Goal: Task Accomplishment & Management: Complete application form

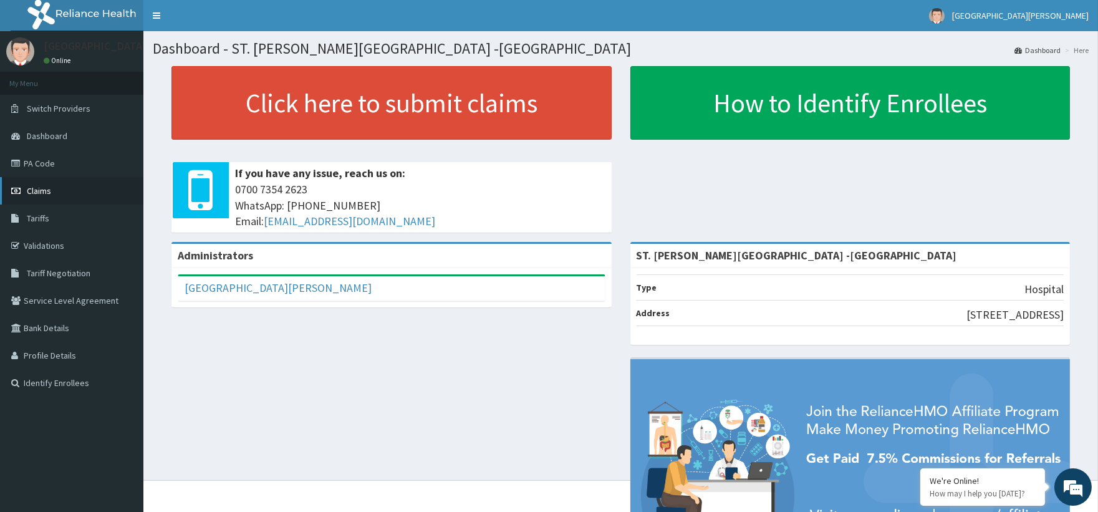
click at [19, 180] on link "Claims" at bounding box center [71, 190] width 143 height 27
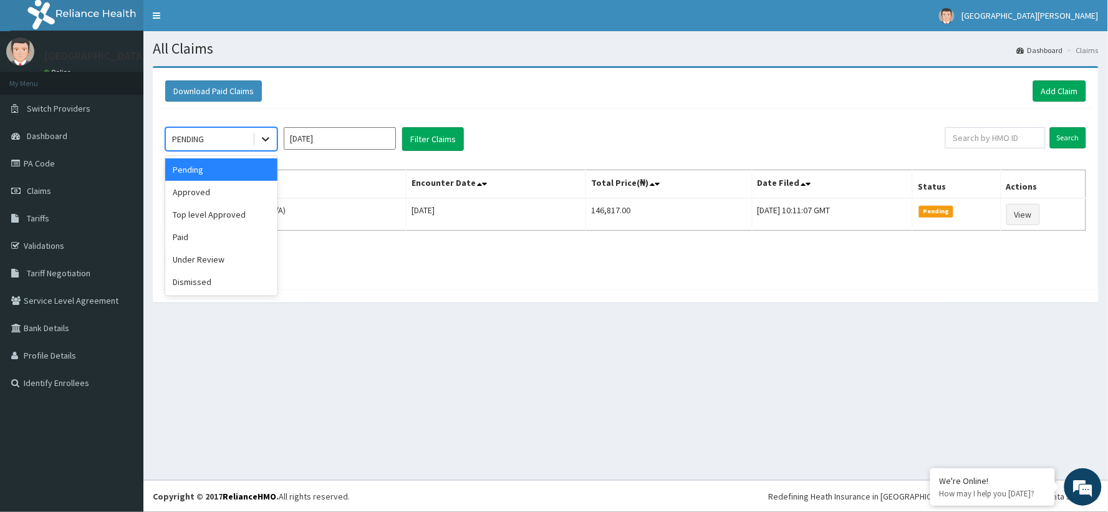
click at [259, 138] on icon at bounding box center [265, 139] width 12 height 12
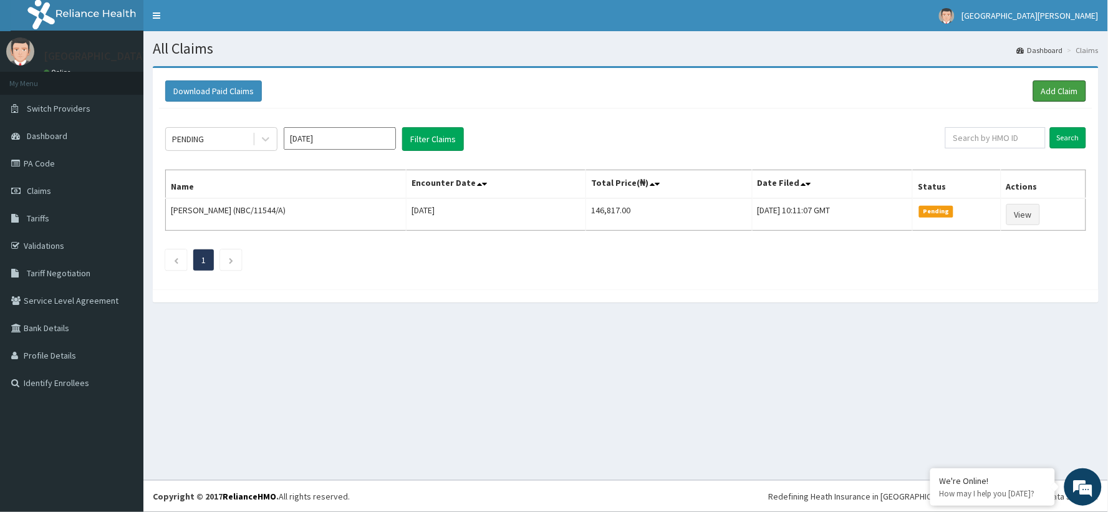
drag, startPoint x: 1061, startPoint y: 95, endPoint x: 834, endPoint y: 77, distance: 227.7
click at [1061, 94] on link "Add Claim" at bounding box center [1059, 90] width 53 height 21
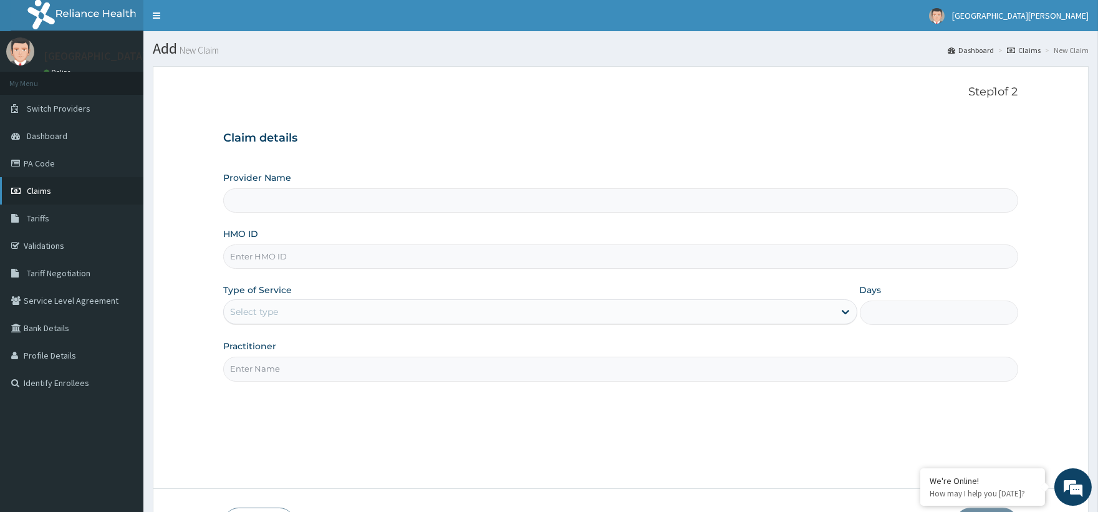
click at [53, 184] on link "Claims" at bounding box center [71, 190] width 143 height 27
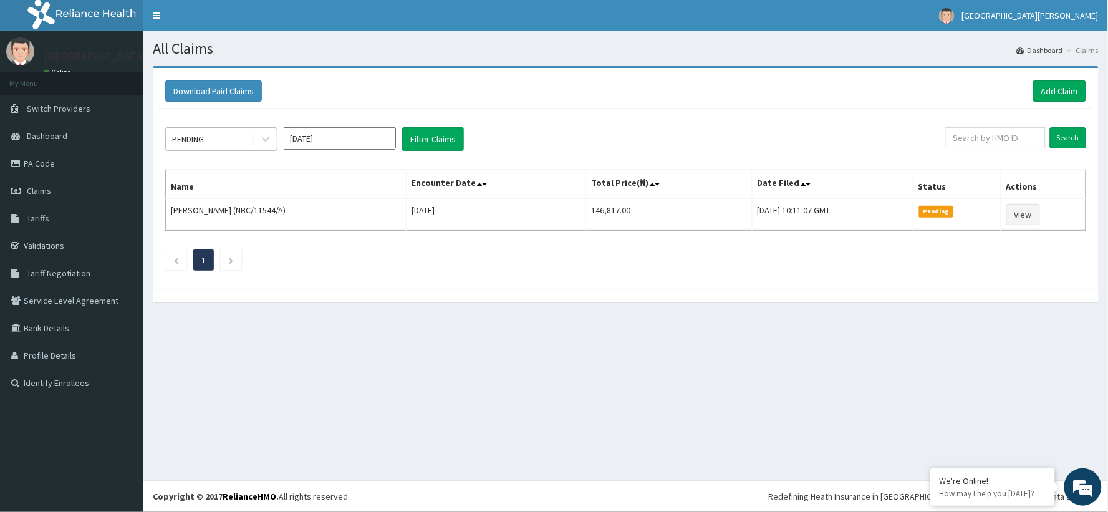
click at [238, 139] on div "PENDING" at bounding box center [209, 139] width 87 height 20
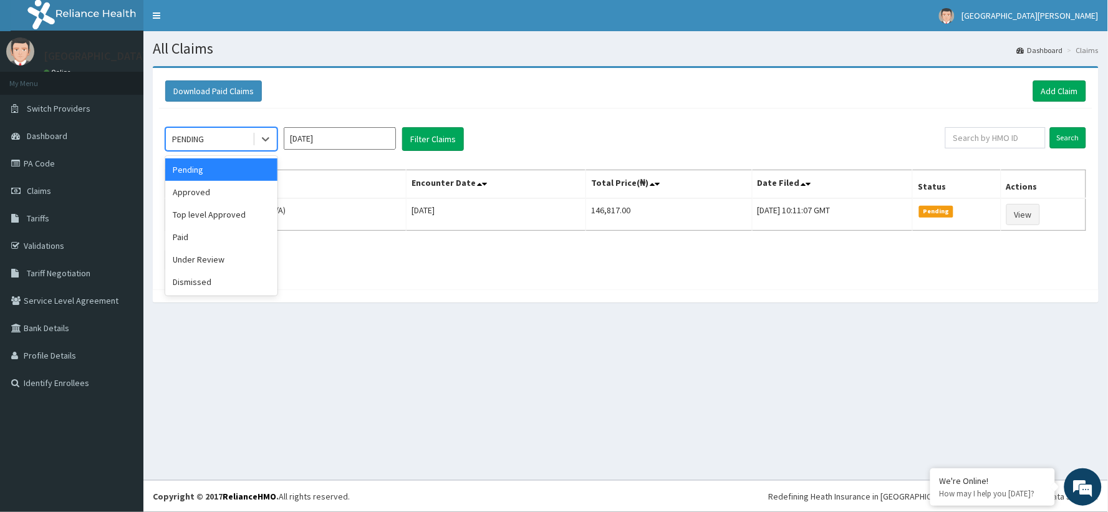
click at [238, 139] on div "PENDING" at bounding box center [209, 139] width 87 height 20
click at [238, 193] on div "Approved" at bounding box center [221, 192] width 112 height 22
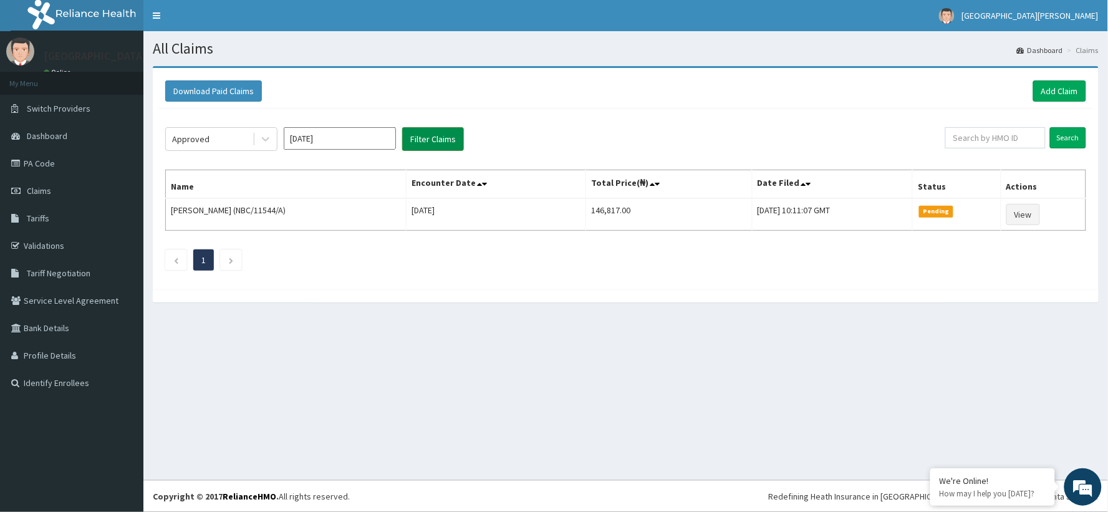
click at [433, 142] on button "Filter Claims" at bounding box center [433, 139] width 62 height 24
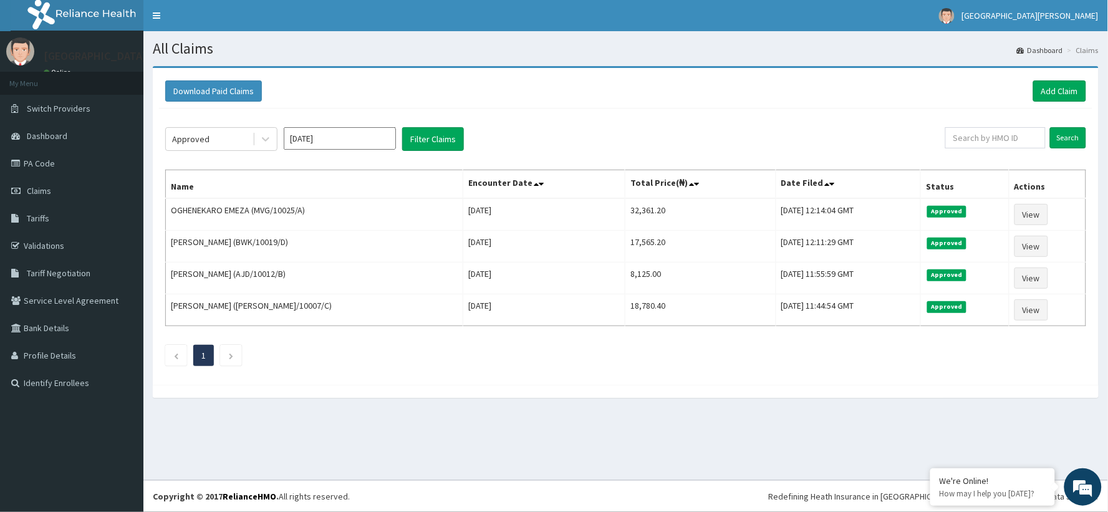
click at [1046, 102] on div "Download Paid Claims Add Claim" at bounding box center [625, 91] width 933 height 34
click at [1051, 90] on link "Add Claim" at bounding box center [1059, 90] width 53 height 21
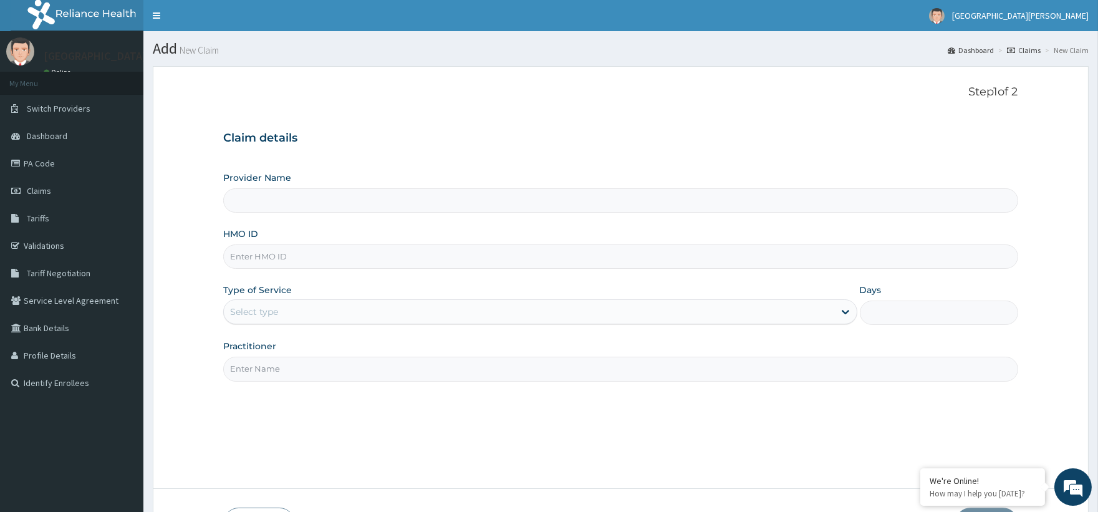
type input "ST. [PERSON_NAME][GEOGRAPHIC_DATA] -[GEOGRAPHIC_DATA]"
click at [371, 261] on input "HMO ID" at bounding box center [620, 256] width 794 height 24
paste input "BTR/10856/A"
type input "BTR/10856/A"
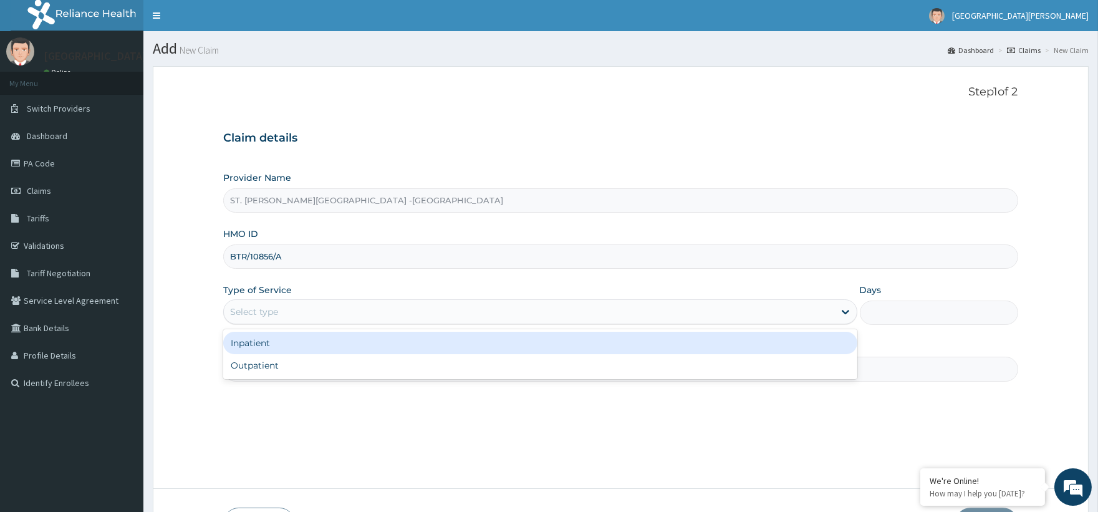
drag, startPoint x: 284, startPoint y: 309, endPoint x: 284, endPoint y: 333, distance: 23.7
click at [283, 309] on div "Select type" at bounding box center [529, 312] width 610 height 20
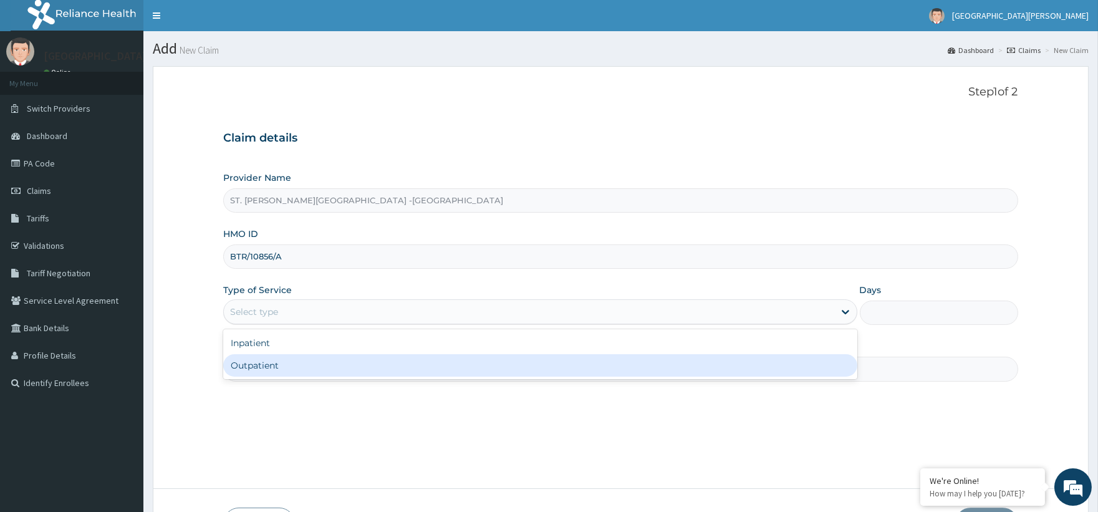
click at [282, 367] on div "Outpatient" at bounding box center [540, 365] width 634 height 22
type input "1"
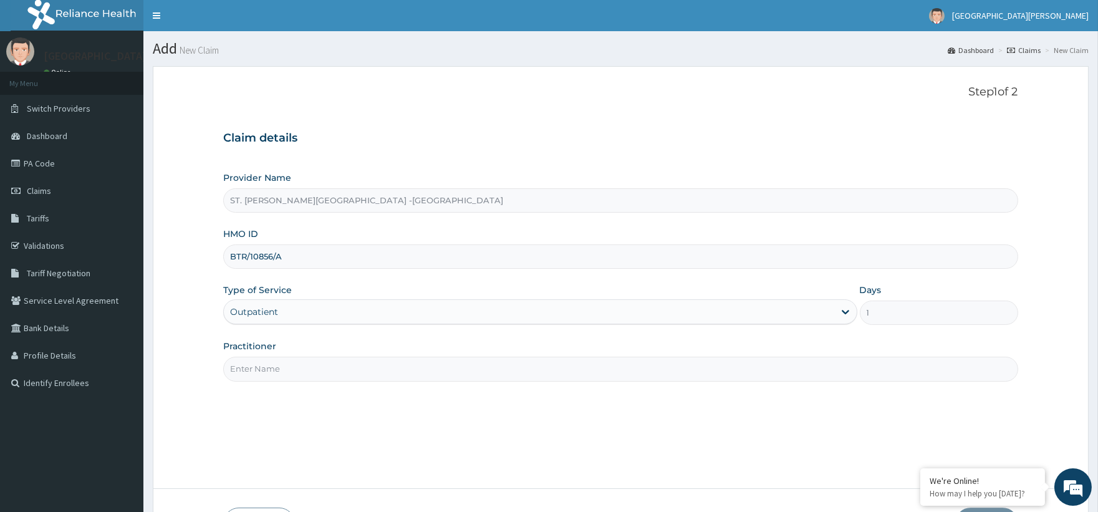
click at [282, 362] on input "Practitioner" at bounding box center [620, 369] width 794 height 24
type input "Luba"
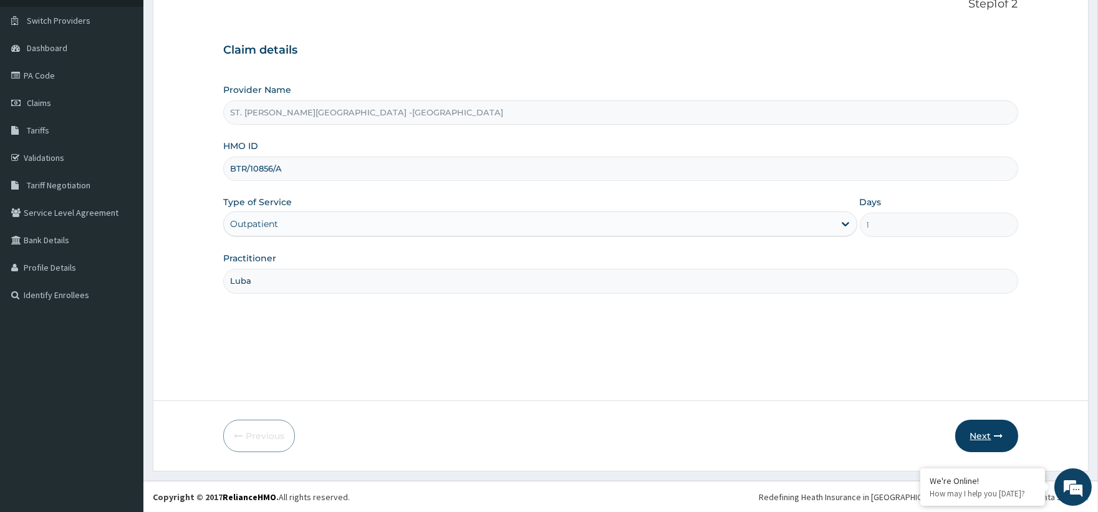
scroll to position [89, 0]
click at [988, 431] on button "Next" at bounding box center [986, 435] width 63 height 32
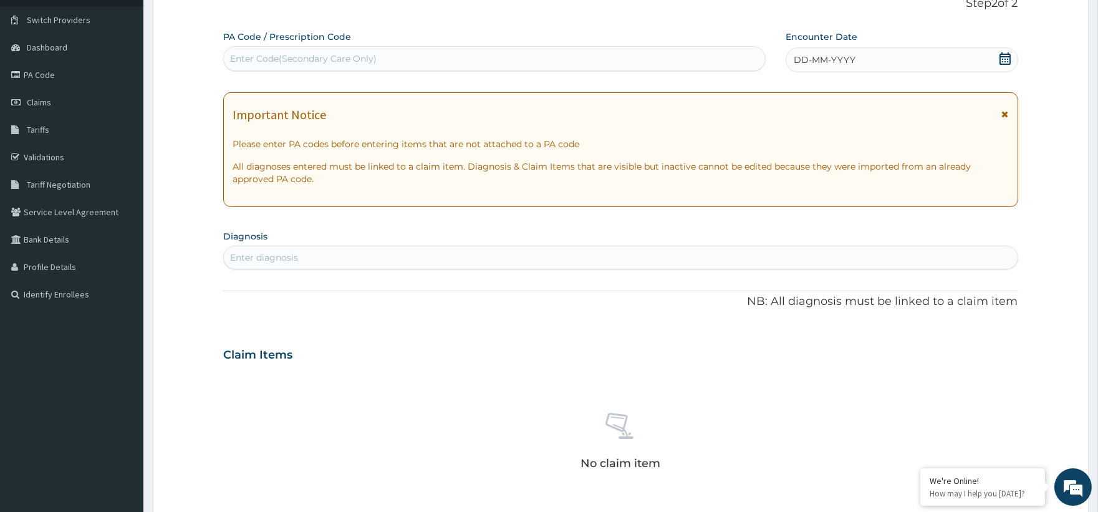
click at [1005, 52] on icon at bounding box center [1005, 58] width 12 height 12
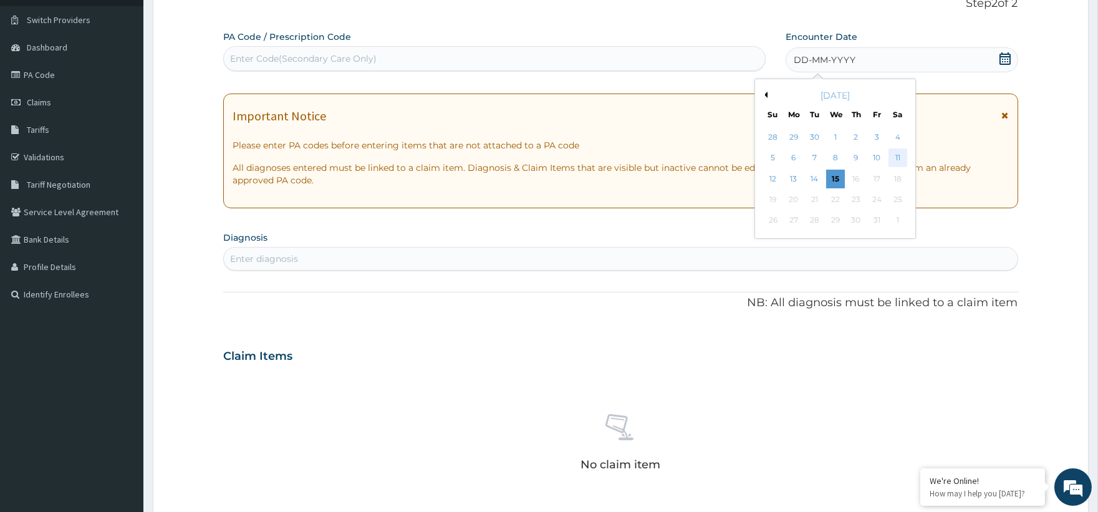
click at [900, 155] on div "11" at bounding box center [897, 158] width 19 height 19
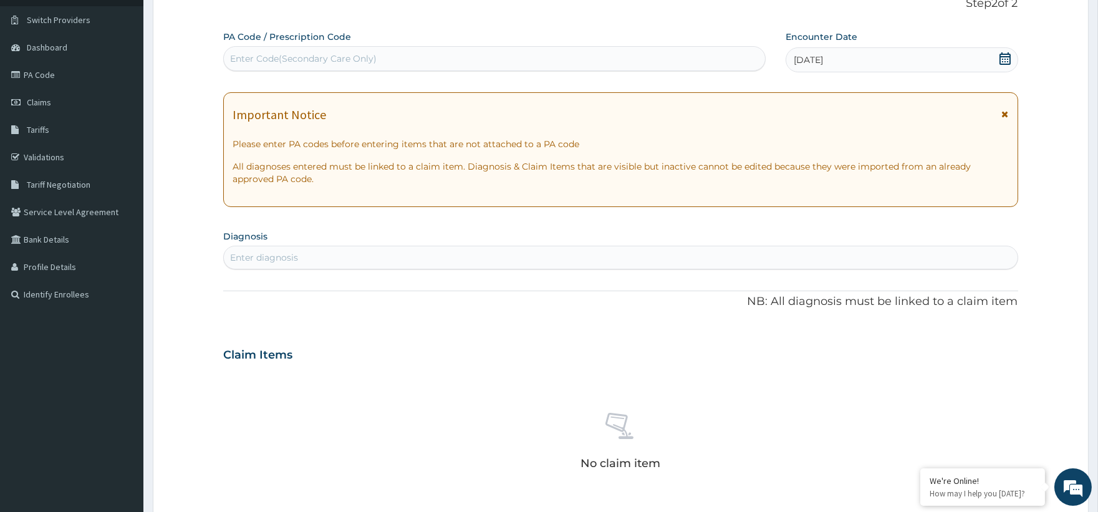
scroll to position [0, 0]
click at [272, 256] on div "Enter diagnosis" at bounding box center [264, 257] width 68 height 12
type input "scabie"
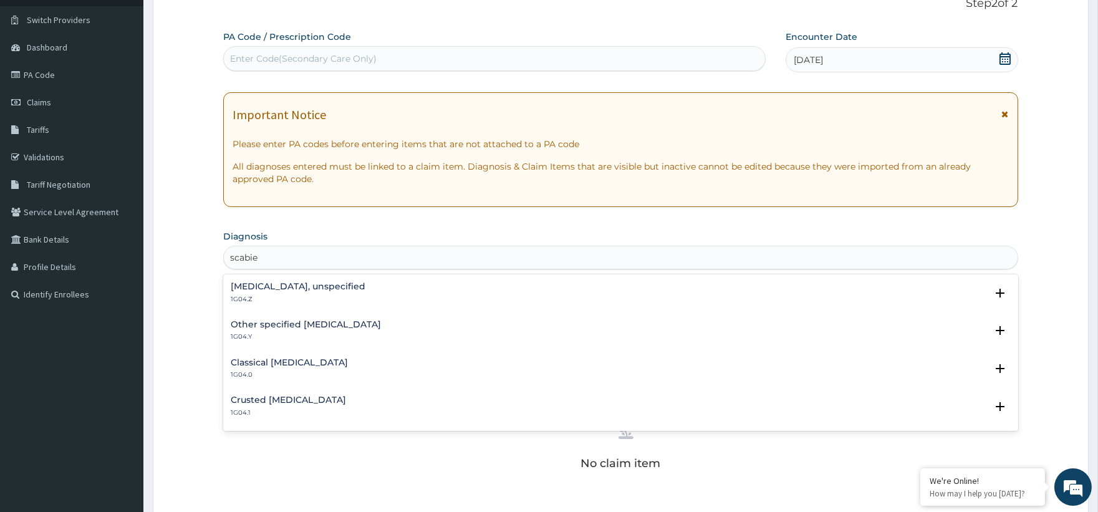
click at [319, 286] on h4 "Scabies, unspecified" at bounding box center [298, 286] width 135 height 9
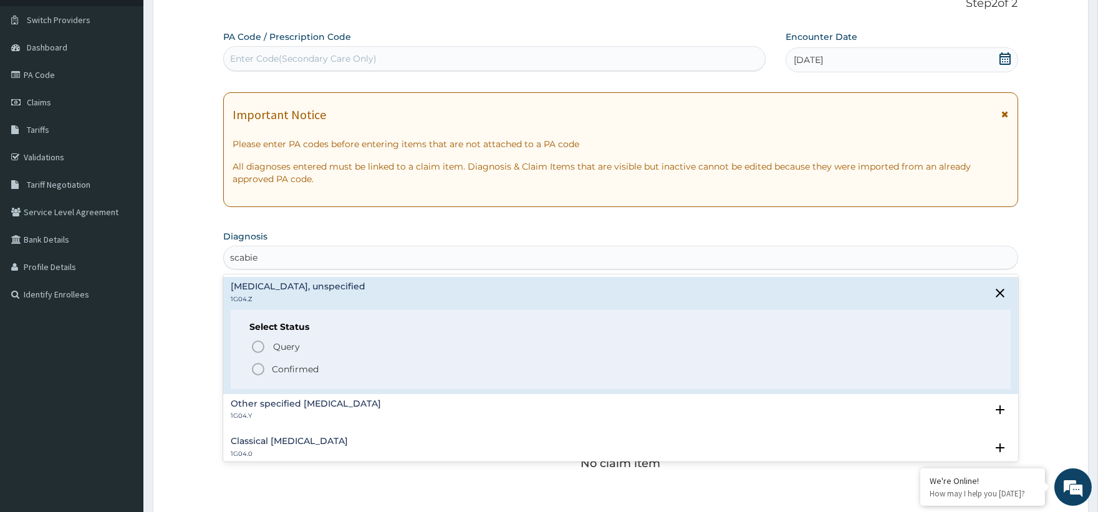
click at [319, 286] on h4 "Scabies, unspecified" at bounding box center [298, 286] width 135 height 9
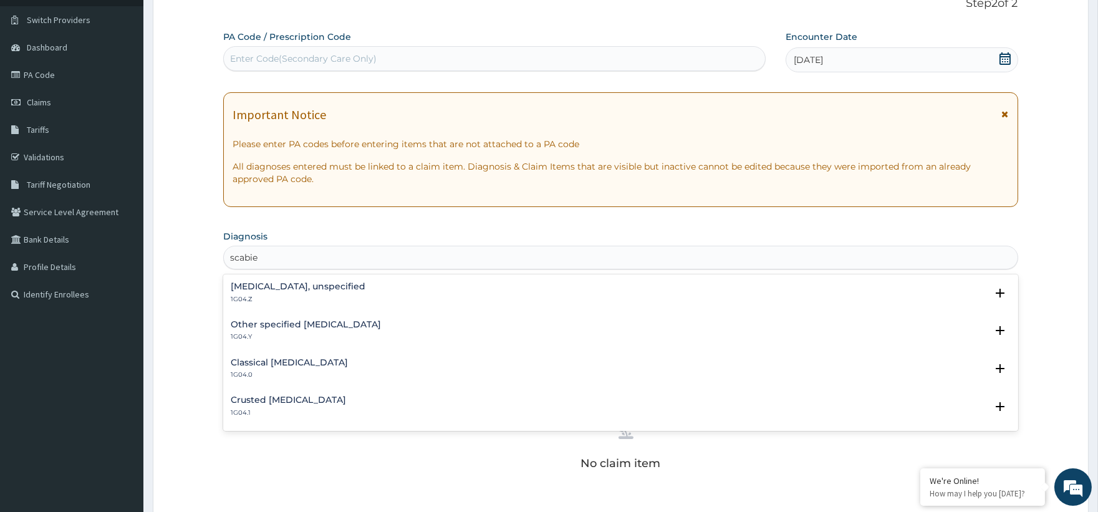
click at [309, 294] on div "Scabies, unspecified 1G04.Z" at bounding box center [298, 293] width 135 height 22
click at [306, 294] on div "Scabies, unspecified 1G04.Z" at bounding box center [298, 293] width 135 height 22
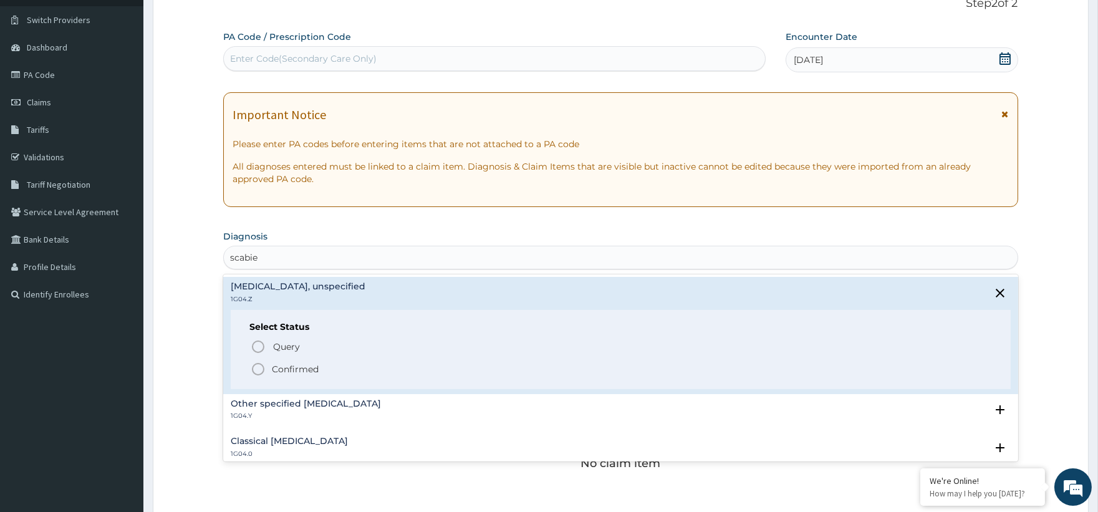
click at [301, 365] on p "Confirmed" at bounding box center [295, 369] width 47 height 12
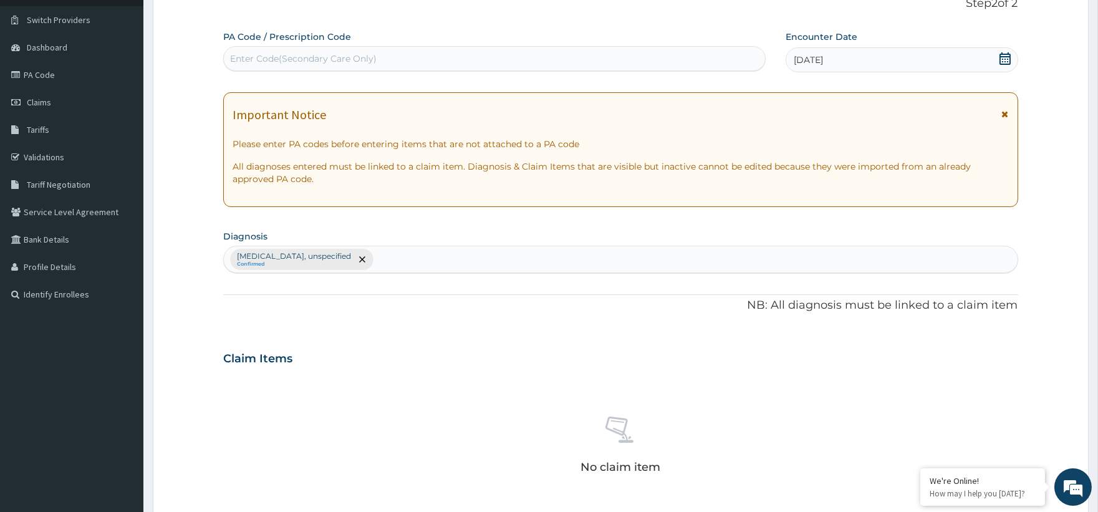
click at [405, 263] on div "Scabies, unspecified Confirmed" at bounding box center [620, 259] width 793 height 26
type input "sepsis"
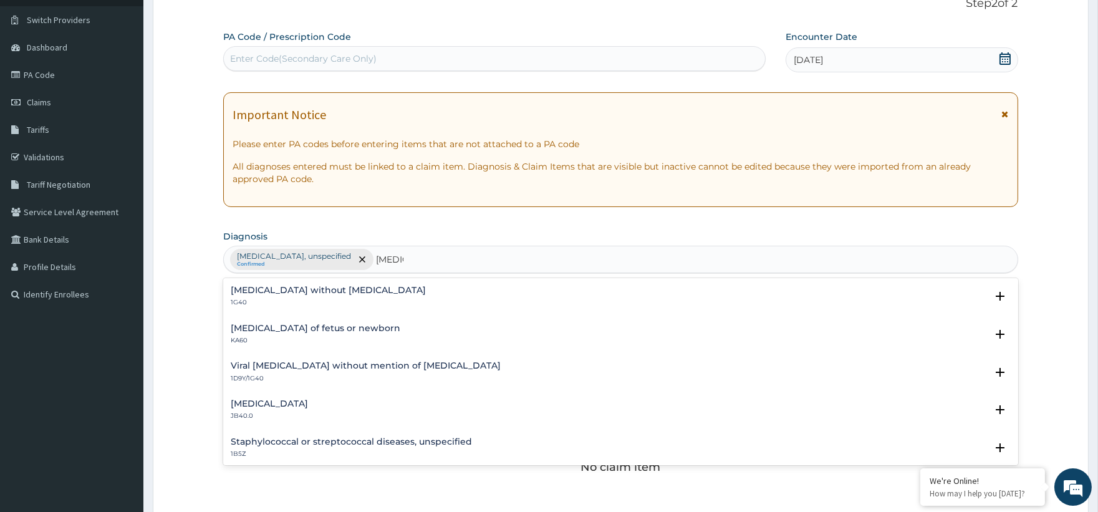
click at [278, 300] on p "1G40" at bounding box center [328, 302] width 195 height 9
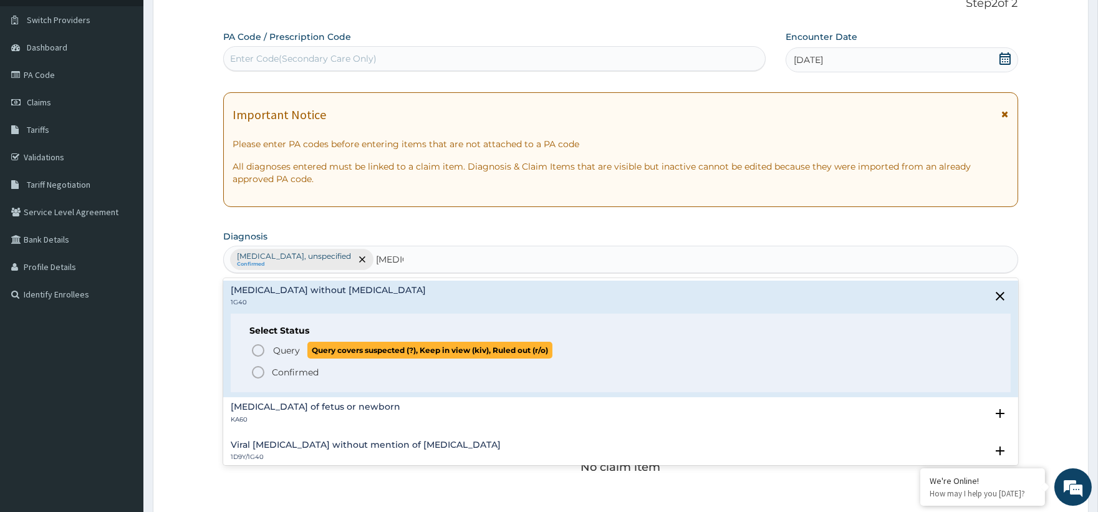
click at [291, 350] on span "Query" at bounding box center [286, 350] width 27 height 12
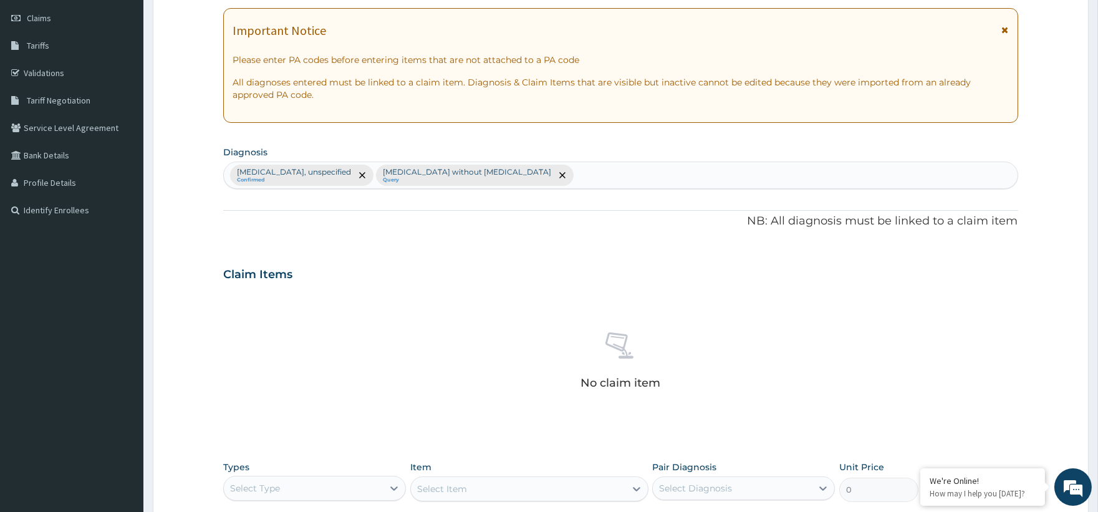
scroll to position [296, 0]
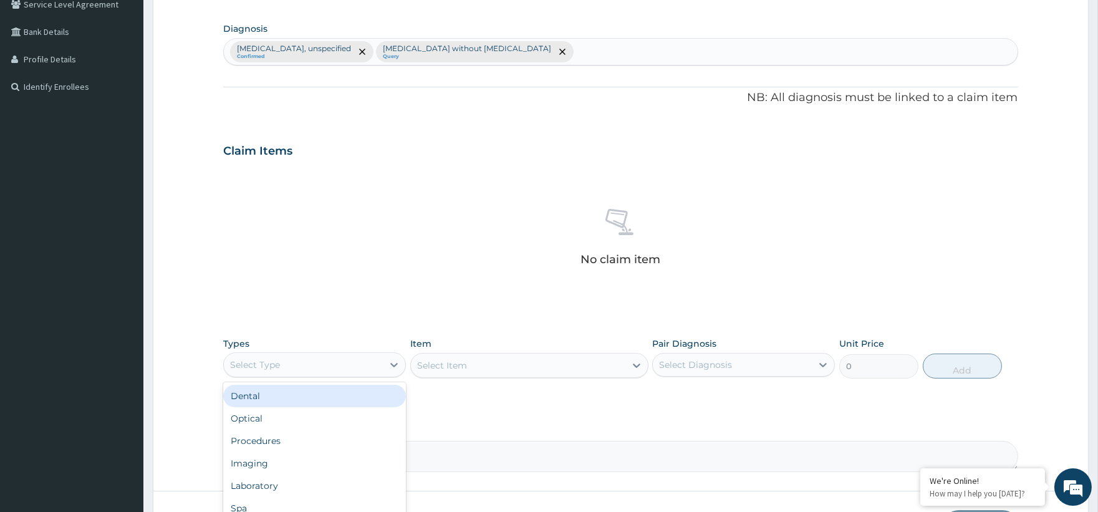
click at [308, 360] on div "Select Type" at bounding box center [303, 365] width 159 height 20
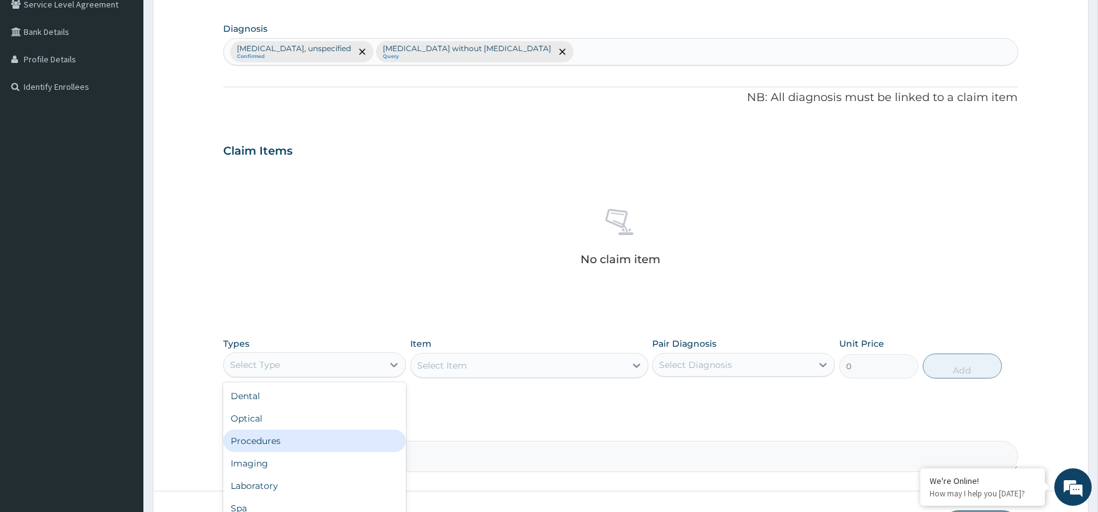
click at [284, 440] on div "Procedures" at bounding box center [314, 441] width 183 height 22
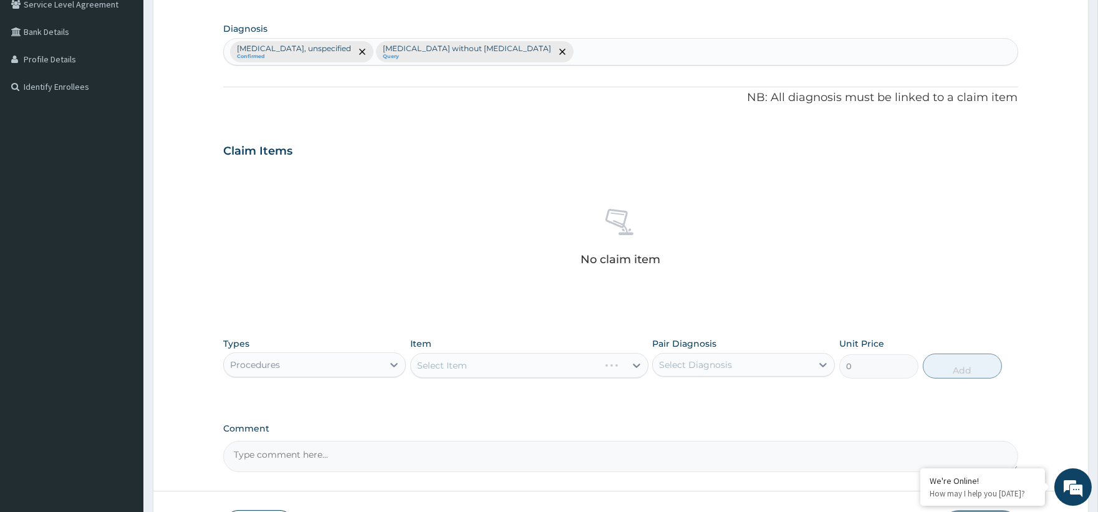
drag, startPoint x: 465, startPoint y: 364, endPoint x: 620, endPoint y: 370, distance: 155.4
click at [489, 364] on div "Select Item" at bounding box center [529, 365] width 238 height 25
click at [638, 365] on div "Select Item" at bounding box center [529, 365] width 238 height 25
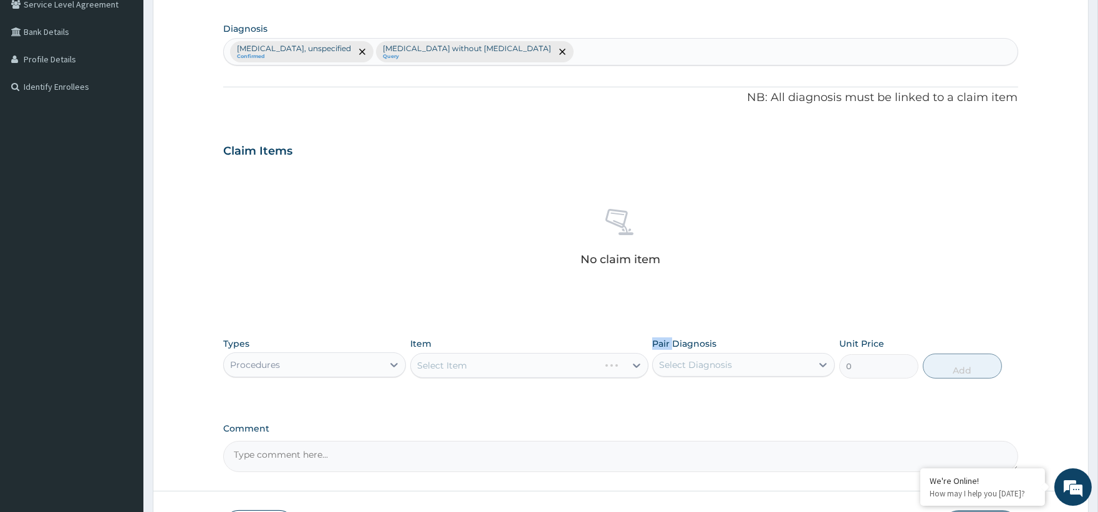
click at [638, 365] on div "Select Item" at bounding box center [529, 365] width 238 height 25
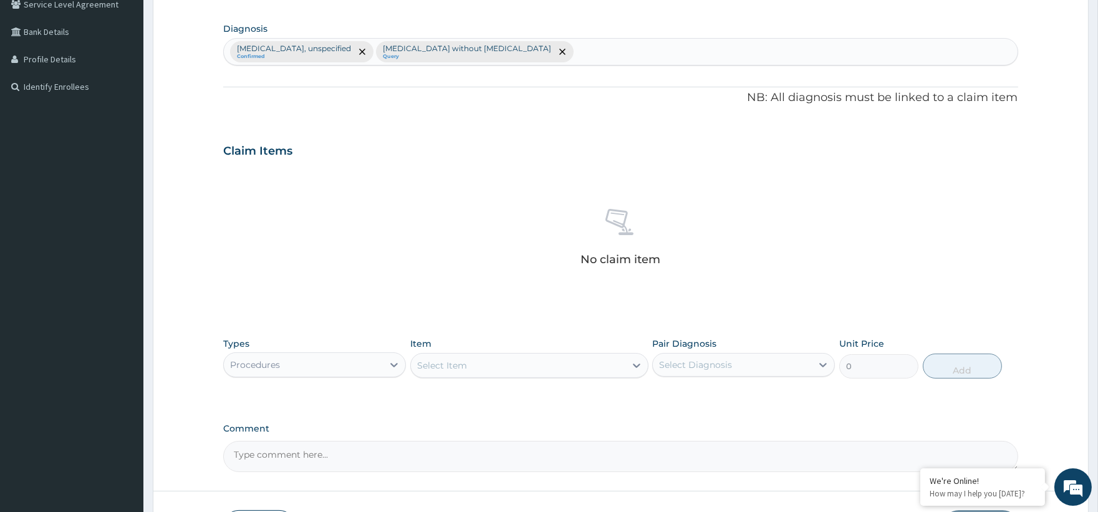
click at [604, 365] on div "Select Item" at bounding box center [529, 365] width 238 height 25
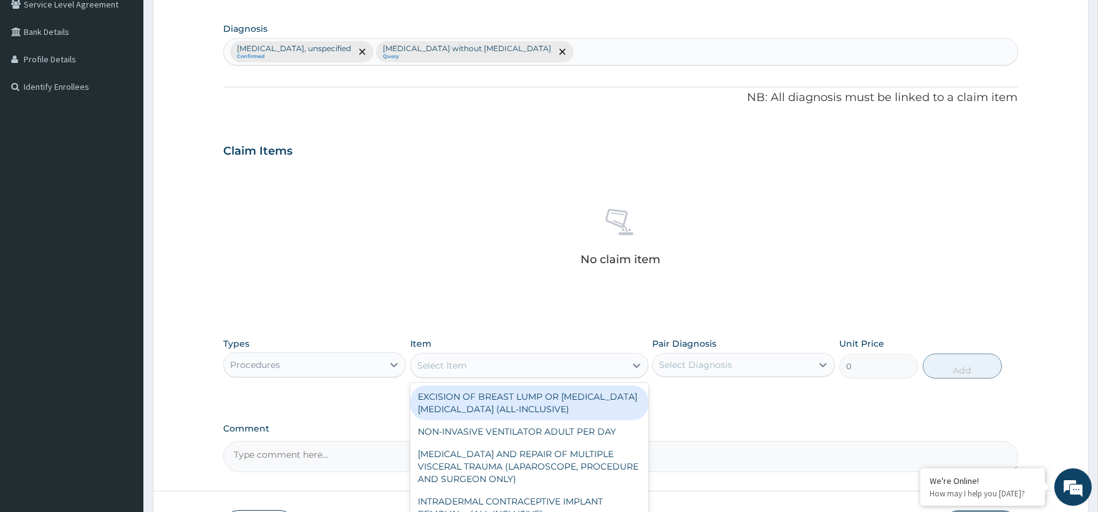
click at [508, 370] on div "Select Item" at bounding box center [518, 365] width 215 height 20
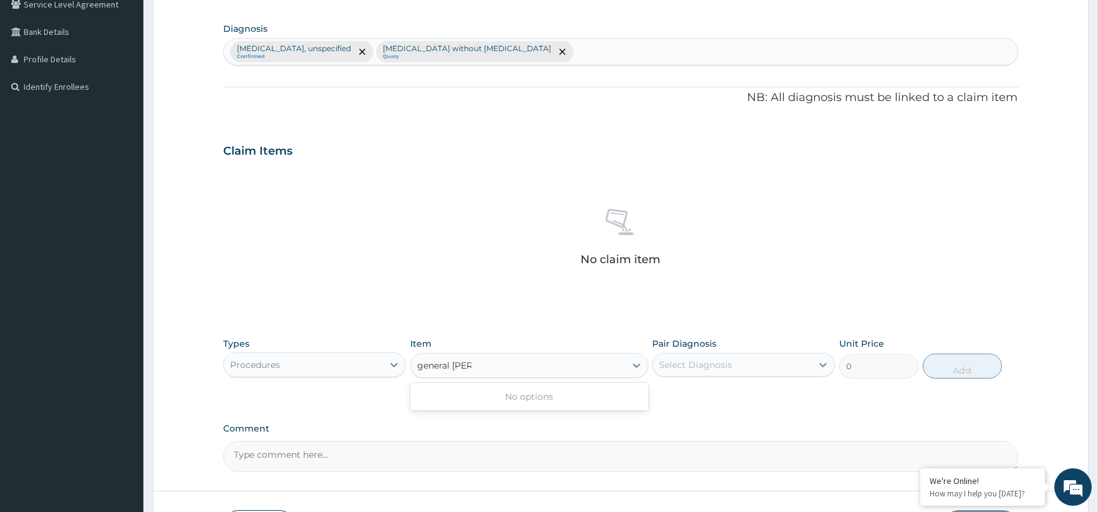
type input "general pra"
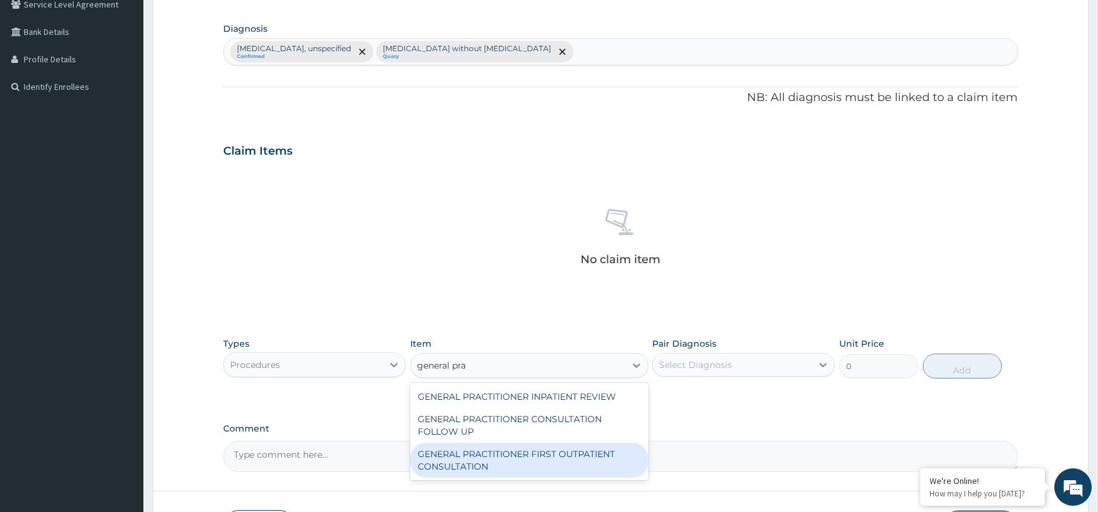
drag, startPoint x: 552, startPoint y: 449, endPoint x: 599, endPoint y: 453, distance: 47.0
click at [552, 449] on div "GENERAL PRACTITIONER FIRST OUTPATIENT CONSULTATION" at bounding box center [529, 460] width 238 height 35
type input "3750"
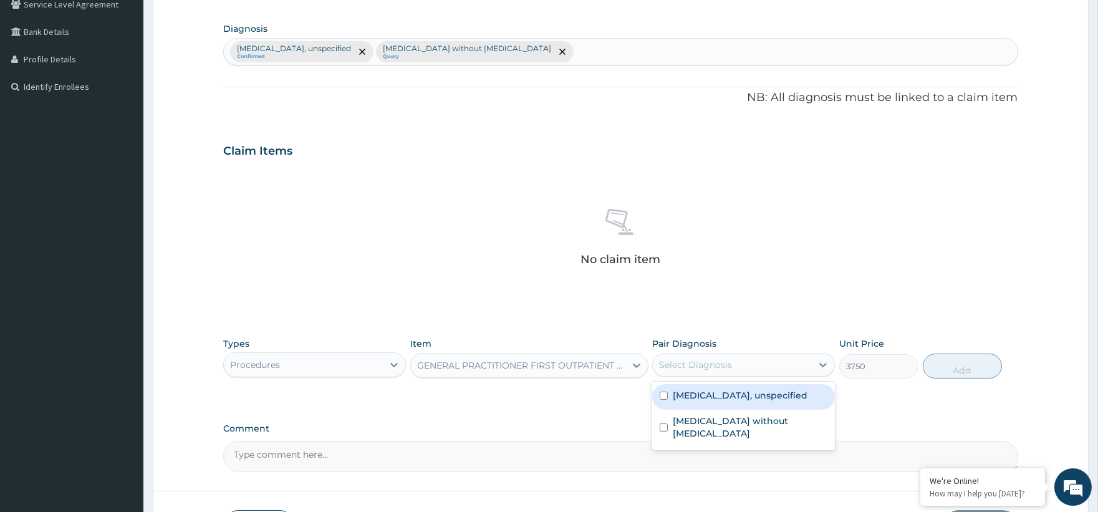
click at [746, 353] on div "Select Diagnosis" at bounding box center [743, 365] width 183 height 24
click at [733, 397] on label "Scabies, unspecified" at bounding box center [740, 395] width 135 height 12
checkbox input "true"
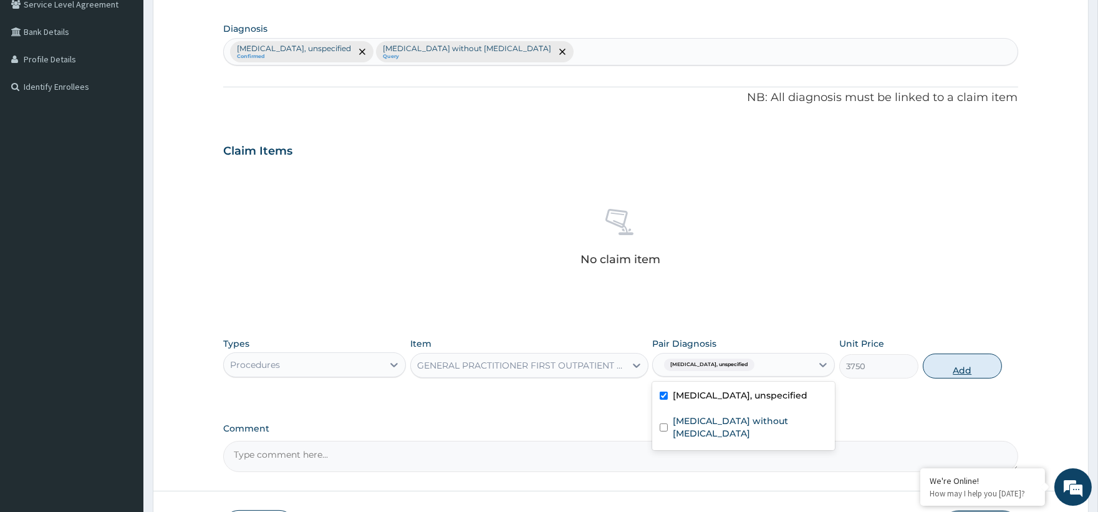
click at [957, 369] on button "Add" at bounding box center [962, 366] width 79 height 25
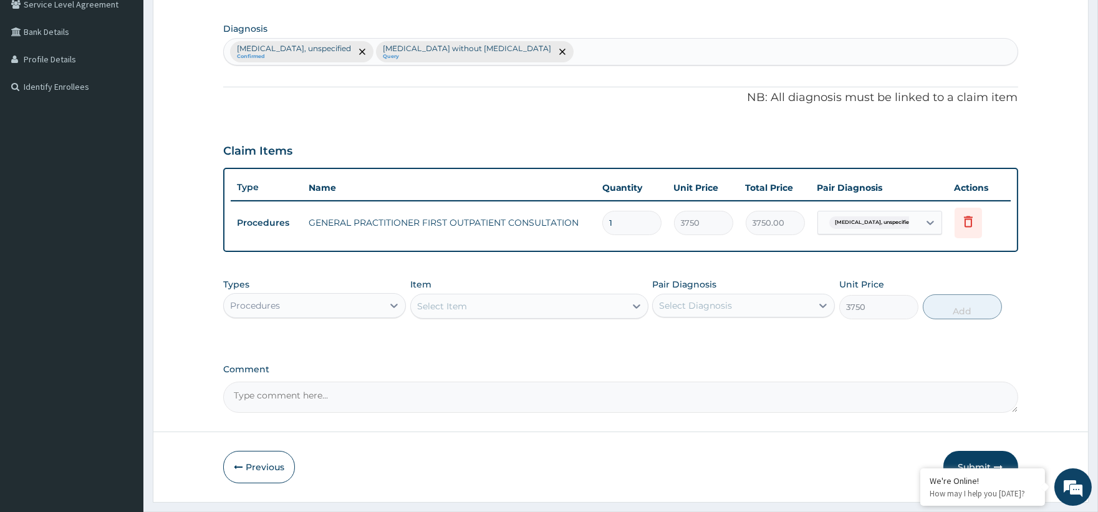
type input "0"
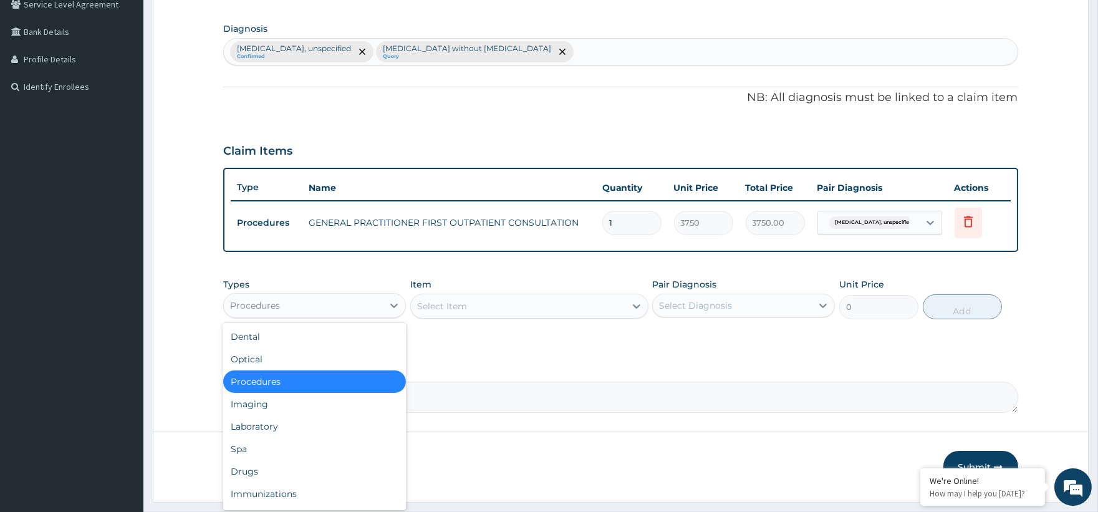
click at [326, 297] on div "Procedures" at bounding box center [303, 306] width 159 height 20
drag, startPoint x: 253, startPoint y: 407, endPoint x: 253, endPoint y: 422, distance: 15.0
click at [253, 422] on div "Dental Optical Procedures Imaging Laboratory Spa Drugs Immunizations Others Gym" at bounding box center [314, 416] width 183 height 187
click at [253, 422] on div "Laboratory" at bounding box center [314, 426] width 183 height 22
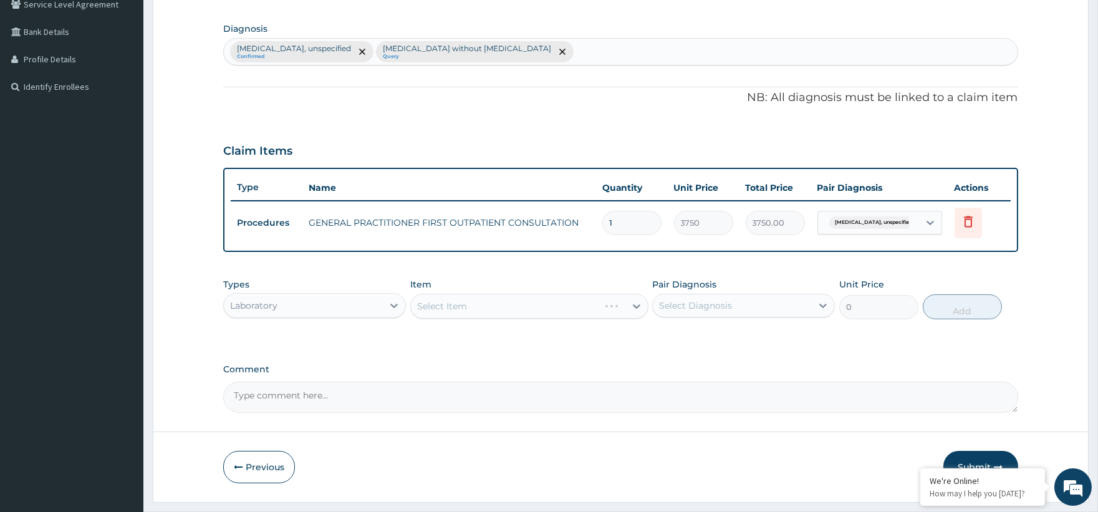
drag, startPoint x: 484, startPoint y: 302, endPoint x: 596, endPoint y: 322, distance: 113.3
click at [485, 302] on div "Select Item" at bounding box center [529, 306] width 238 height 25
click at [640, 300] on div "Select Item" at bounding box center [529, 306] width 238 height 25
click at [637, 302] on div "Select Item" at bounding box center [529, 306] width 238 height 25
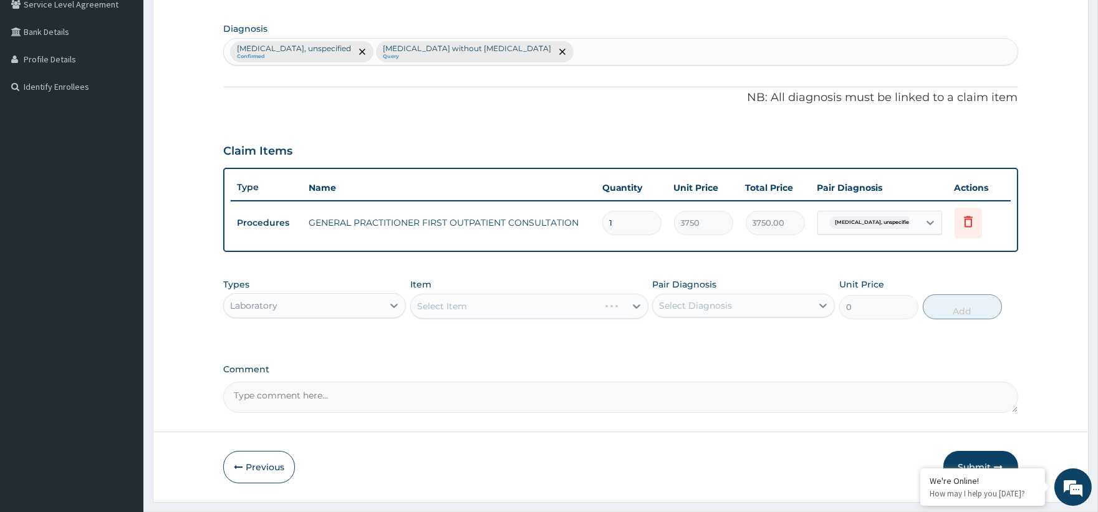
click at [637, 302] on div "Select Item" at bounding box center [529, 306] width 238 height 25
click at [545, 307] on div "Select Item" at bounding box center [529, 306] width 238 height 25
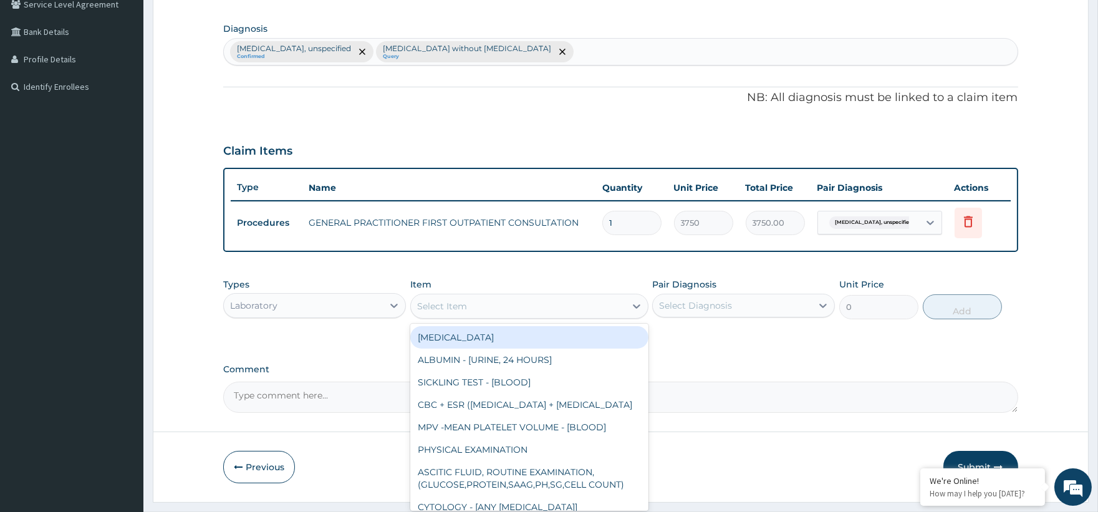
click at [538, 303] on div "Select Item" at bounding box center [518, 306] width 215 height 20
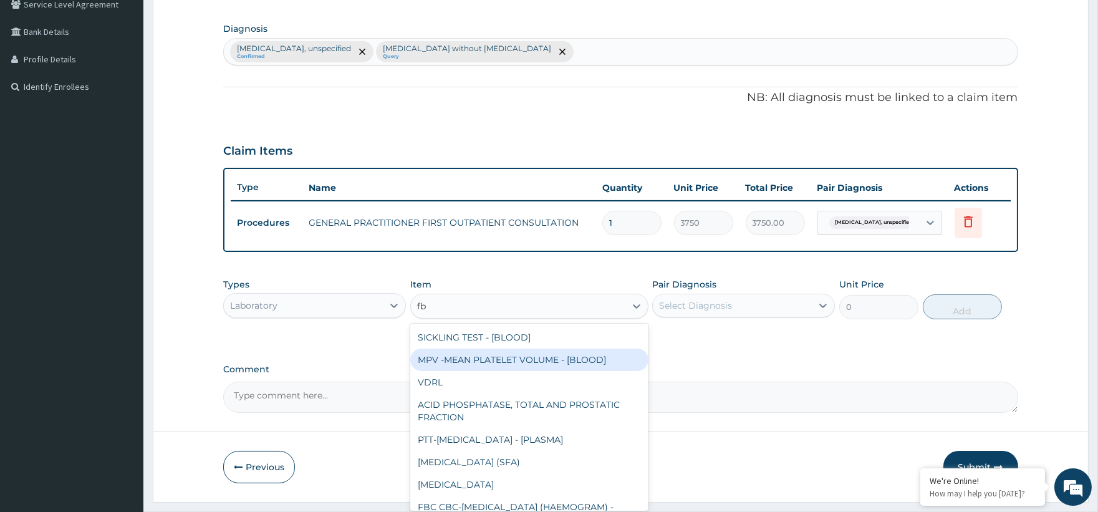
type input "fbc"
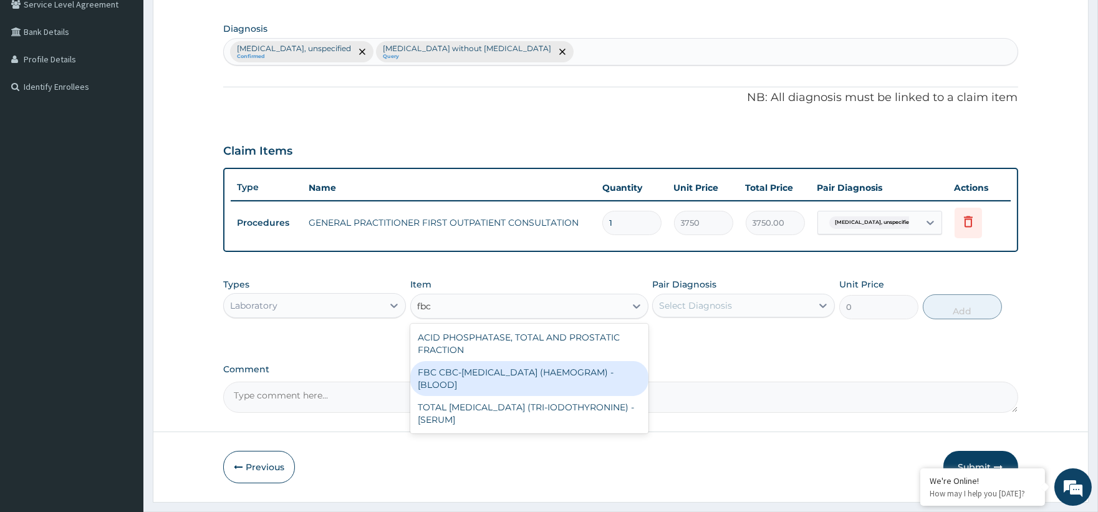
click at [513, 387] on div "FBC CBC-[MEDICAL_DATA] (HAEMOGRAM) - [BLOOD]" at bounding box center [529, 378] width 238 height 35
type input "5000"
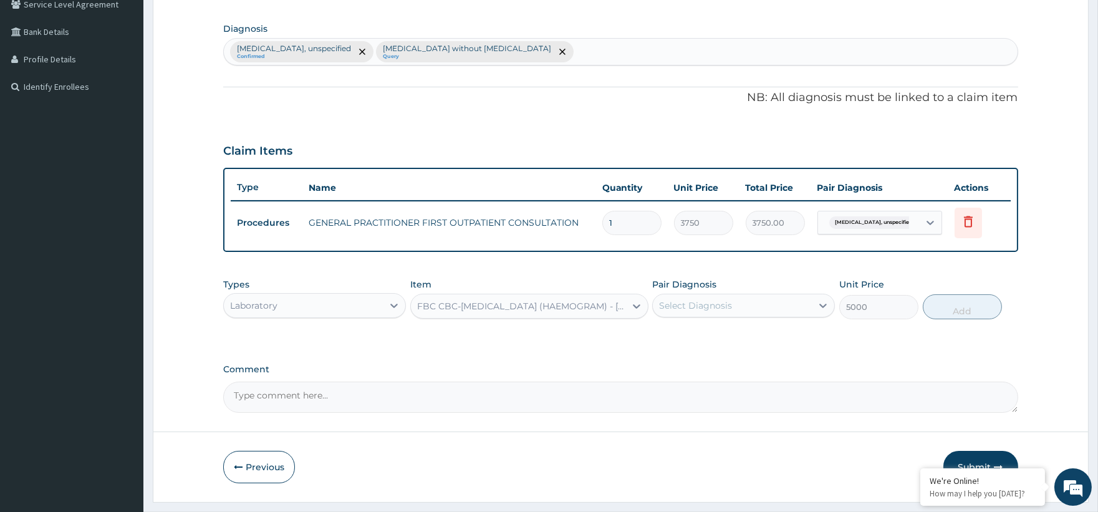
click at [694, 287] on label "Pair Diagnosis" at bounding box center [684, 284] width 64 height 12
click at [690, 301] on div "Select Diagnosis" at bounding box center [695, 305] width 73 height 12
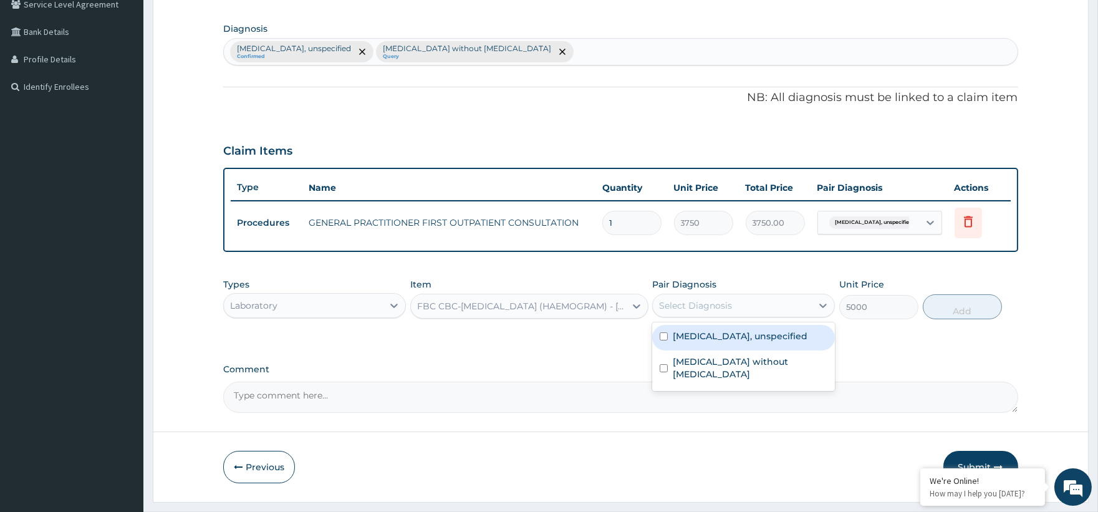
click at [703, 335] on label "Scabies, unspecified" at bounding box center [740, 336] width 135 height 12
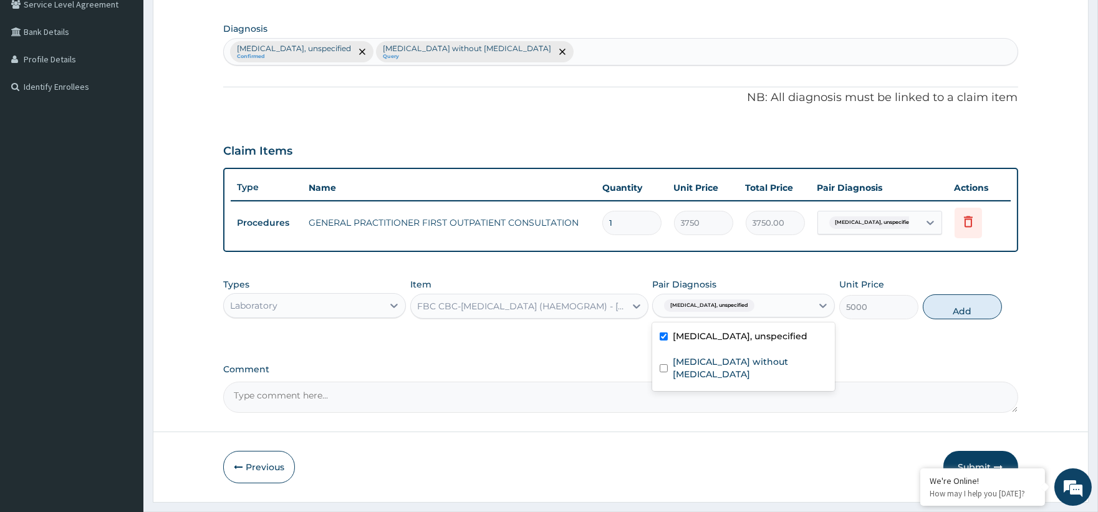
click at [720, 337] on label "Scabies, unspecified" at bounding box center [740, 336] width 135 height 12
checkbox input "false"
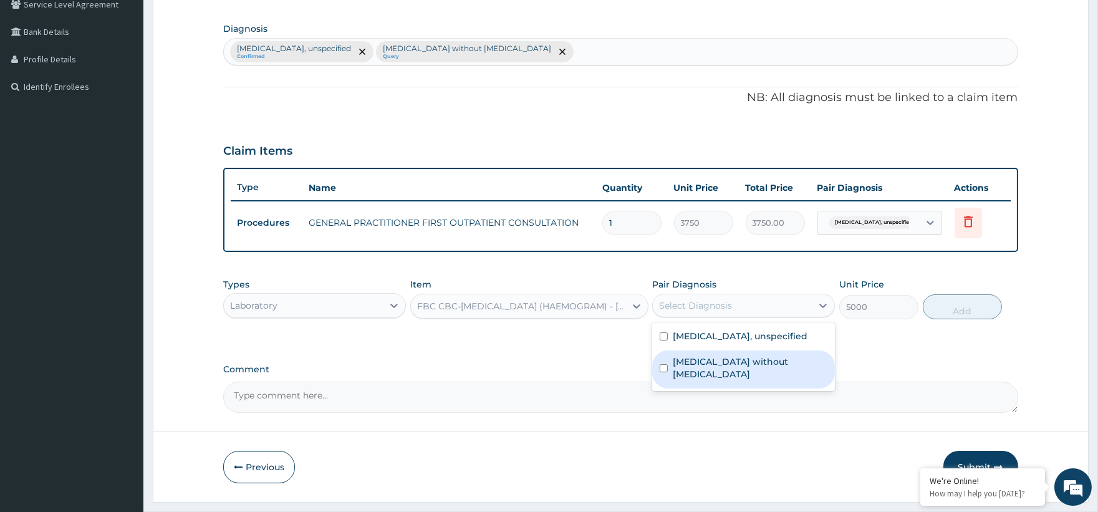
click at [688, 356] on label "Sepsis without septic shock" at bounding box center [750, 367] width 155 height 25
checkbox input "true"
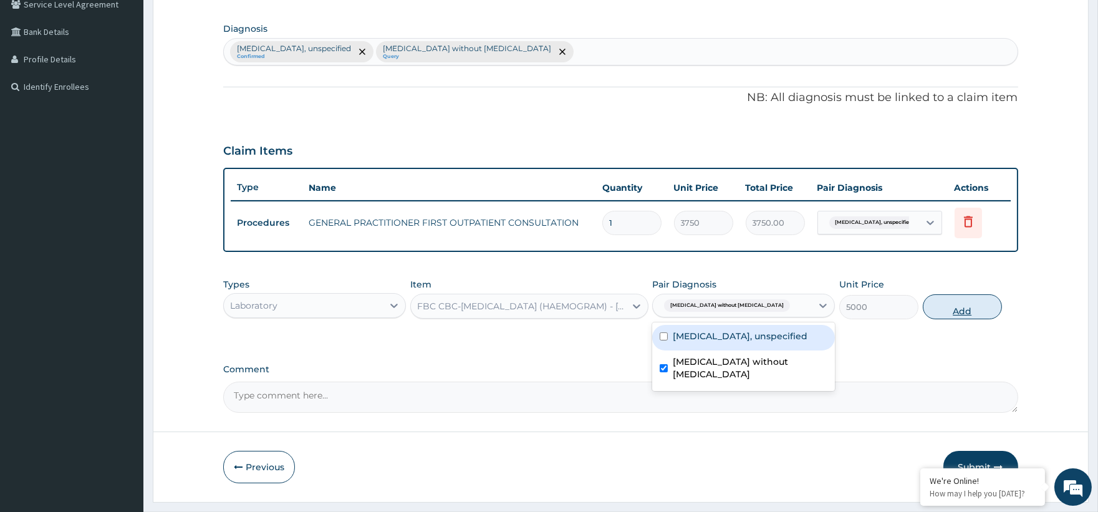
click at [947, 303] on button "Add" at bounding box center [962, 306] width 79 height 25
type input "0"
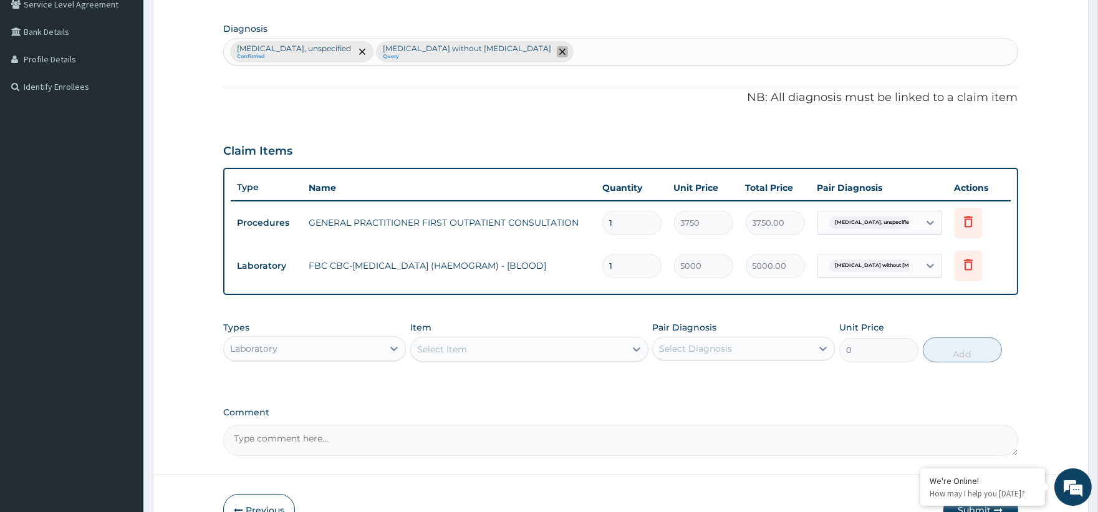
click at [559, 49] on icon "remove selection option" at bounding box center [562, 52] width 6 height 6
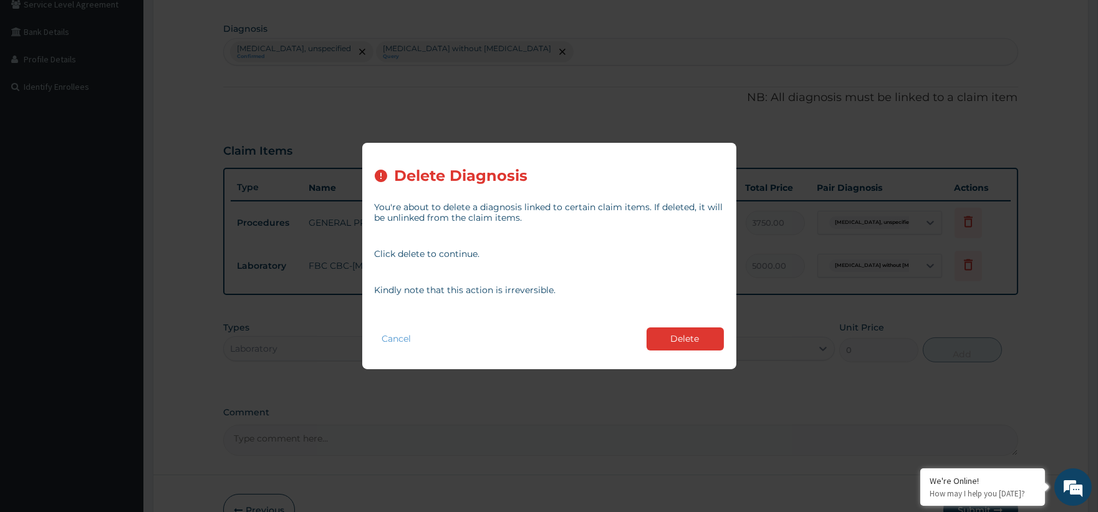
drag, startPoint x: 668, startPoint y: 332, endPoint x: 600, endPoint y: 289, distance: 80.3
click at [667, 329] on button "Delete" at bounding box center [685, 338] width 77 height 23
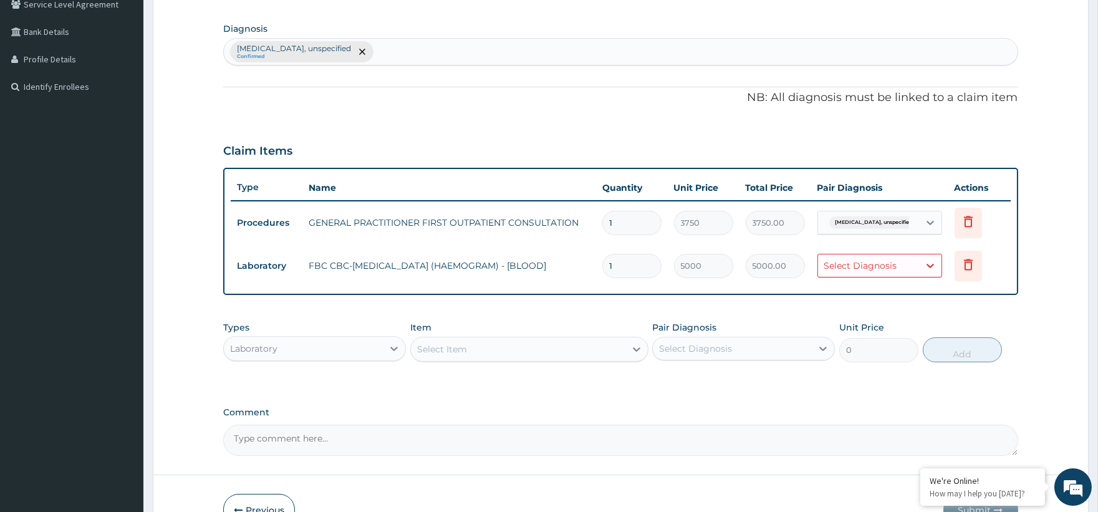
click at [431, 42] on div "Scabies, unspecified Confirmed" at bounding box center [620, 52] width 793 height 26
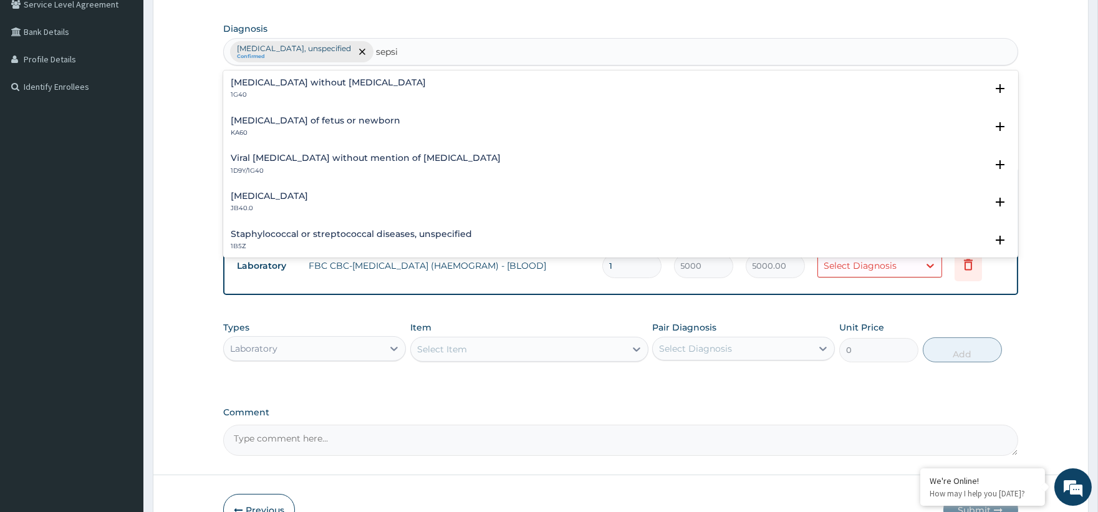
type input "sepsis"
click at [288, 85] on h4 "Sepsis without septic shock" at bounding box center [328, 82] width 195 height 9
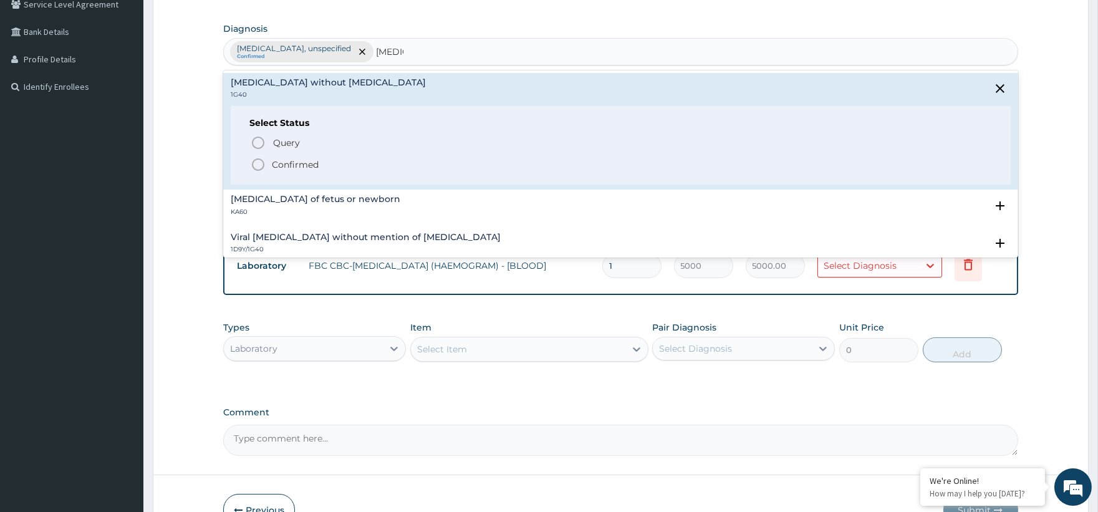
click at [283, 168] on p "Confirmed" at bounding box center [295, 164] width 47 height 12
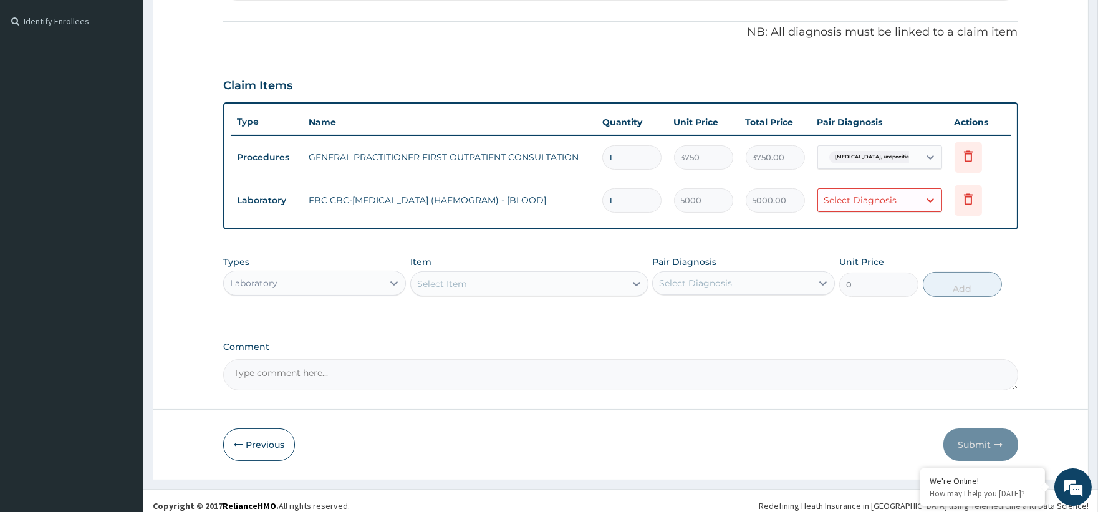
scroll to position [370, 0]
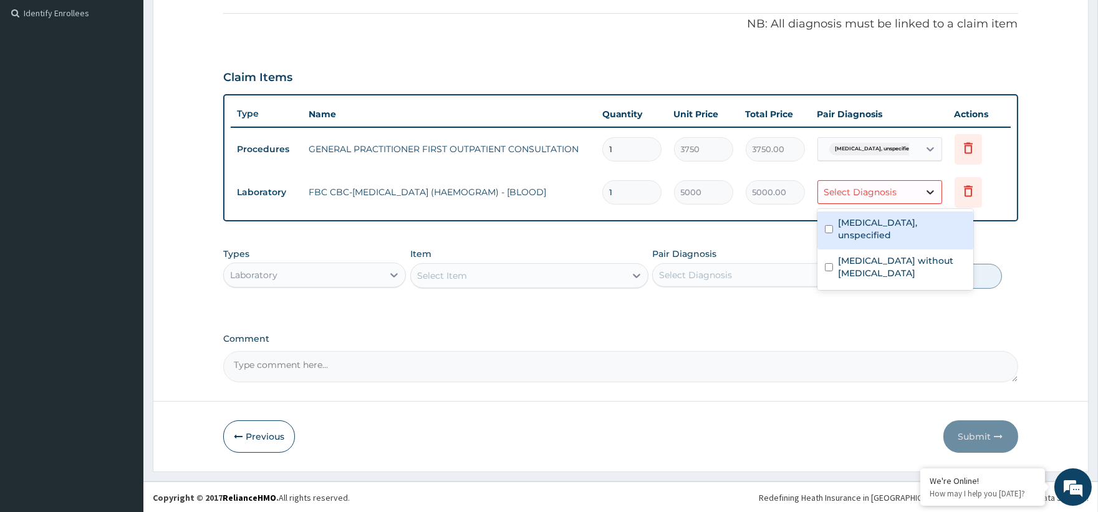
click at [925, 196] on icon at bounding box center [930, 192] width 12 height 12
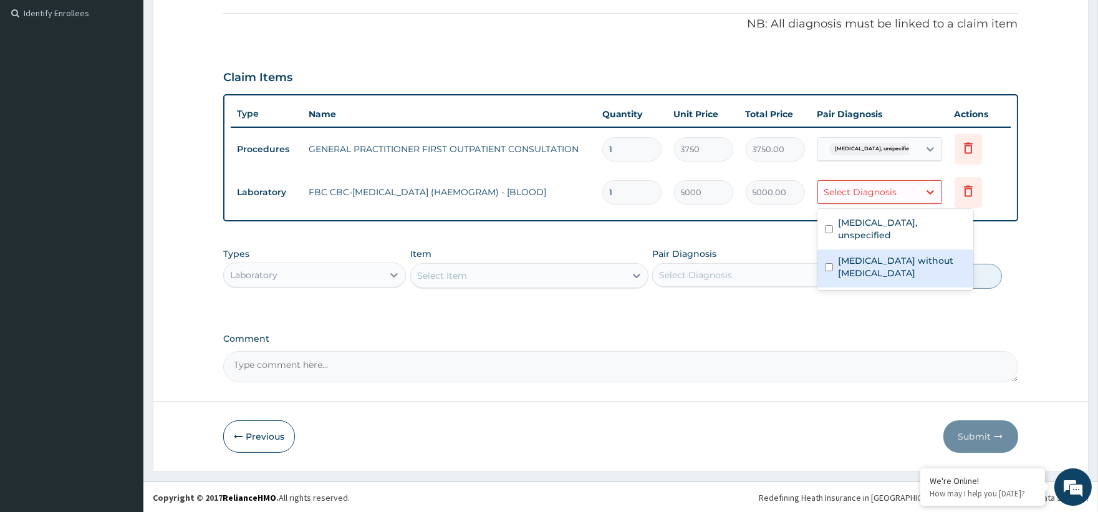
click at [890, 254] on label "Sepsis without septic shock" at bounding box center [902, 266] width 128 height 25
checkbox input "true"
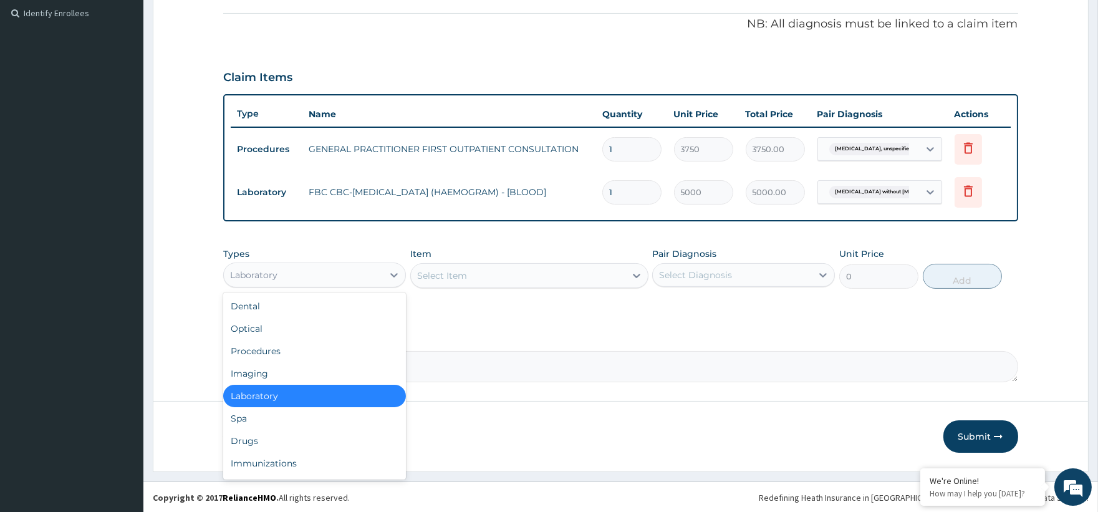
click at [334, 266] on div "Laboratory" at bounding box center [303, 275] width 159 height 20
drag, startPoint x: 264, startPoint y: 443, endPoint x: 324, endPoint y: 357, distance: 105.2
click at [266, 430] on div "Drugs" at bounding box center [314, 441] width 183 height 22
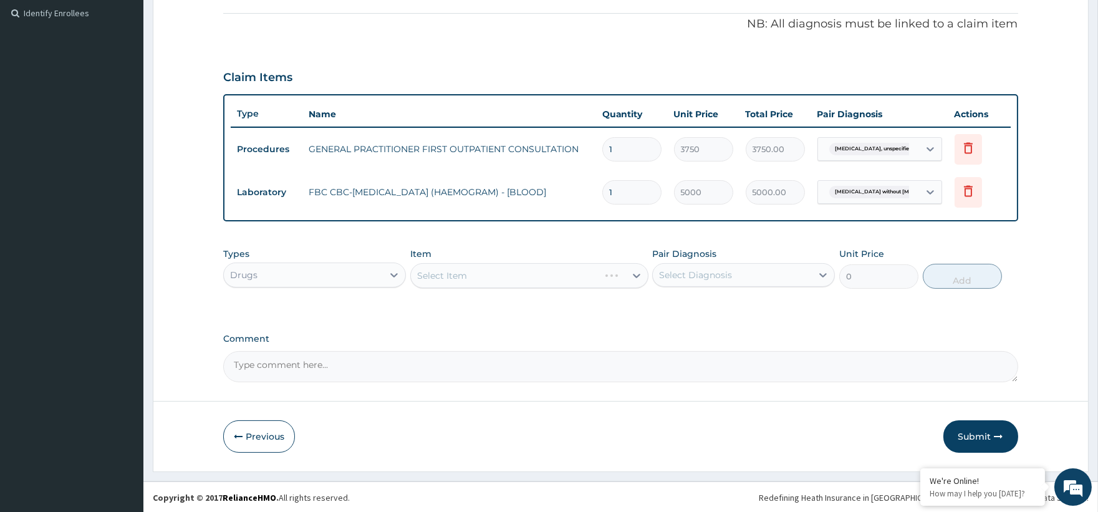
drag, startPoint x: 465, startPoint y: 271, endPoint x: 597, endPoint y: 286, distance: 132.4
click at [501, 272] on div "Select Item" at bounding box center [529, 275] width 238 height 25
click at [638, 269] on div "Select Item" at bounding box center [529, 275] width 238 height 25
click at [638, 274] on div "Select Item" at bounding box center [529, 275] width 238 height 25
click at [589, 269] on div "Select Item" at bounding box center [529, 275] width 238 height 25
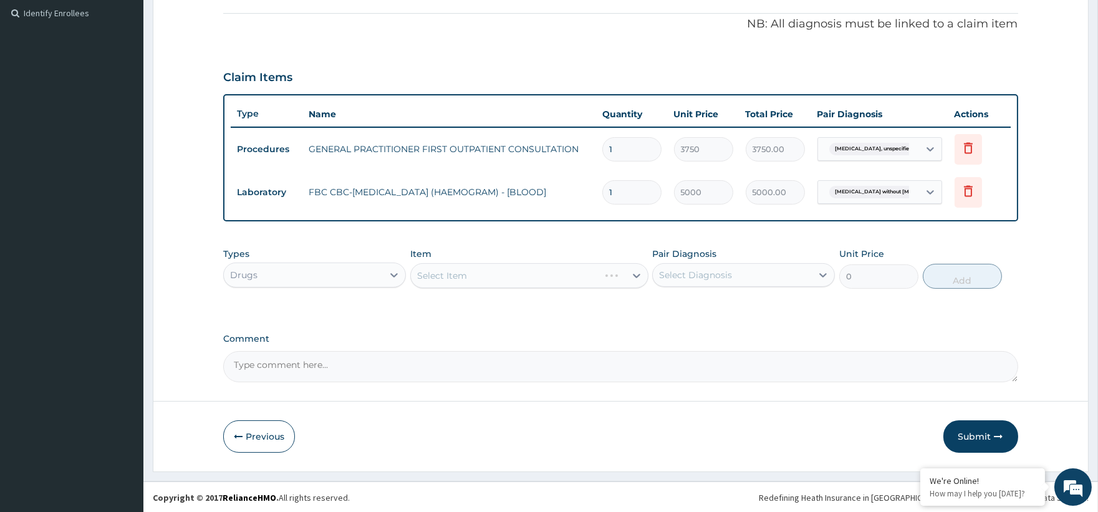
click at [634, 271] on div "Select Item" at bounding box center [529, 275] width 238 height 25
click at [551, 267] on div "Select Item" at bounding box center [529, 275] width 238 height 25
click at [576, 258] on div "Item Select Item" at bounding box center [529, 268] width 238 height 41
click at [577, 257] on div "Item Select Item" at bounding box center [529, 268] width 238 height 41
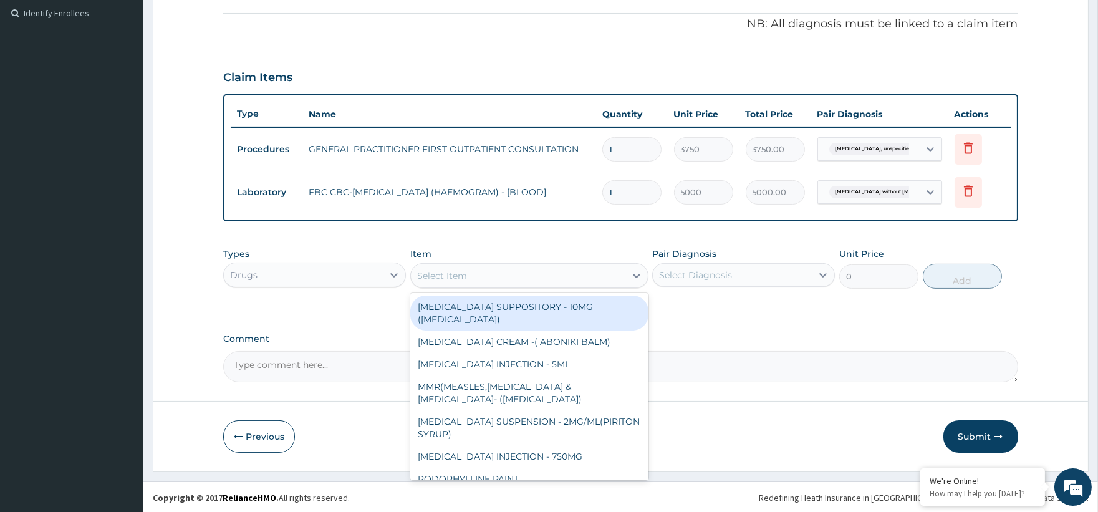
click at [577, 270] on div "Select Item" at bounding box center [518, 276] width 215 height 20
drag, startPoint x: 569, startPoint y: 269, endPoint x: 568, endPoint y: 263, distance: 6.9
click at [568, 266] on div "Select Item" at bounding box center [518, 276] width 215 height 20
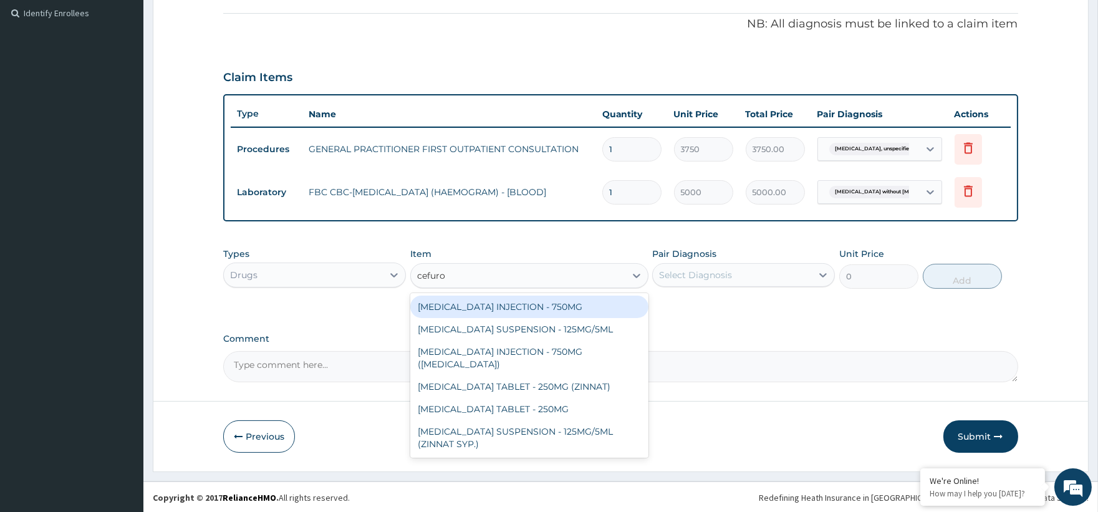
type input "cefurox"
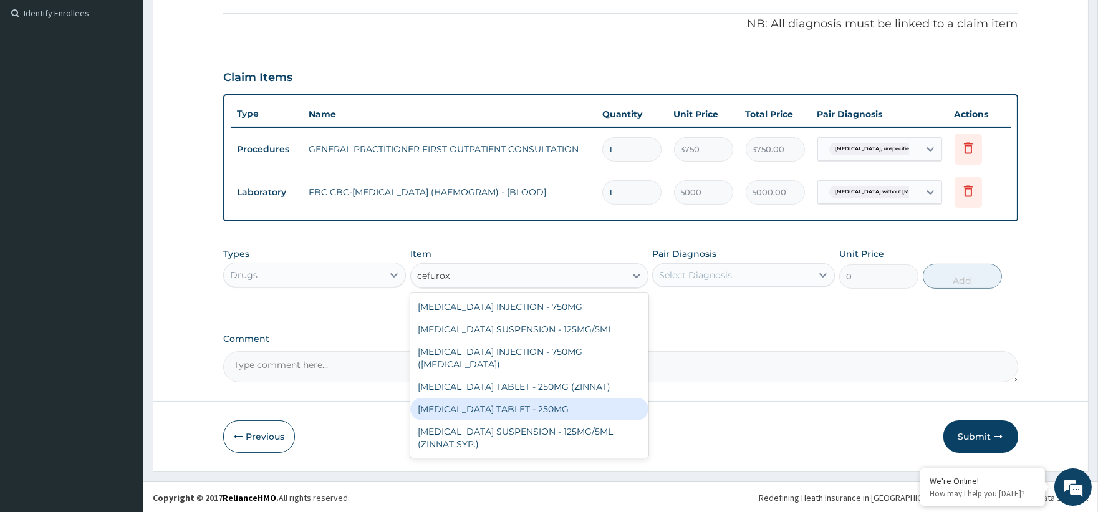
click at [555, 398] on div "CEFUROXIME TABLET - 250MG" at bounding box center [529, 409] width 238 height 22
type input "420"
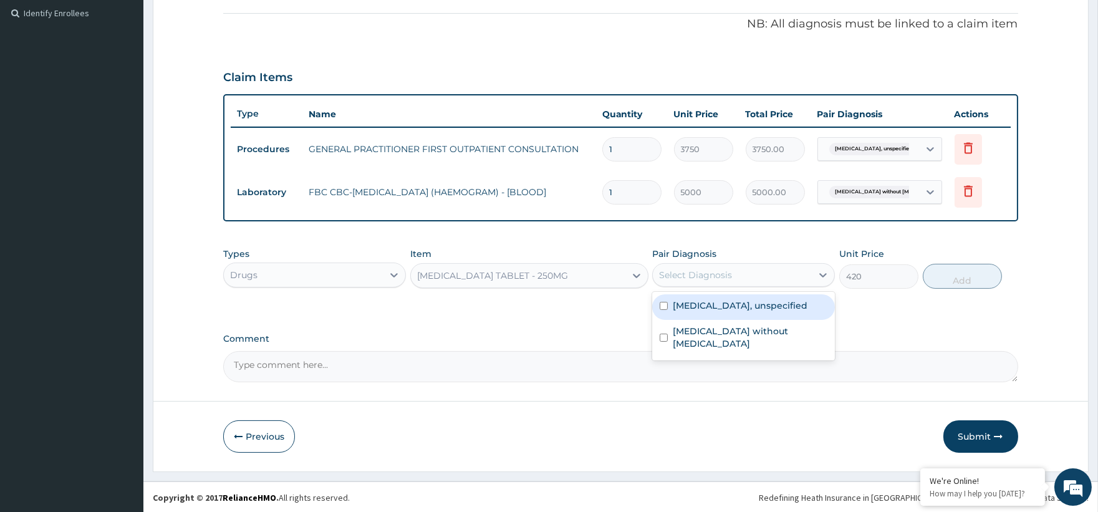
click at [722, 279] on div "Select Diagnosis" at bounding box center [695, 275] width 73 height 12
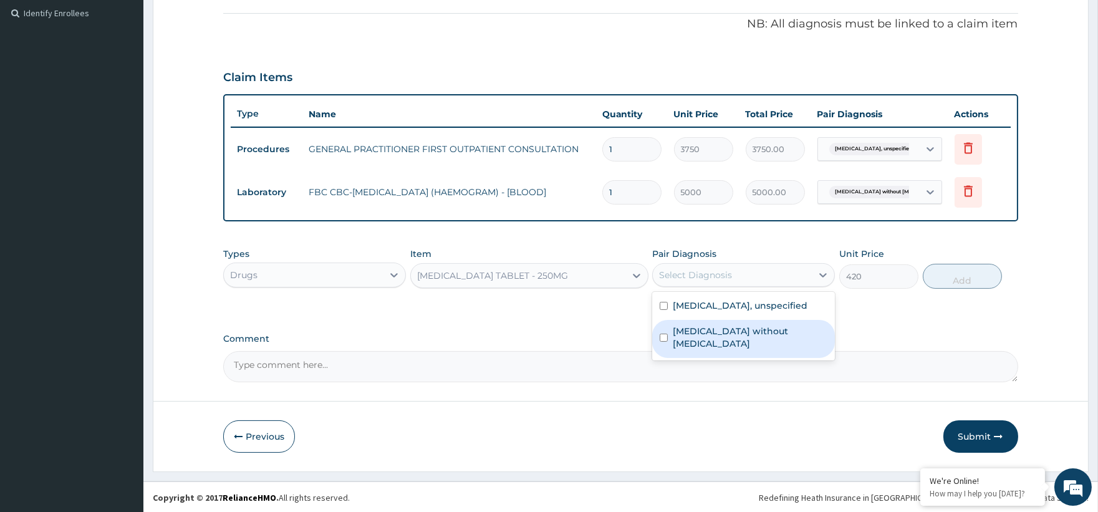
click at [718, 332] on label "Sepsis without septic shock" at bounding box center [750, 337] width 155 height 25
checkbox input "true"
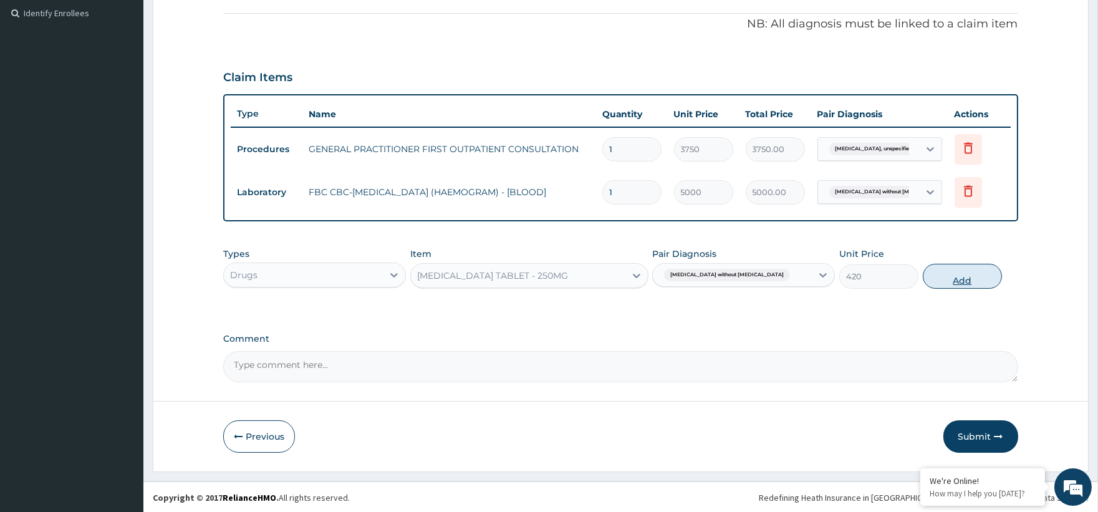
click at [951, 279] on button "Add" at bounding box center [962, 276] width 79 height 25
type input "0"
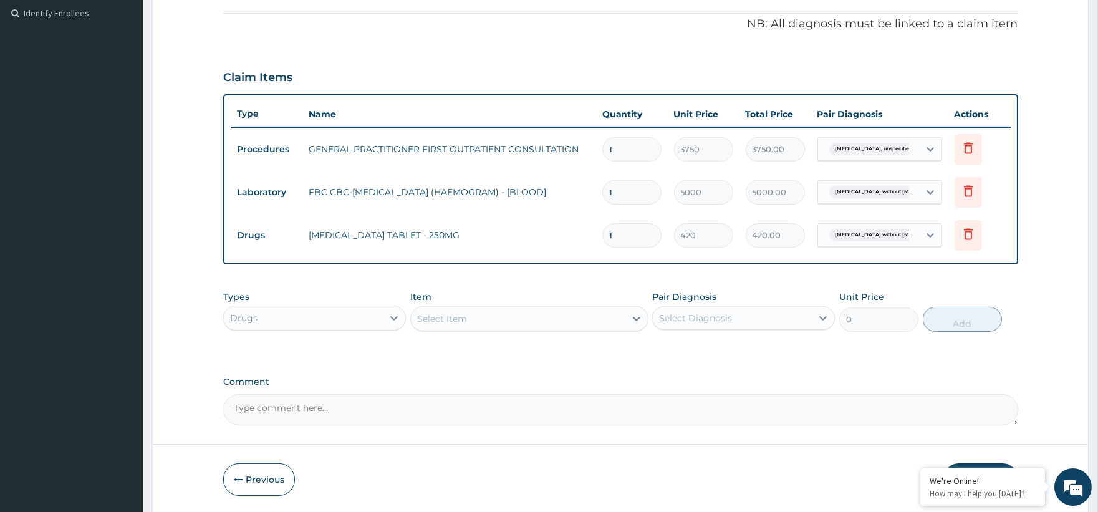
type input "10"
type input "4200.00"
type input "10"
click at [466, 309] on div "Select Item" at bounding box center [518, 319] width 215 height 20
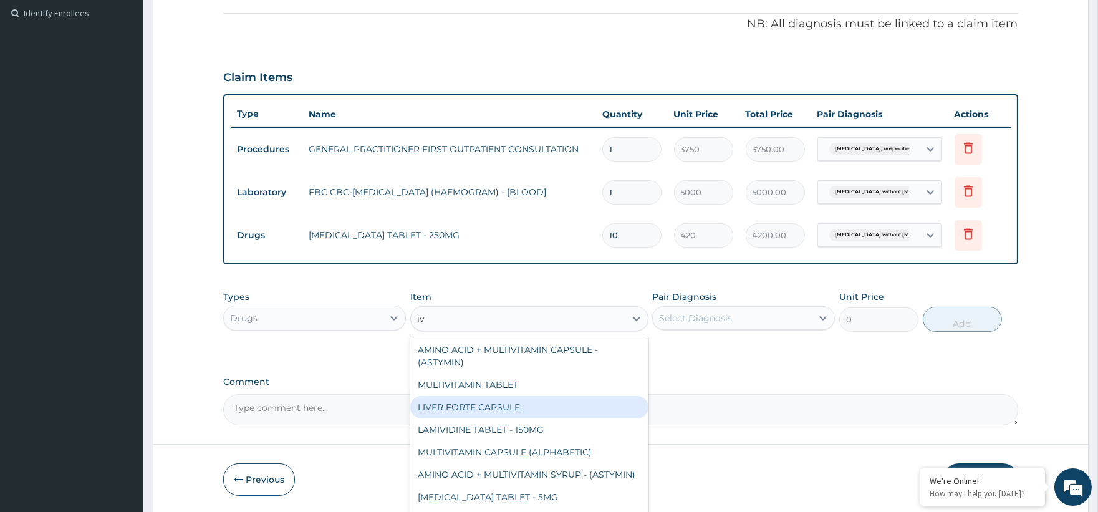
type input "i"
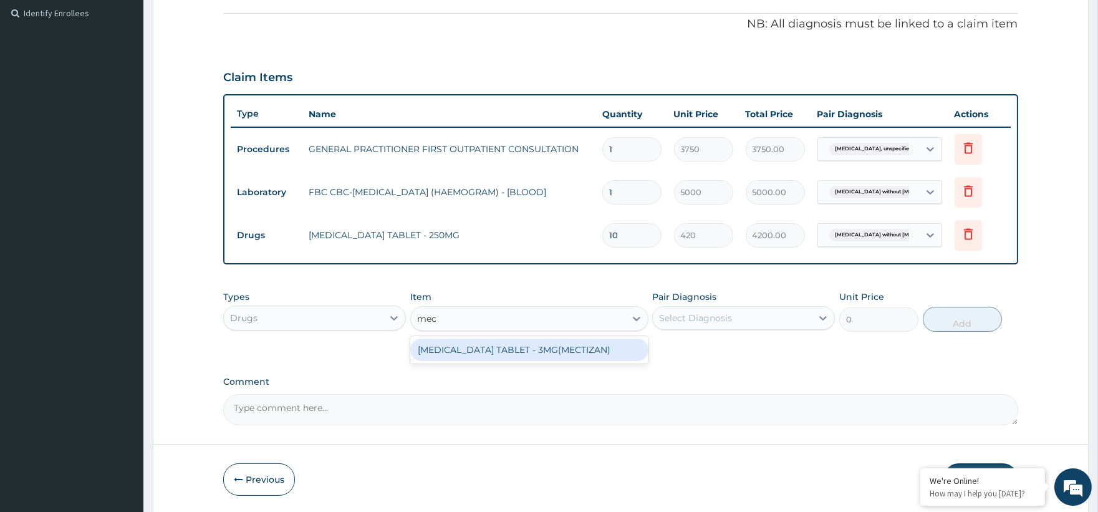
type input "mect"
click at [518, 342] on div "IVERMECTIN TABLET - 3MG(MECTIZAN)" at bounding box center [529, 350] width 238 height 22
type input "168"
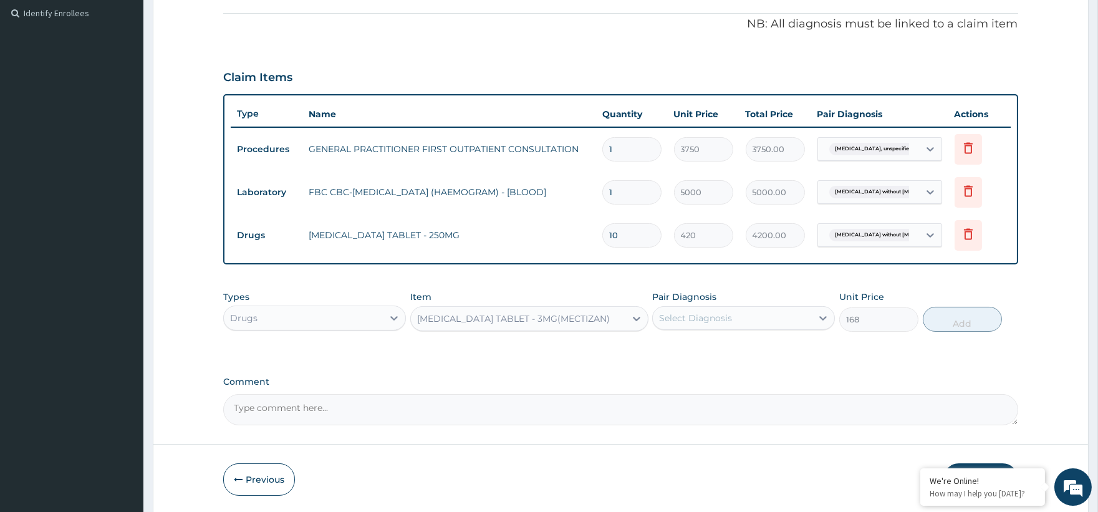
click at [686, 315] on div "Select Diagnosis" at bounding box center [695, 318] width 73 height 12
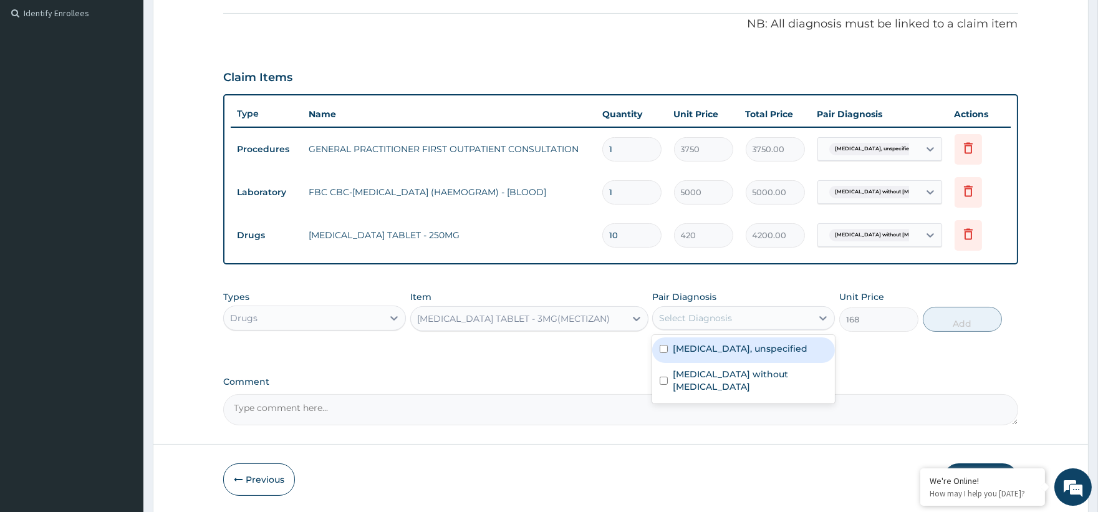
click at [715, 352] on label "Scabies, unspecified" at bounding box center [740, 348] width 135 height 12
checkbox input "true"
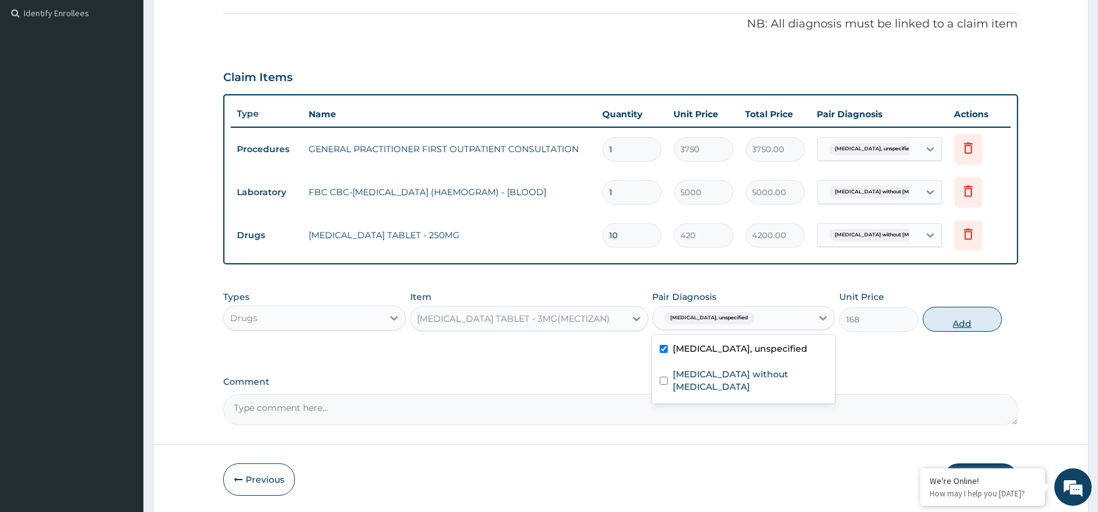
click at [943, 319] on button "Add" at bounding box center [962, 319] width 79 height 25
type input "0"
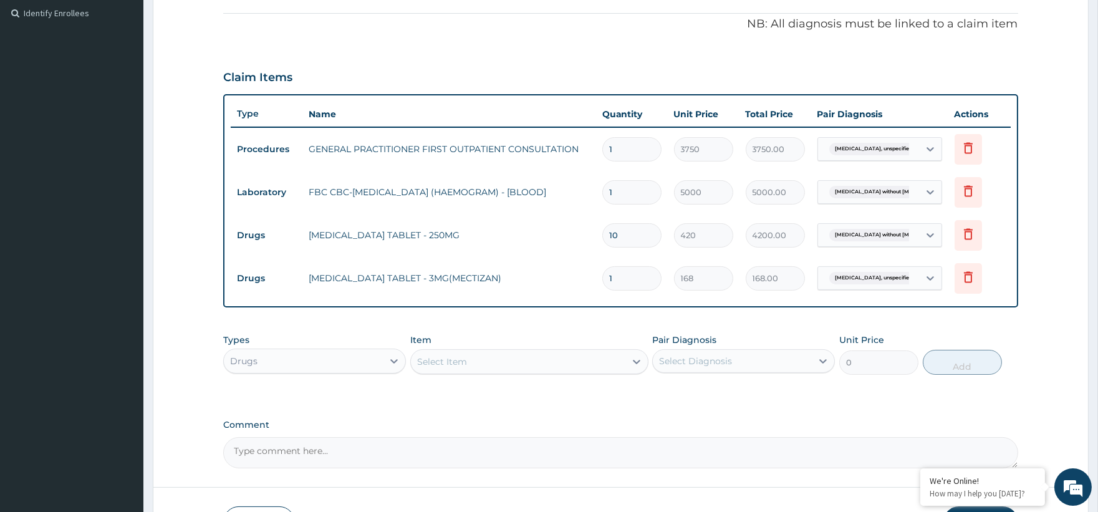
type input "0.00"
type input "3"
type input "504.00"
type input "3"
click at [440, 363] on div "Select Item" at bounding box center [442, 361] width 50 height 12
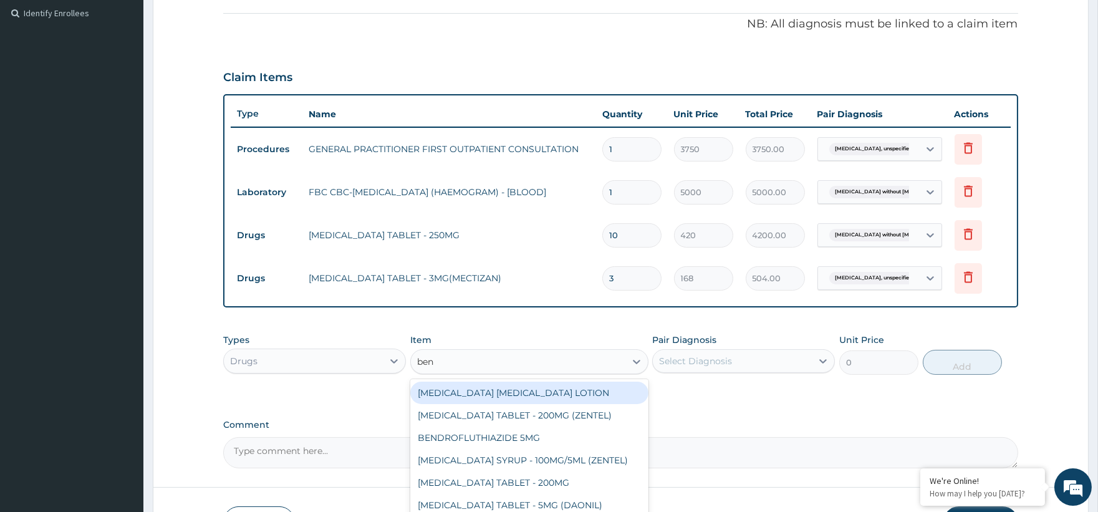
type input "benz"
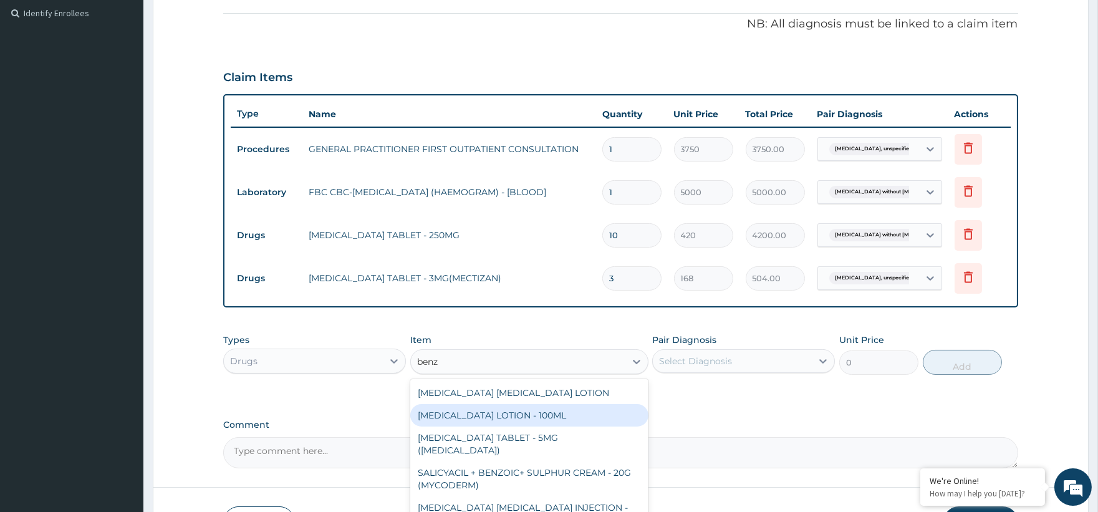
click at [557, 418] on div "BENZYL BENZOATE LOTION - 100ML" at bounding box center [529, 415] width 238 height 22
type input "1120"
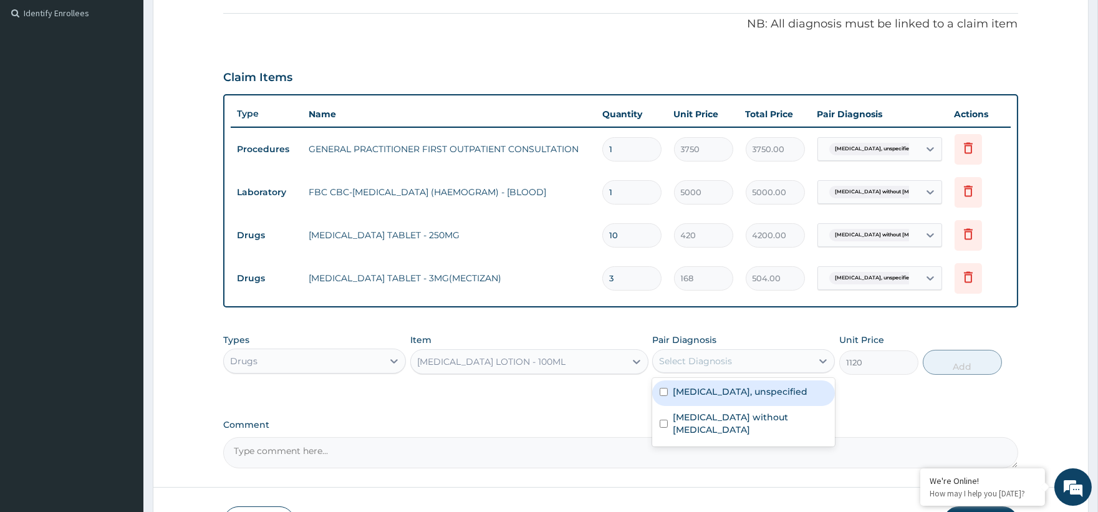
click at [698, 362] on div "Select Diagnosis" at bounding box center [695, 361] width 73 height 12
click at [706, 392] on label "Scabies, unspecified" at bounding box center [740, 391] width 135 height 12
checkbox input "true"
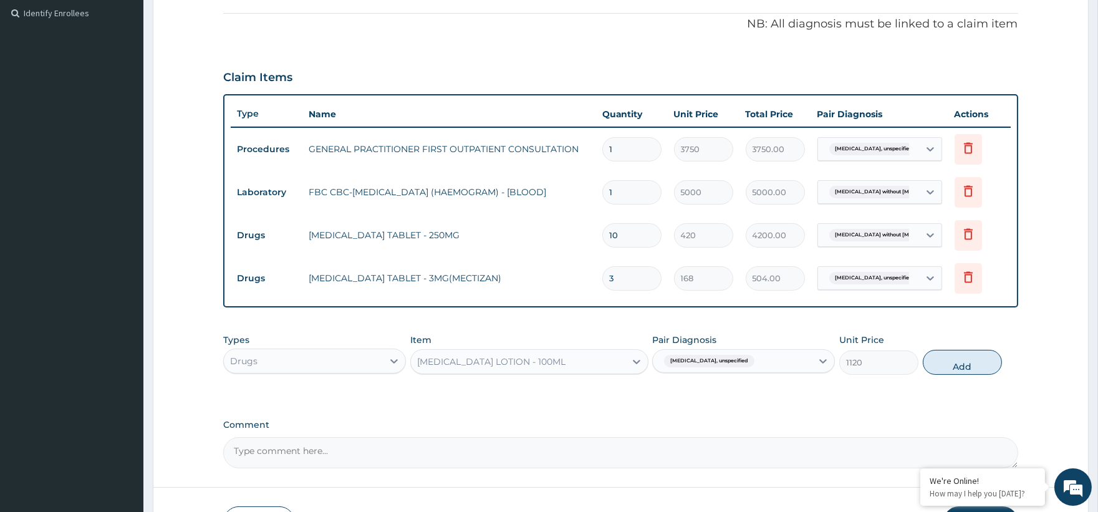
drag, startPoint x: 965, startPoint y: 366, endPoint x: 908, endPoint y: 384, distance: 59.6
click at [965, 366] on button "Add" at bounding box center [962, 362] width 79 height 25
type input "0"
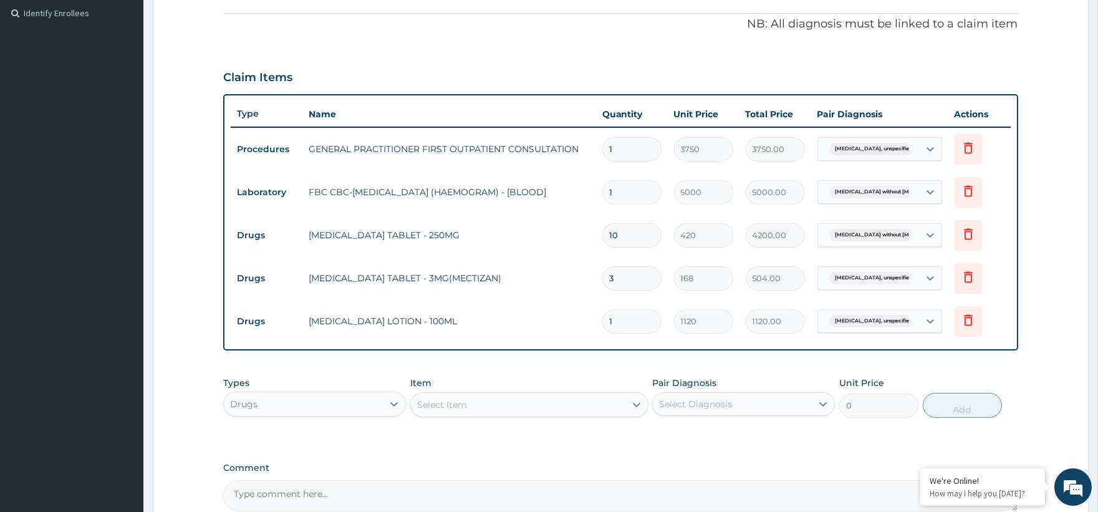
click at [454, 388] on div "Item Select Item" at bounding box center [529, 397] width 238 height 41
click at [450, 395] on div "Select Item" at bounding box center [518, 405] width 215 height 20
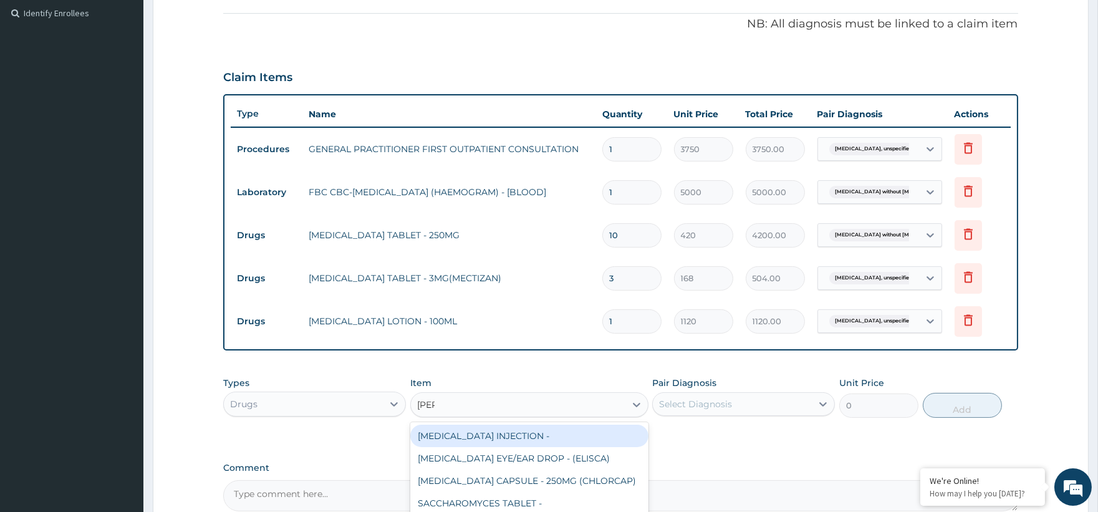
type input "lorat"
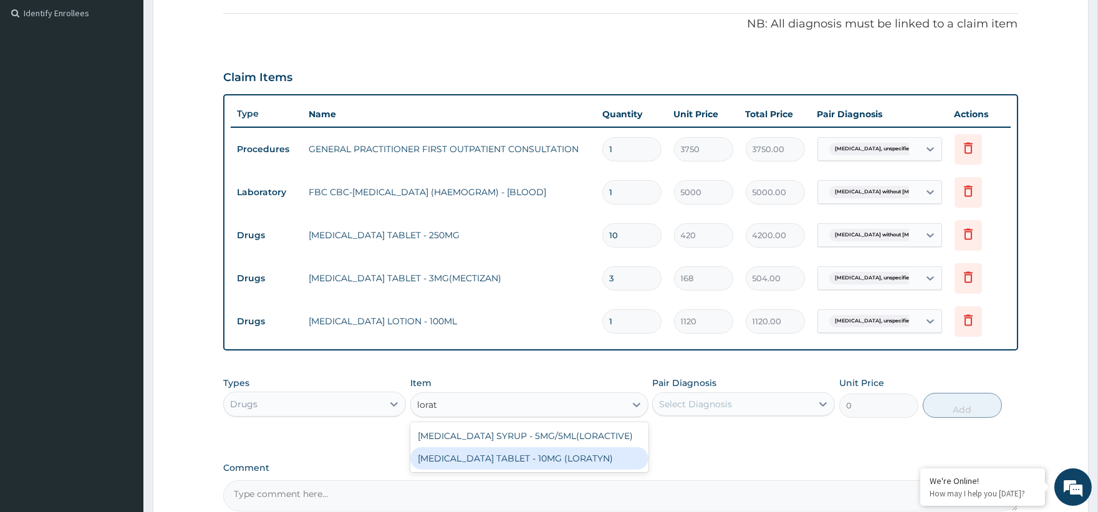
click at [514, 464] on div "LORATADINE TABLET - 10MG (LORATYN)" at bounding box center [529, 458] width 238 height 22
type input "98"
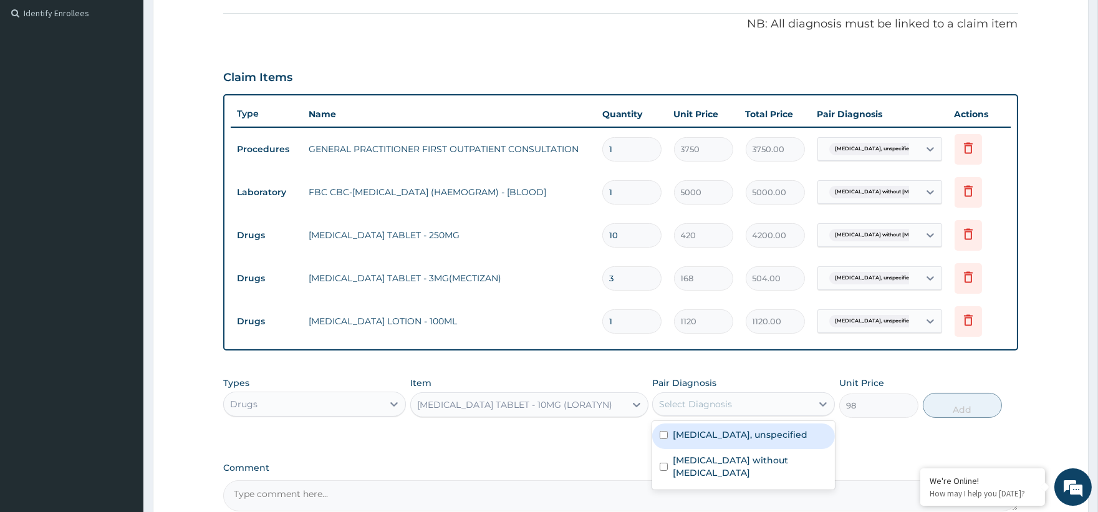
click at [677, 402] on div "Select Diagnosis" at bounding box center [695, 404] width 73 height 12
click at [725, 438] on label "Scabies, unspecified" at bounding box center [740, 434] width 135 height 12
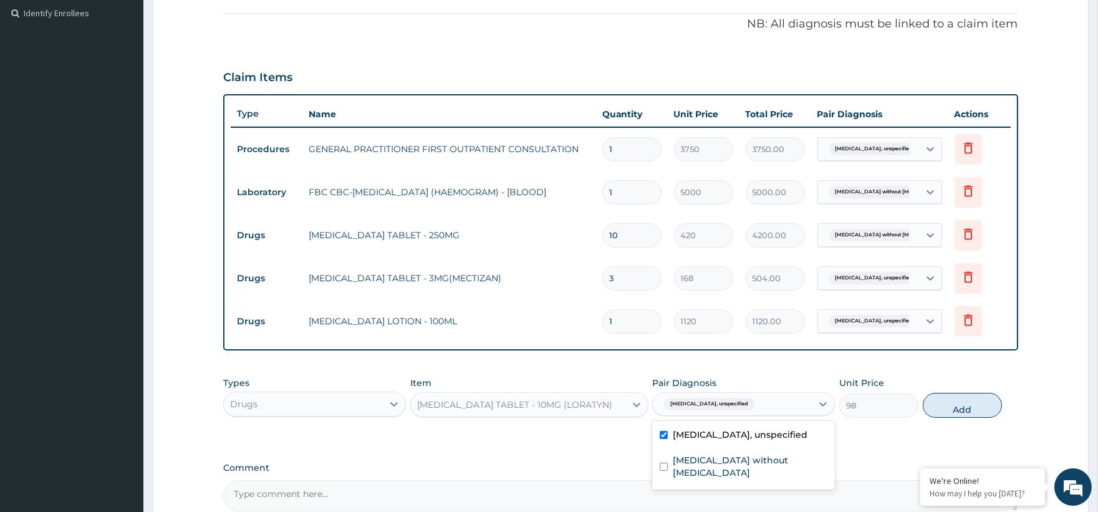
checkbox input "true"
click at [950, 414] on button "Add" at bounding box center [962, 405] width 79 height 25
type input "0"
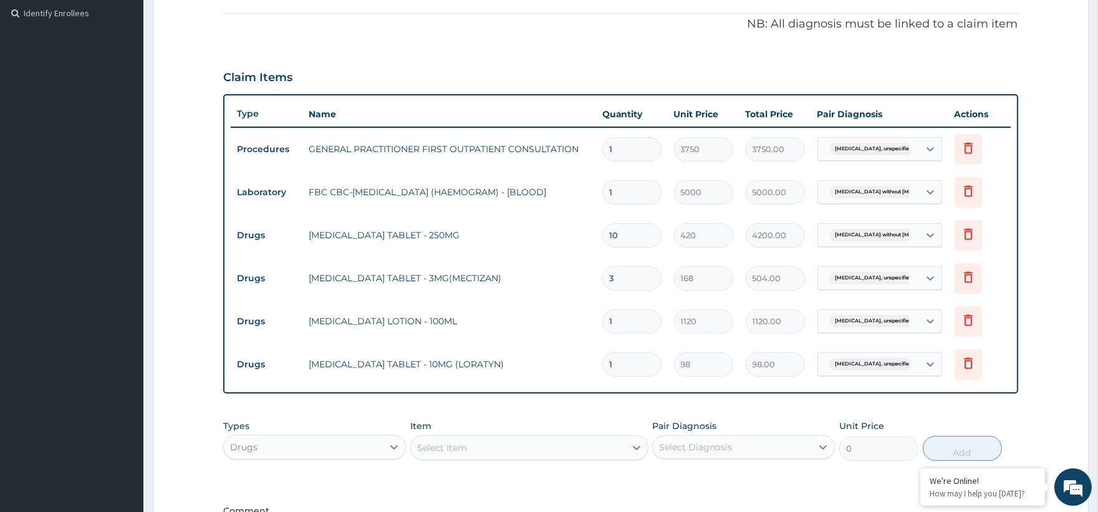
type input "10"
type input "980.00"
type input "1"
type input "98.00"
type input "0.00"
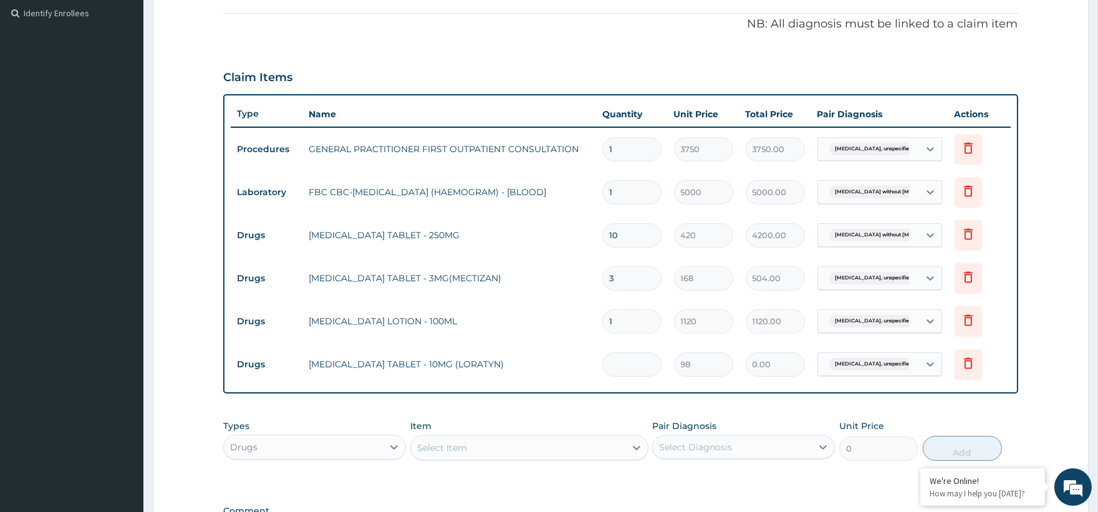
type input "5"
type input "490.00"
type input "5"
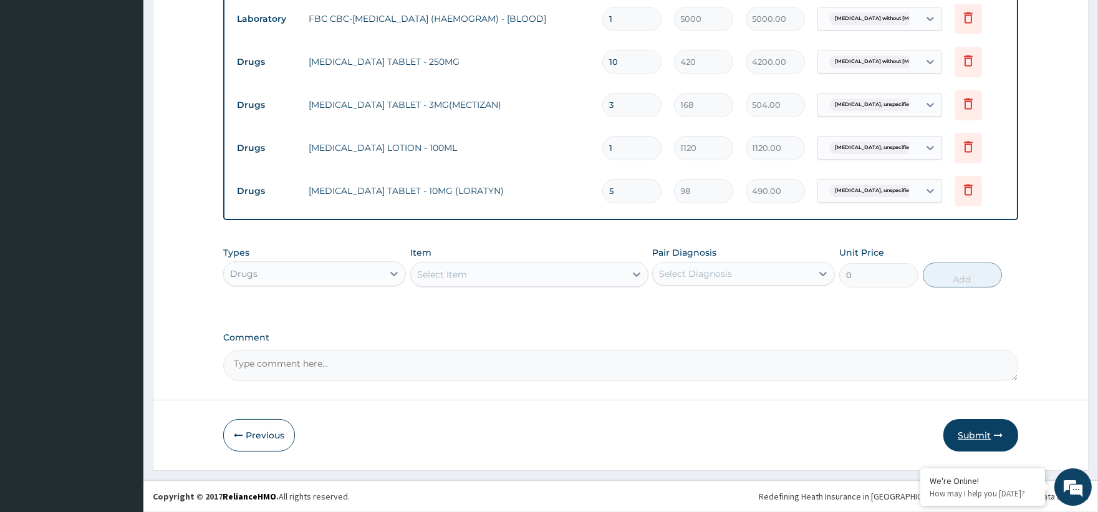
click at [986, 439] on button "Submit" at bounding box center [980, 435] width 75 height 32
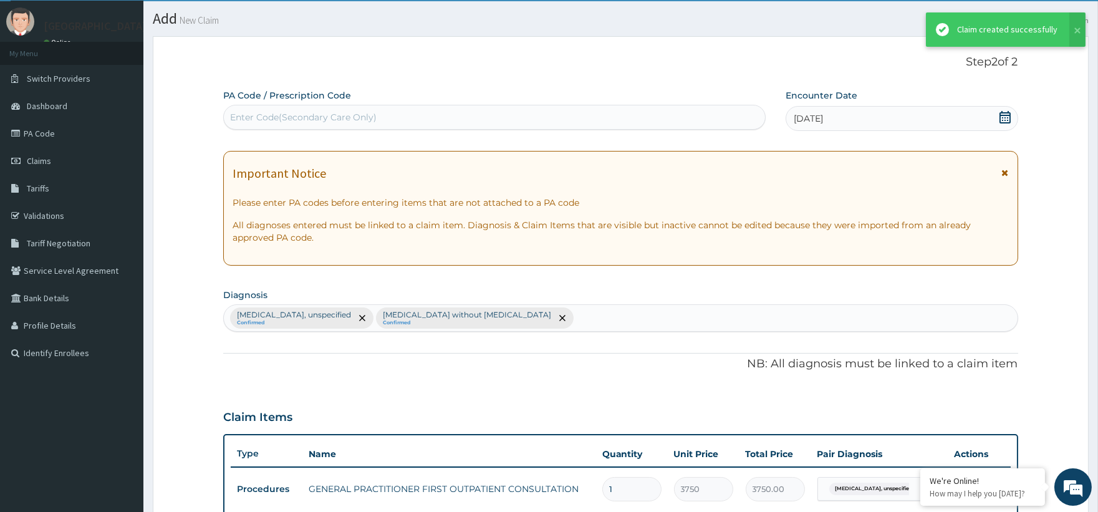
scroll to position [544, 0]
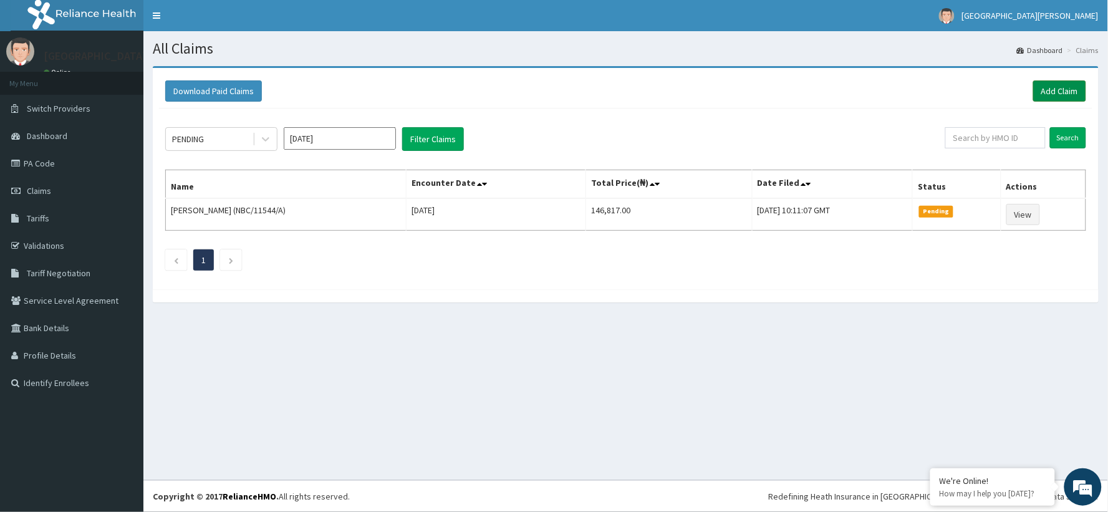
click at [1046, 89] on link "Add Claim" at bounding box center [1059, 90] width 53 height 21
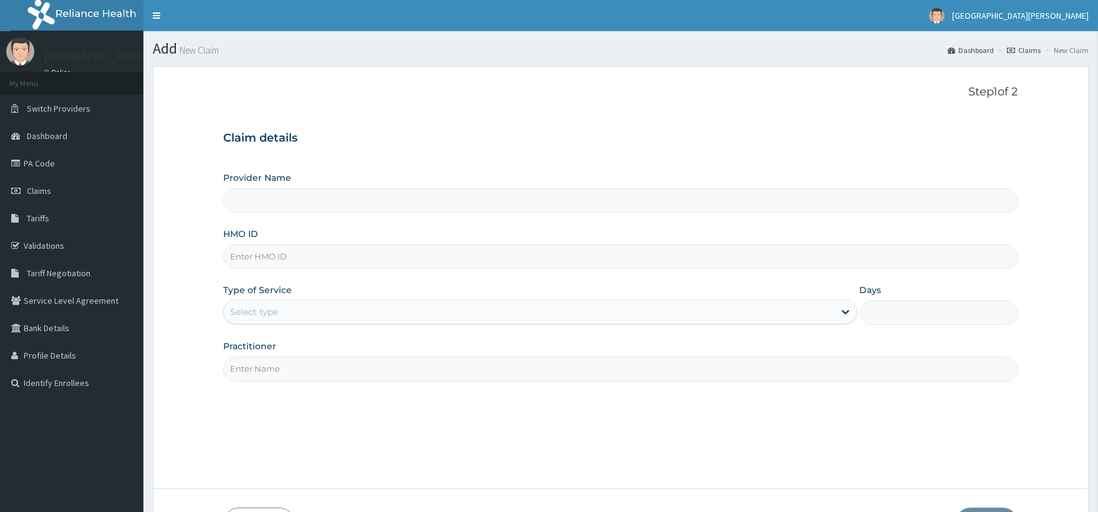
click at [253, 248] on input "HMO ID" at bounding box center [620, 256] width 794 height 24
type input "ST. [PERSON_NAME][GEOGRAPHIC_DATA] -[GEOGRAPHIC_DATA]"
paste input "EDE/10002/A)"
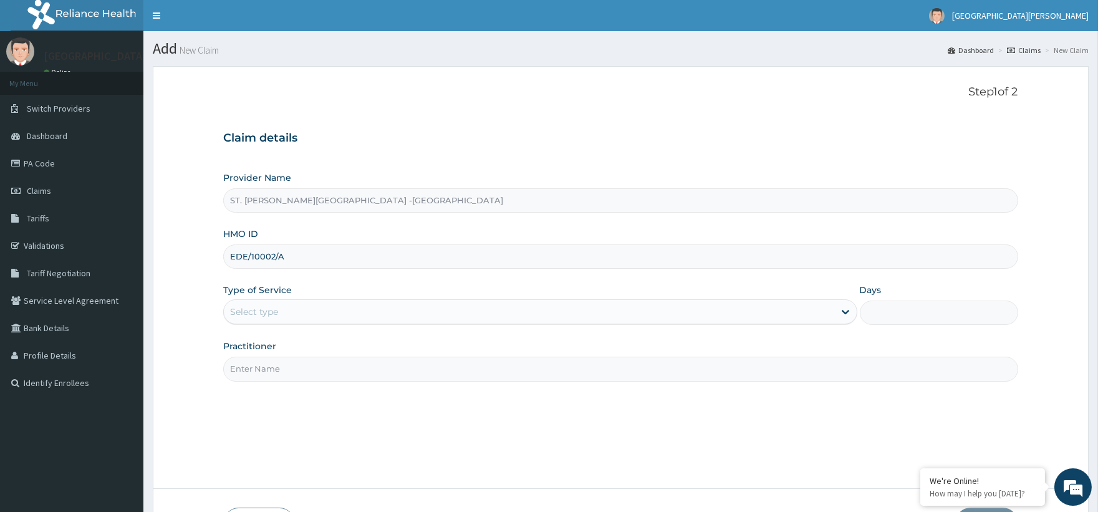
type input "EDE/10002/A"
click at [312, 308] on div "Select type" at bounding box center [529, 312] width 610 height 20
drag, startPoint x: 311, startPoint y: 321, endPoint x: 741, endPoint y: 127, distance: 472.2
click at [741, 127] on div "Claim details Provider Name ST. [PERSON_NAME]'s Specialist Hospital -Rivers HMO…" at bounding box center [620, 250] width 794 height 262
click at [272, 320] on div "Select type" at bounding box center [529, 312] width 610 height 20
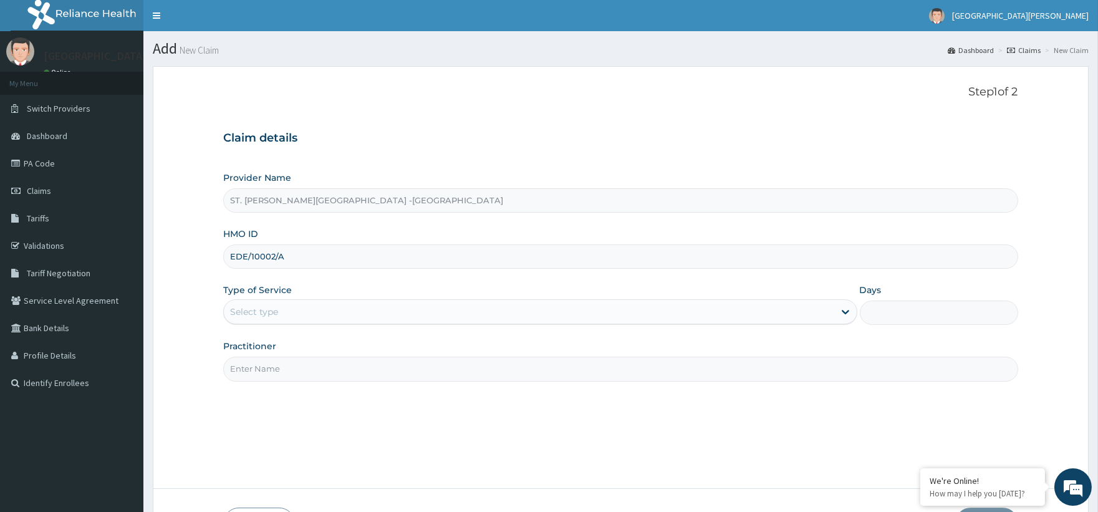
click at [272, 320] on div "Select type" at bounding box center [529, 312] width 610 height 20
click at [272, 326] on div "Provider Name ST. [PERSON_NAME]'s Specialist Hospital -Rivers HMO ID EDE/10002/…" at bounding box center [620, 276] width 794 height 210
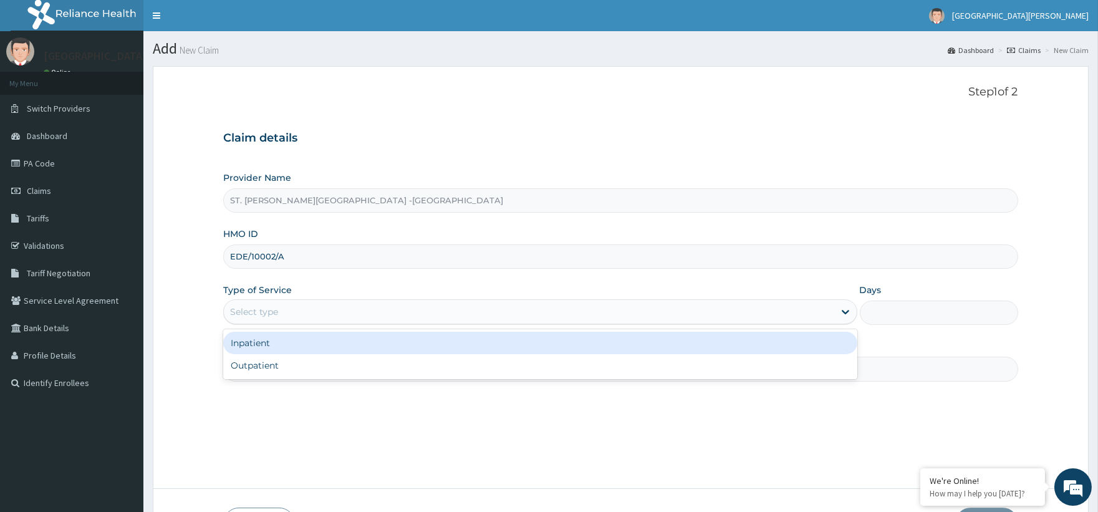
click at [271, 316] on div "Select type" at bounding box center [254, 312] width 48 height 12
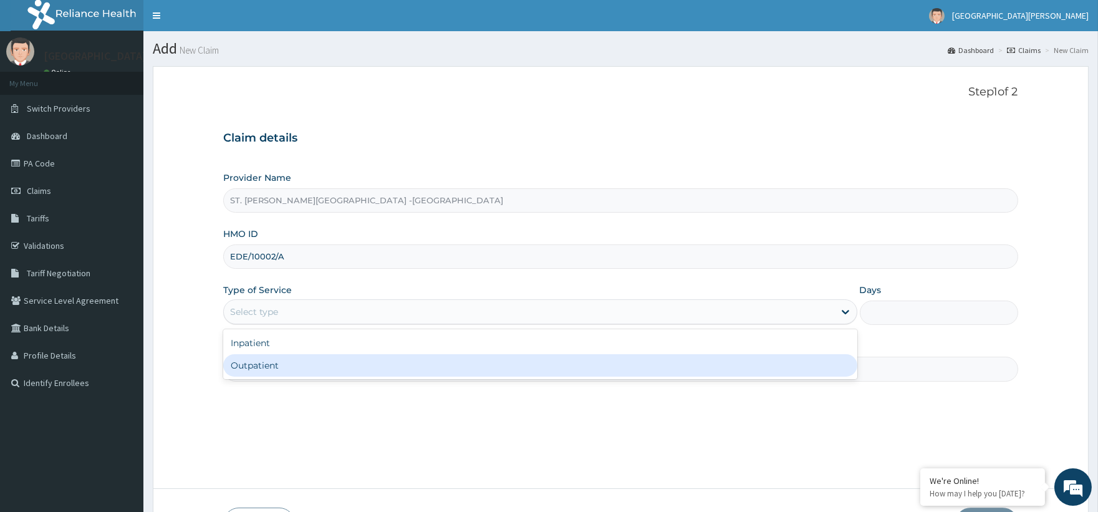
click at [277, 363] on div "Outpatient" at bounding box center [540, 365] width 634 height 22
type input "1"
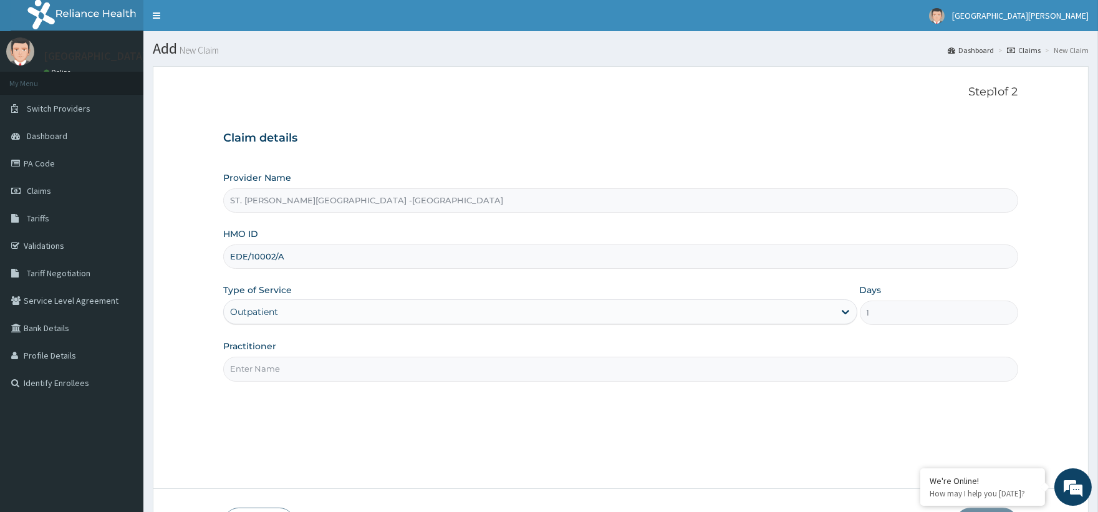
click at [253, 368] on input "Practitioner" at bounding box center [620, 369] width 794 height 24
type input "Luba"
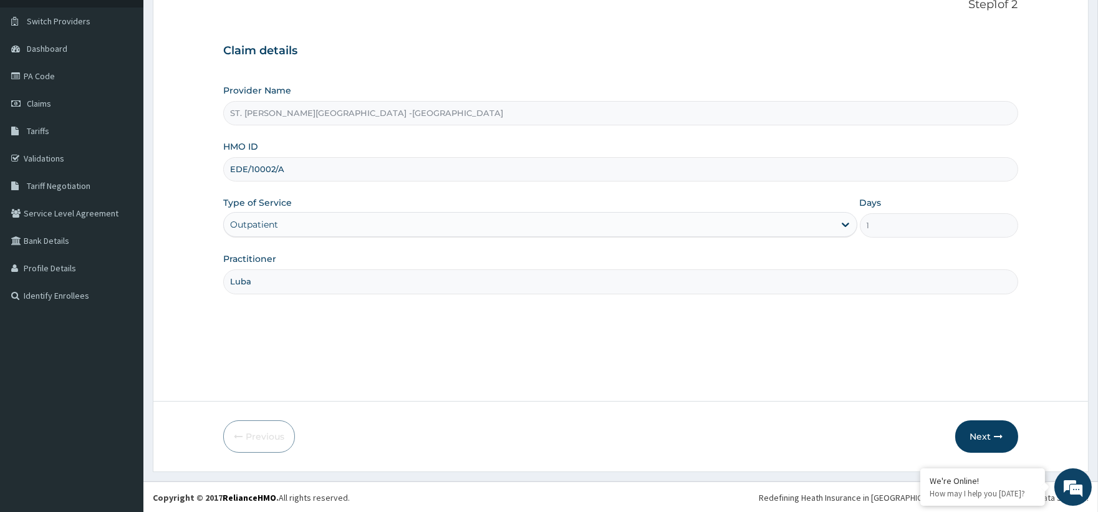
scroll to position [89, 0]
click at [975, 456] on form "Step 1 of 2 Claim details Provider Name ST. Catherine's Specialist Hospital -Ri…" at bounding box center [621, 224] width 936 height 493
click at [989, 439] on button "Next" at bounding box center [986, 435] width 63 height 32
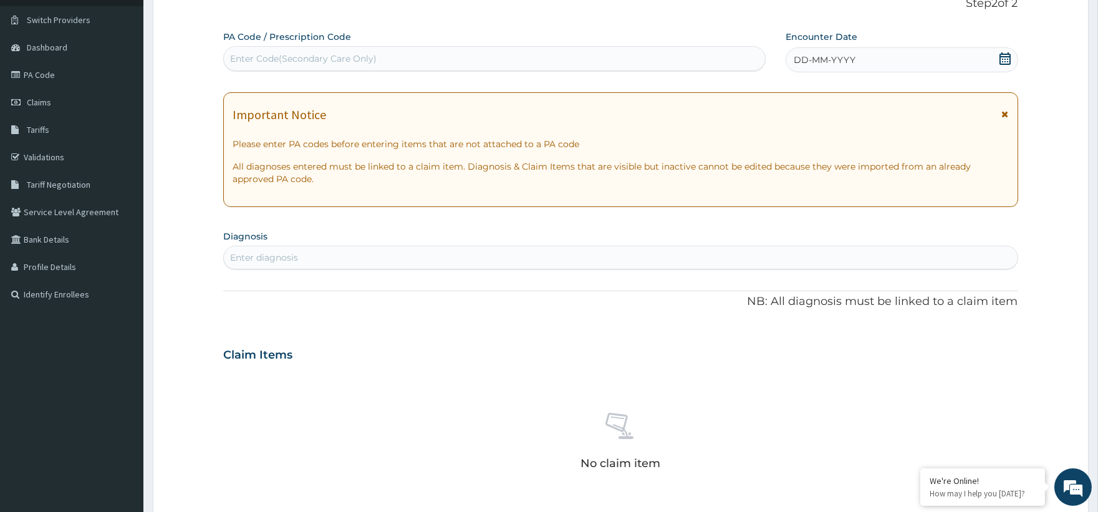
click at [1018, 52] on div "DD-MM-YYYY" at bounding box center [902, 59] width 233 height 25
click at [992, 53] on div "DD-MM-YYYY" at bounding box center [902, 59] width 233 height 25
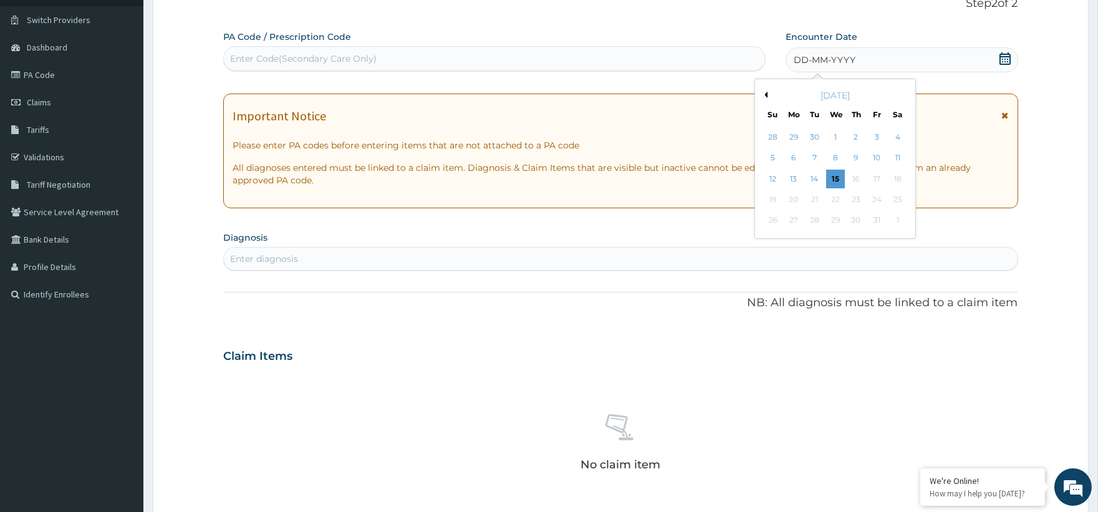
click at [1000, 53] on icon at bounding box center [1005, 58] width 11 height 12
click at [890, 154] on div "11" at bounding box center [897, 158] width 19 height 19
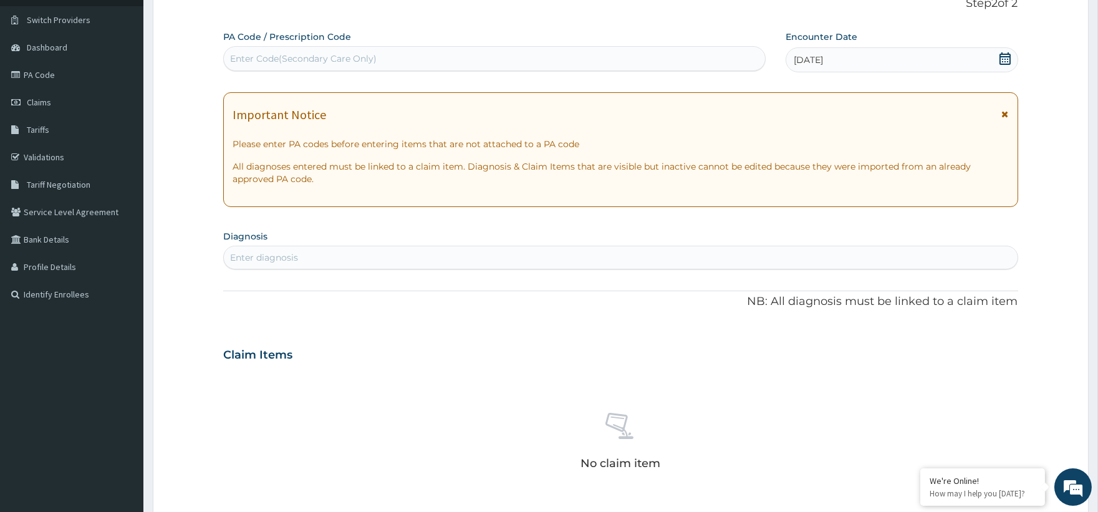
drag, startPoint x: 271, startPoint y: 265, endPoint x: 1107, endPoint y: 489, distance: 866.4
click at [489, 321] on div "PA Code / Prescription Code Enter Code(Secondary Care Only) Encounter Date 11-1…" at bounding box center [620, 353] width 794 height 645
type input "malaria"
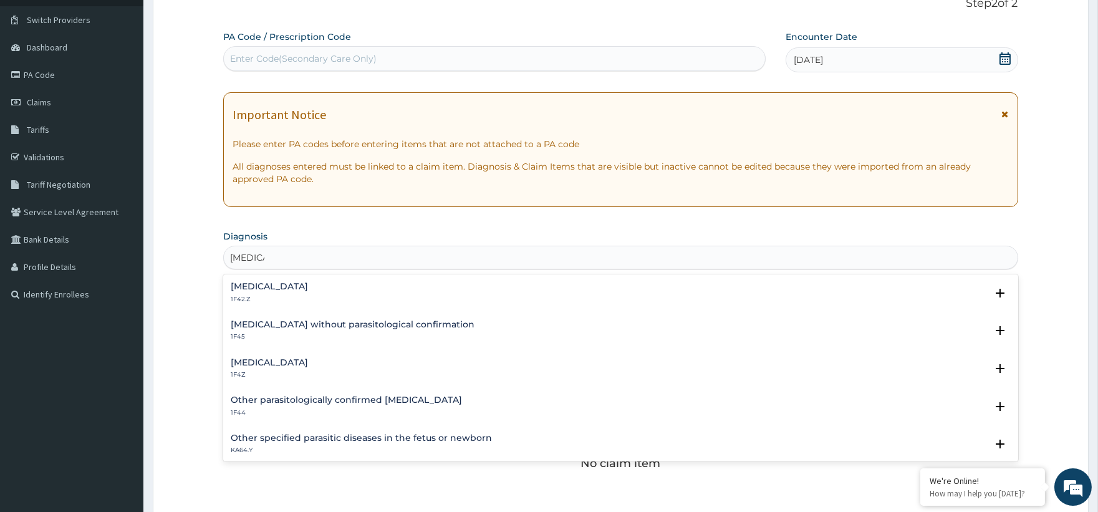
click at [271, 368] on div "Malaria, unspecified 1F4Z" at bounding box center [269, 369] width 77 height 22
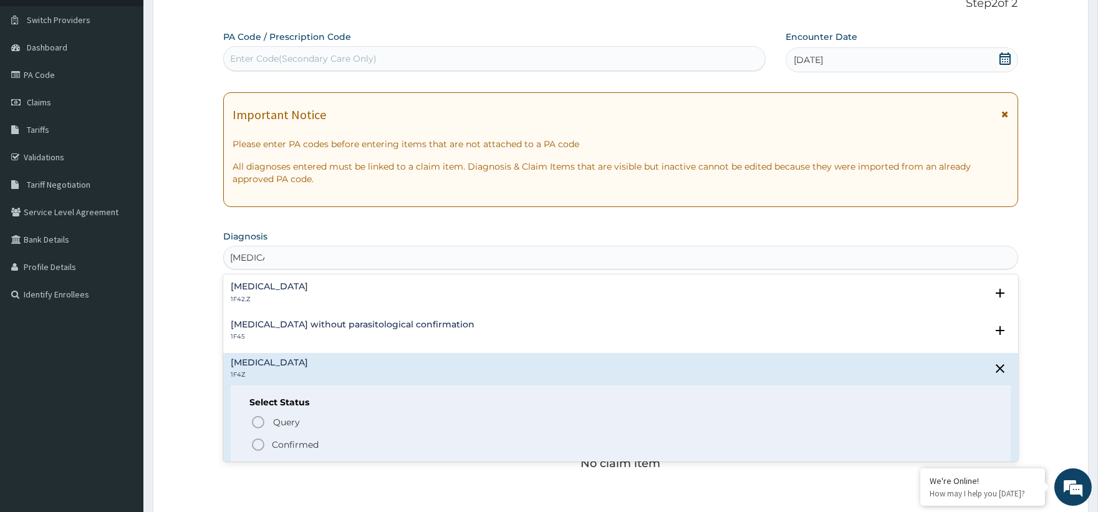
click at [287, 437] on span "Confirmed" at bounding box center [621, 444] width 741 height 15
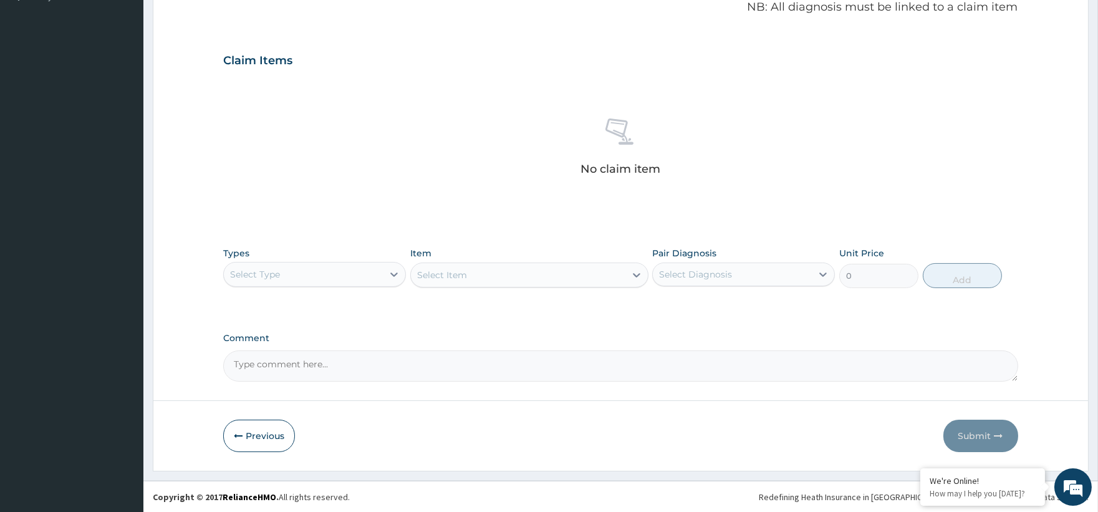
scroll to position [387, 0]
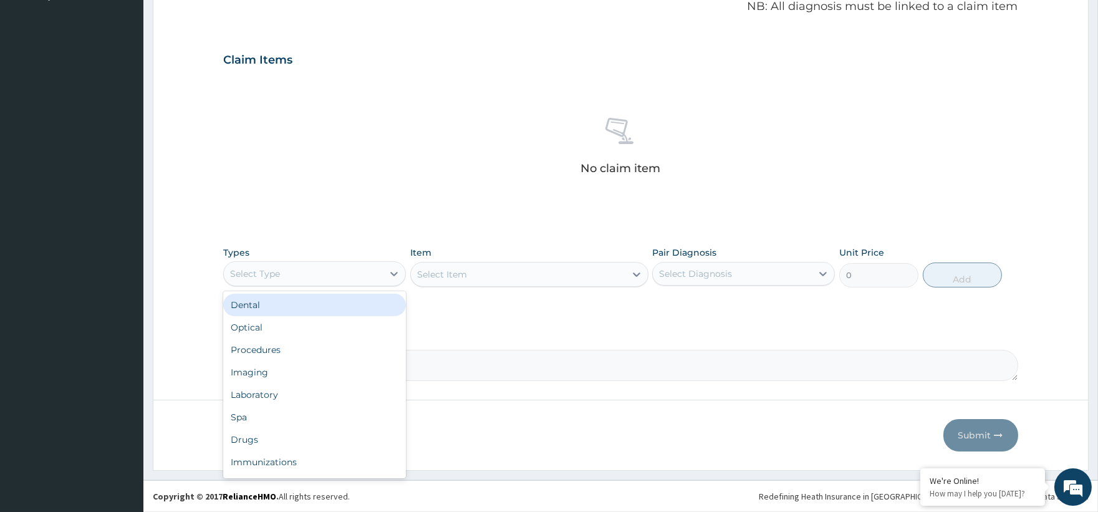
click at [334, 274] on div "Select Type" at bounding box center [303, 274] width 159 height 20
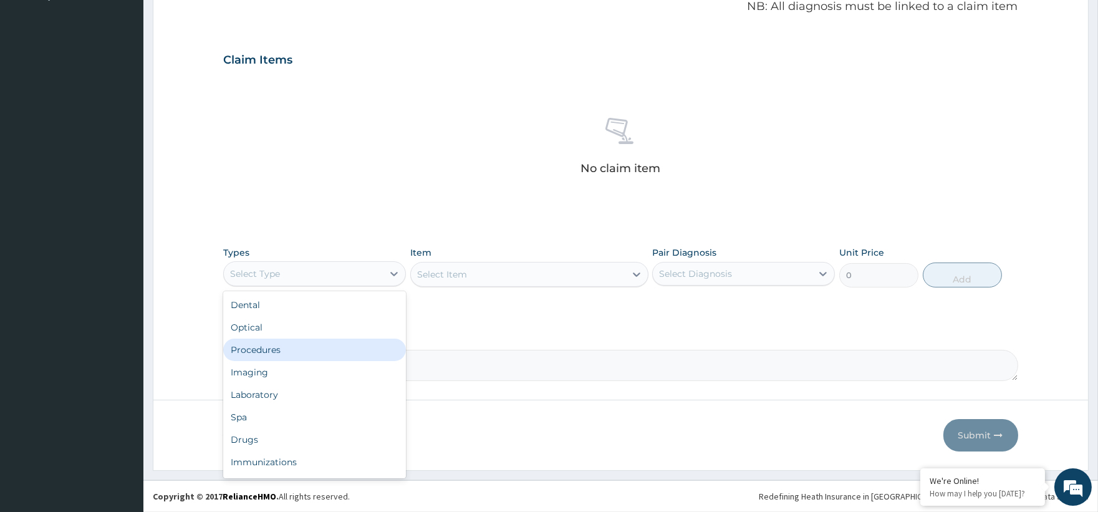
click at [294, 354] on div "Procedures" at bounding box center [314, 350] width 183 height 22
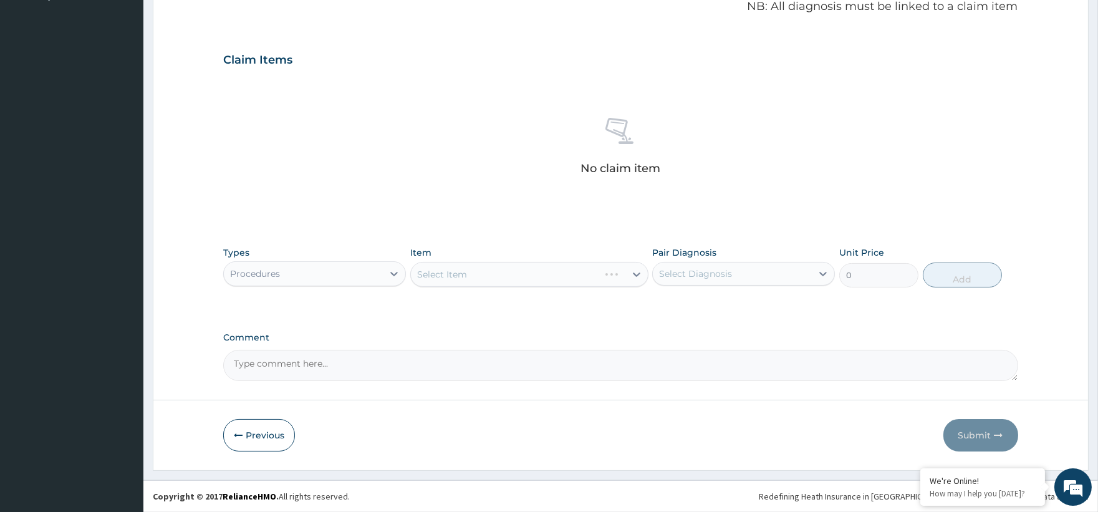
click at [544, 267] on div "Select Item" at bounding box center [529, 274] width 238 height 25
click at [632, 270] on div "Select Item" at bounding box center [529, 274] width 238 height 25
click at [633, 272] on div "Select Item" at bounding box center [529, 274] width 238 height 25
click at [635, 273] on div "Select Item" at bounding box center [529, 274] width 238 height 25
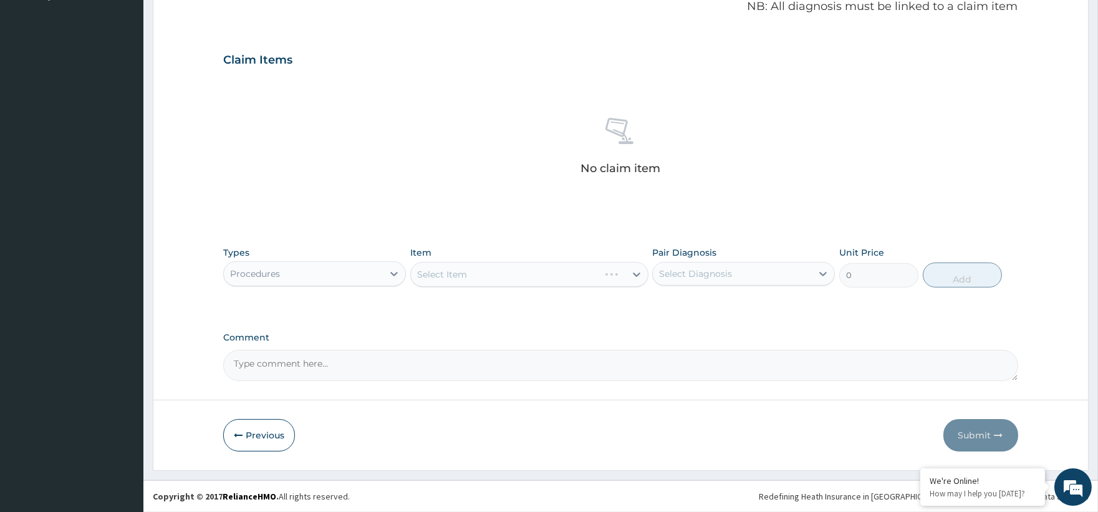
click at [635, 274] on div "Select Item" at bounding box center [529, 274] width 238 height 25
click at [562, 272] on div "Select Item" at bounding box center [529, 274] width 238 height 25
click at [485, 276] on div "Select Item" at bounding box center [529, 274] width 238 height 25
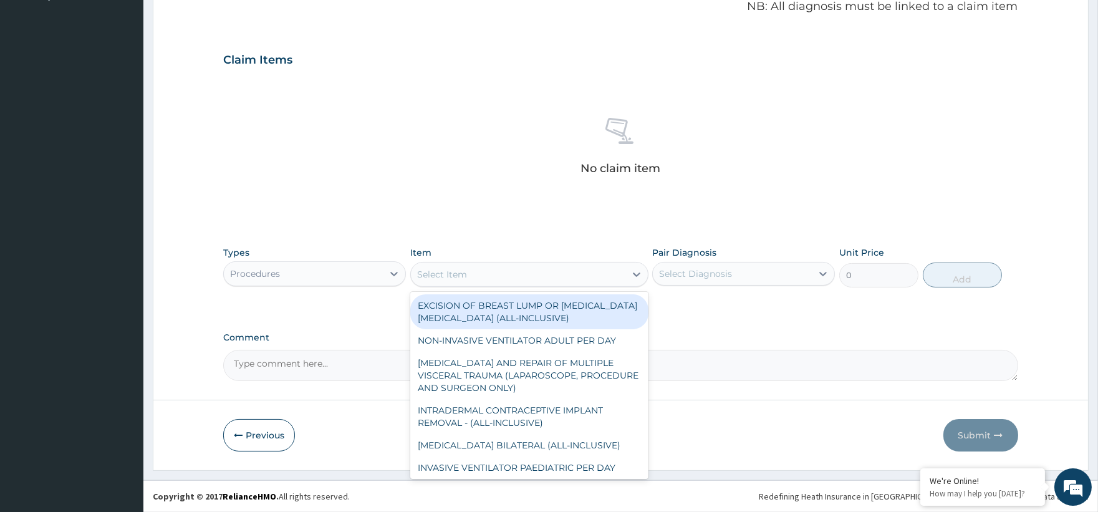
click at [470, 286] on div "Select Item" at bounding box center [529, 274] width 238 height 25
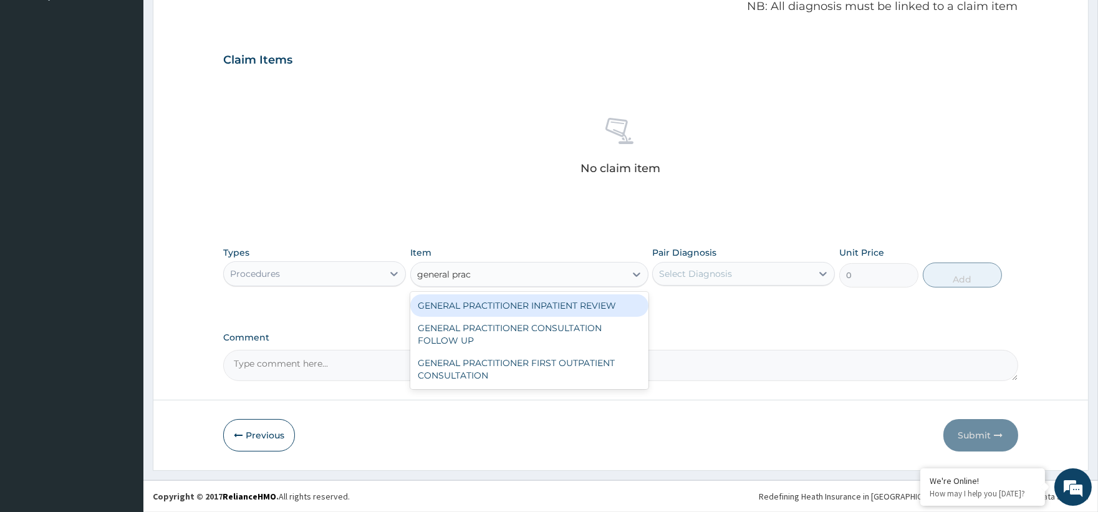
type input "general pract"
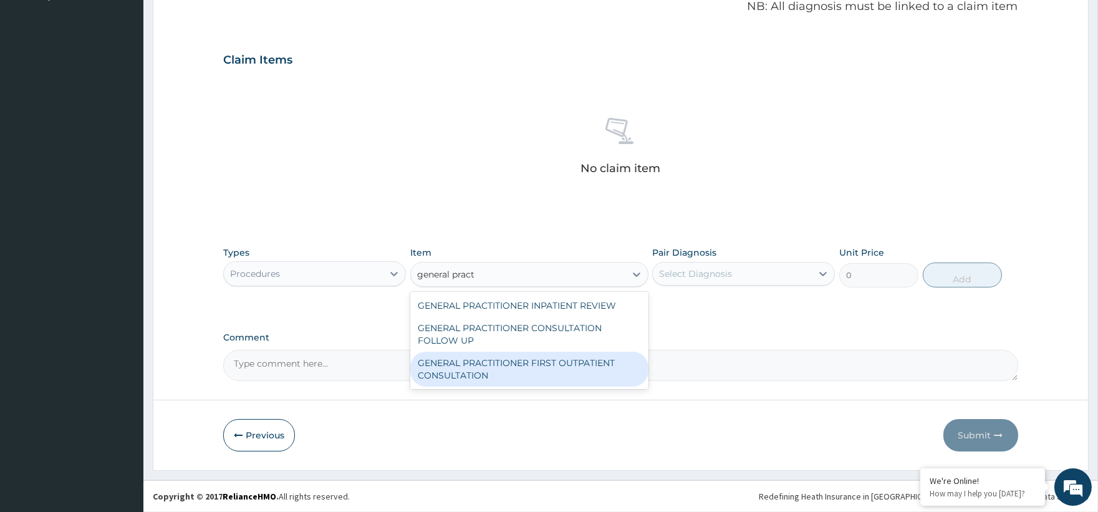
click at [539, 368] on div "GENERAL PRACTITIONER FIRST OUTPATIENT CONSULTATION" at bounding box center [529, 369] width 238 height 35
type input "3750"
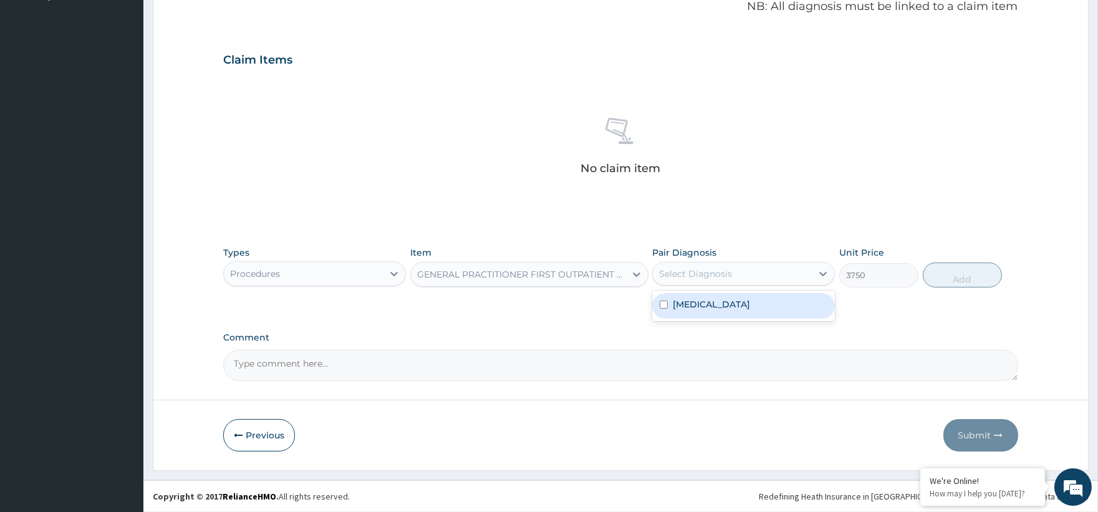
click at [713, 269] on div "Select Diagnosis" at bounding box center [695, 274] width 73 height 12
drag, startPoint x: 702, startPoint y: 308, endPoint x: 709, endPoint y: 304, distance: 8.1
click at [702, 307] on label "[MEDICAL_DATA]" at bounding box center [711, 304] width 77 height 12
checkbox input "true"
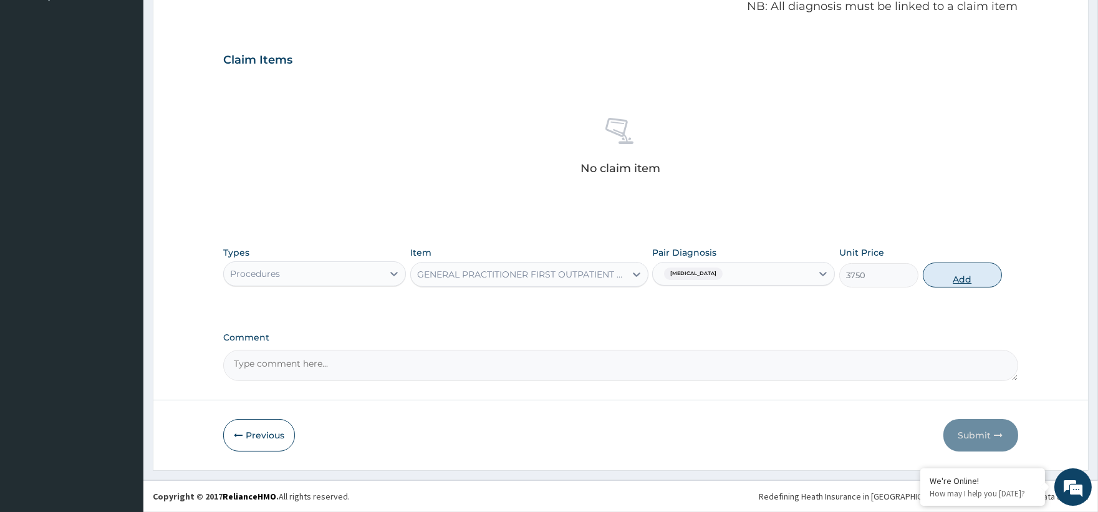
click at [959, 273] on button "Add" at bounding box center [962, 275] width 79 height 25
type input "0"
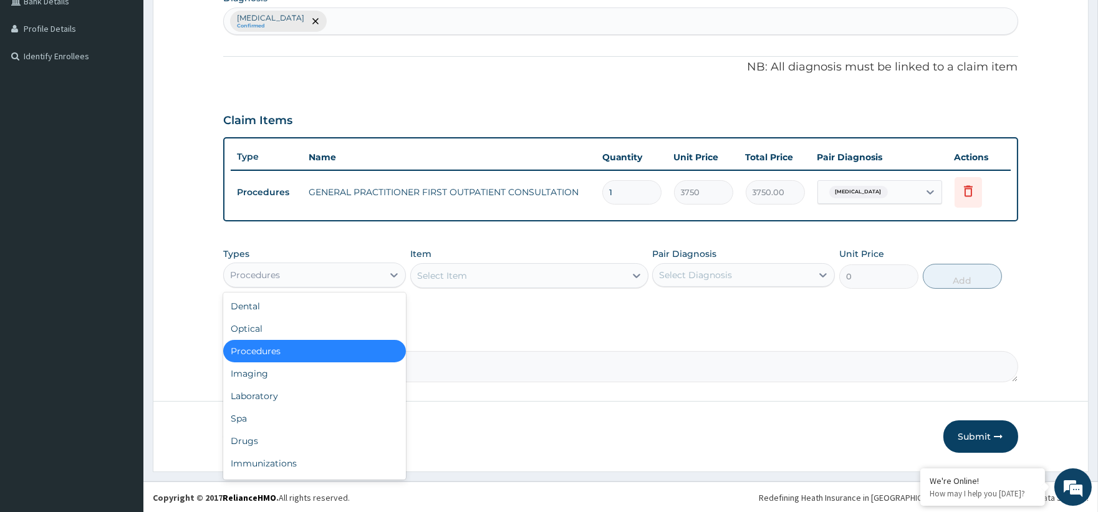
click at [360, 266] on div "Procedures" at bounding box center [303, 275] width 159 height 20
click at [263, 269] on div "Procedures" at bounding box center [255, 275] width 50 height 12
drag, startPoint x: 250, startPoint y: 435, endPoint x: 431, endPoint y: 321, distance: 213.5
click at [256, 423] on div "Dental Optical Procedures Imaging Laboratory Spa Drugs Immunizations Others Gym" at bounding box center [314, 385] width 183 height 187
click at [292, 435] on div "Drugs" at bounding box center [314, 441] width 183 height 22
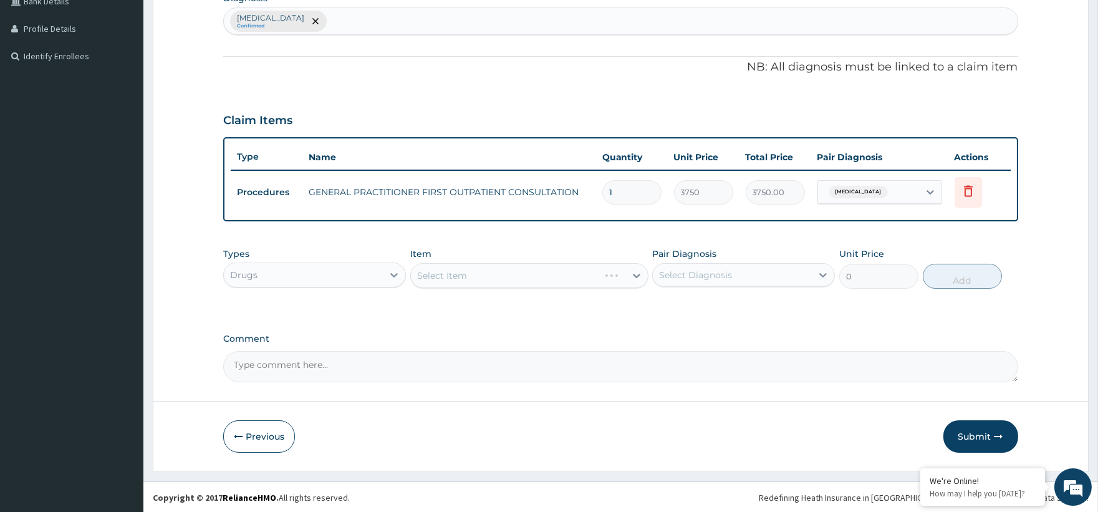
click at [510, 270] on div "Select Item" at bounding box center [529, 275] width 238 height 25
click at [633, 277] on div "Select Item" at bounding box center [529, 275] width 238 height 25
click at [562, 277] on div "Select Item" at bounding box center [529, 275] width 238 height 25
click at [489, 276] on div "Select Item" at bounding box center [529, 275] width 238 height 25
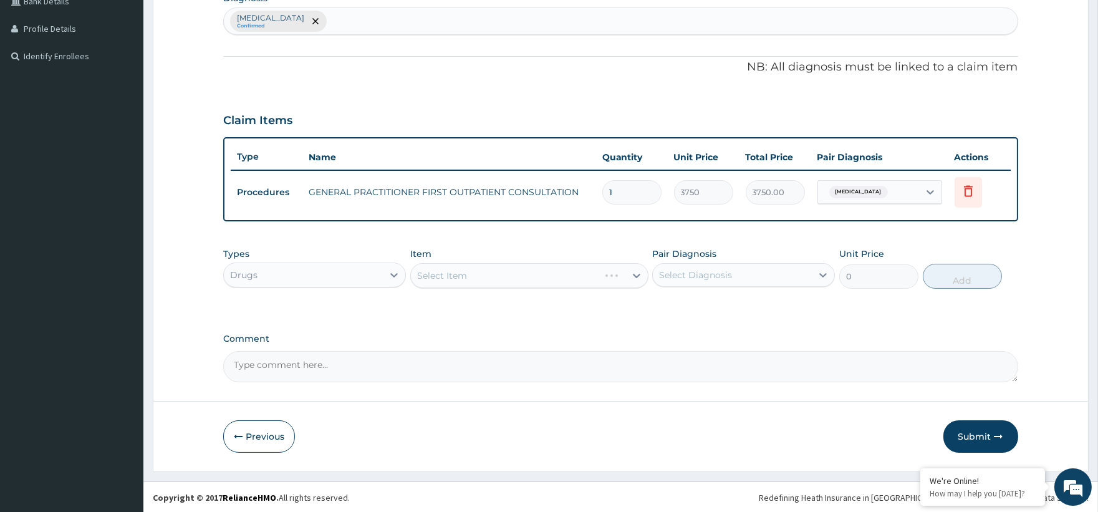
click at [489, 276] on div "Select Item" at bounding box center [529, 275] width 238 height 25
click at [499, 279] on div "Select Item" at bounding box center [529, 275] width 238 height 25
click at [514, 282] on div "Select Item" at bounding box center [529, 275] width 238 height 25
click at [630, 273] on div "Select Item" at bounding box center [529, 275] width 238 height 25
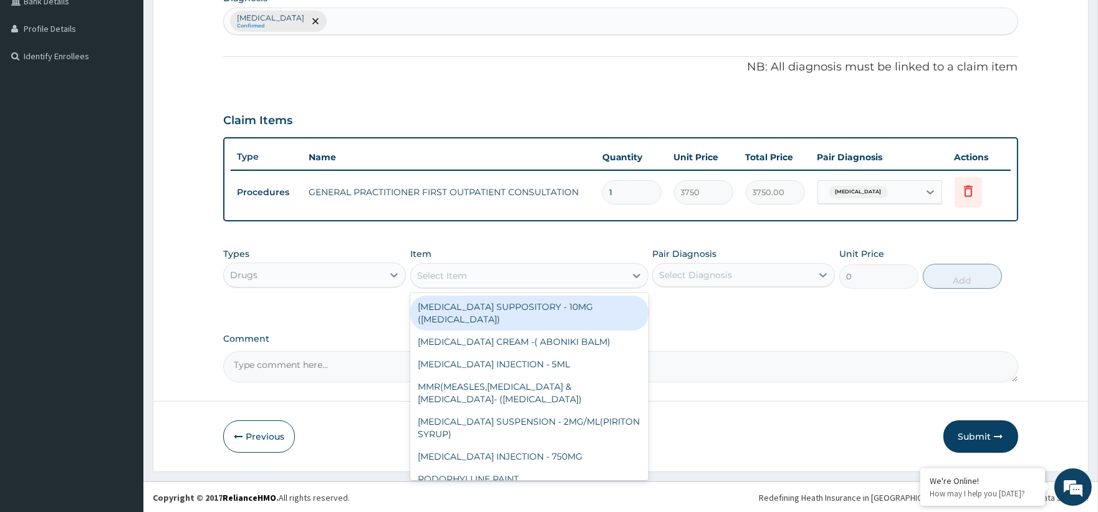
click at [606, 281] on div "Select Item" at bounding box center [518, 276] width 215 height 20
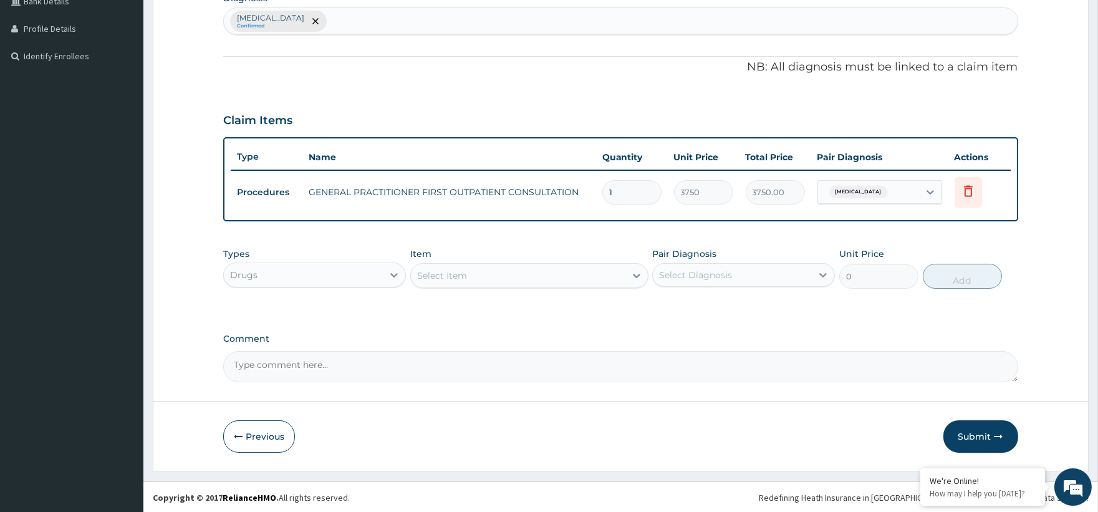
click at [557, 270] on div "Select Item" at bounding box center [518, 276] width 215 height 20
click at [535, 271] on div "Select Item" at bounding box center [518, 276] width 215 height 20
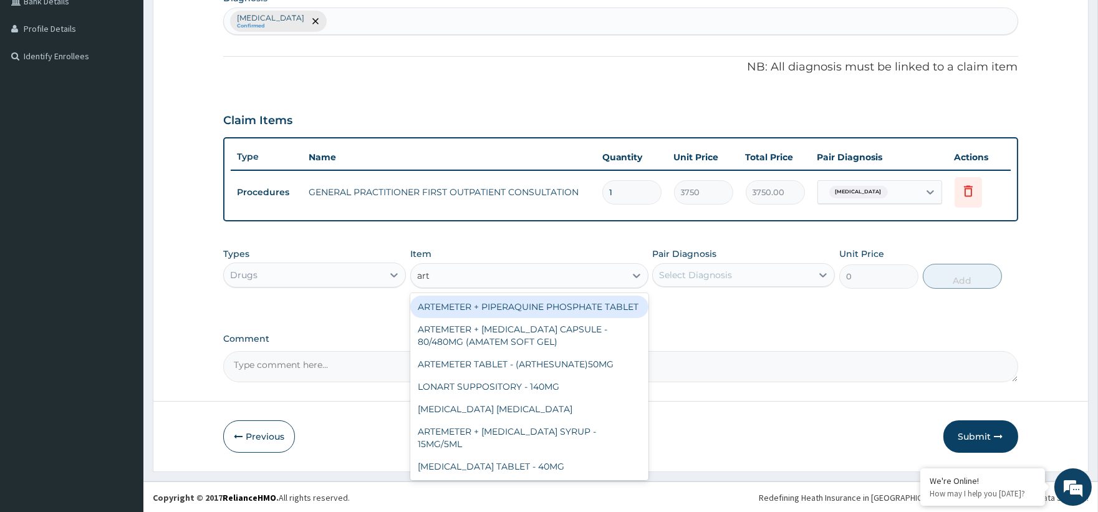
type input "arte"
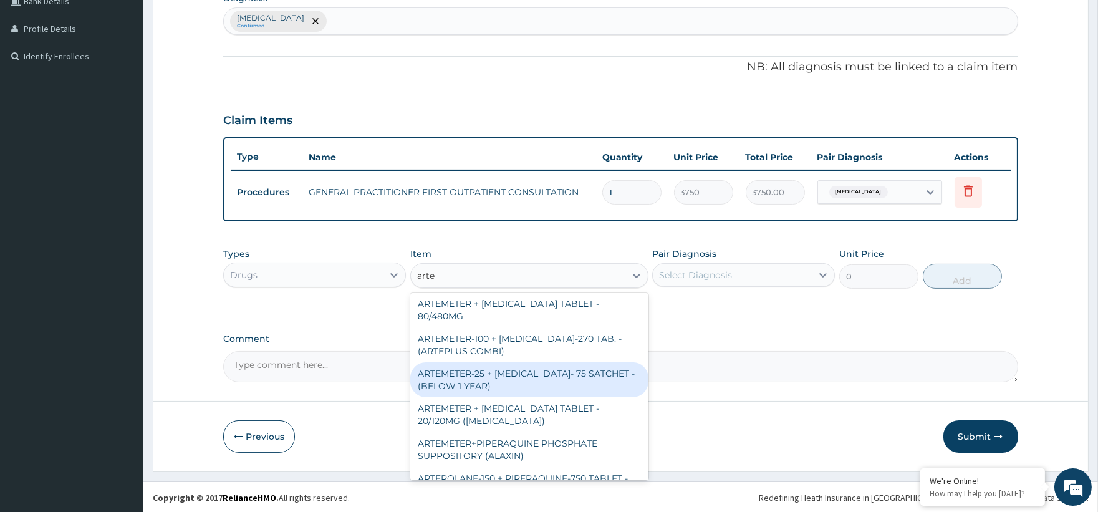
scroll to position [153, 0]
click at [519, 389] on div "ARTEMETER + LUMEFANTRINE TABLET - 80/480MG" at bounding box center [529, 379] width 238 height 35
type input "364"
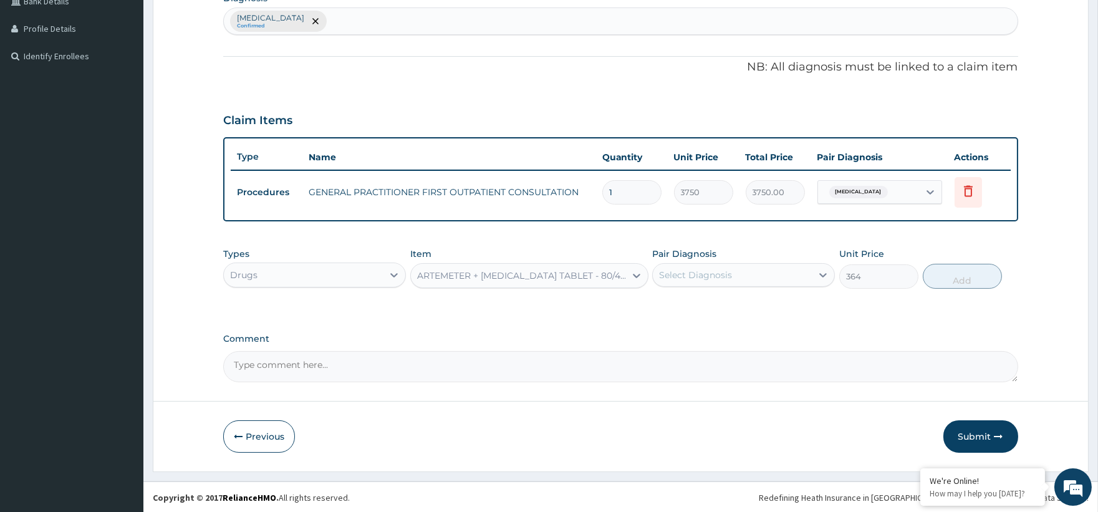
click at [738, 277] on div "Select Diagnosis" at bounding box center [732, 275] width 159 height 20
click at [736, 313] on div "Malaria, unspecified" at bounding box center [743, 307] width 183 height 26
checkbox input "true"
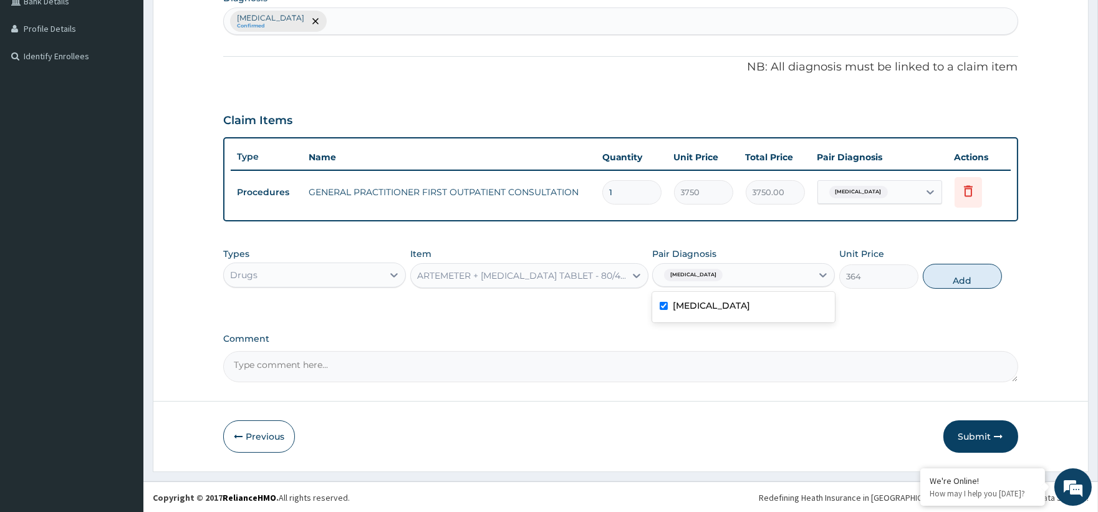
click at [943, 277] on button "Add" at bounding box center [962, 276] width 79 height 25
type input "0"
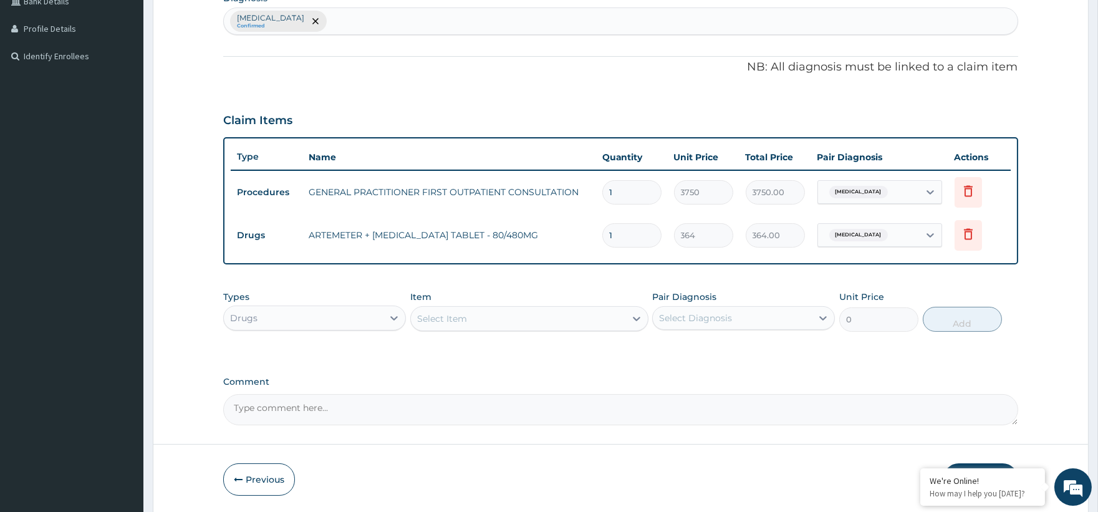
type input "0.00"
type input "6"
type input "2184.00"
type input "6"
click at [435, 309] on div "Select Item" at bounding box center [518, 319] width 215 height 20
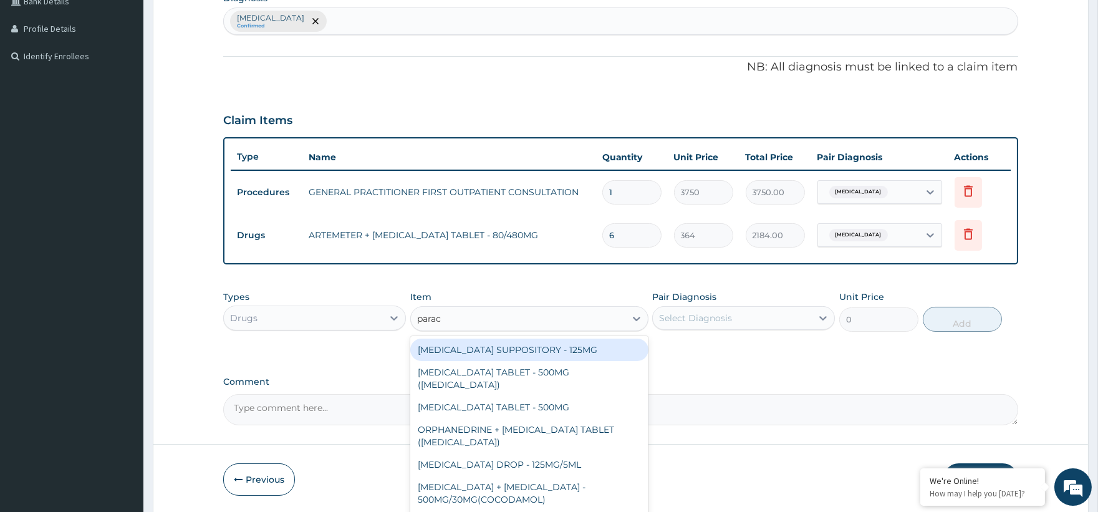
type input "parace"
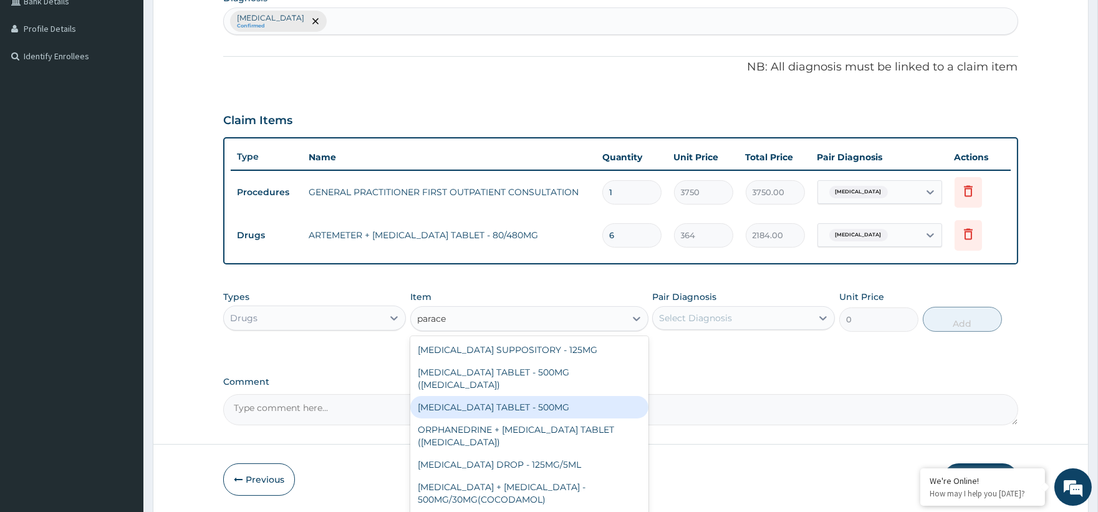
click at [555, 400] on div "PARACETAMOL TABLET - 500MG" at bounding box center [529, 407] width 238 height 22
type input "33.599999999999994"
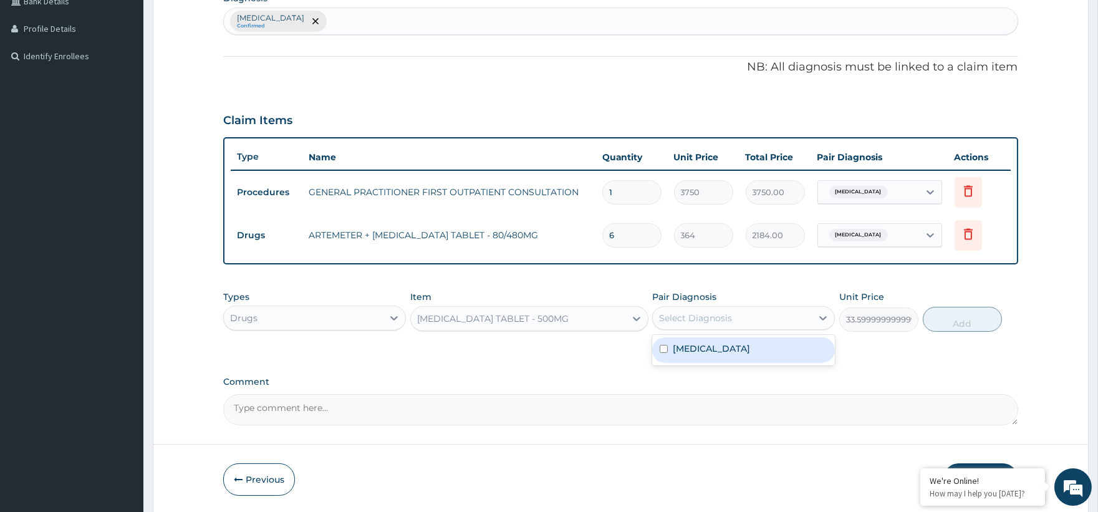
click at [697, 321] on div "Select Diagnosis" at bounding box center [695, 318] width 73 height 12
click at [720, 348] on label "Malaria, unspecified" at bounding box center [711, 348] width 77 height 12
checkbox input "true"
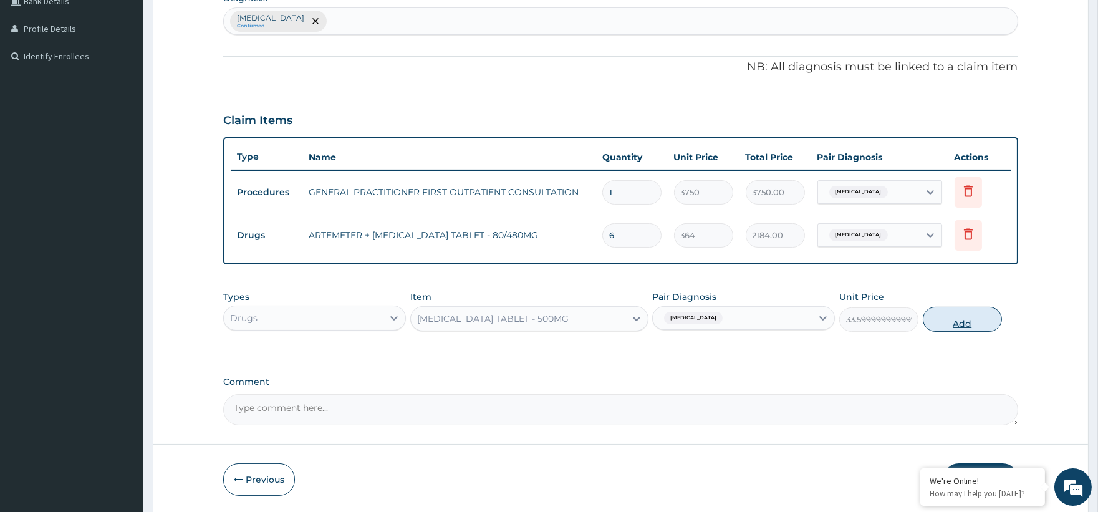
click at [967, 319] on button "Add" at bounding box center [962, 319] width 79 height 25
type input "0"
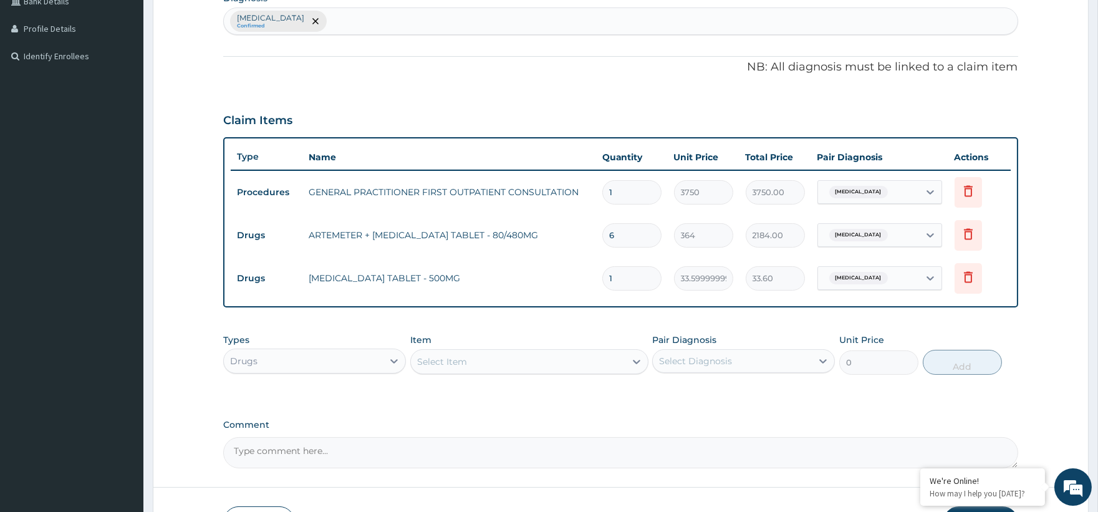
type input "18"
type input "604.80"
type input "18"
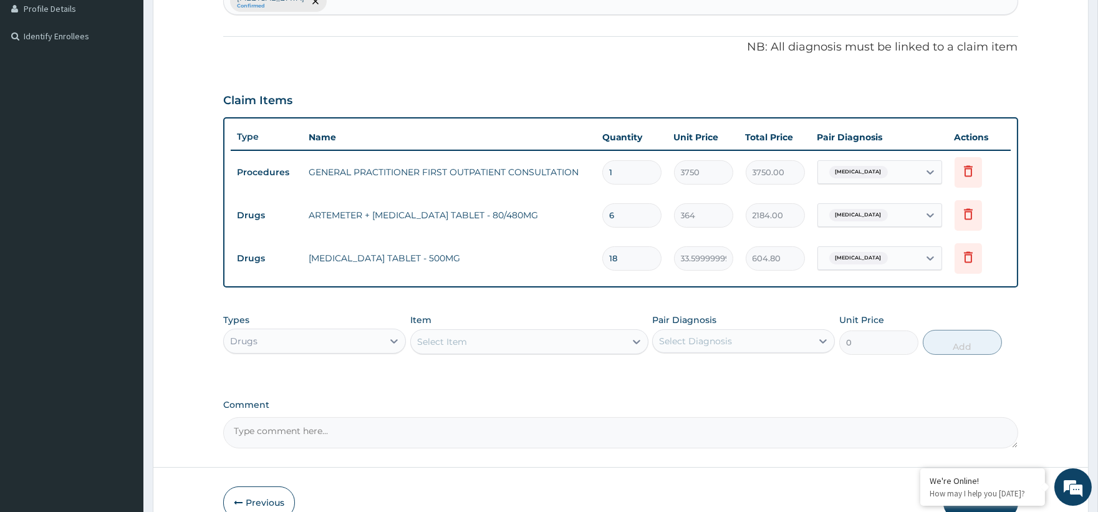
scroll to position [413, 0]
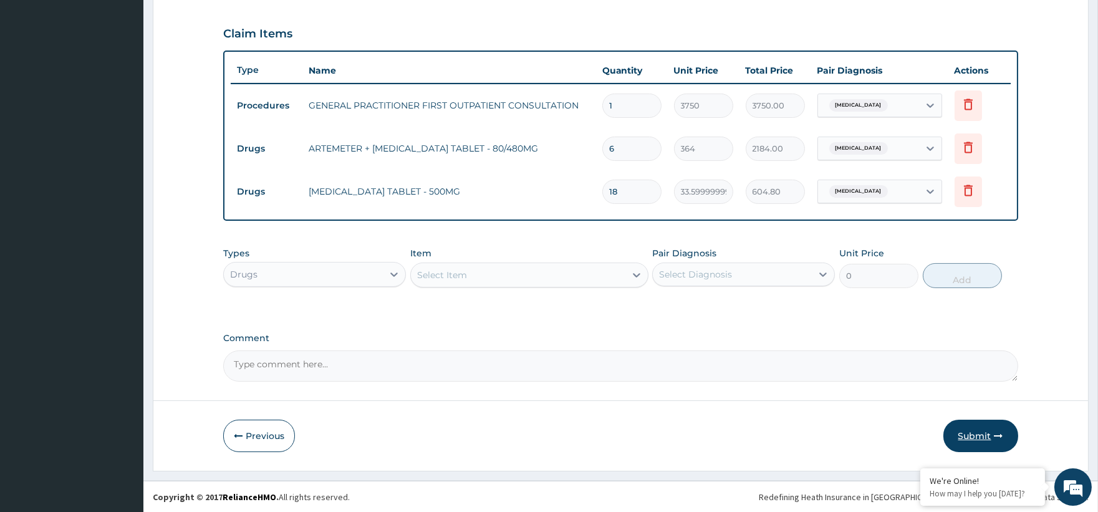
click at [977, 427] on button "Submit" at bounding box center [980, 436] width 75 height 32
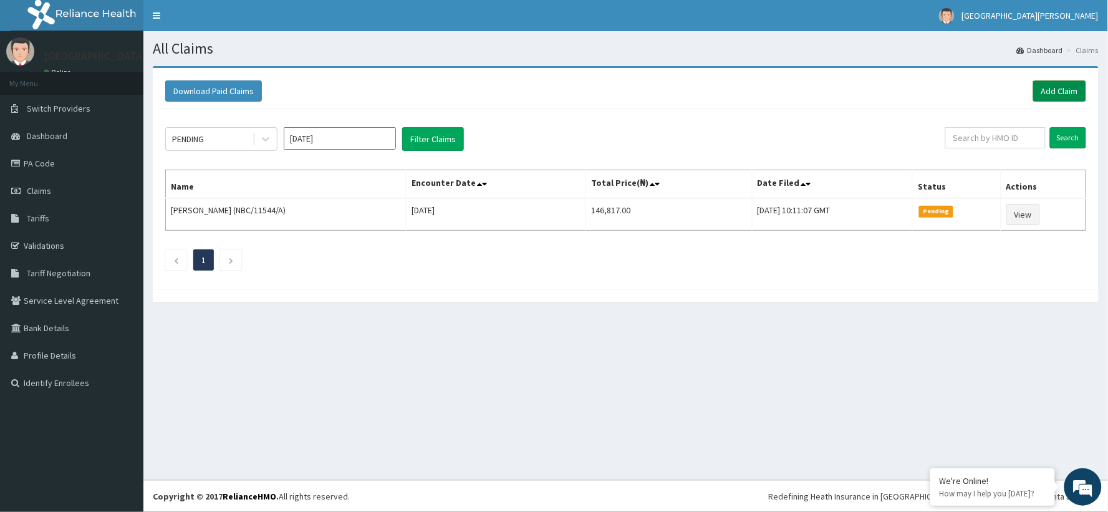
click at [1079, 98] on link "Add Claim" at bounding box center [1059, 90] width 53 height 21
click at [1073, 95] on link "Add Claim" at bounding box center [1059, 90] width 53 height 21
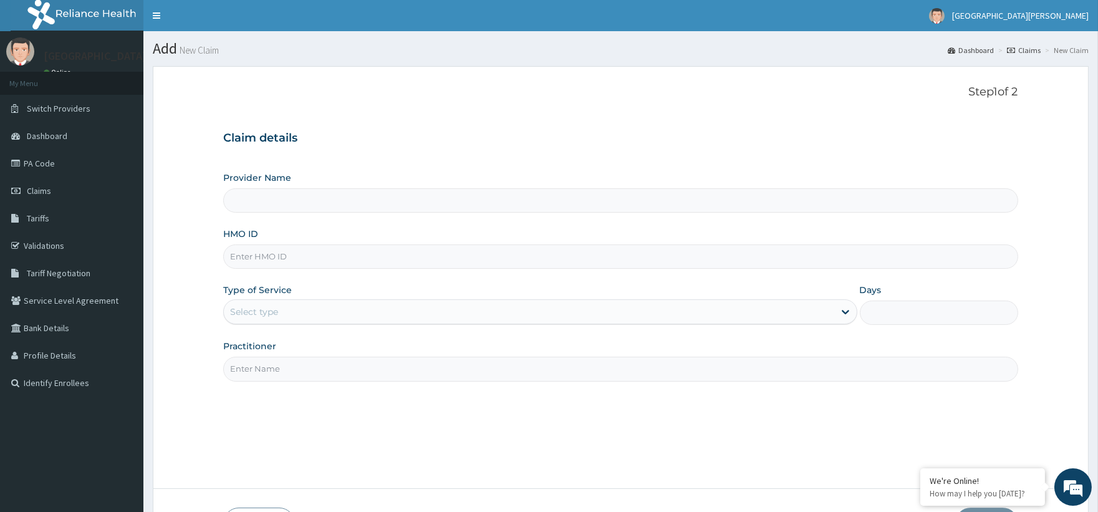
type input "ST. [PERSON_NAME][GEOGRAPHIC_DATA] -[GEOGRAPHIC_DATA]"
click at [251, 257] on input "HMO ID" at bounding box center [620, 256] width 794 height 24
paste input "OPA/10592/C"
type input "OPA/10592/C"
click at [268, 311] on div "Select type" at bounding box center [254, 312] width 48 height 12
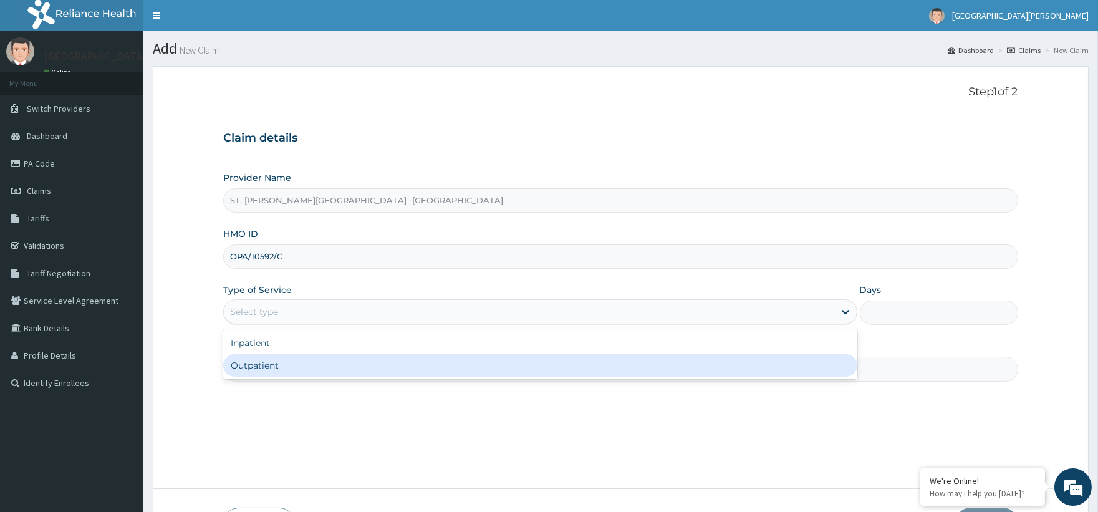
click at [248, 365] on div "Outpatient" at bounding box center [540, 365] width 634 height 22
type input "1"
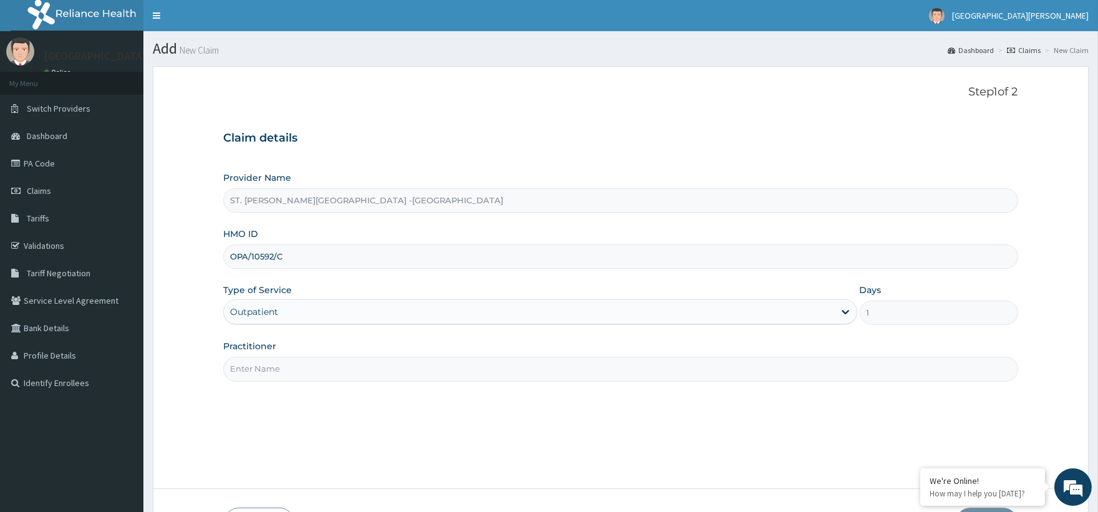
click at [263, 362] on input "Practitioner" at bounding box center [620, 369] width 794 height 24
type input "Luba"
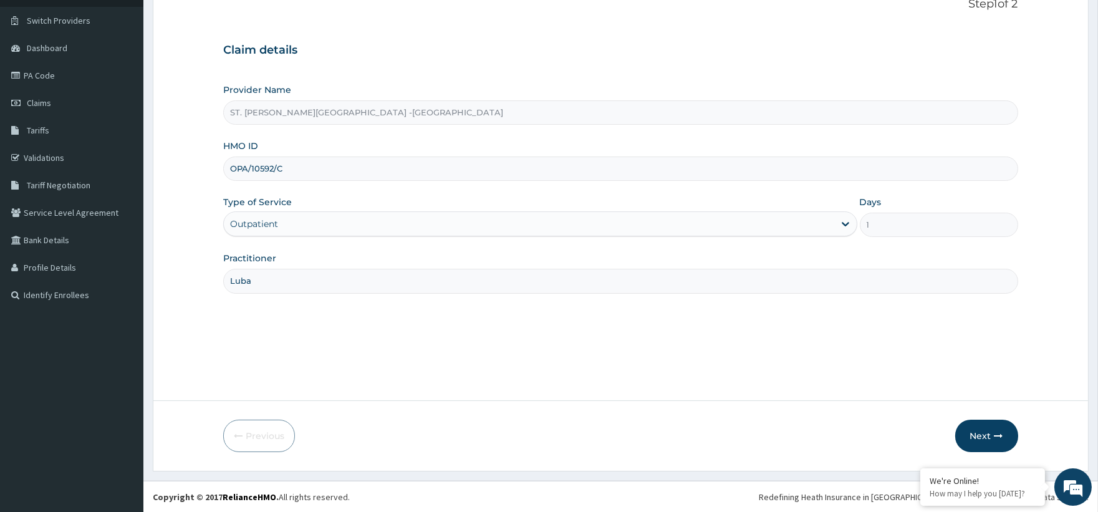
scroll to position [89, 0]
click at [995, 441] on button "Next" at bounding box center [986, 435] width 63 height 32
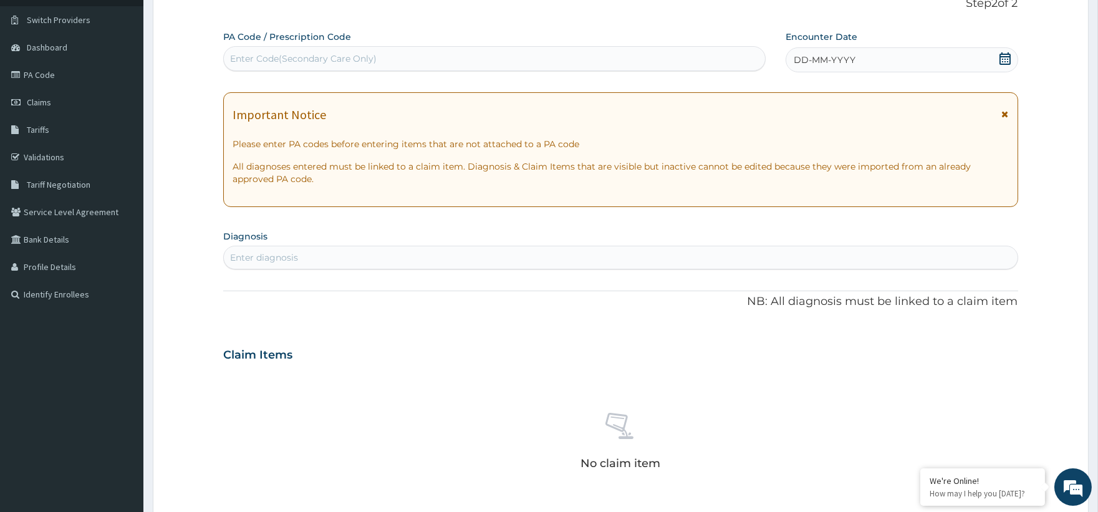
click at [354, 49] on div "Enter Code(Secondary Care Only)" at bounding box center [494, 59] width 541 height 20
paste input "PA/38582F"
type input "PA/38582F"
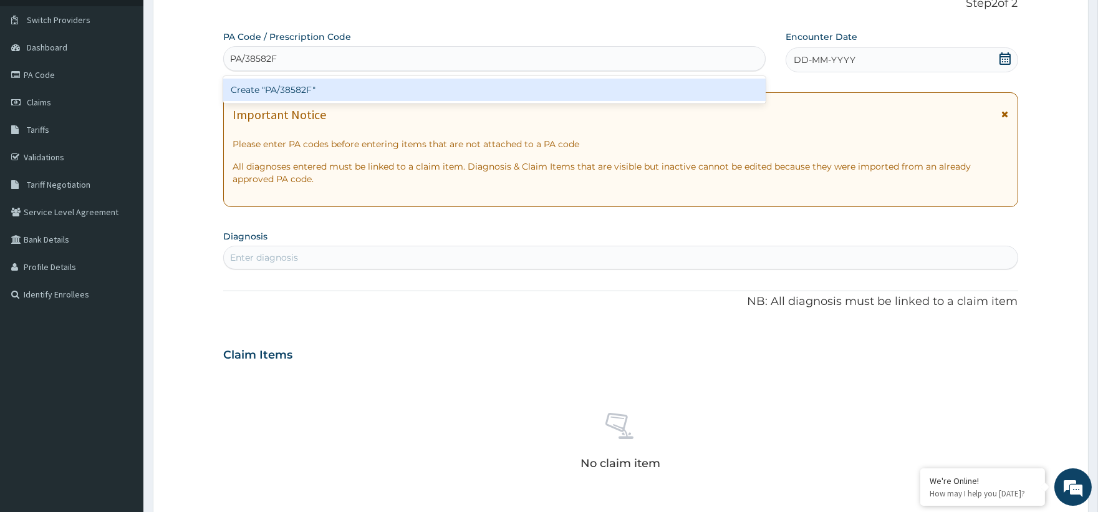
click at [265, 86] on div "Create "PA/38582F"" at bounding box center [494, 90] width 542 height 22
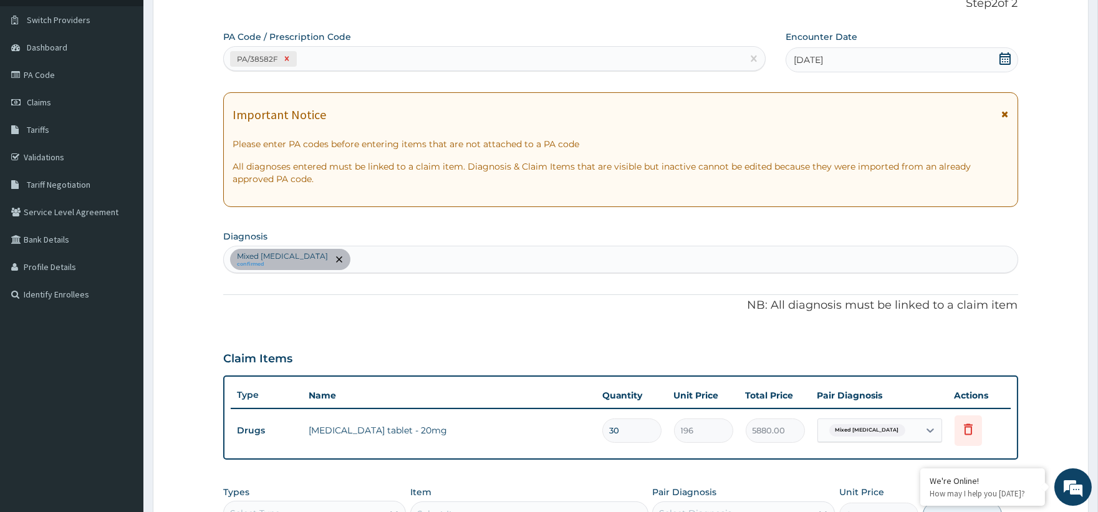
click at [282, 55] on icon at bounding box center [286, 58] width 9 height 9
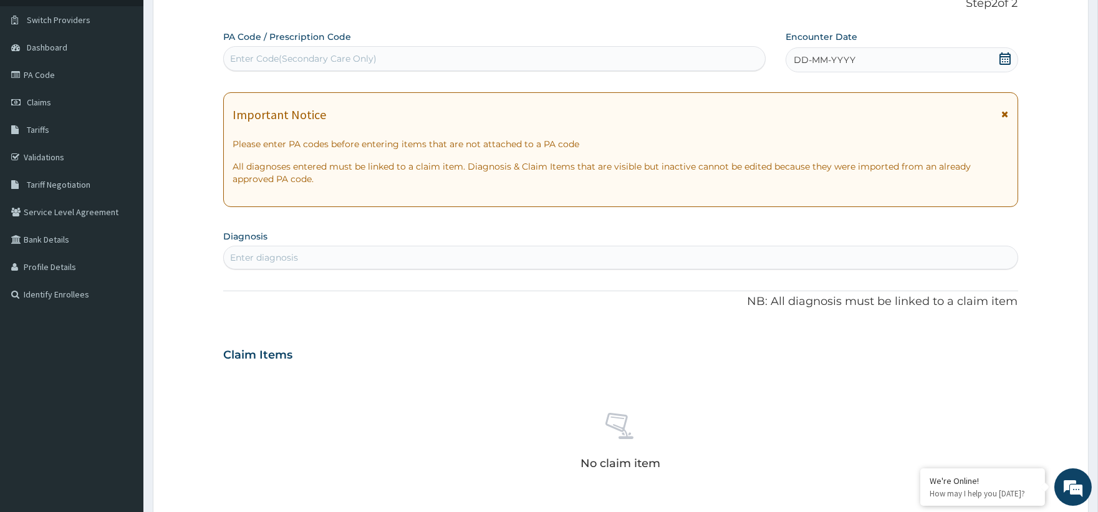
click at [256, 55] on div "Enter Code(Secondary Care Only)" at bounding box center [303, 58] width 147 height 12
paste input "PA/95FBED"
type input "PA/95FBED"
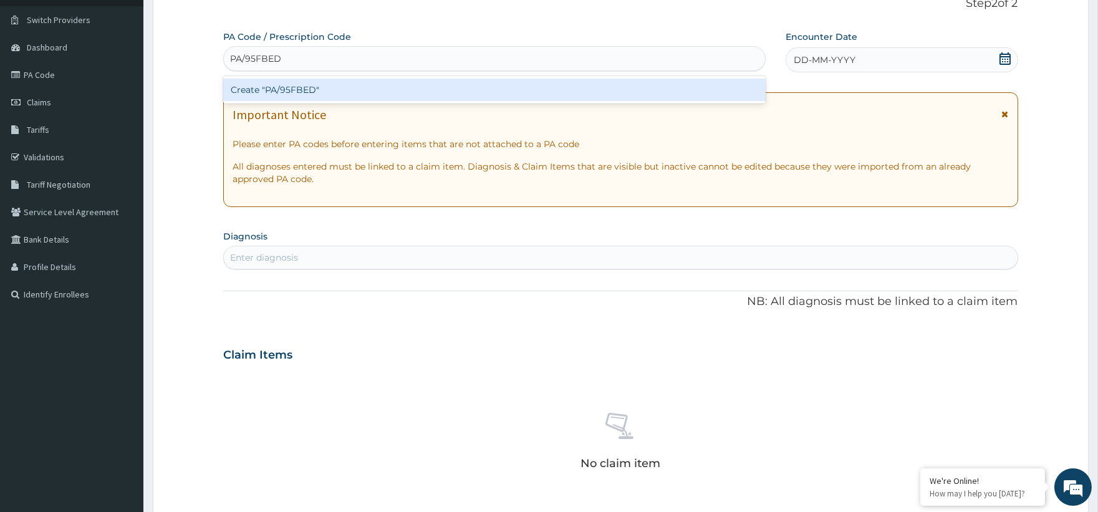
click at [339, 94] on div "Create "PA/95FBED"" at bounding box center [494, 90] width 542 height 22
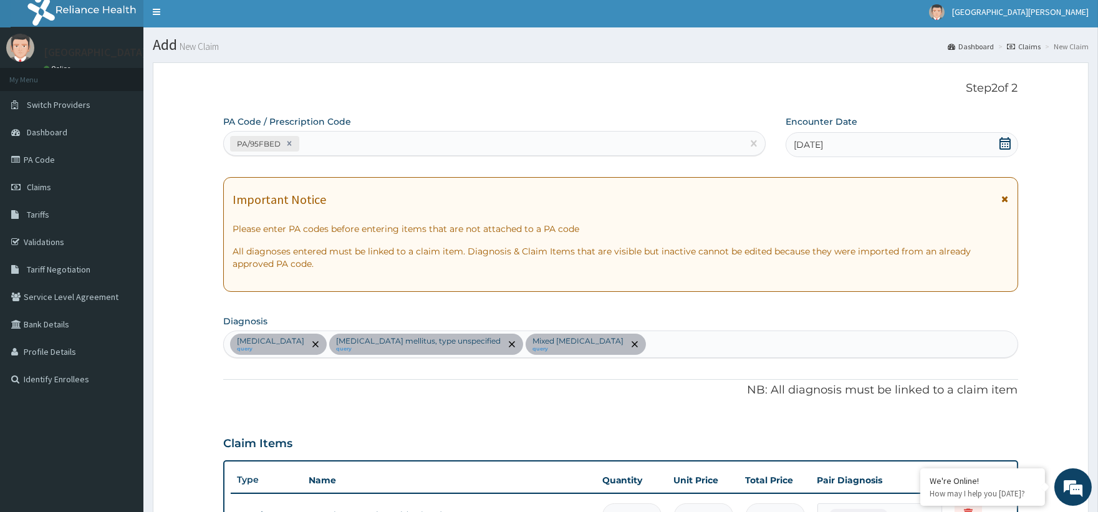
scroll to position [0, 0]
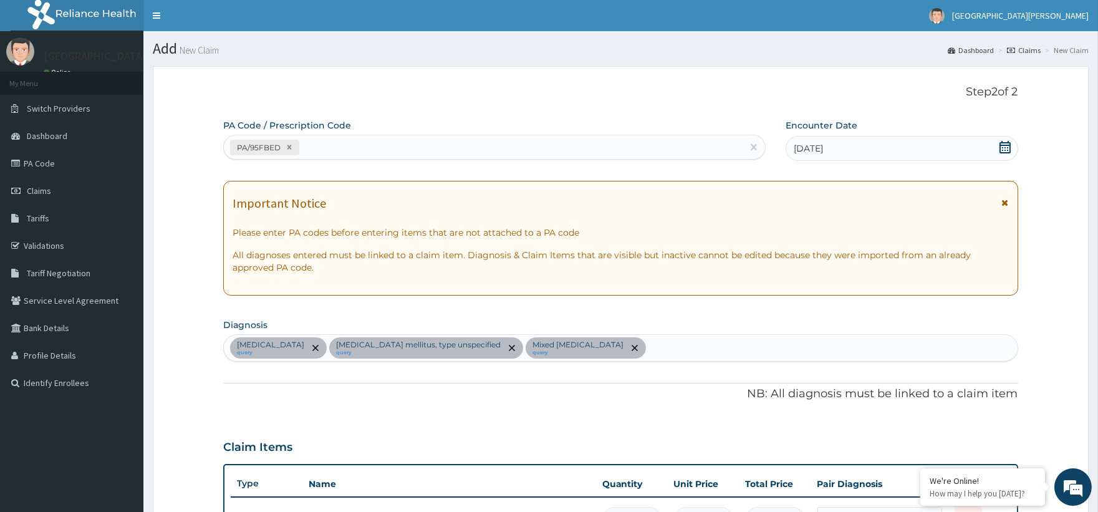
click at [326, 145] on div "PA/95FBED" at bounding box center [483, 147] width 518 height 21
paste input "PA/6E678E"
type input "PA/6E678E"
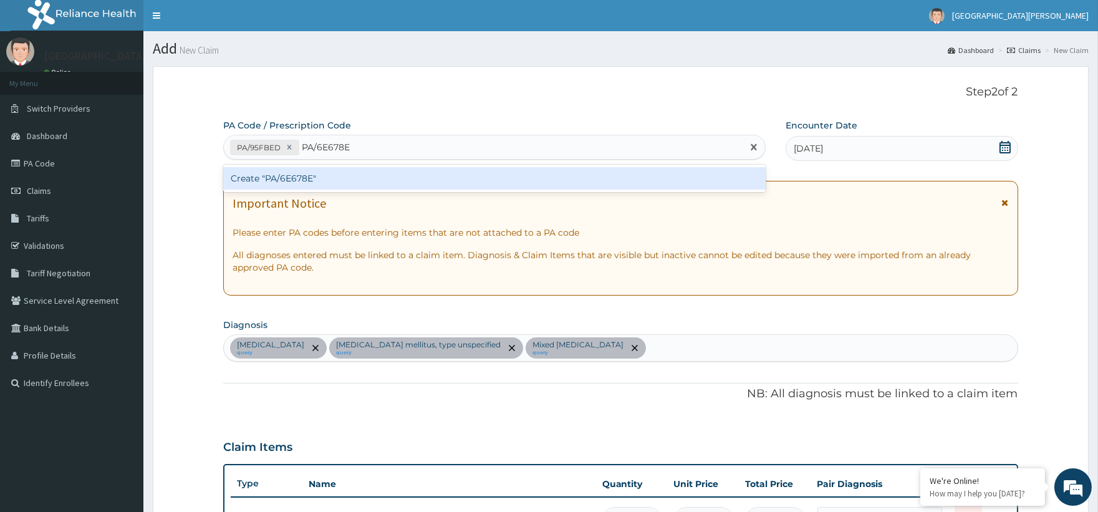
click at [319, 185] on div "Create "PA/6E678E"" at bounding box center [494, 178] width 542 height 22
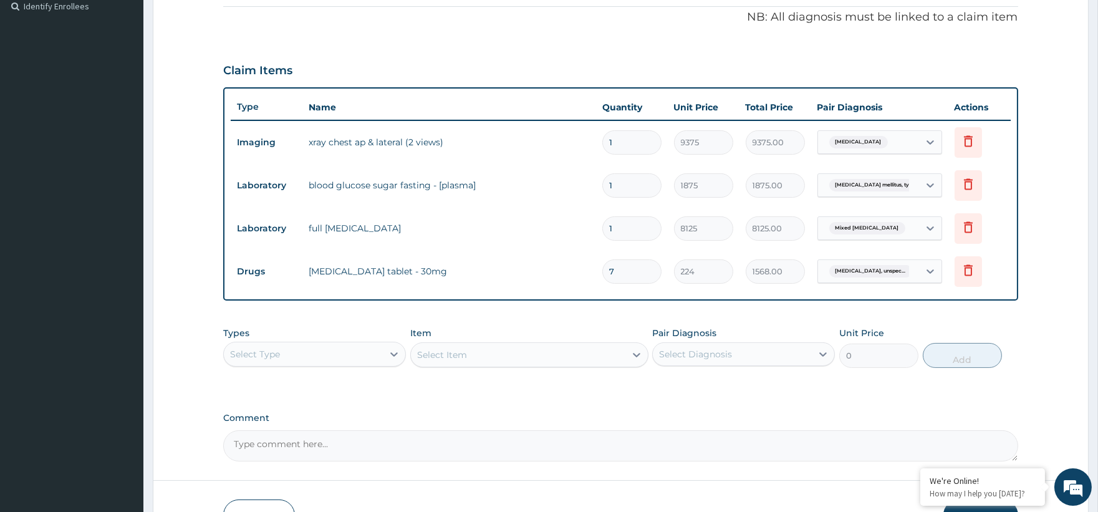
scroll to position [392, 0]
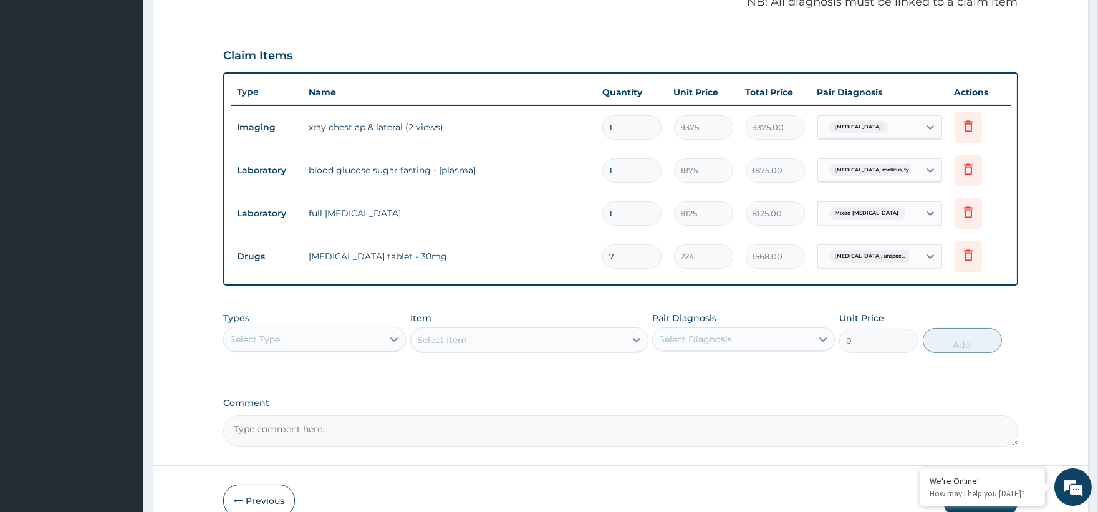
click at [322, 329] on div "Select Type" at bounding box center [303, 339] width 159 height 20
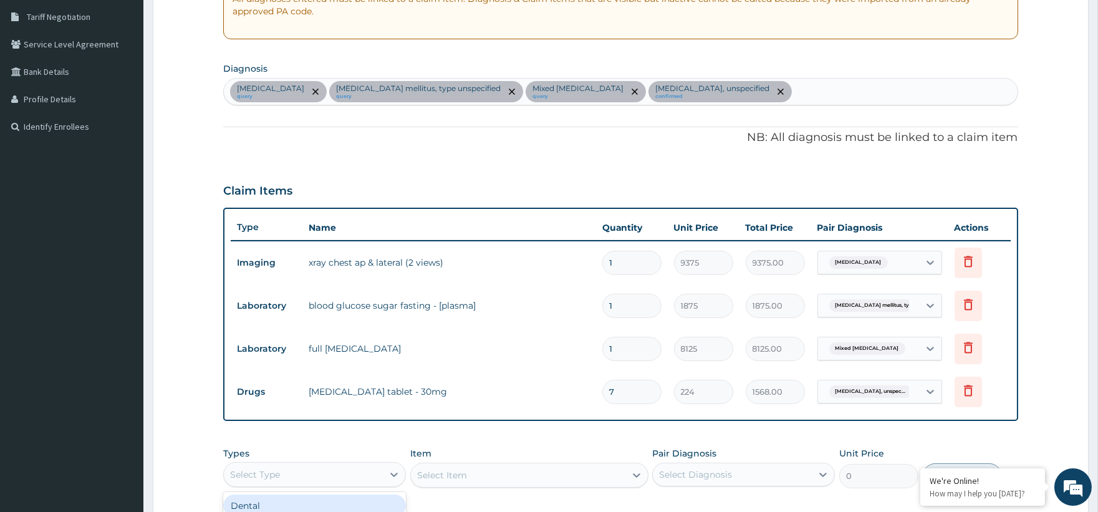
scroll to position [253, 0]
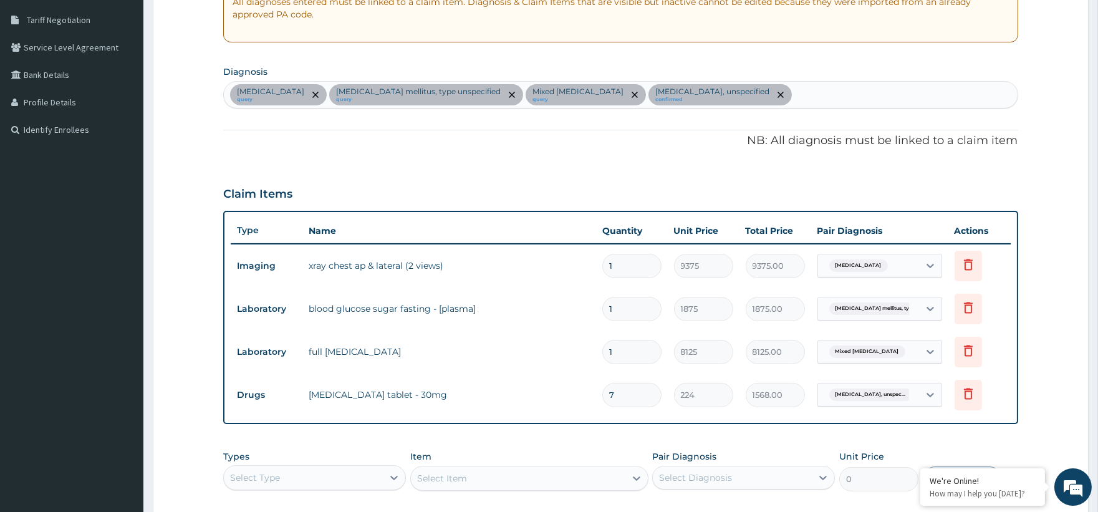
click at [821, 107] on div "Chest pain, unspecified query Diabetes mellitus, type unspecified query Mixed h…" at bounding box center [620, 95] width 793 height 26
type input "malaria"
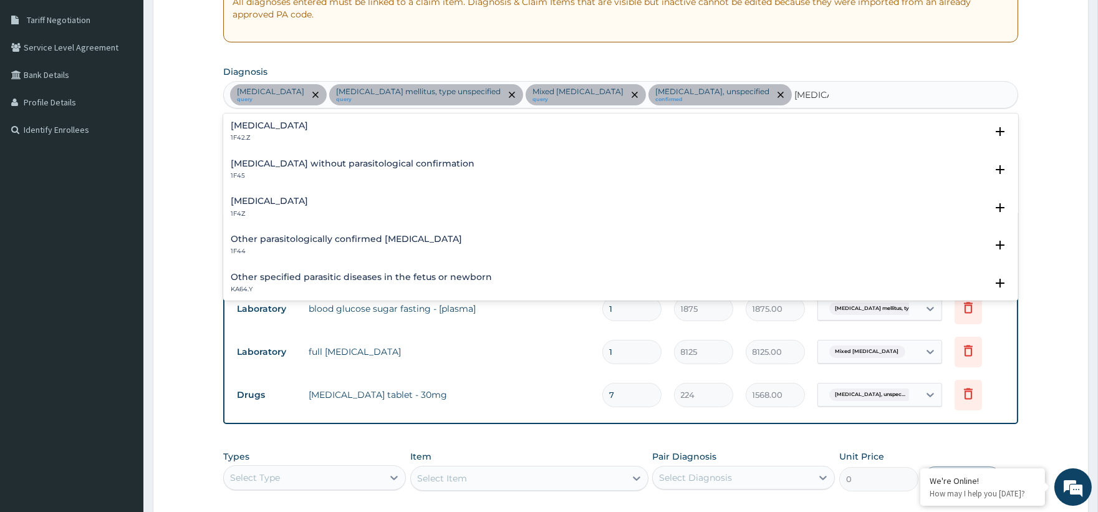
click at [253, 202] on h4 "Malaria, unspecified" at bounding box center [269, 200] width 77 height 9
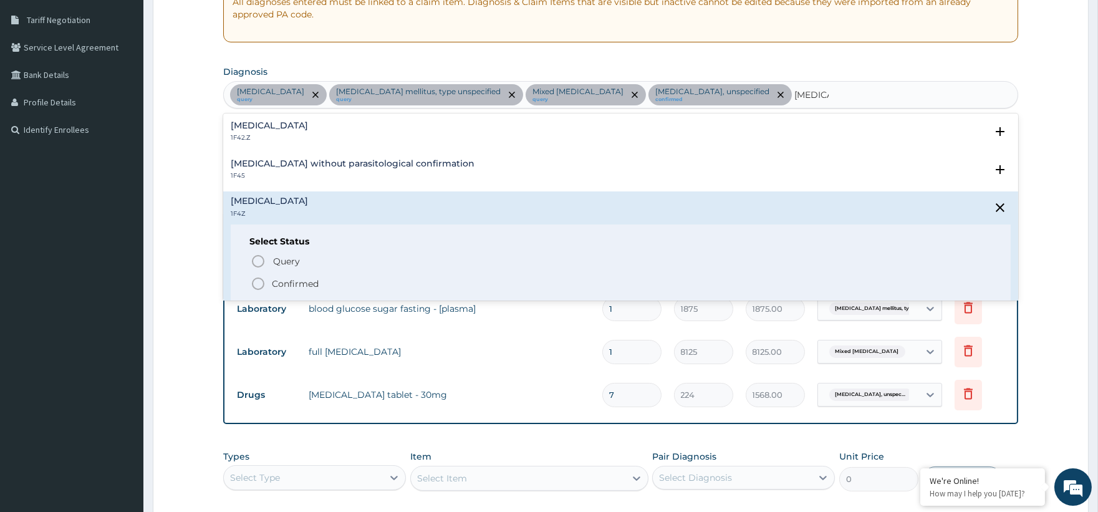
click at [283, 284] on p "Confirmed" at bounding box center [295, 283] width 47 height 12
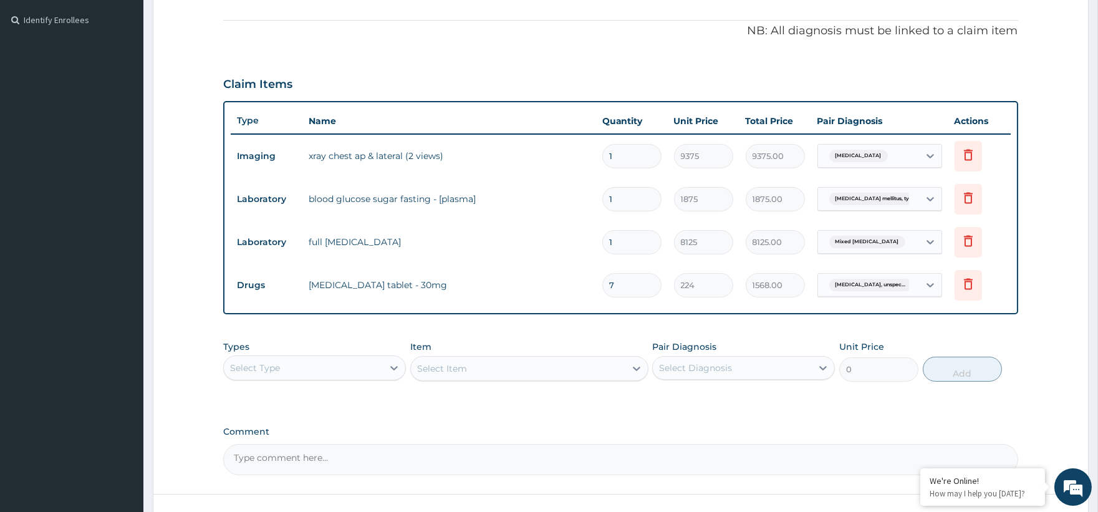
scroll to position [457, 0]
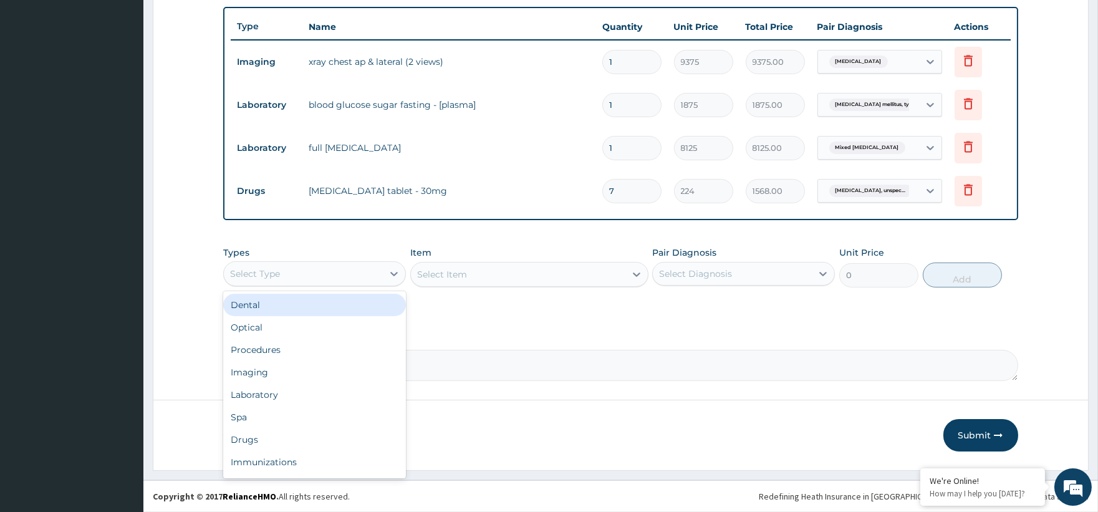
click at [321, 276] on div "Select Type" at bounding box center [303, 274] width 159 height 20
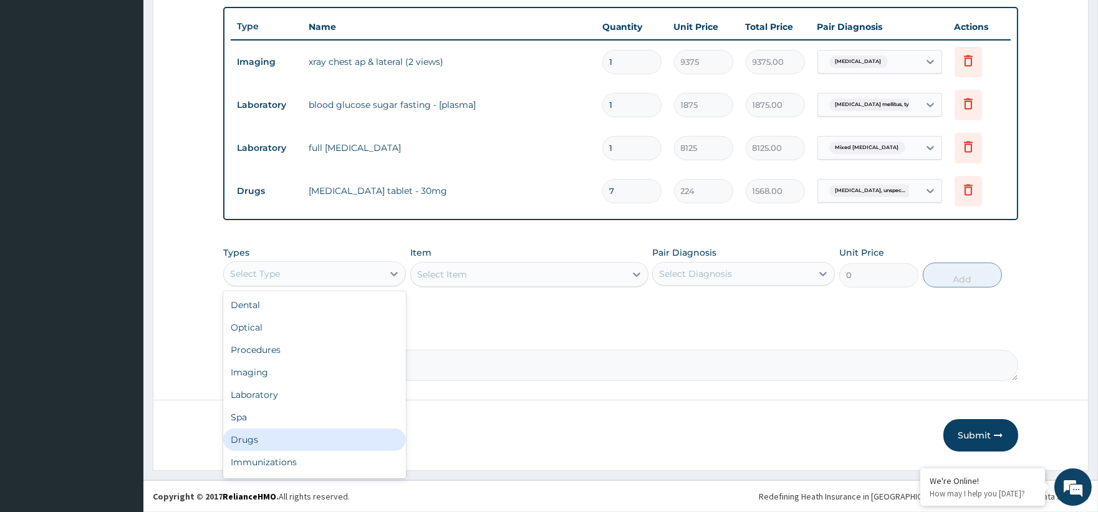
drag, startPoint x: 246, startPoint y: 434, endPoint x: 272, endPoint y: 422, distance: 28.2
click at [265, 425] on div "Dental Optical Procedures Imaging Laboratory Spa Drugs Immunizations Others Gym" at bounding box center [314, 384] width 183 height 187
click at [241, 441] on div "Drugs" at bounding box center [314, 439] width 183 height 22
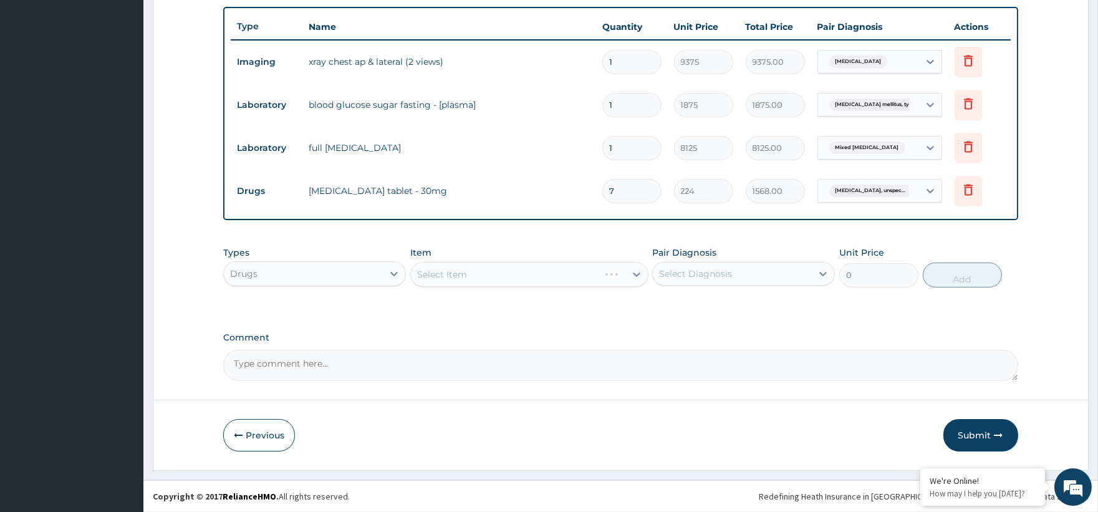
drag, startPoint x: 507, startPoint y: 272, endPoint x: 566, endPoint y: 271, distance: 58.6
click at [514, 271] on div "Select Item" at bounding box center [529, 274] width 238 height 25
click at [636, 269] on div "Select Item" at bounding box center [529, 274] width 238 height 25
click at [637, 273] on div "Select Item" at bounding box center [529, 274] width 238 height 25
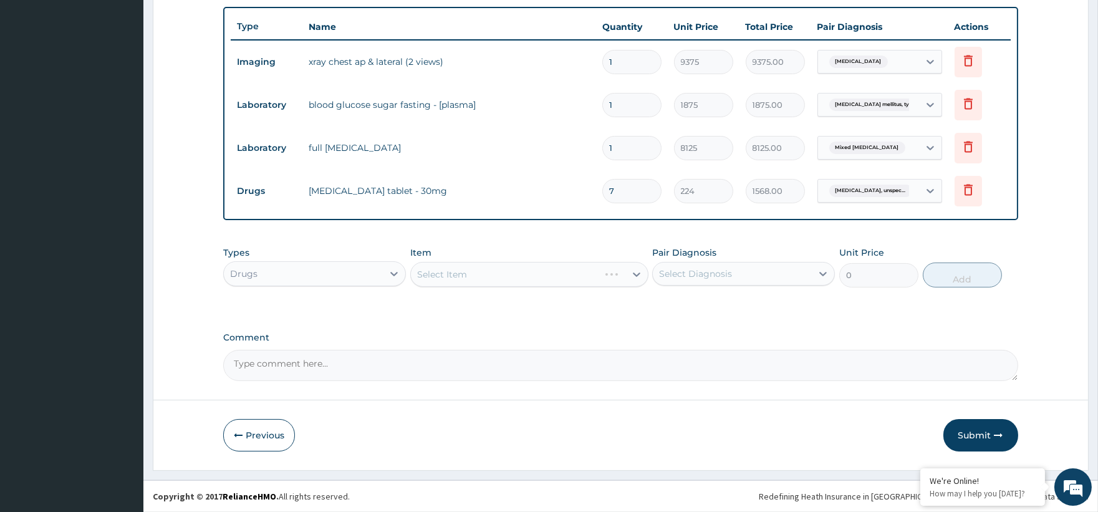
click at [637, 273] on div "Select Item" at bounding box center [529, 274] width 238 height 25
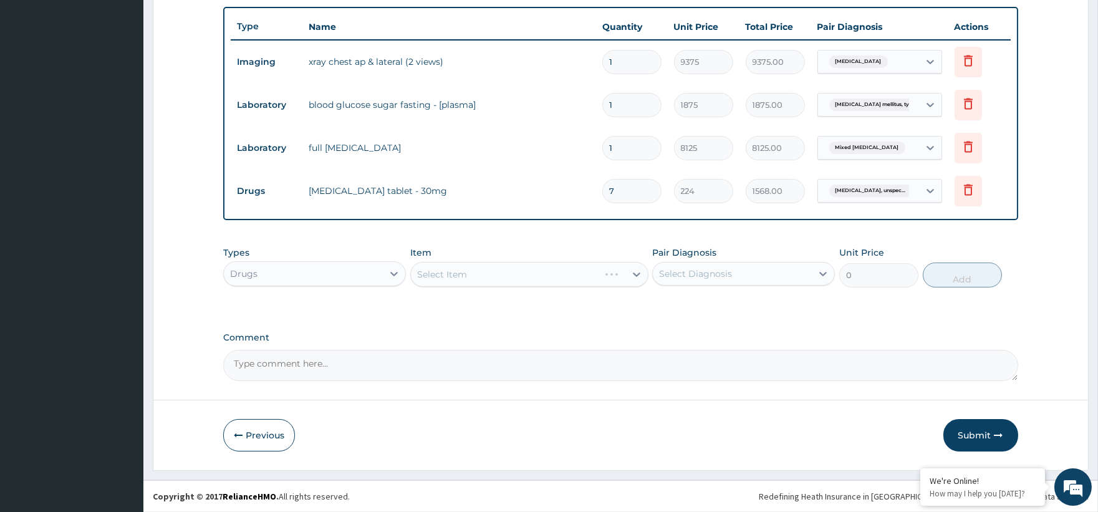
click at [637, 273] on div "Select Item" at bounding box center [529, 274] width 238 height 25
click at [636, 274] on div "Select Item" at bounding box center [529, 274] width 238 height 25
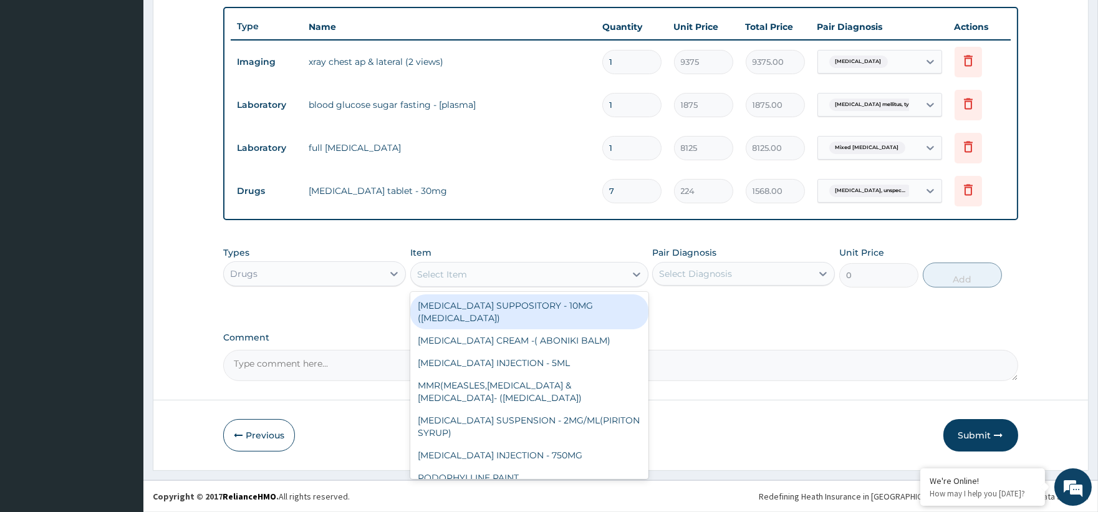
click at [575, 279] on div "Select Item" at bounding box center [518, 274] width 215 height 20
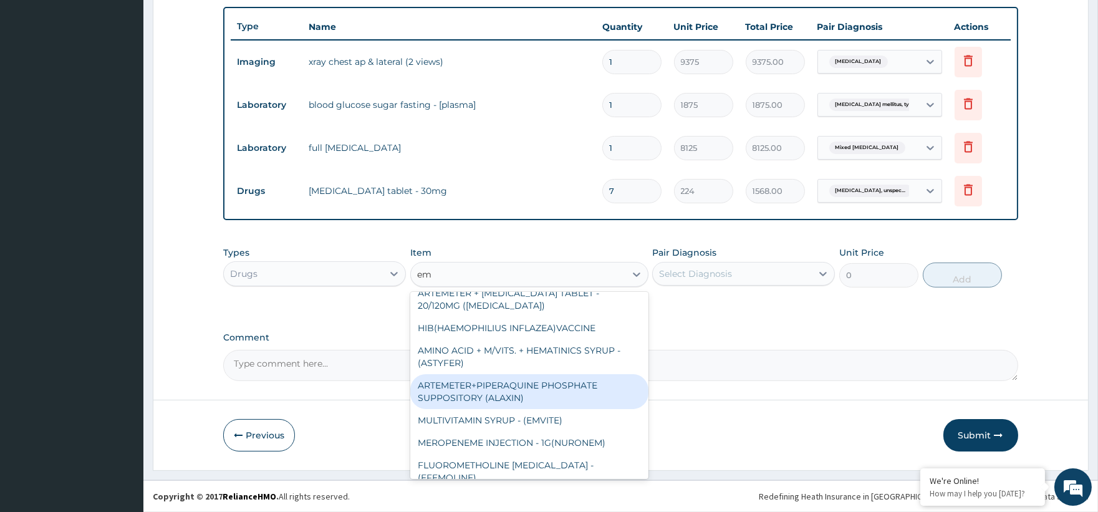
scroll to position [693, 0]
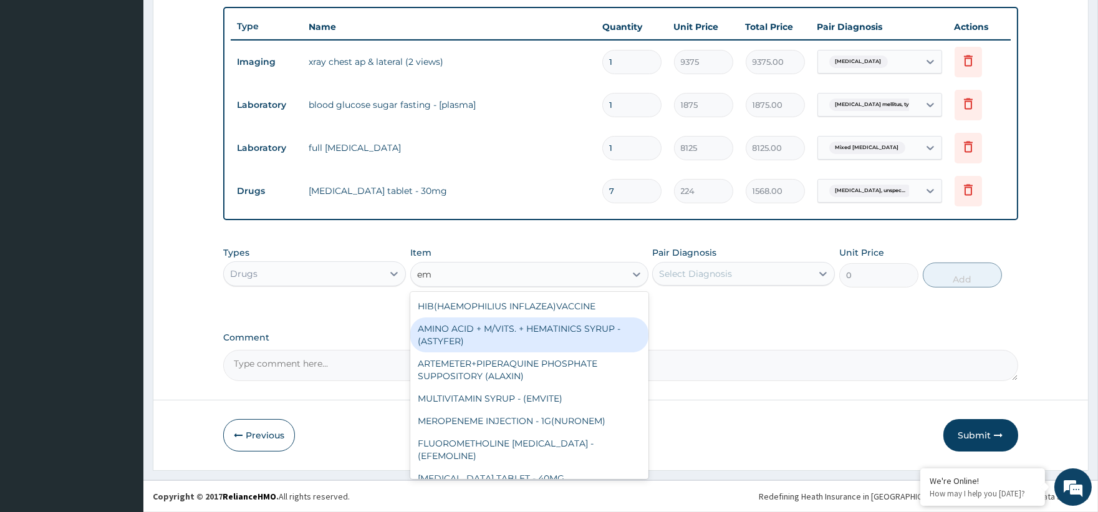
type input "e"
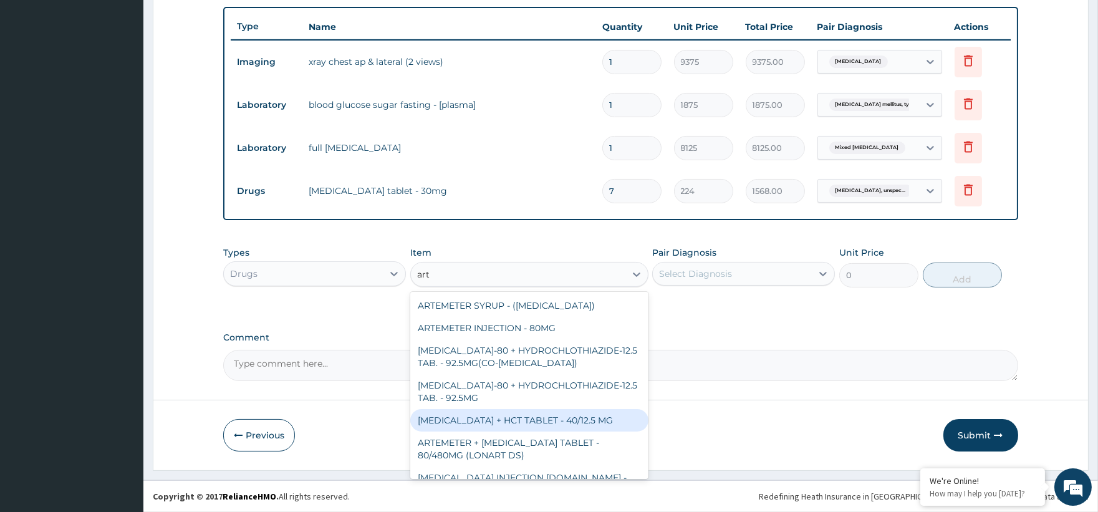
scroll to position [1198, 0]
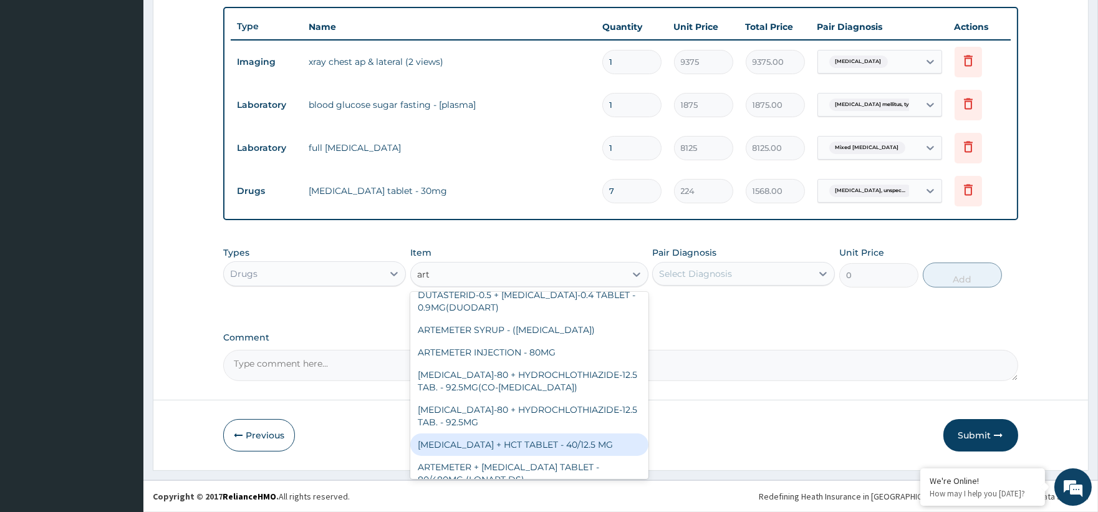
drag, startPoint x: 531, startPoint y: 367, endPoint x: 717, endPoint y: 444, distance: 201.3
click at [717, 444] on form "Step 2 of 2 PA Code / Prescription Code PA/95FBED PA/6E678E Encounter Date 11-1…" at bounding box center [621, 39] width 936 height 861
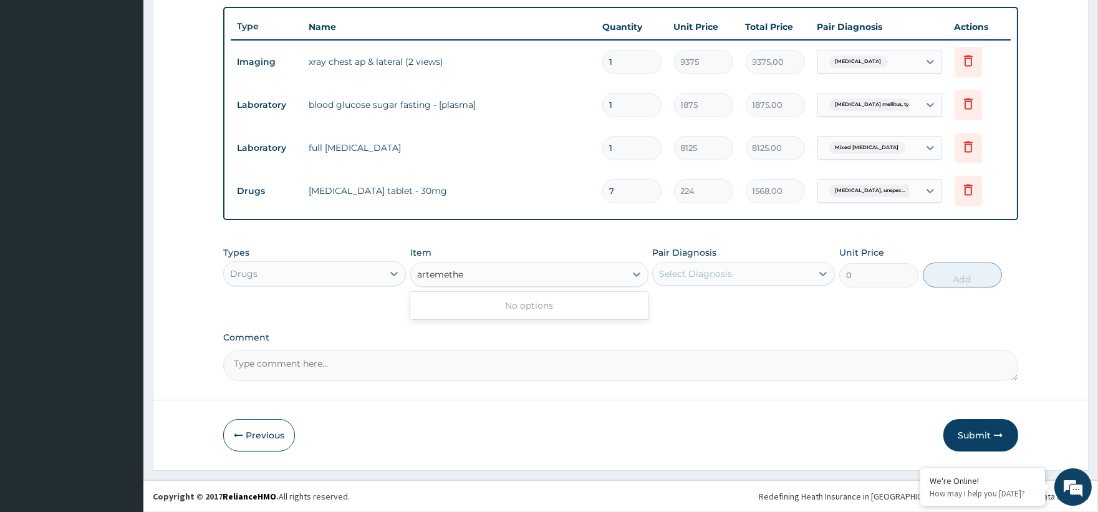
scroll to position [0, 0]
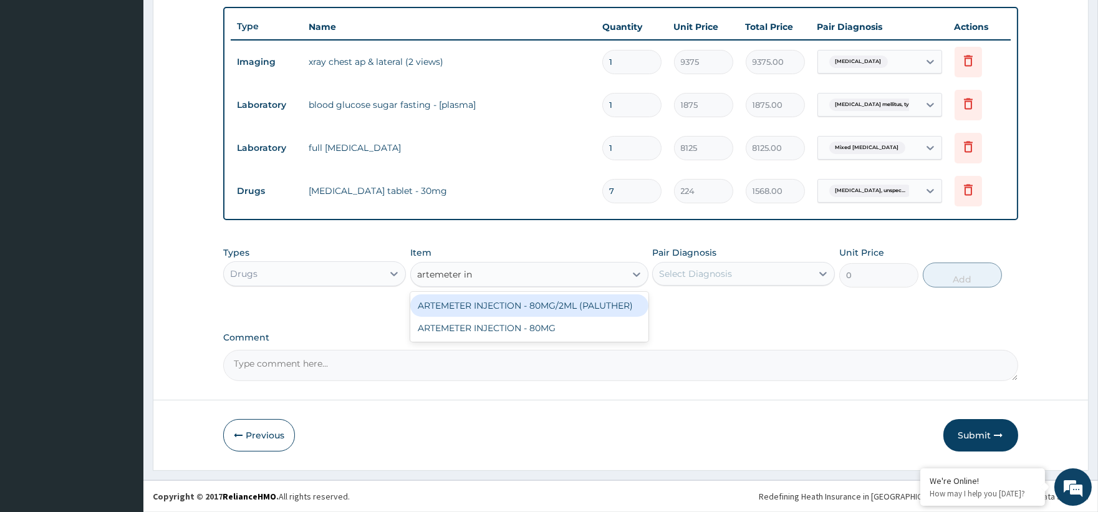
type input "artemeter inj"
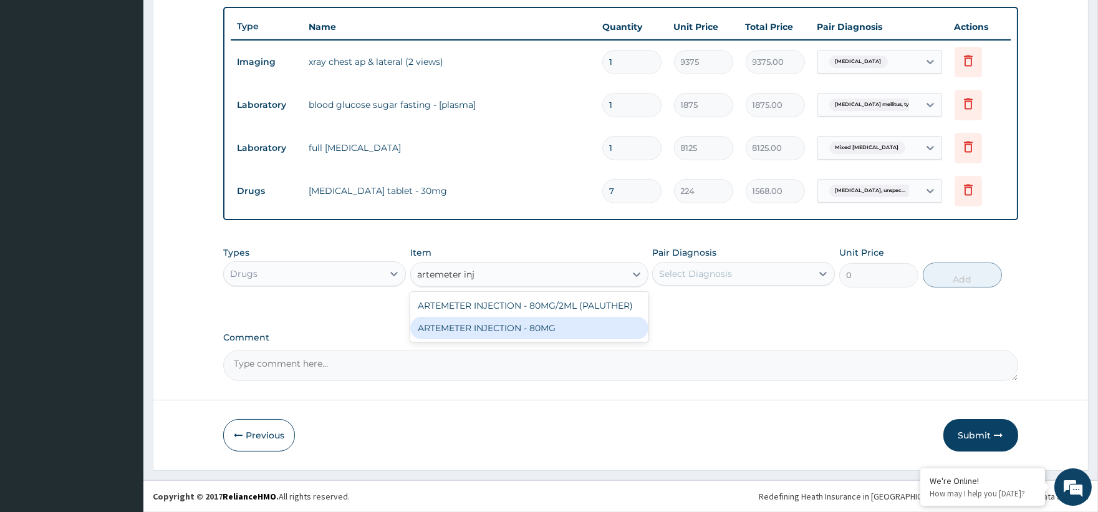
click at [562, 328] on div "ARTEMETER INJECTION - 80MG" at bounding box center [529, 328] width 238 height 22
type input "475.99999999999994"
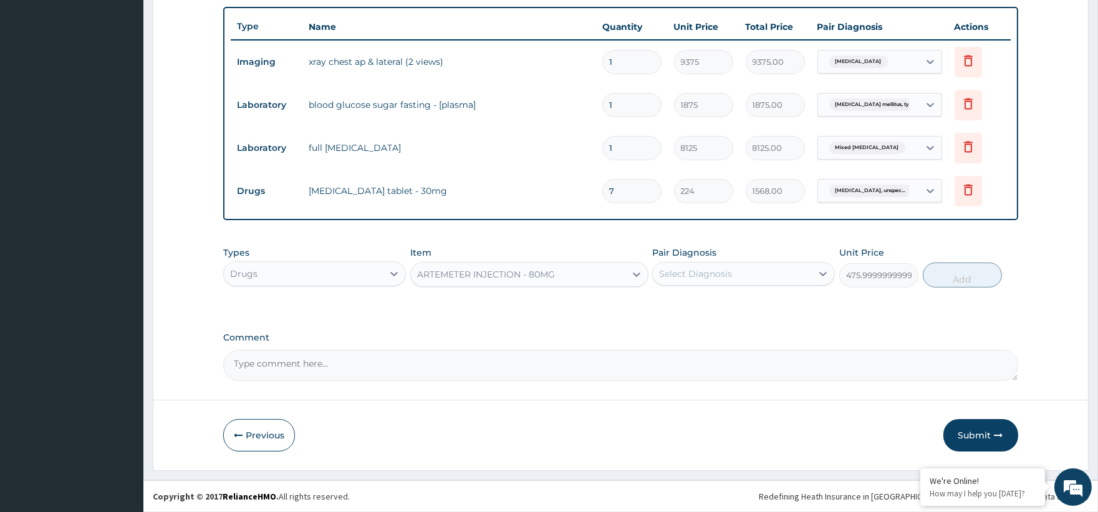
click at [531, 277] on div "ARTEMETER INJECTION - 80MG" at bounding box center [486, 274] width 138 height 12
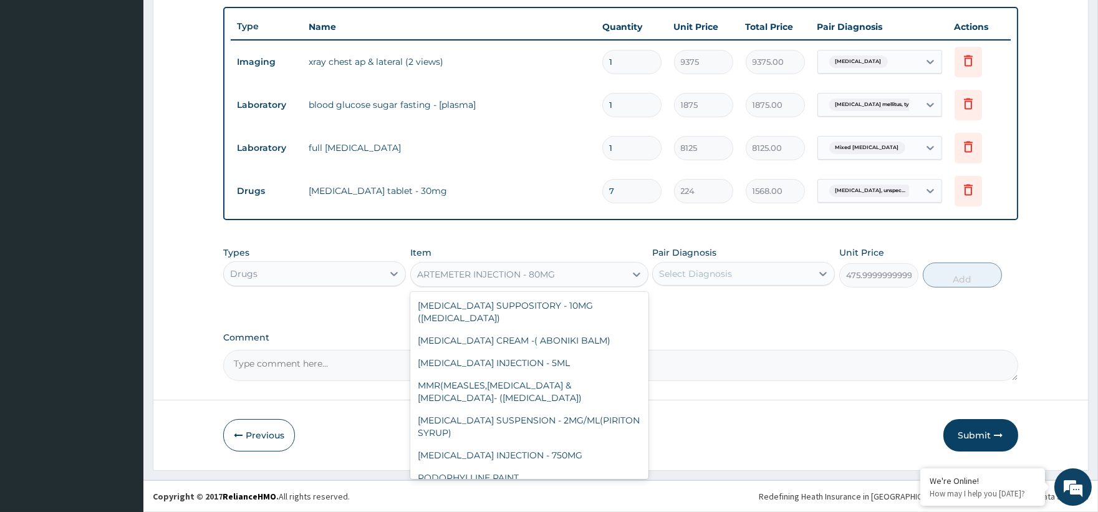
scroll to position [20020, 0]
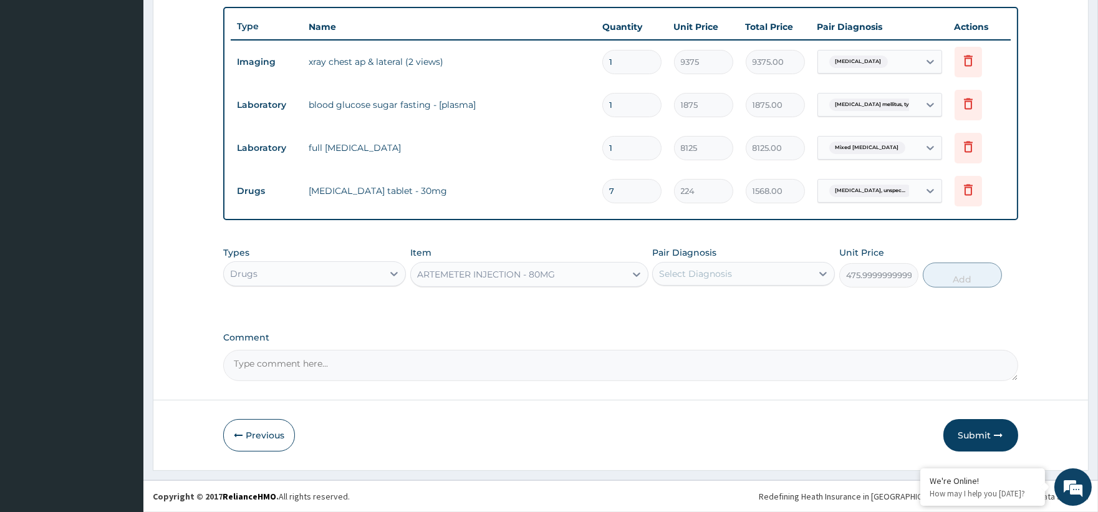
click at [559, 263] on div "ARTEMETER INJECTION - 80MG" at bounding box center [529, 274] width 238 height 25
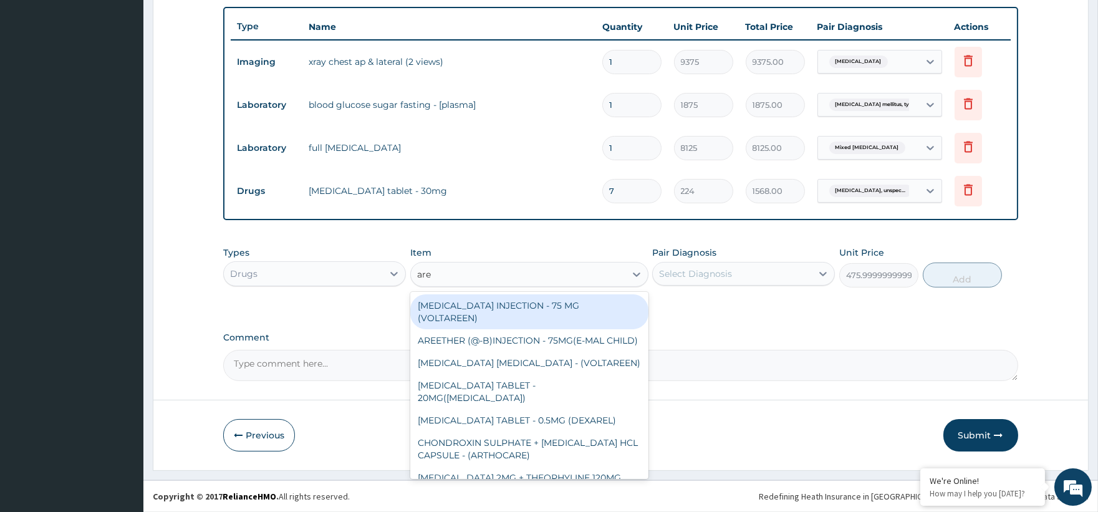
type input "aree"
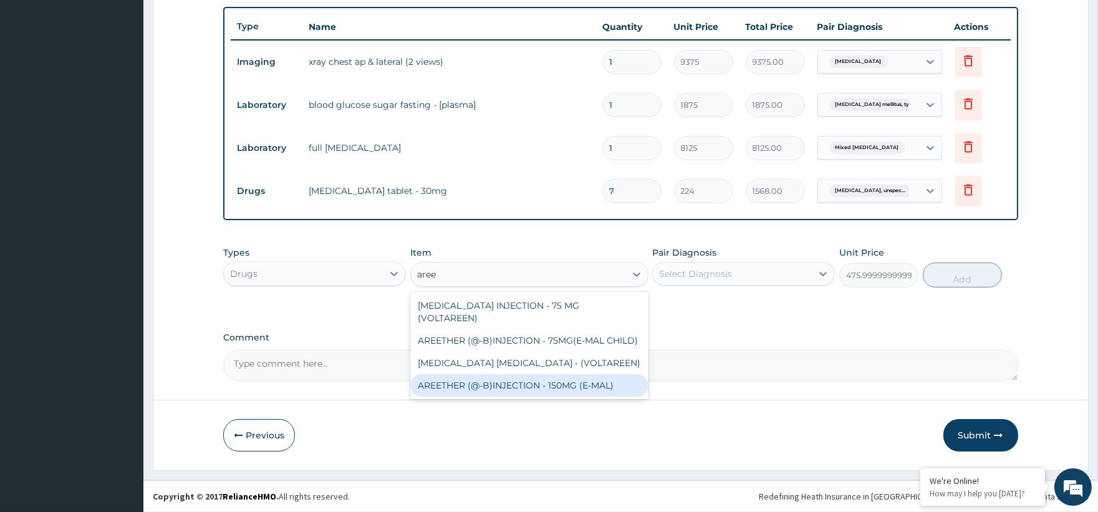
click at [551, 376] on div "AREETHER (@-B)INJECTION - 150MG (E-MAL)" at bounding box center [529, 385] width 238 height 22
type input "1680"
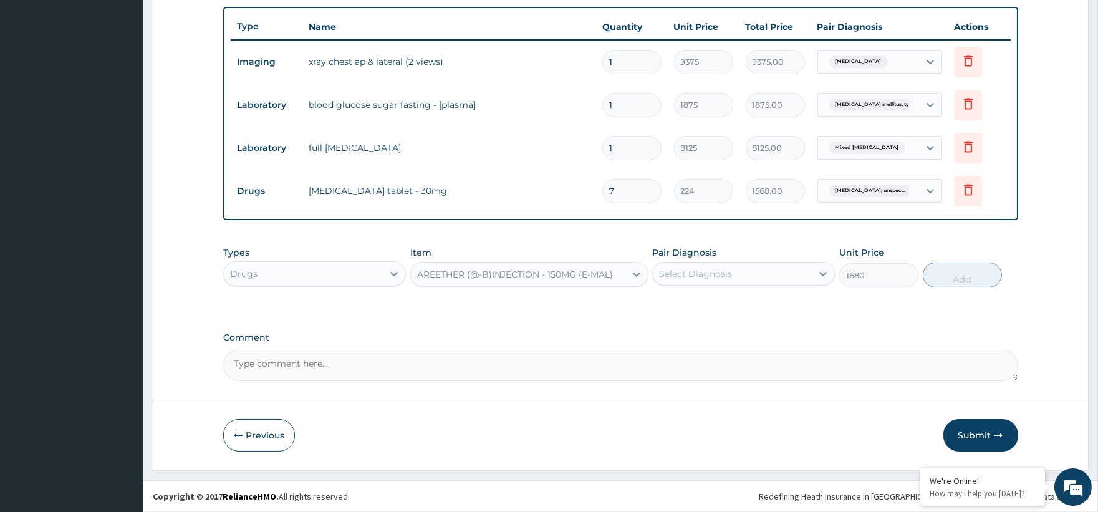
click at [702, 265] on div "Select Diagnosis" at bounding box center [732, 274] width 159 height 20
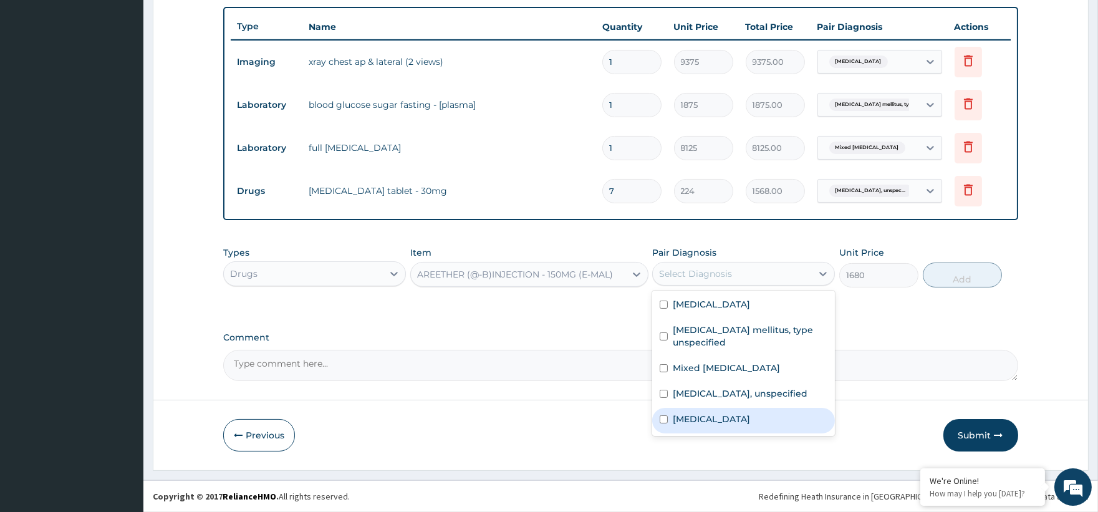
click at [728, 425] on label "Malaria, unspecified" at bounding box center [711, 419] width 77 height 12
checkbox input "true"
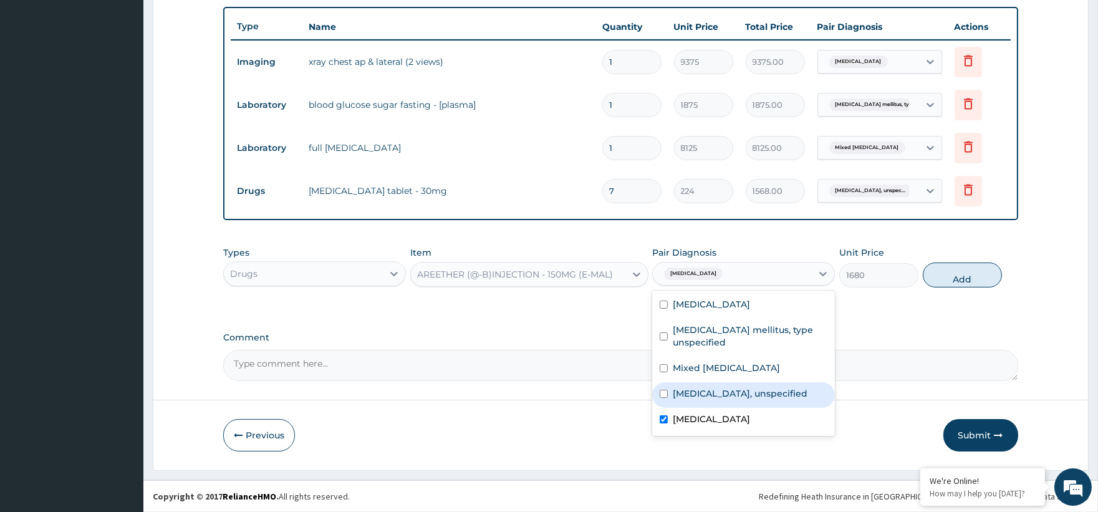
drag, startPoint x: 972, startPoint y: 269, endPoint x: 905, endPoint y: 275, distance: 67.0
click at [969, 269] on button "Add" at bounding box center [962, 275] width 79 height 25
type input "0"
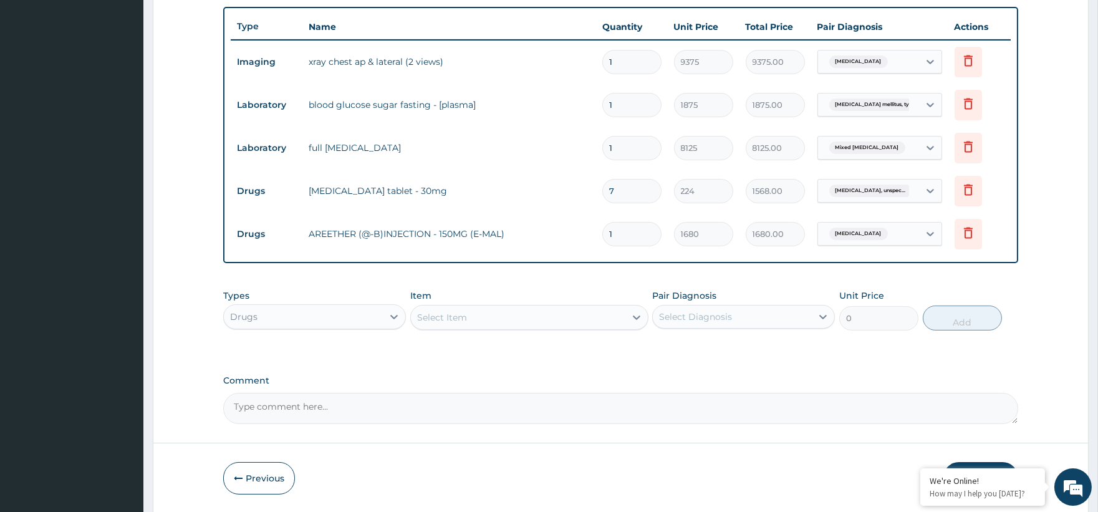
type input "0.00"
type input "3"
type input "5040.00"
type input "3"
click at [456, 321] on div "Select Item" at bounding box center [442, 317] width 50 height 12
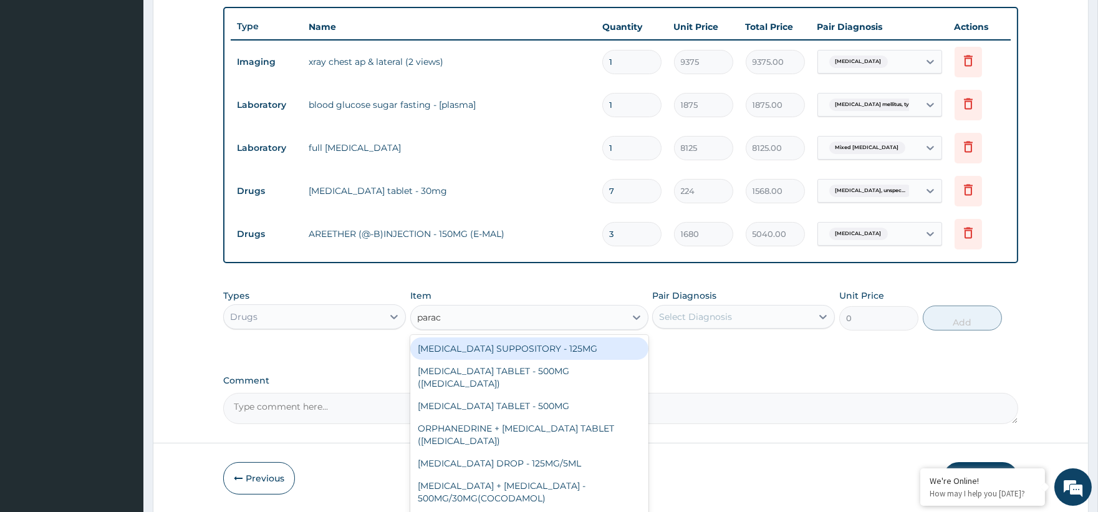
type input "parace"
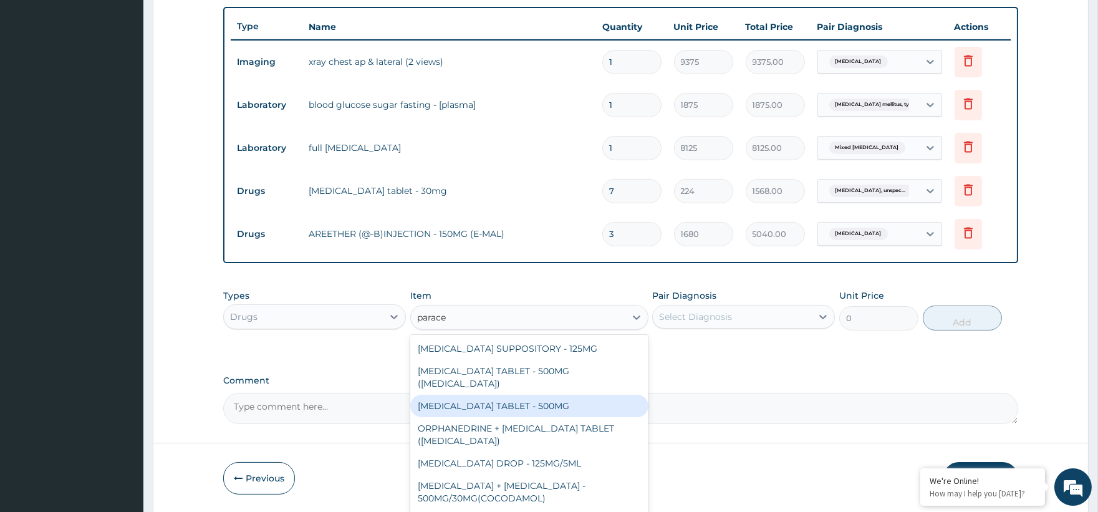
click at [538, 396] on div "PARACETAMOL TABLET - 500MG" at bounding box center [529, 406] width 238 height 22
type input "33.599999999999994"
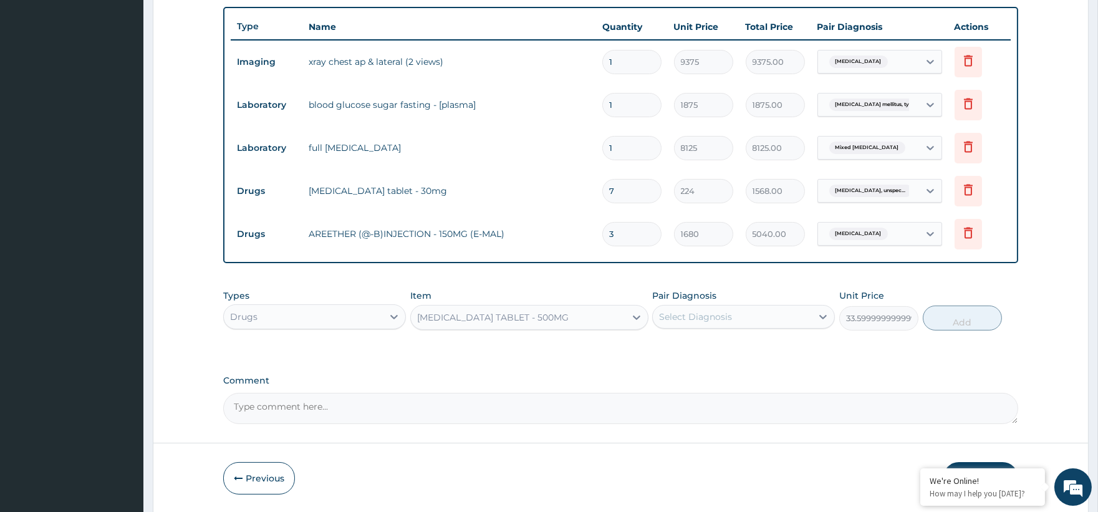
click at [703, 323] on div "Select Diagnosis" at bounding box center [732, 317] width 159 height 20
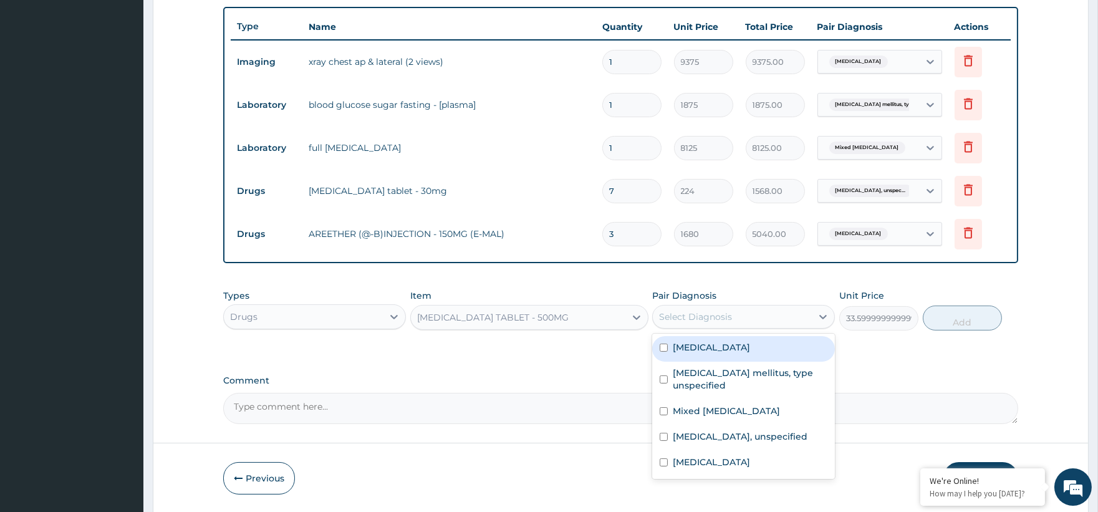
click at [703, 323] on div "Select Diagnosis" at bounding box center [732, 317] width 159 height 20
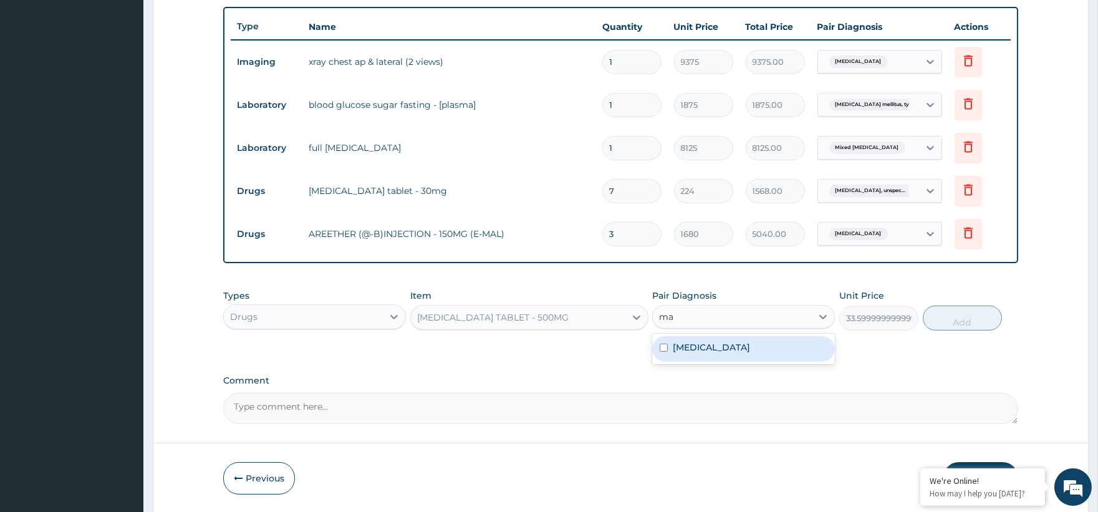
type input "mal"
click at [762, 352] on div "Malaria, unspecified" at bounding box center [743, 349] width 183 height 26
checkbox input "true"
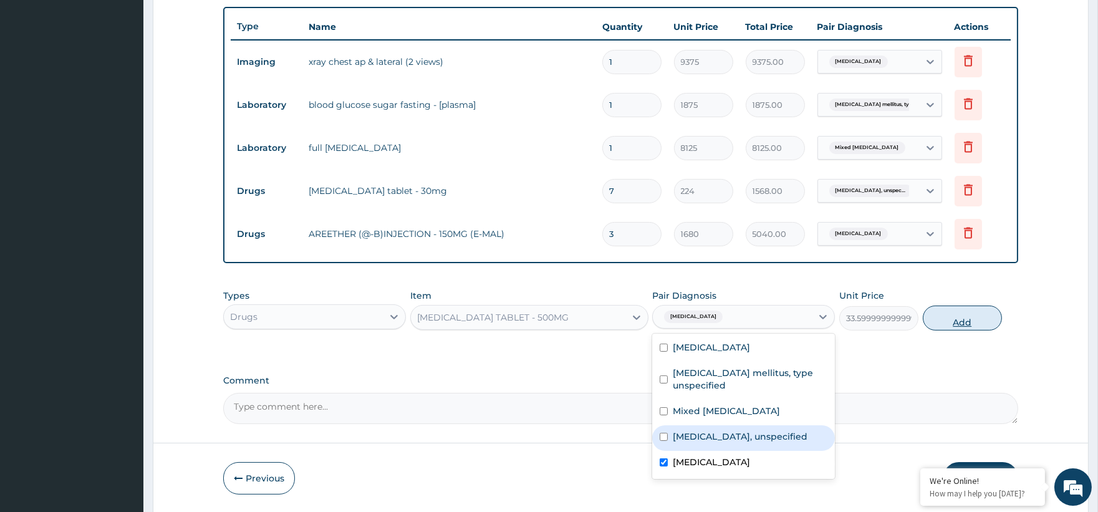
click at [974, 319] on button "Add" at bounding box center [962, 318] width 79 height 25
type input "0"
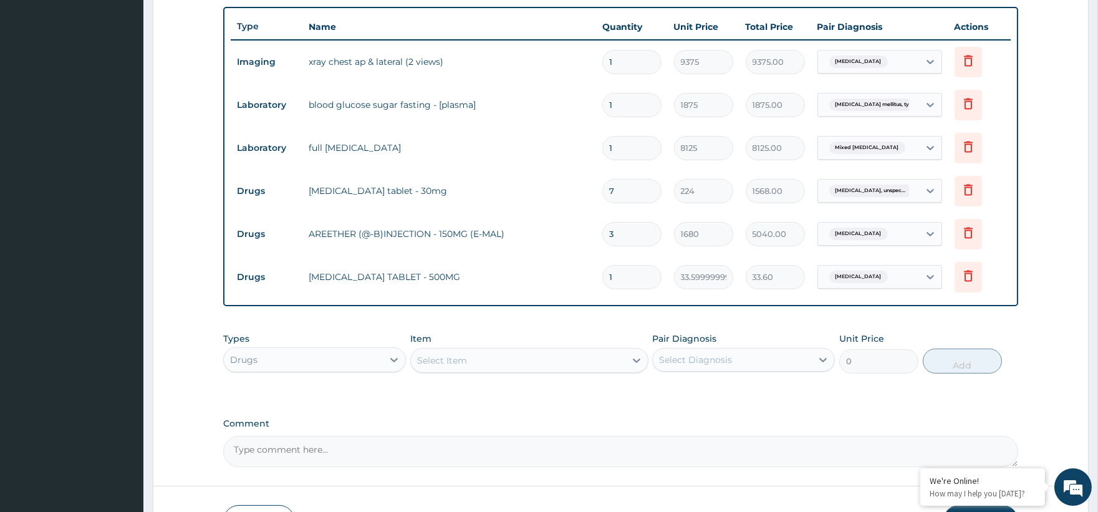
type input "18"
type input "604.80"
type input "18"
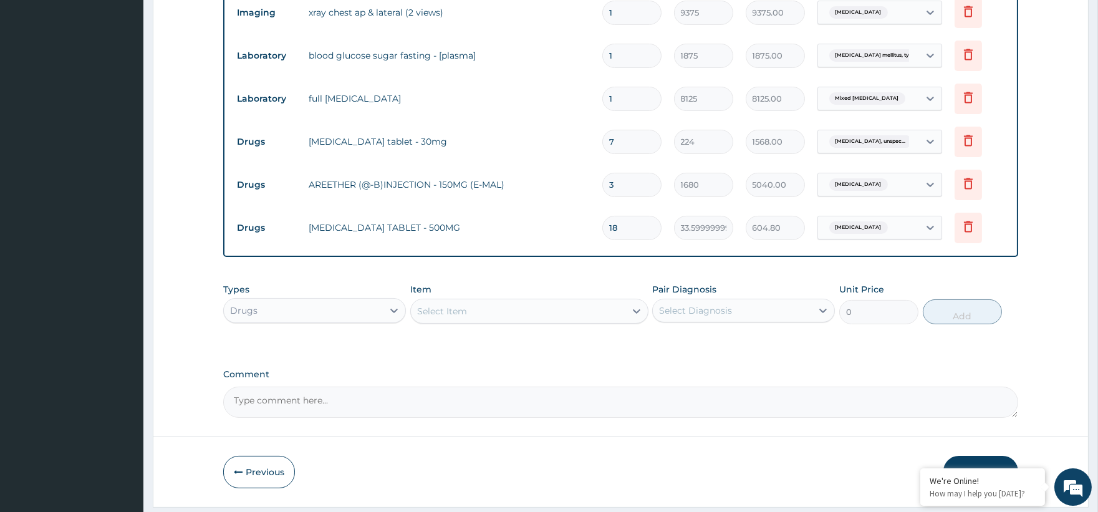
scroll to position [526, 0]
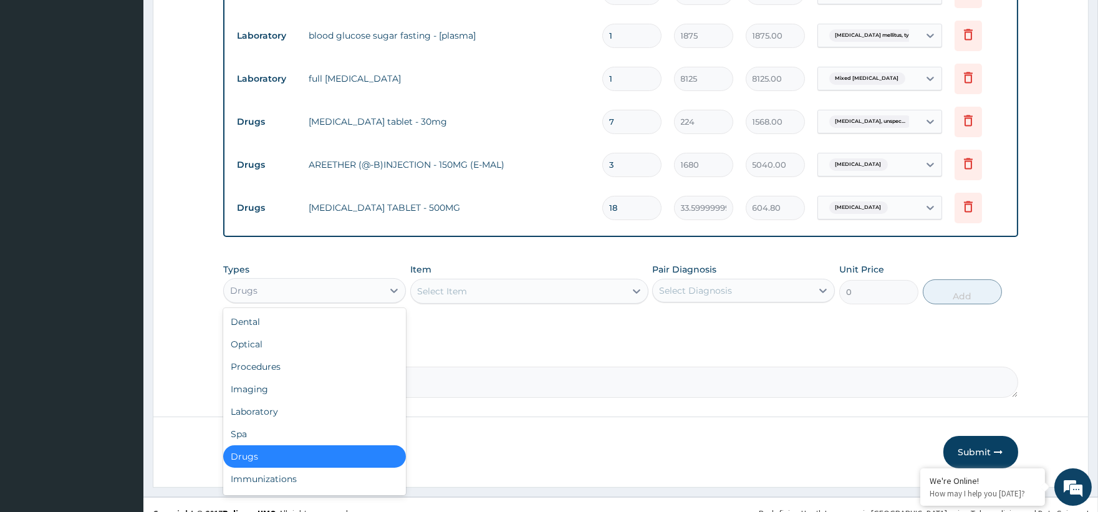
click at [326, 284] on div "Drugs" at bounding box center [303, 291] width 159 height 20
drag, startPoint x: 285, startPoint y: 410, endPoint x: 337, endPoint y: 388, distance: 56.5
click at [287, 410] on div "Laboratory" at bounding box center [314, 411] width 183 height 22
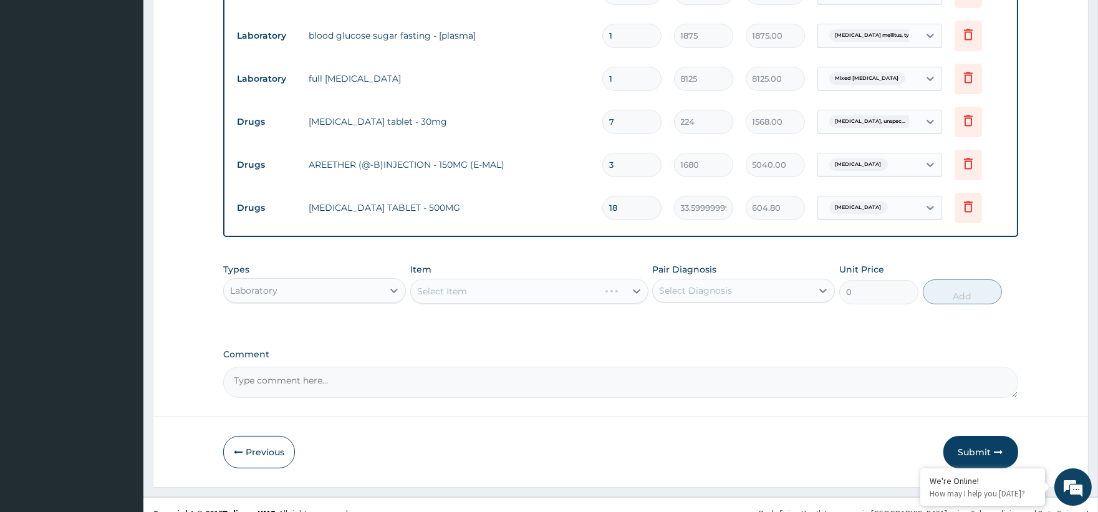
click at [452, 291] on div "Select Item" at bounding box center [529, 291] width 238 height 25
click at [508, 284] on div "Select Item" at bounding box center [529, 291] width 238 height 25
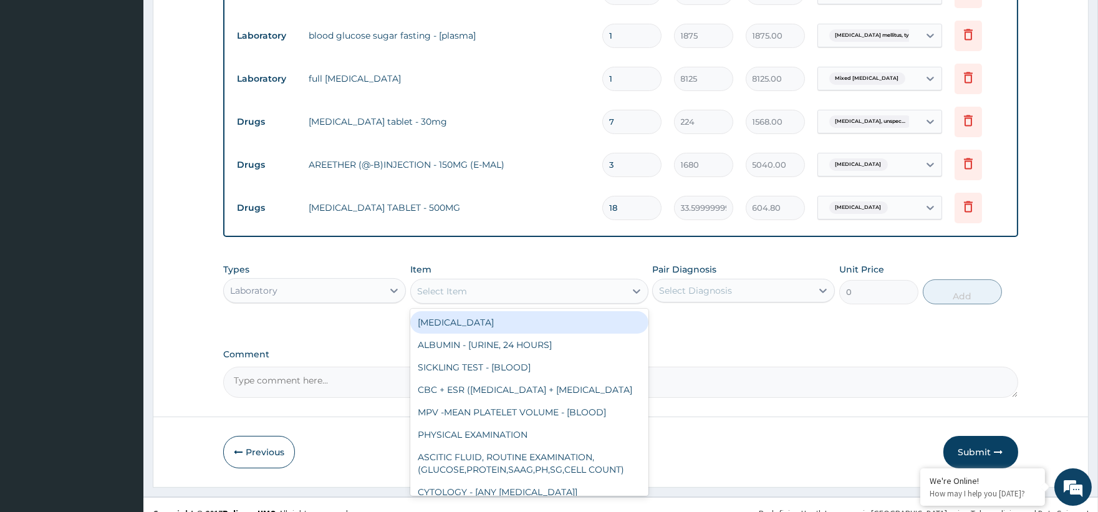
click at [508, 284] on div "Select Item" at bounding box center [518, 291] width 215 height 20
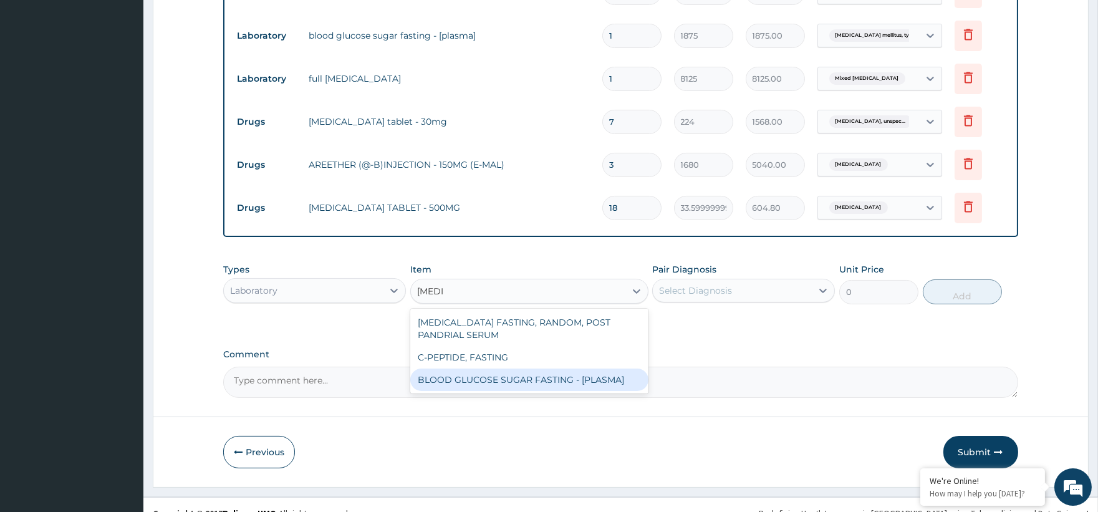
type input "fasting"
click at [557, 384] on div "BLOOD GLUCOSE SUGAR FASTING - [PLASMA]" at bounding box center [529, 380] width 238 height 22
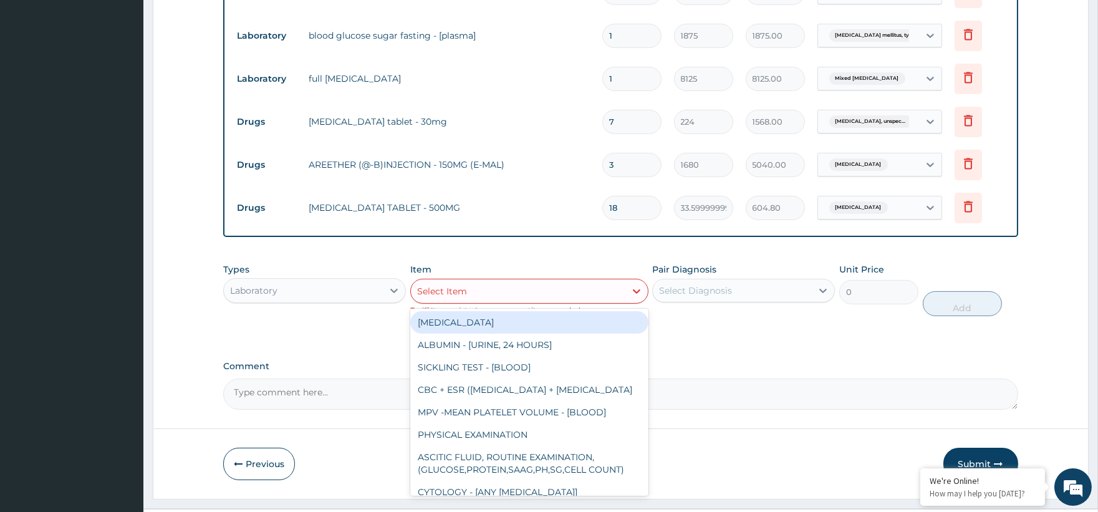
click at [570, 291] on div "Select Item" at bounding box center [518, 291] width 215 height 20
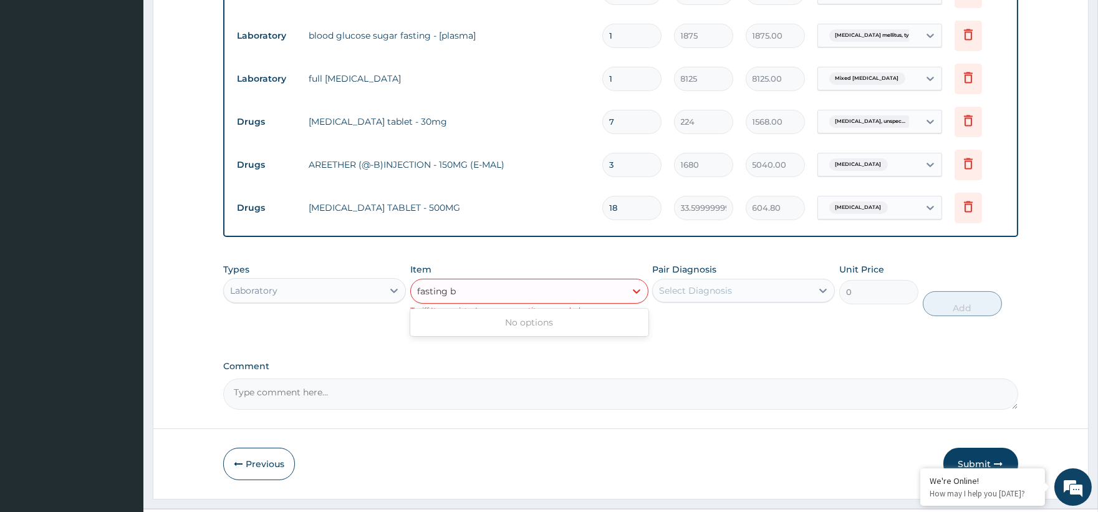
type input "fasting"
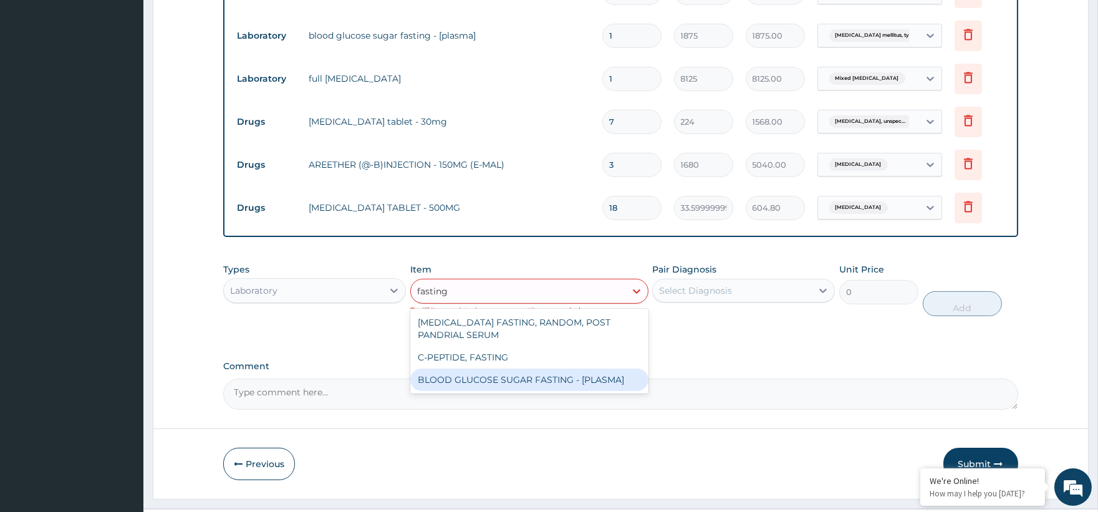
click at [533, 381] on div "BLOOD GLUCOSE SUGAR FASTING - [PLASMA]" at bounding box center [529, 380] width 238 height 22
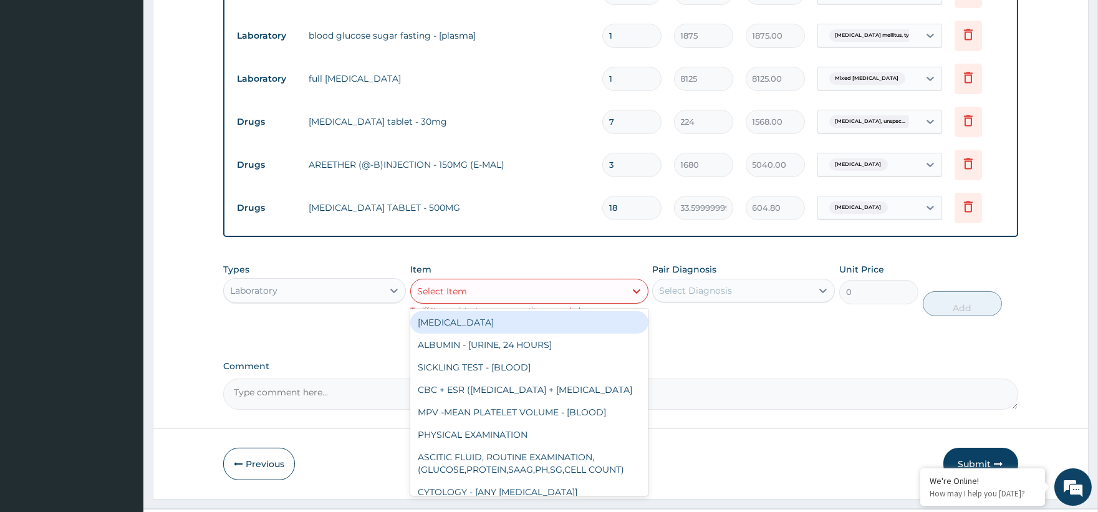
click at [556, 291] on div "Select Item" at bounding box center [518, 291] width 215 height 20
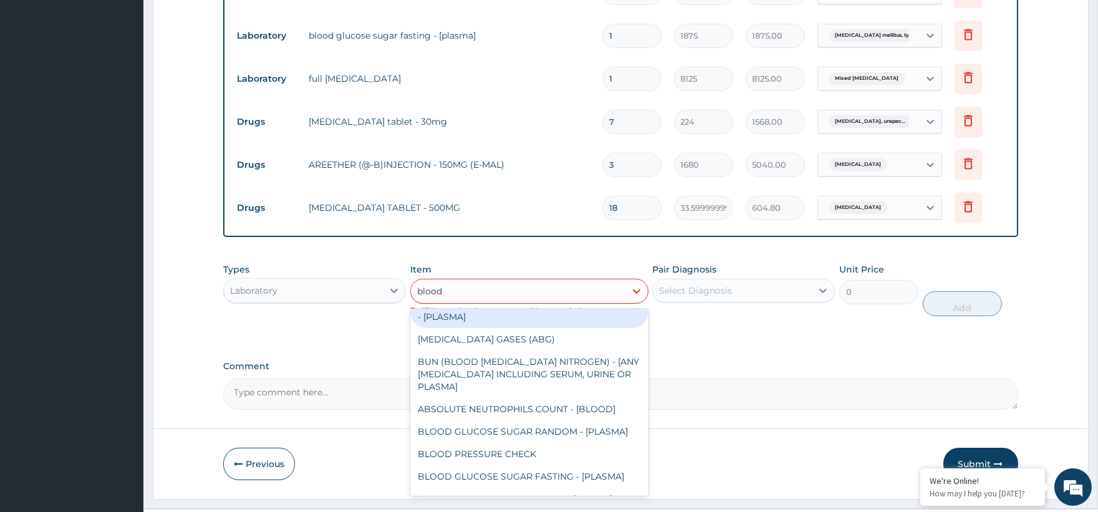
scroll to position [346, 0]
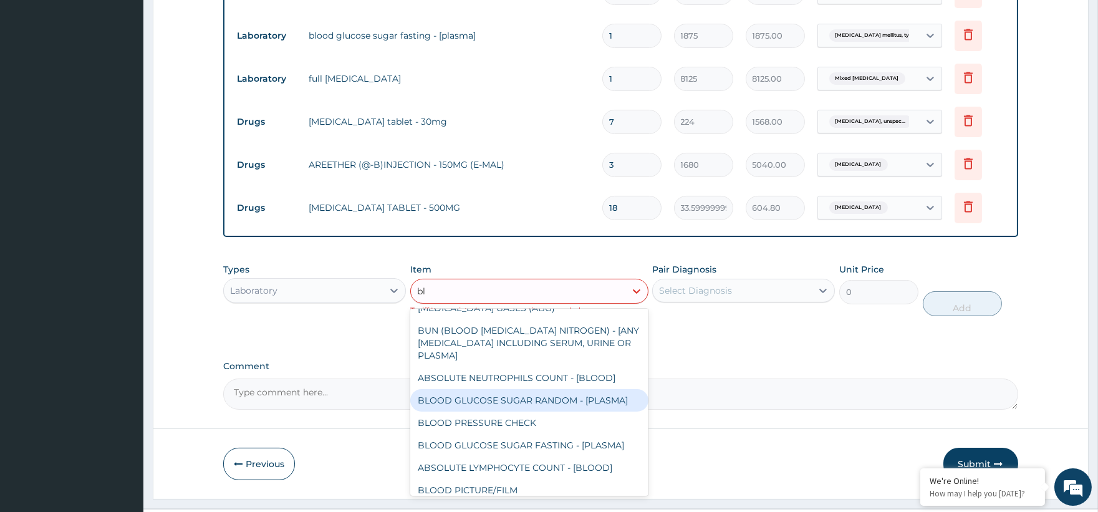
type input "b"
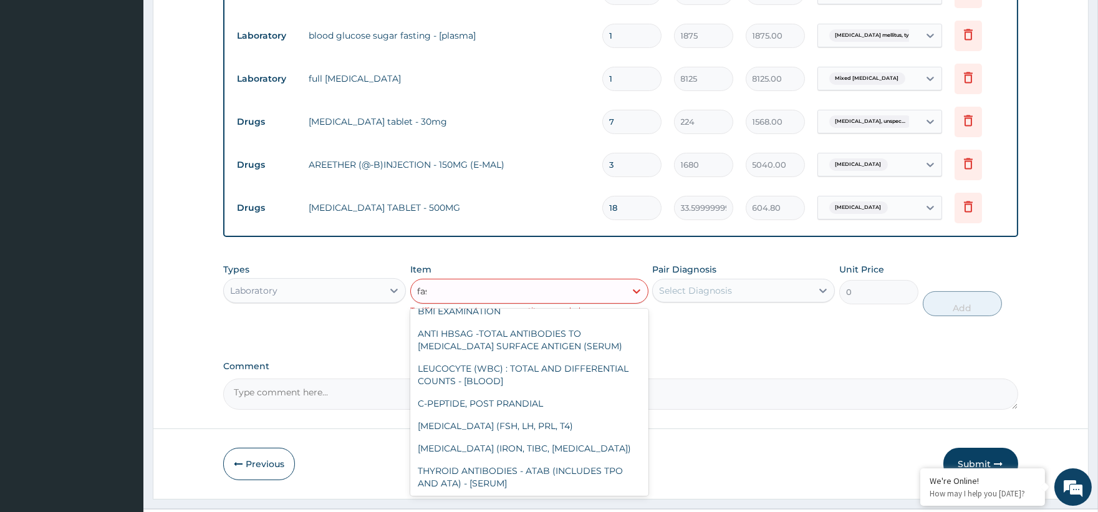
scroll to position [0, 0]
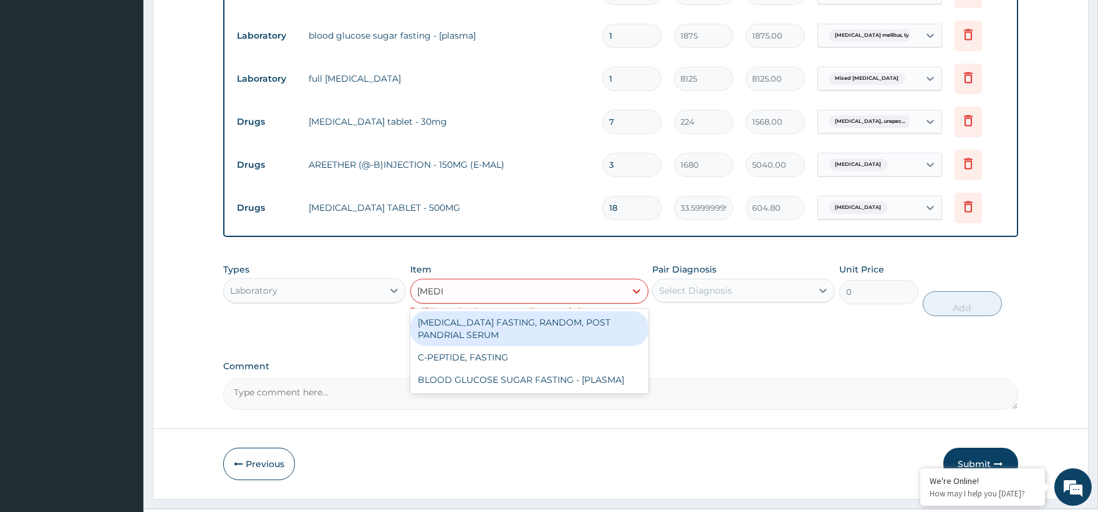
type input "fasting"
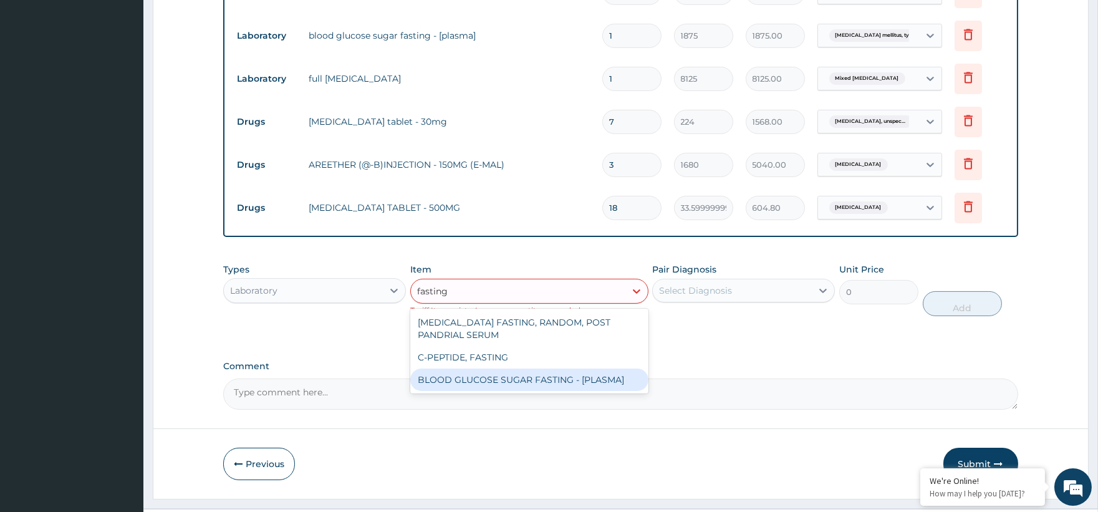
click at [524, 382] on div "BLOOD GLUCOSE SUGAR FASTING - [PLASMA]" at bounding box center [529, 380] width 238 height 22
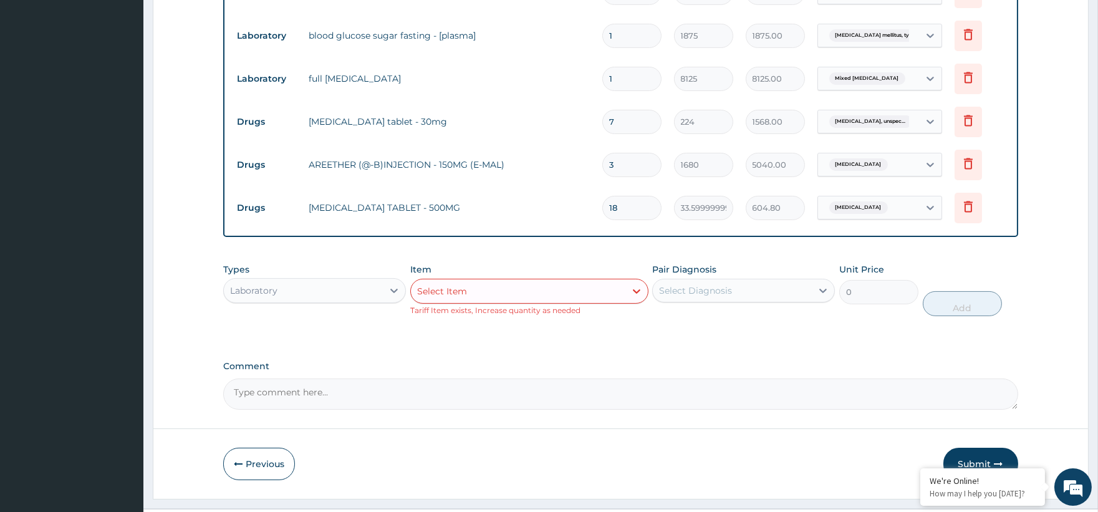
click at [519, 382] on textarea "Comment" at bounding box center [620, 394] width 794 height 31
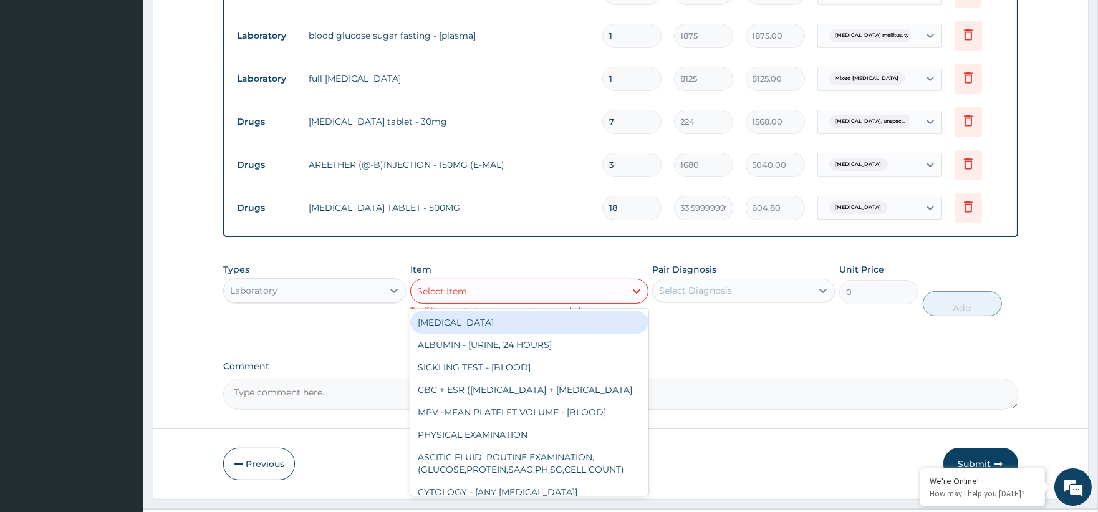
click at [545, 285] on div "Select Item" at bounding box center [518, 291] width 215 height 20
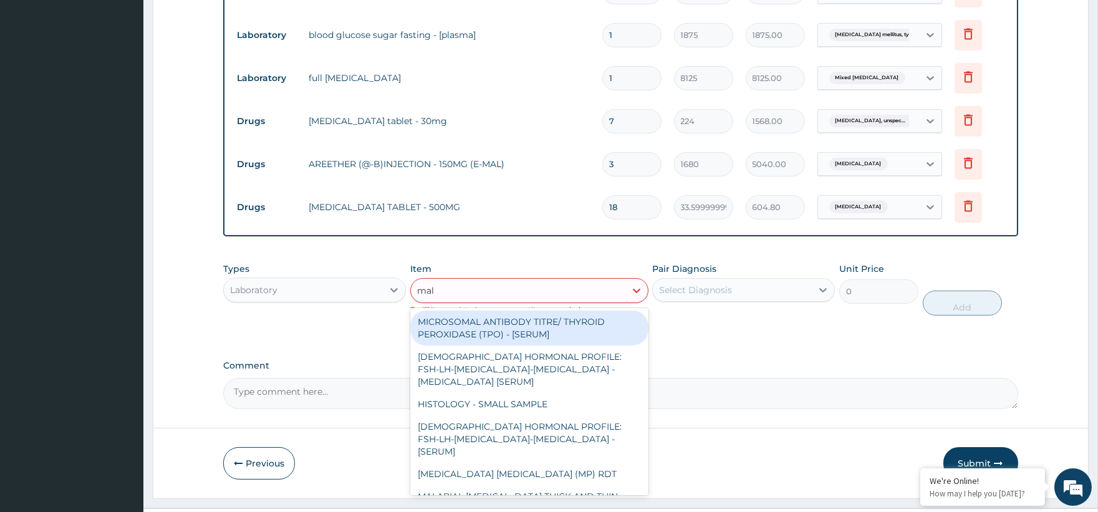
scroll to position [556, 0]
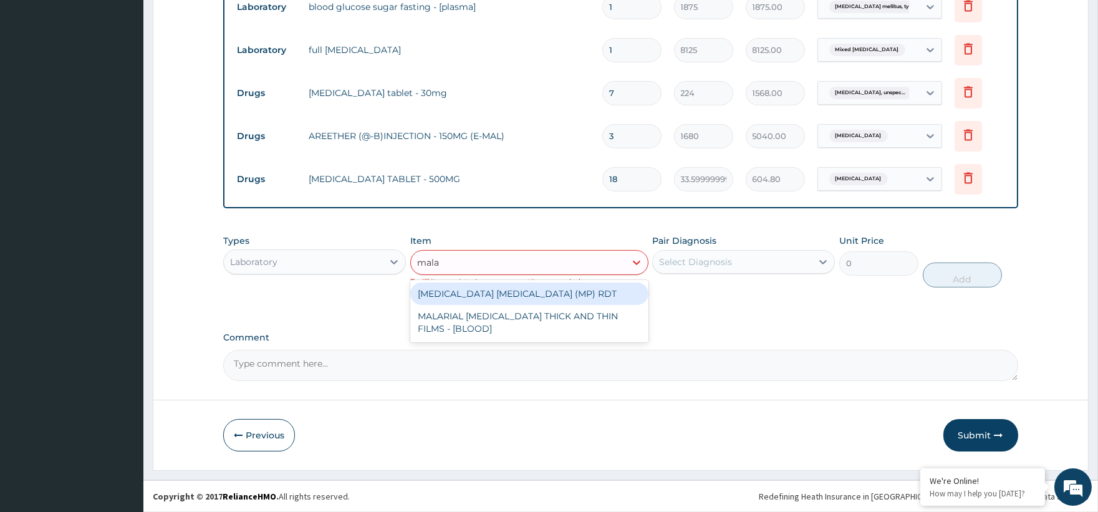
type input "malar"
click at [499, 292] on div "MALARIA PARASITE (MP) RDT" at bounding box center [529, 293] width 238 height 22
type input "2000"
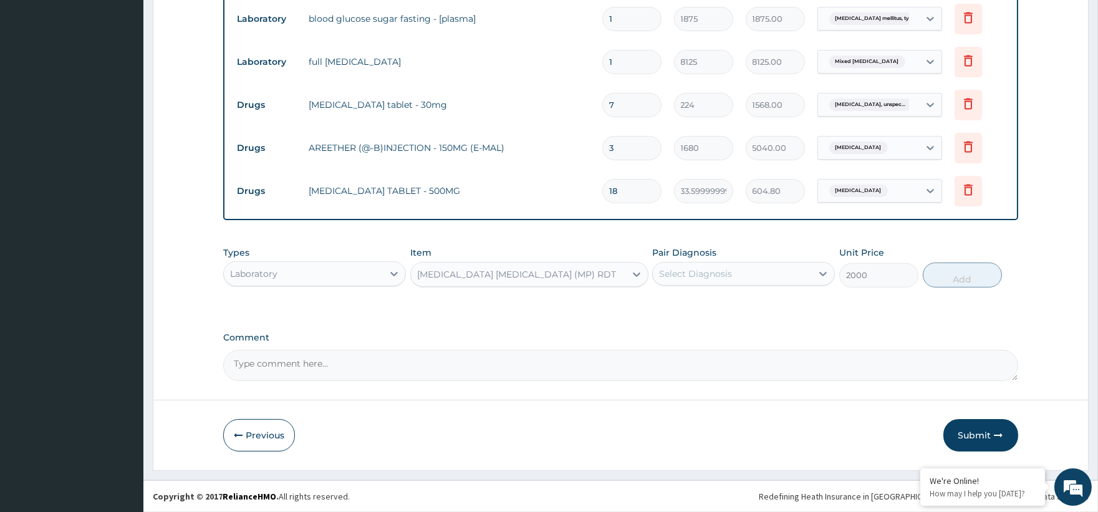
click at [710, 271] on div "Select Diagnosis" at bounding box center [695, 274] width 73 height 12
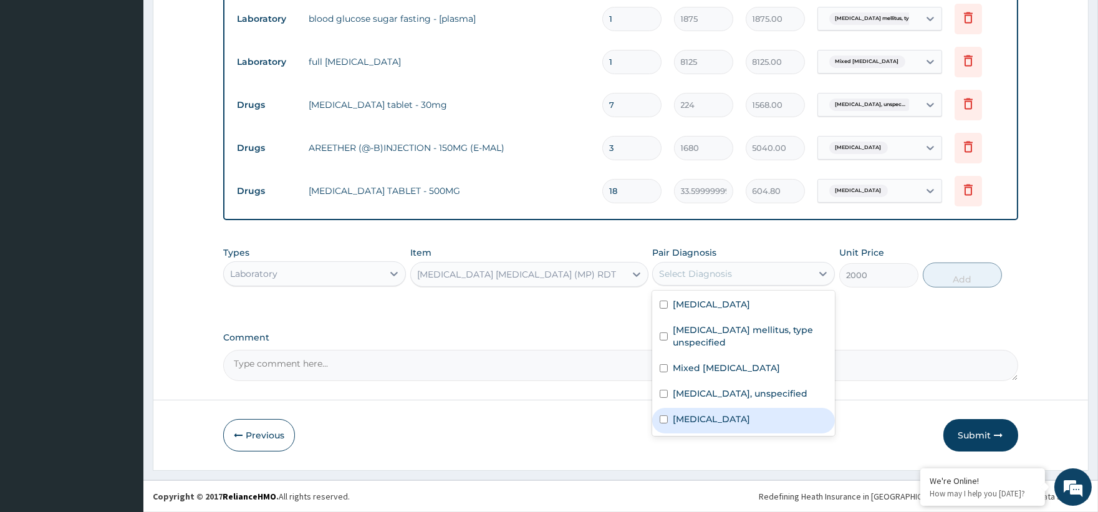
drag, startPoint x: 688, startPoint y: 433, endPoint x: 815, endPoint y: 371, distance: 140.8
click at [690, 425] on label "Malaria, unspecified" at bounding box center [711, 419] width 77 height 12
checkbox input "true"
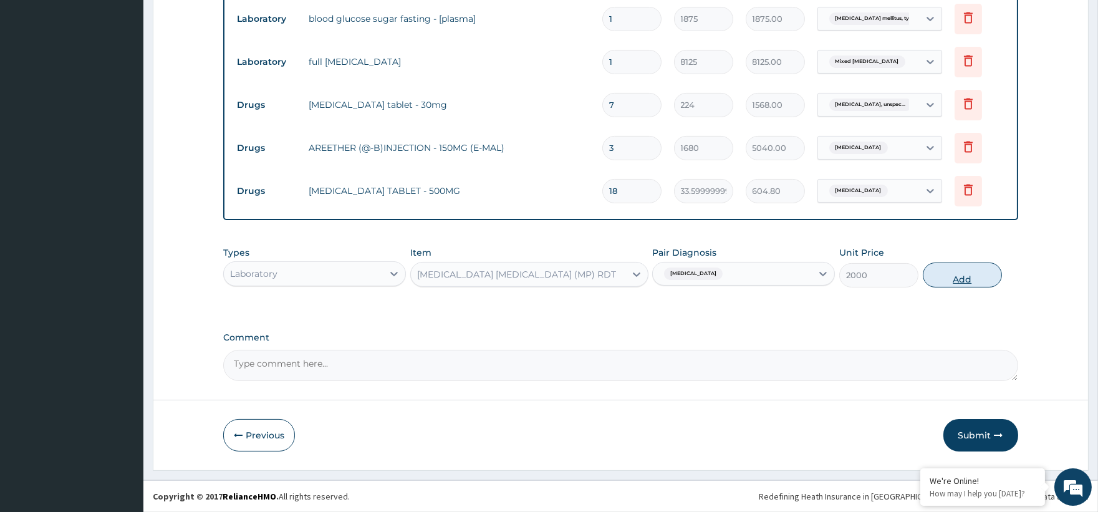
click at [977, 267] on button "Add" at bounding box center [962, 275] width 79 height 25
type input "0"
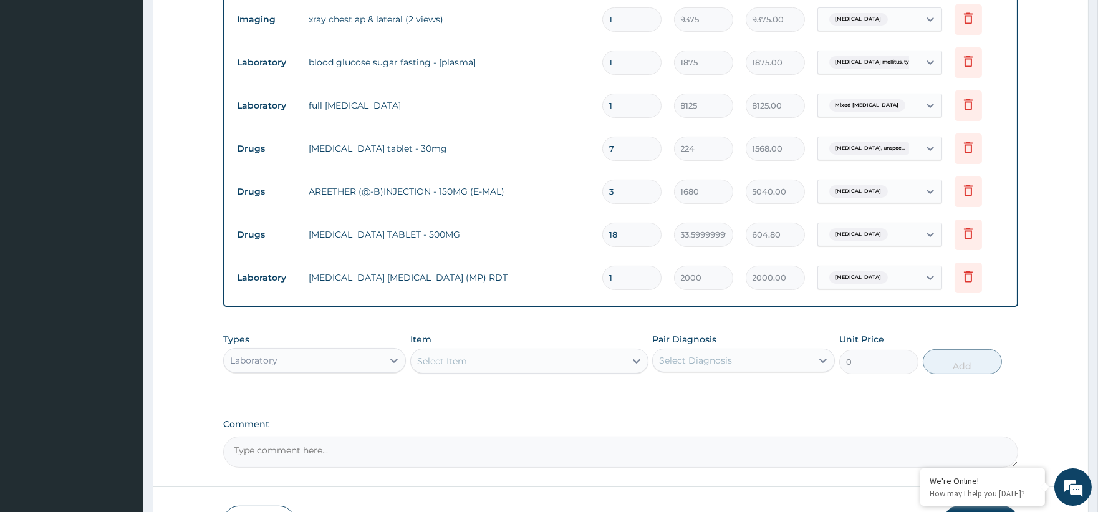
scroll to position [475, 0]
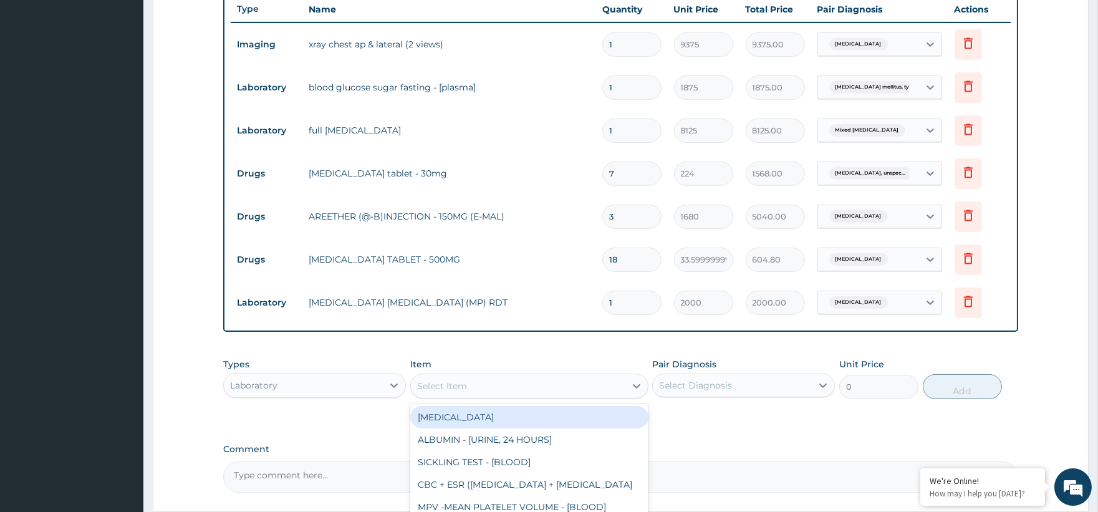
click at [464, 398] on div "Select Item" at bounding box center [529, 386] width 238 height 25
type input "urinaly"
click at [561, 420] on div "URINALYSIS" at bounding box center [529, 417] width 238 height 22
type input "2187.5"
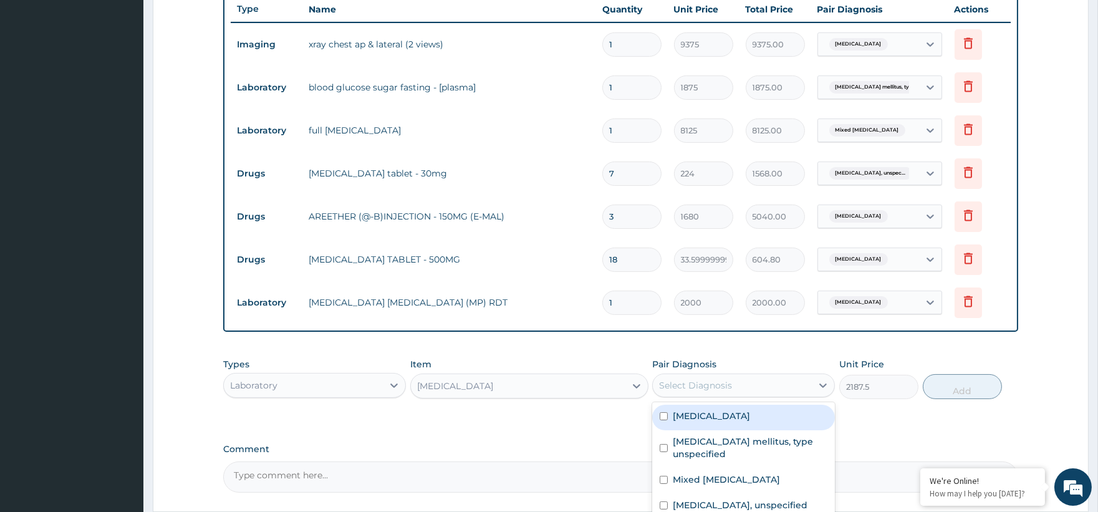
click at [693, 383] on div "Select Diagnosis" at bounding box center [695, 385] width 73 height 12
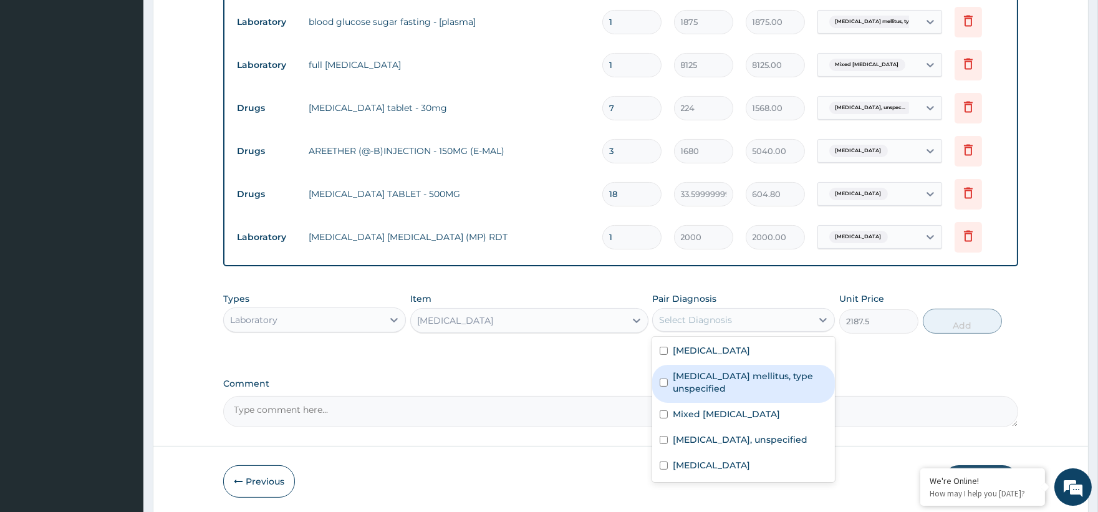
scroll to position [544, 0]
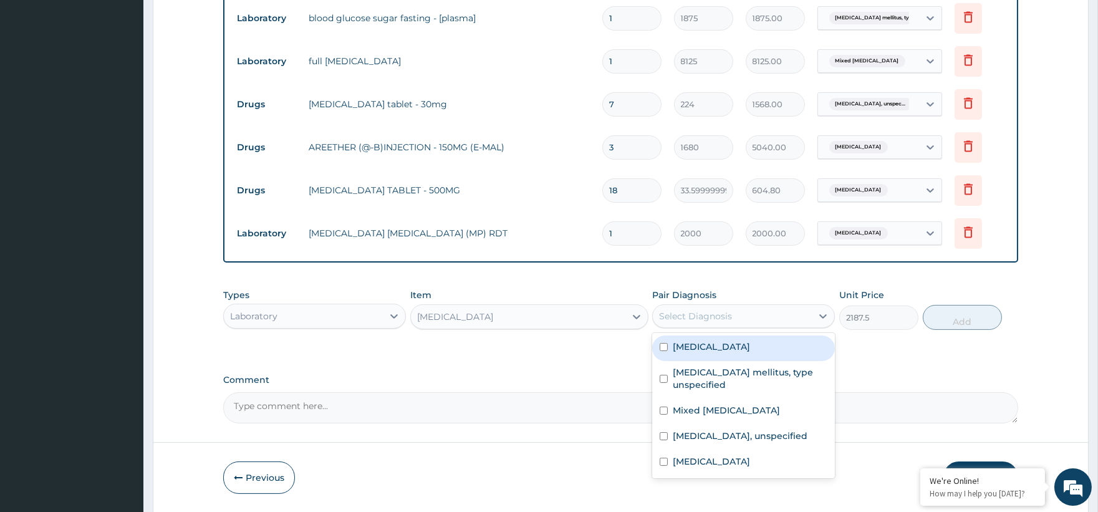
click at [685, 314] on div "Select Diagnosis" at bounding box center [695, 316] width 73 height 12
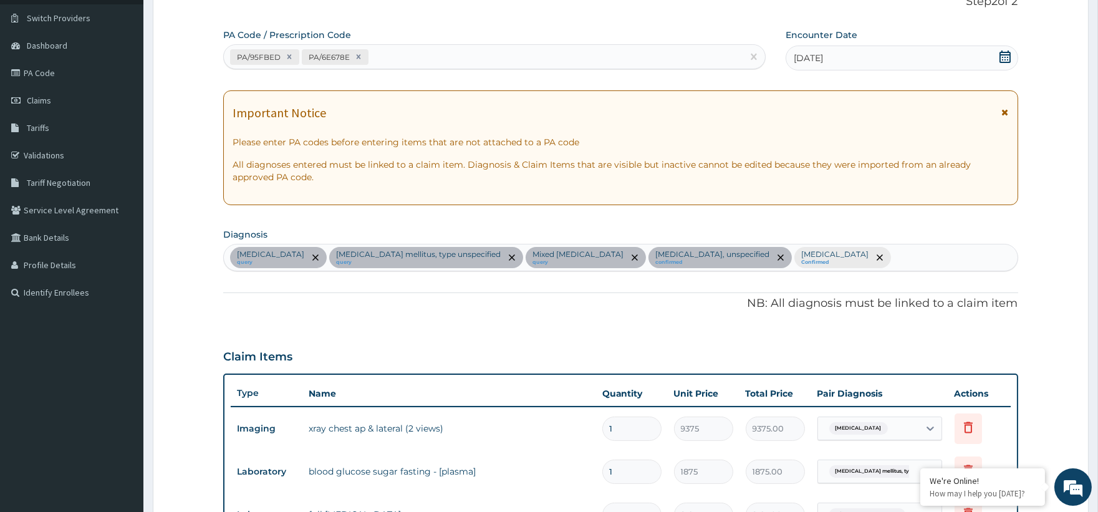
scroll to position [59, 0]
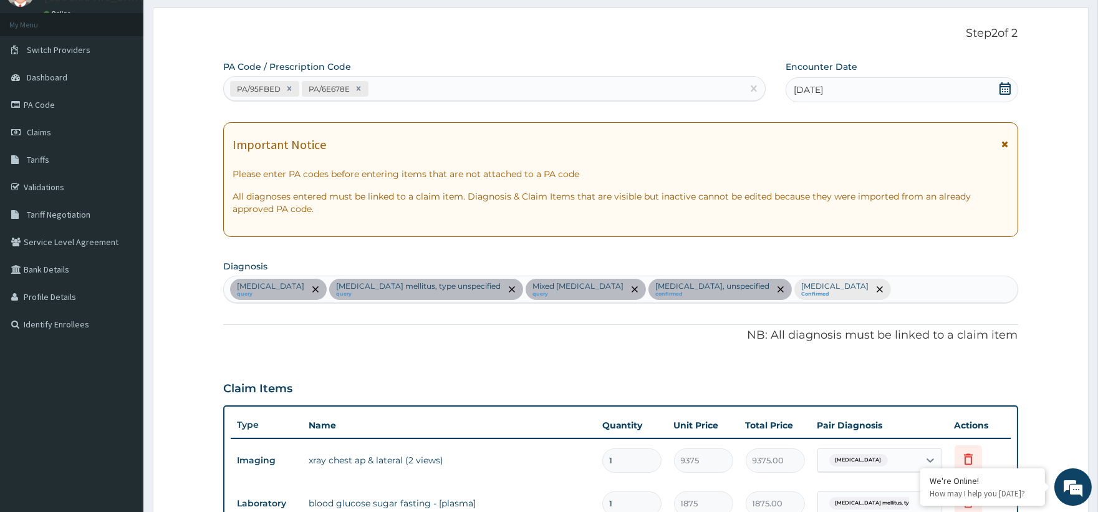
click at [925, 291] on div "Chest pain, unspecified query Diabetes mellitus, type unspecified query Mixed h…" at bounding box center [620, 289] width 793 height 26
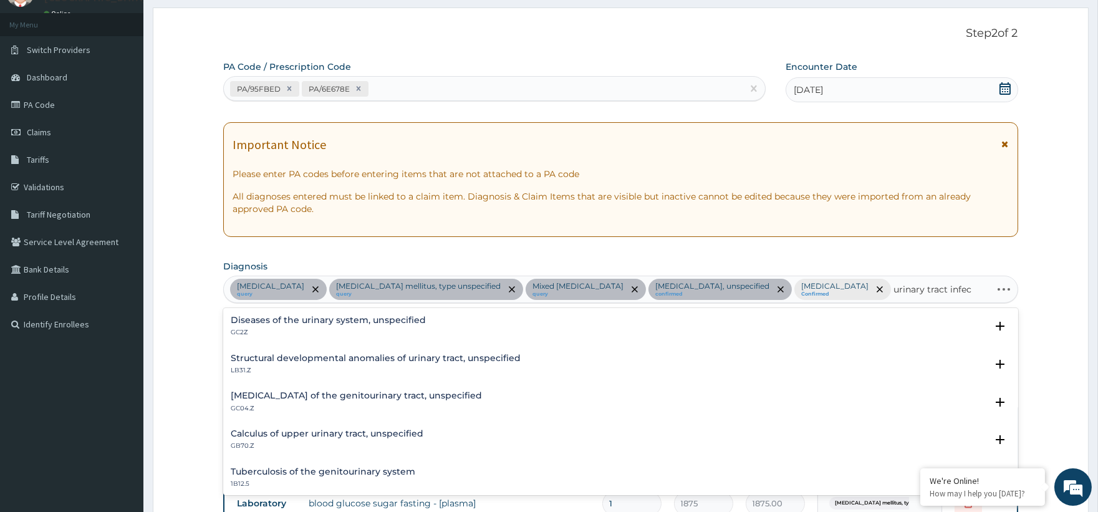
type input "urinary tract infect"
click at [446, 321] on h4 "Urinary tract infection, site and agent not specified" at bounding box center [346, 320] width 231 height 9
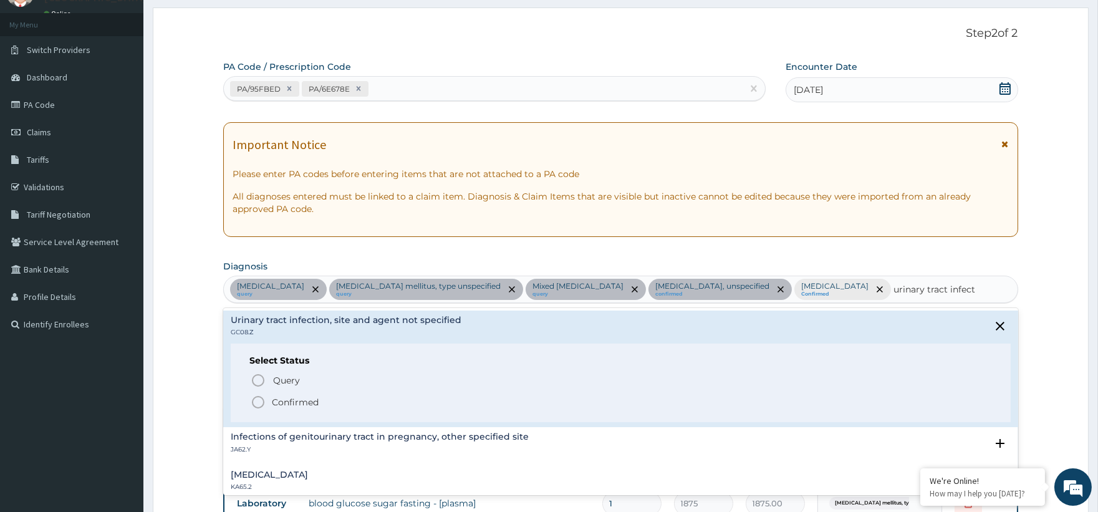
click at [299, 406] on p "Confirmed" at bounding box center [295, 402] width 47 height 12
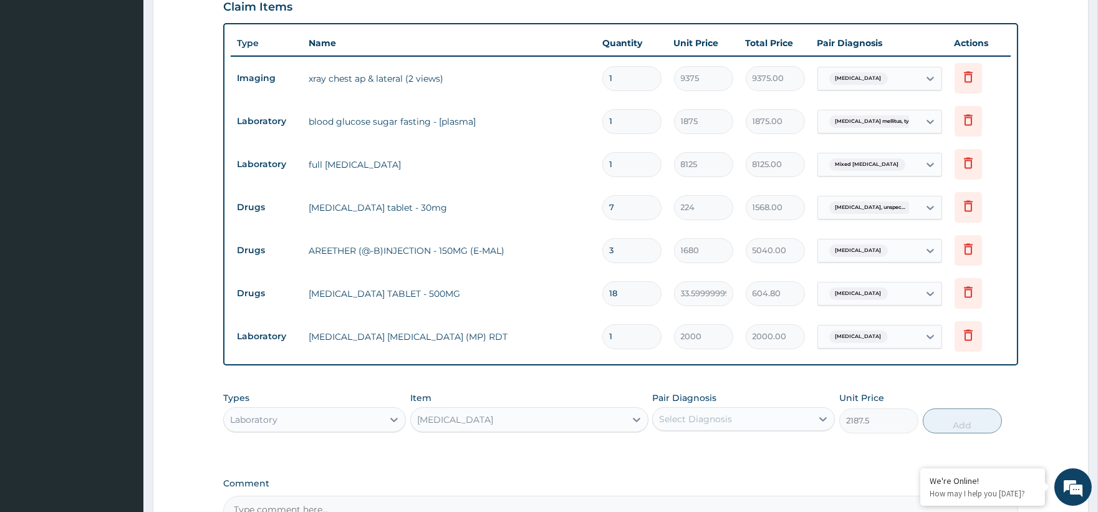
scroll to position [544, 0]
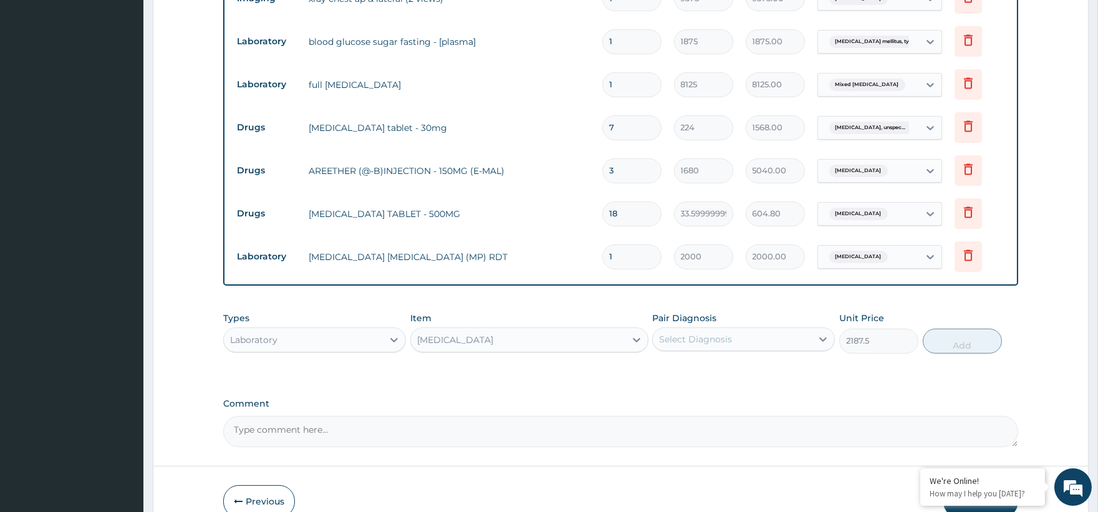
click at [453, 340] on div "URINALYSIS" at bounding box center [455, 340] width 76 height 12
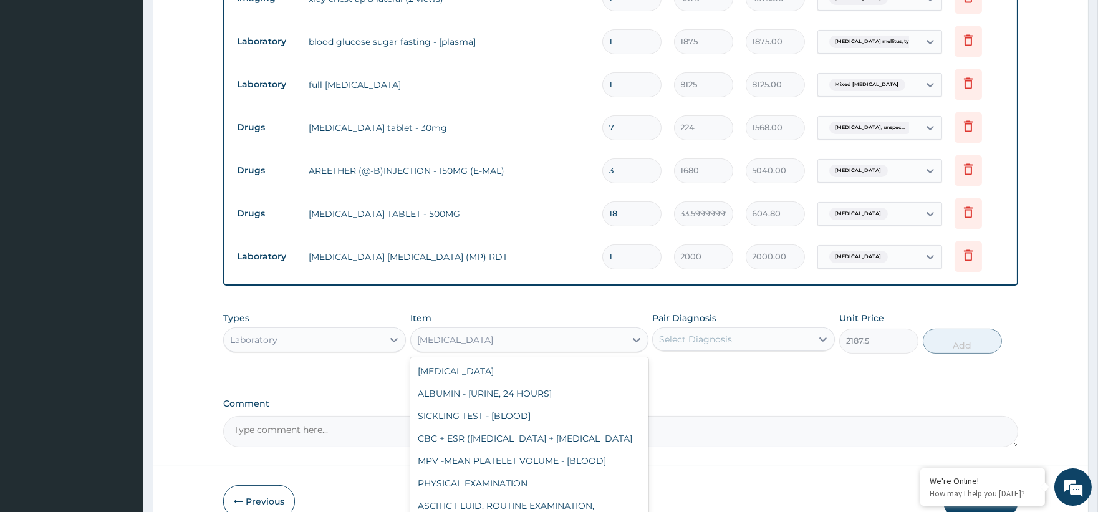
scroll to position [2660, 0]
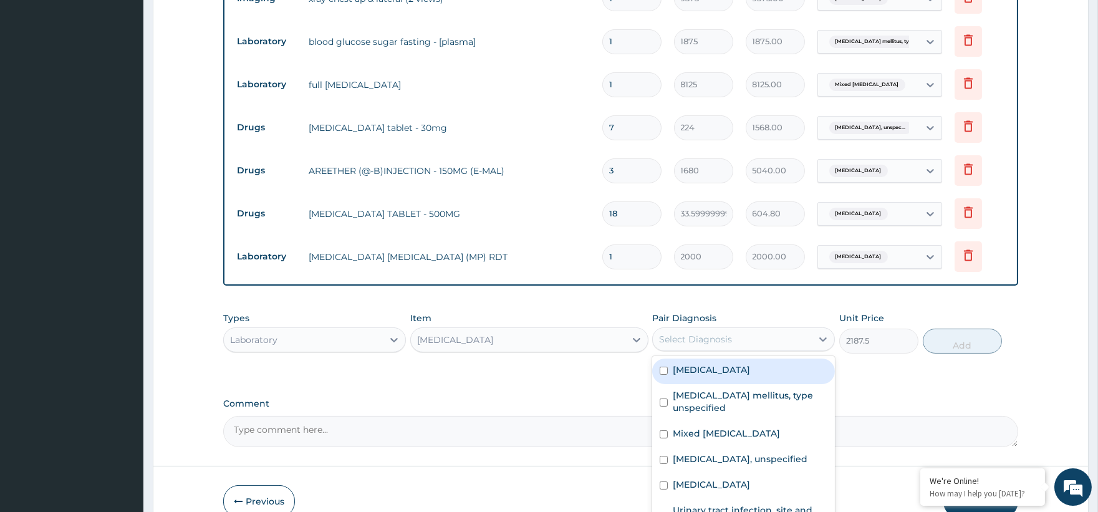
click at [687, 342] on div "Select Diagnosis" at bounding box center [695, 339] width 73 height 12
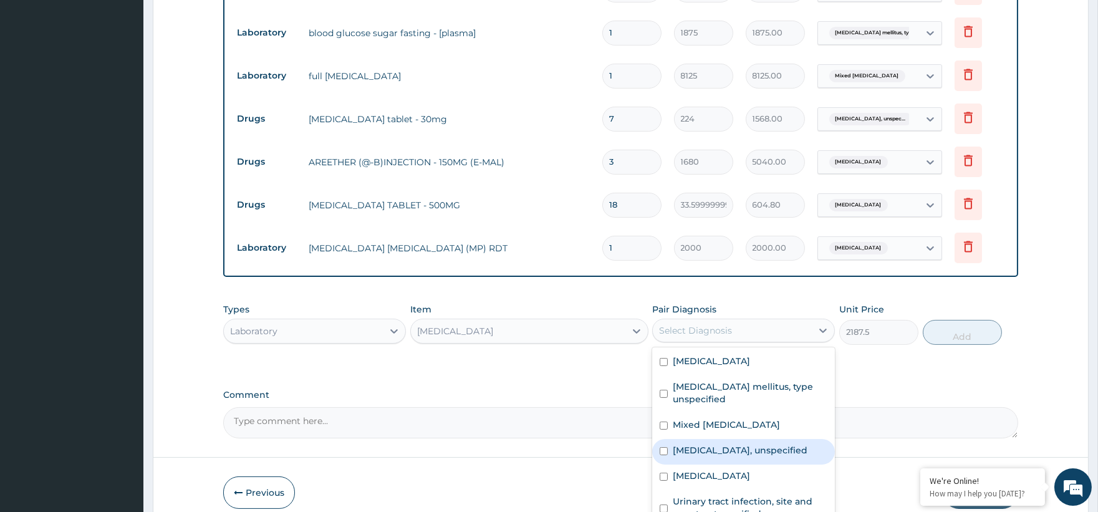
scroll to position [610, 0]
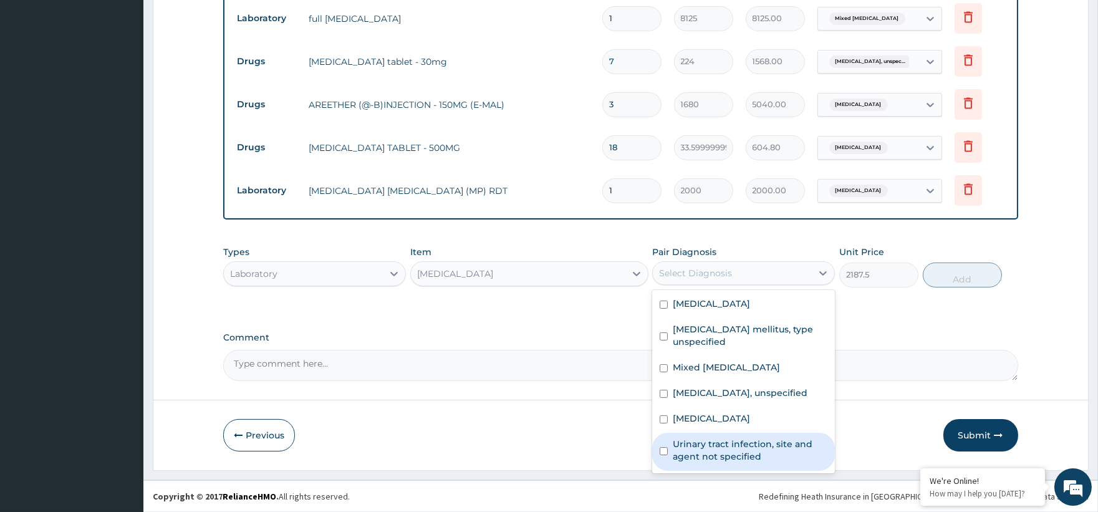
click at [750, 462] on label "Urinary tract infection, site and agent not specified" at bounding box center [750, 450] width 155 height 25
checkbox input "true"
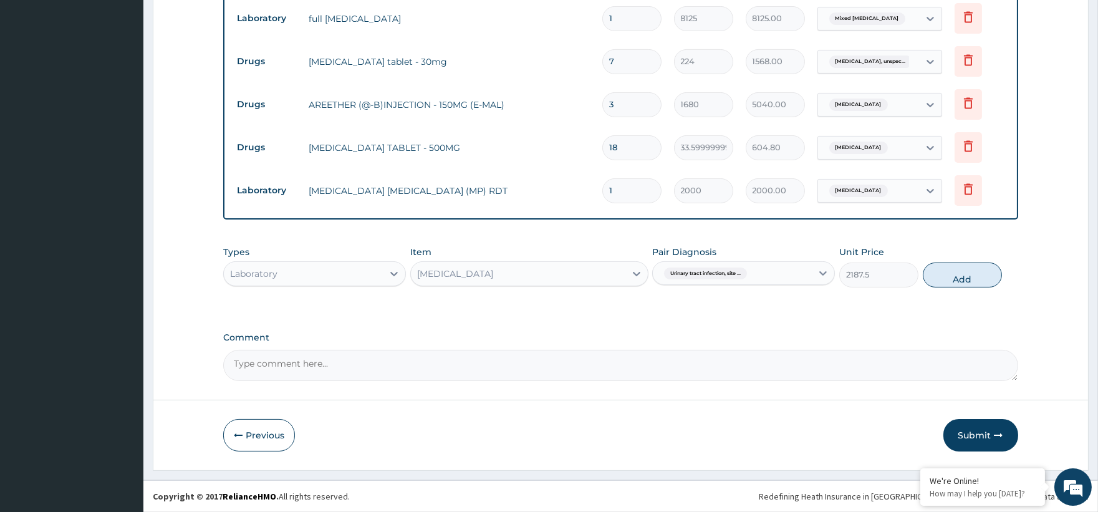
click at [938, 274] on button "Add" at bounding box center [962, 275] width 79 height 25
type input "0"
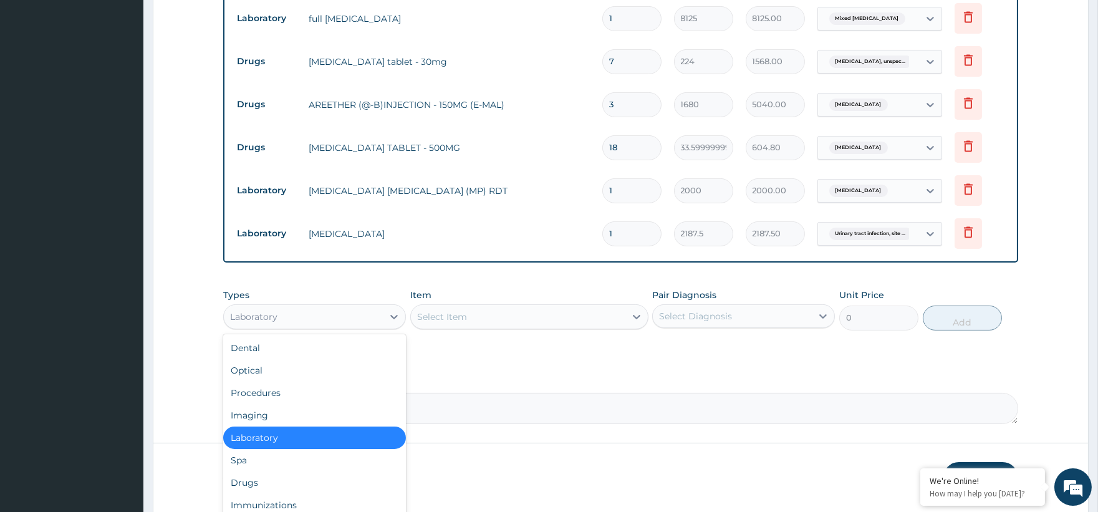
click at [285, 313] on div "Laboratory" at bounding box center [303, 317] width 159 height 20
click at [267, 476] on div "Drugs" at bounding box center [314, 482] width 183 height 22
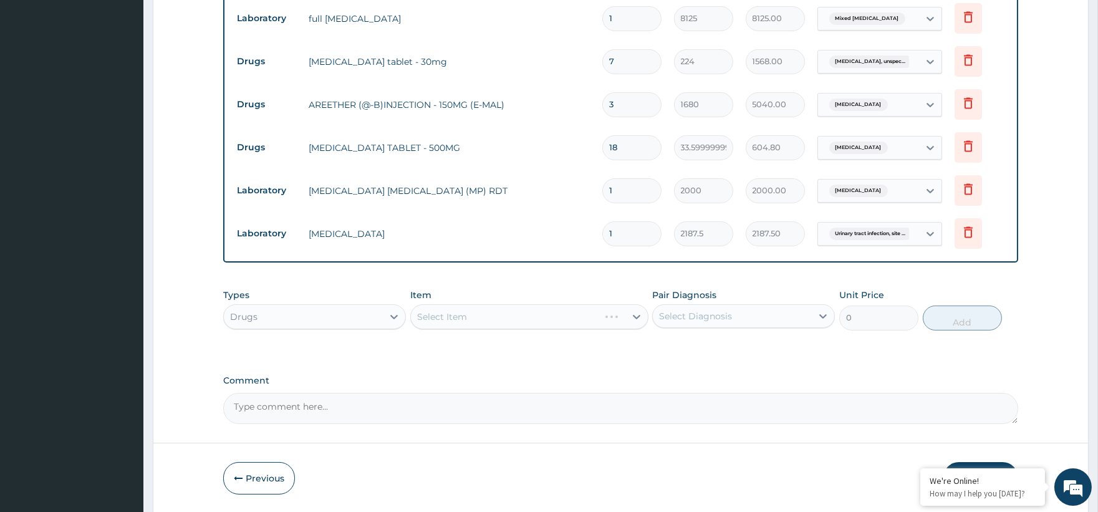
click at [461, 311] on div "Select Item" at bounding box center [529, 316] width 238 height 25
click at [633, 319] on div "Select Item" at bounding box center [529, 316] width 238 height 25
click at [611, 313] on div "Select Item" at bounding box center [529, 316] width 238 height 25
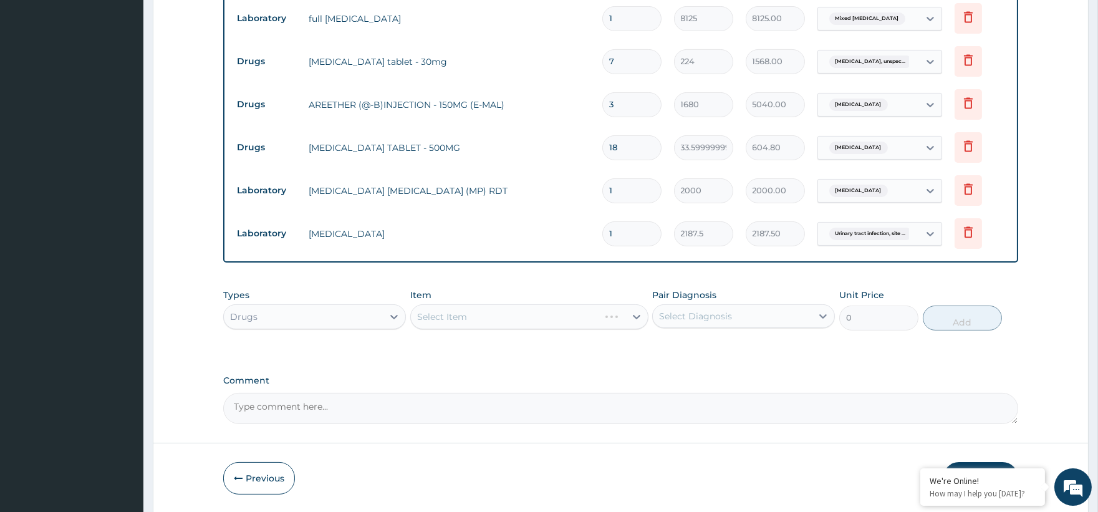
click at [632, 316] on div "Select Item" at bounding box center [529, 316] width 238 height 25
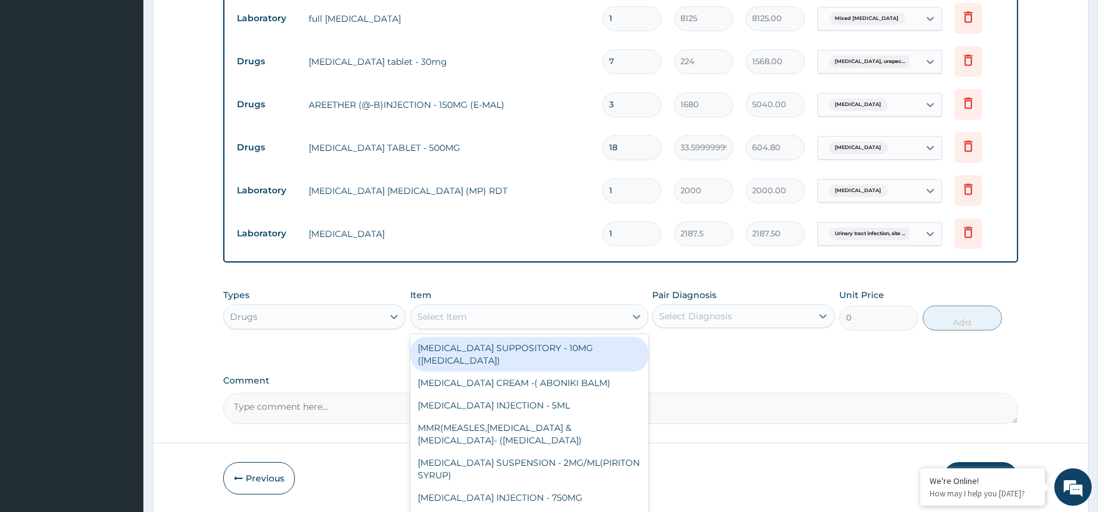
click at [632, 316] on icon at bounding box center [636, 317] width 12 height 12
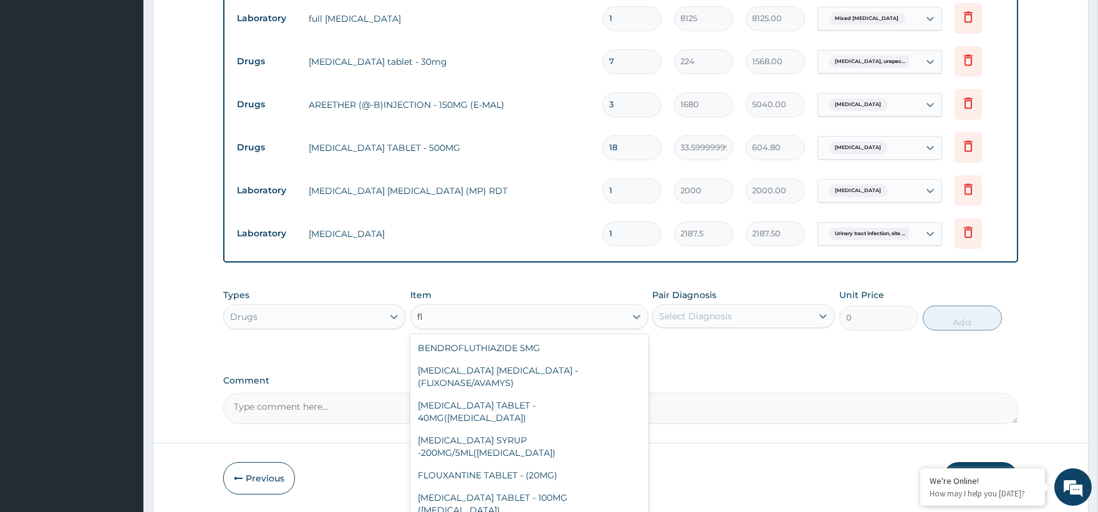
type input "f"
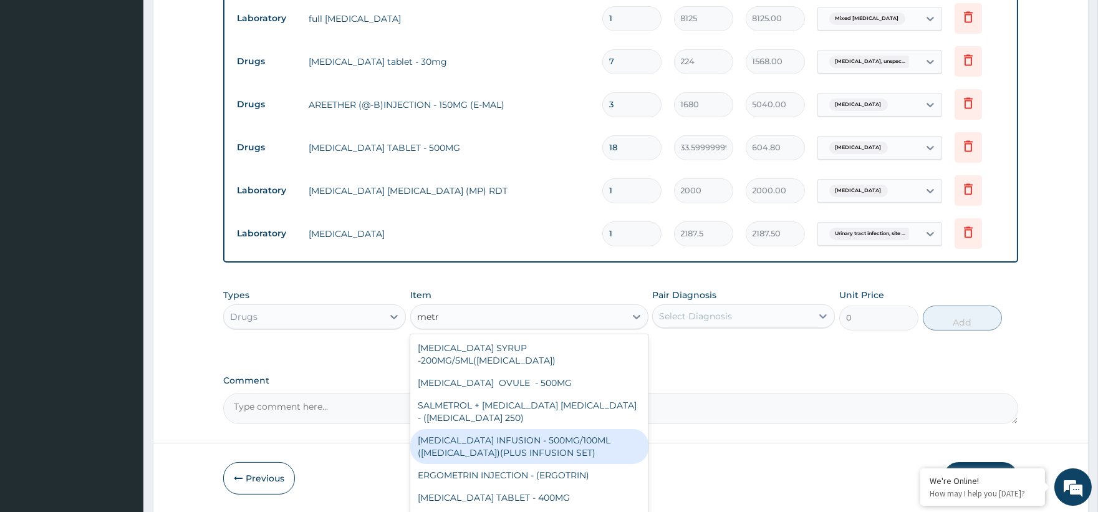
type input "metro"
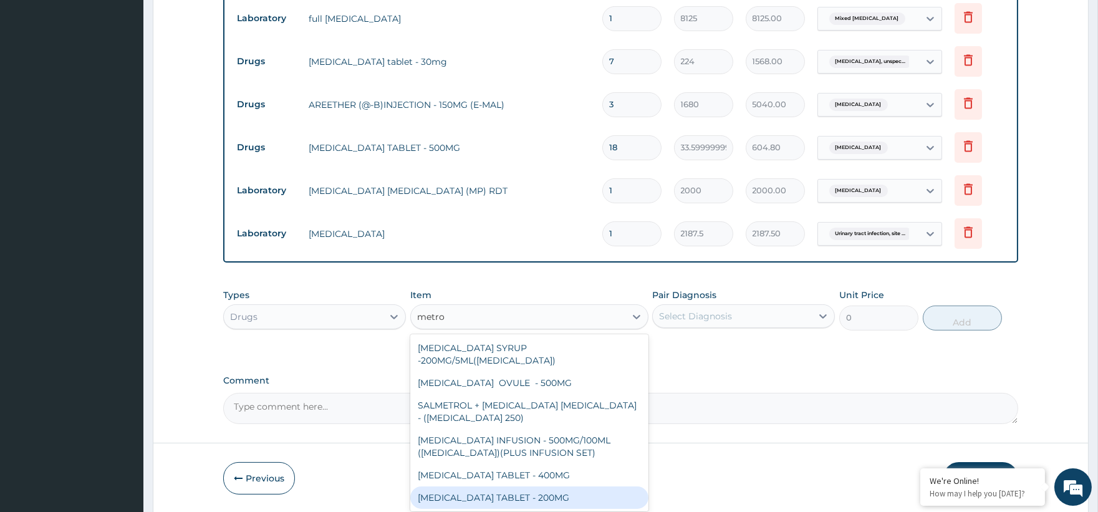
drag, startPoint x: 547, startPoint y: 482, endPoint x: 552, endPoint y: 476, distance: 8.4
click at [547, 486] on div "METRONIDAZOLE TABLET - 200MG" at bounding box center [529, 497] width 238 height 22
type input "28"
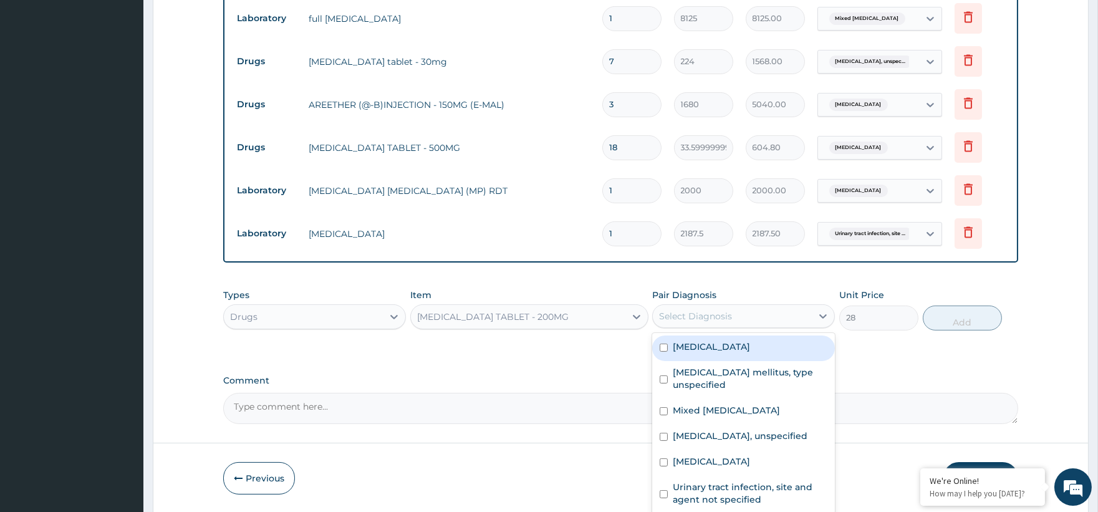
click at [791, 319] on div "Select Diagnosis" at bounding box center [732, 316] width 159 height 20
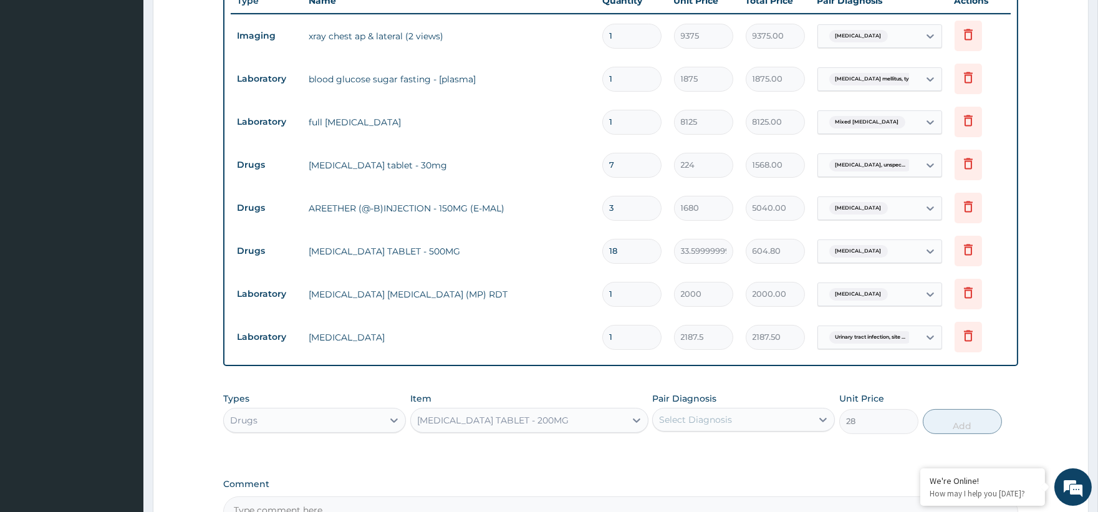
scroll to position [471, 0]
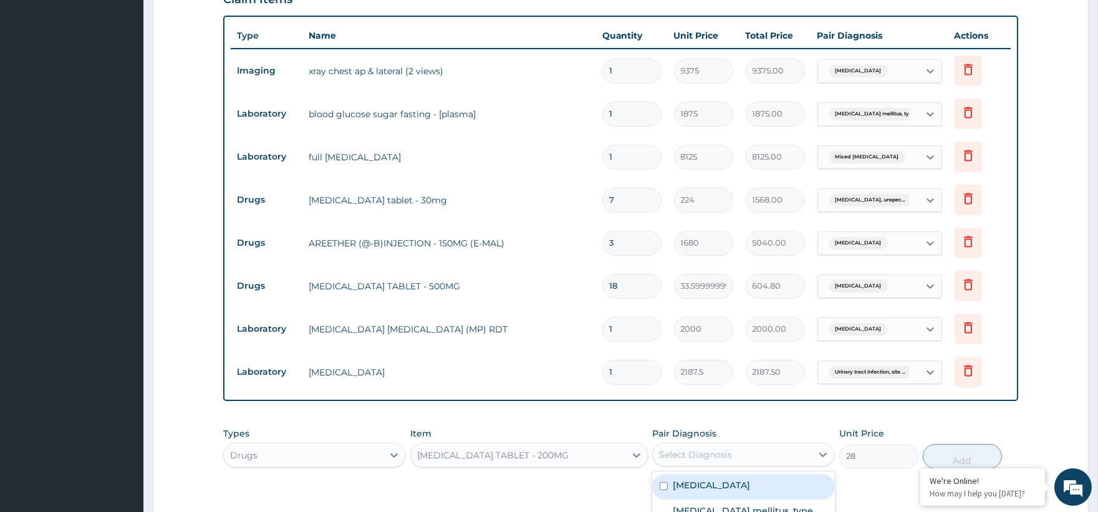
click at [702, 453] on div "Select Diagnosis" at bounding box center [695, 454] width 73 height 12
click at [705, 456] on div "Select Diagnosis" at bounding box center [695, 454] width 73 height 12
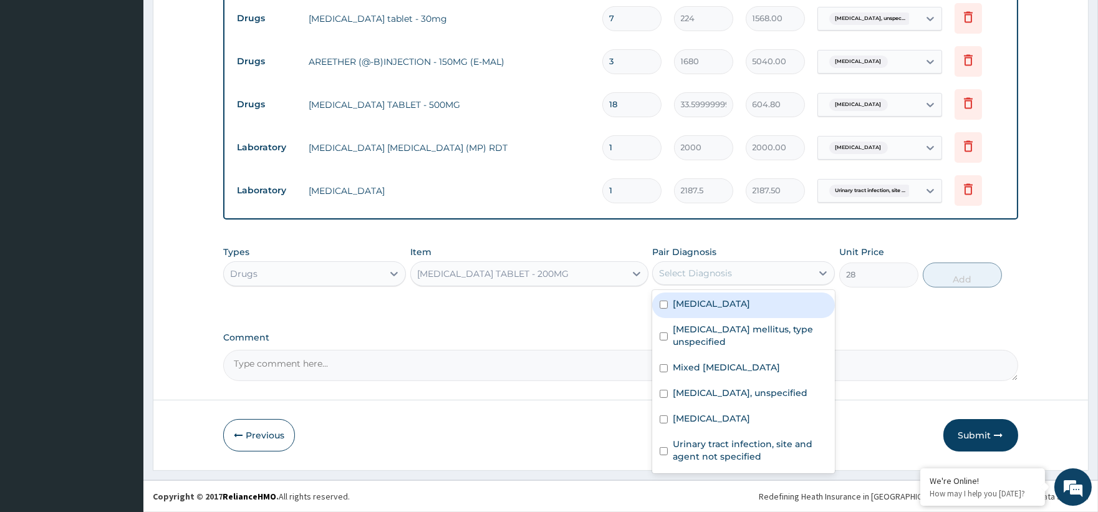
scroll to position [653, 0]
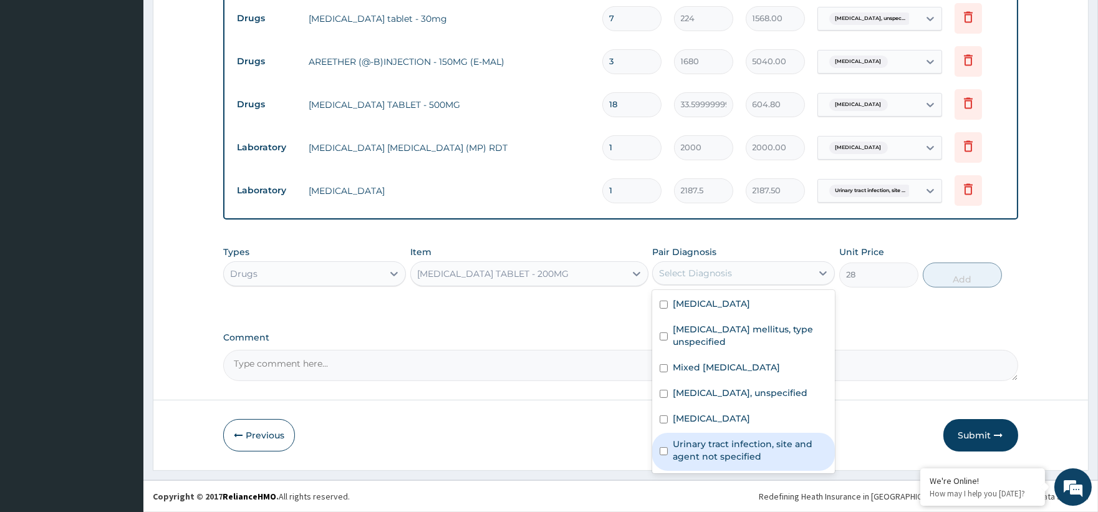
drag, startPoint x: 732, startPoint y: 463, endPoint x: 761, endPoint y: 408, distance: 62.8
click at [731, 462] on label "Urinary tract infection, site and agent not specified" at bounding box center [750, 450] width 155 height 25
checkbox input "true"
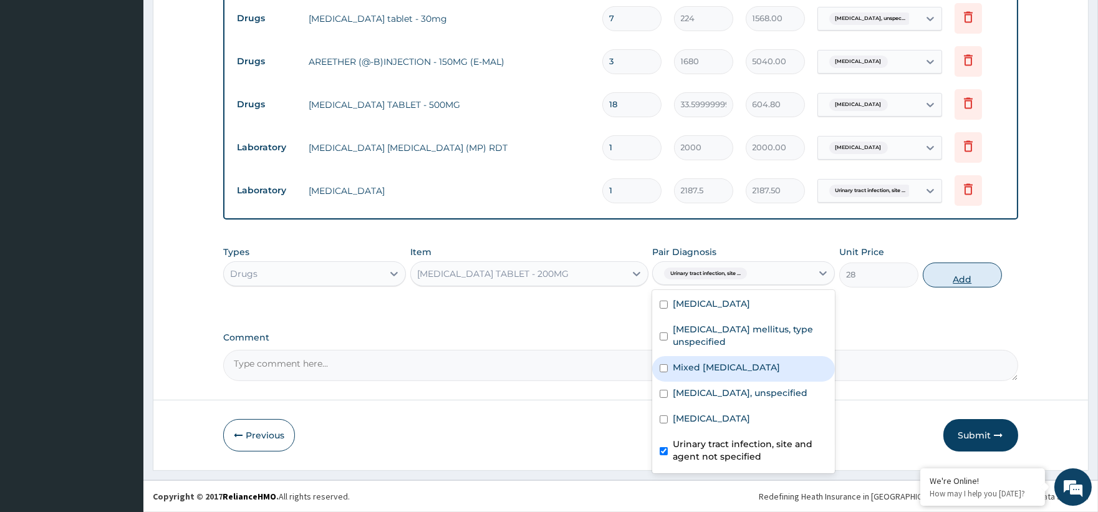
click at [946, 266] on button "Add" at bounding box center [962, 275] width 79 height 25
type input "0"
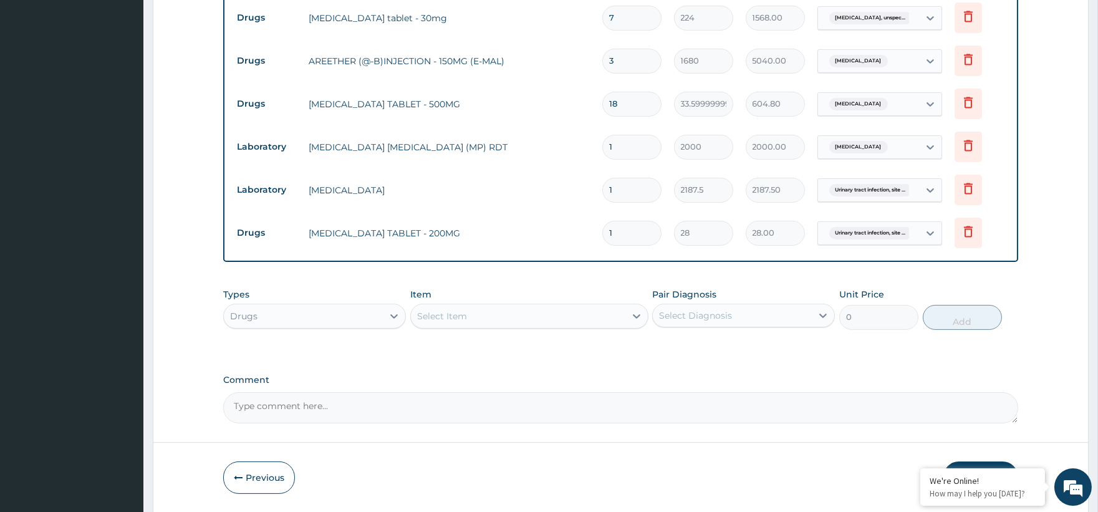
click at [637, 245] on input "1" at bounding box center [631, 233] width 59 height 24
type input "15"
type input "420.00"
type input "15"
click at [473, 316] on div "Select Item" at bounding box center [518, 316] width 215 height 20
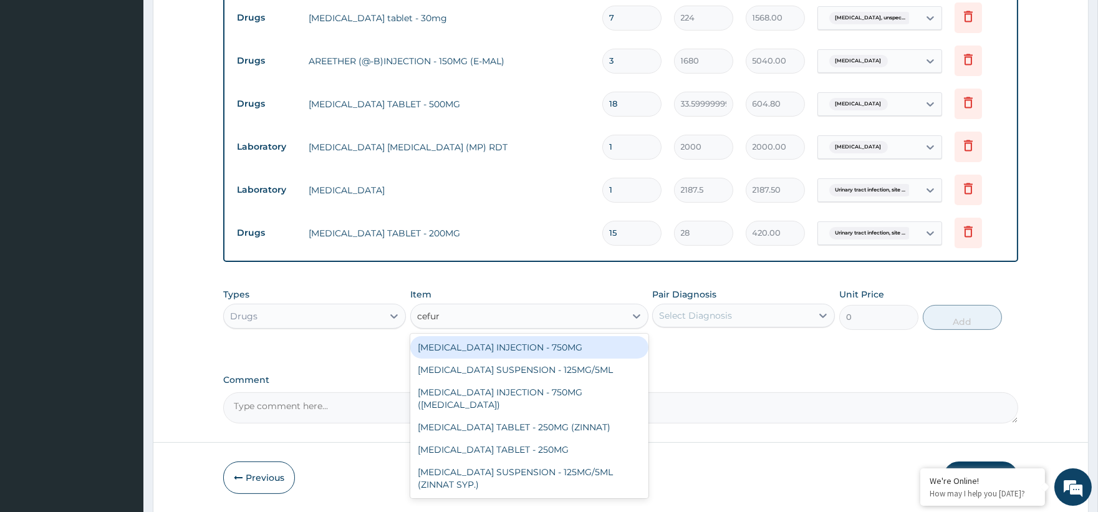
type input "cefu"
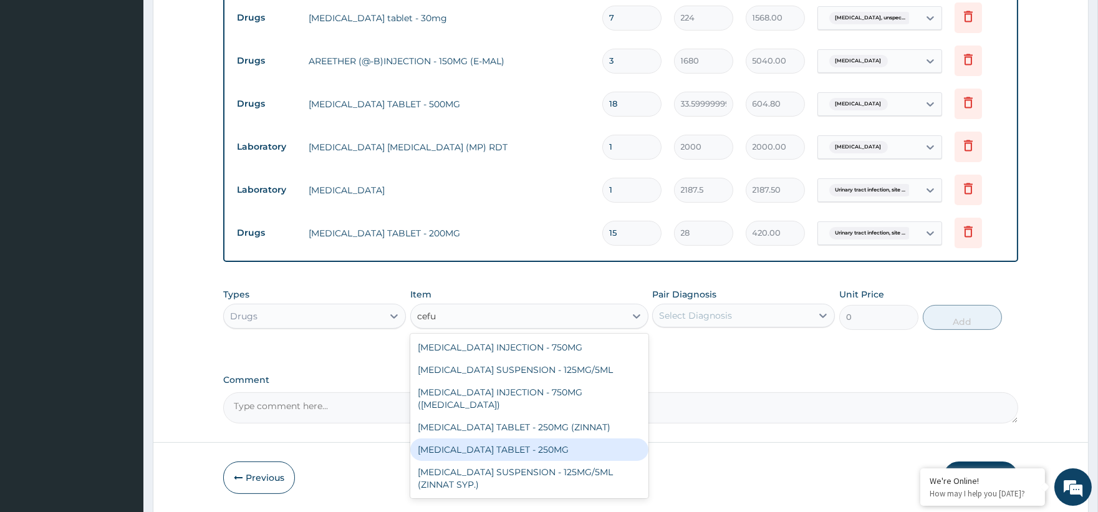
click at [549, 438] on div "CEFUROXIME TABLET - 250MG" at bounding box center [529, 449] width 238 height 22
type input "420"
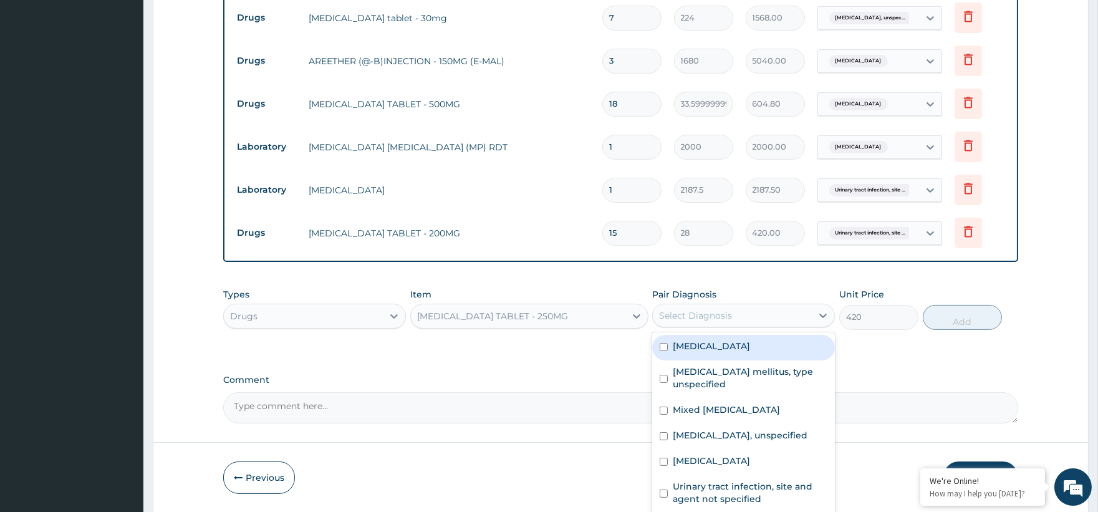
click at [714, 307] on div "Select Diagnosis" at bounding box center [732, 316] width 159 height 20
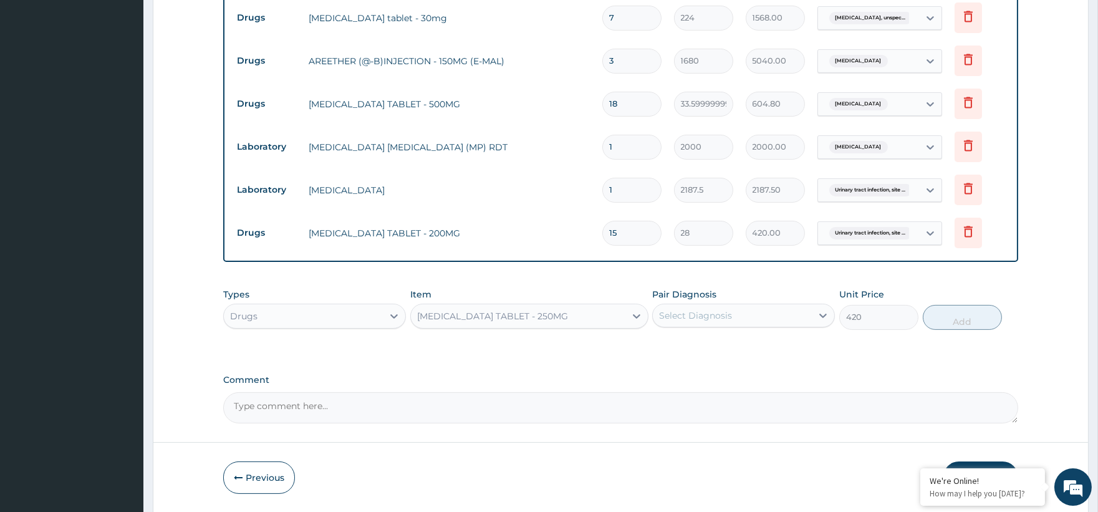
click at [727, 320] on div "Select Diagnosis" at bounding box center [695, 315] width 73 height 12
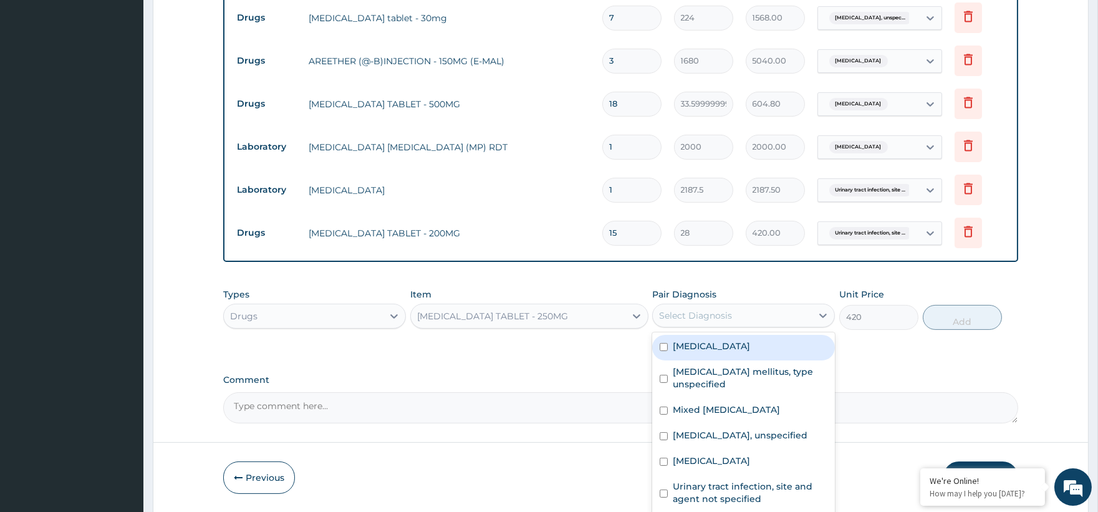
click at [725, 322] on div "Select Diagnosis" at bounding box center [695, 315] width 73 height 12
click at [724, 320] on div "Select Diagnosis" at bounding box center [695, 315] width 73 height 12
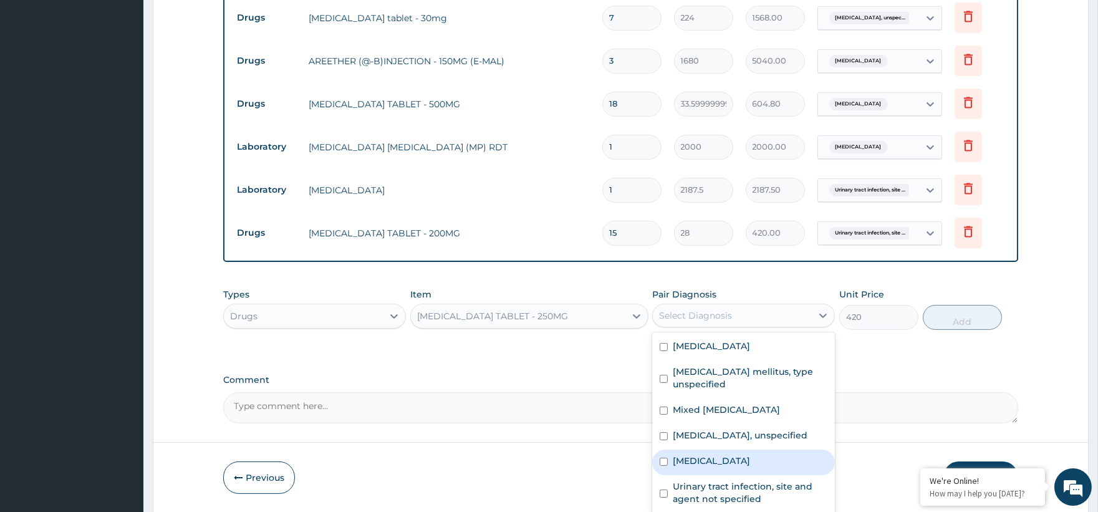
scroll to position [8, 0]
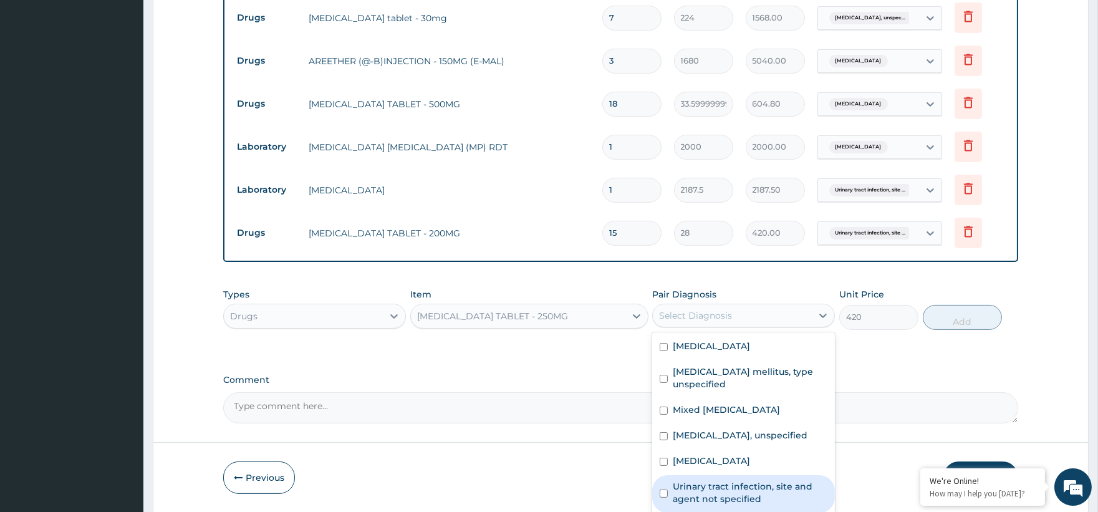
drag, startPoint x: 734, startPoint y: 489, endPoint x: 894, endPoint y: 407, distance: 179.3
click at [733, 489] on label "Urinary tract infection, site and agent not specified" at bounding box center [750, 492] width 155 height 25
checkbox input "true"
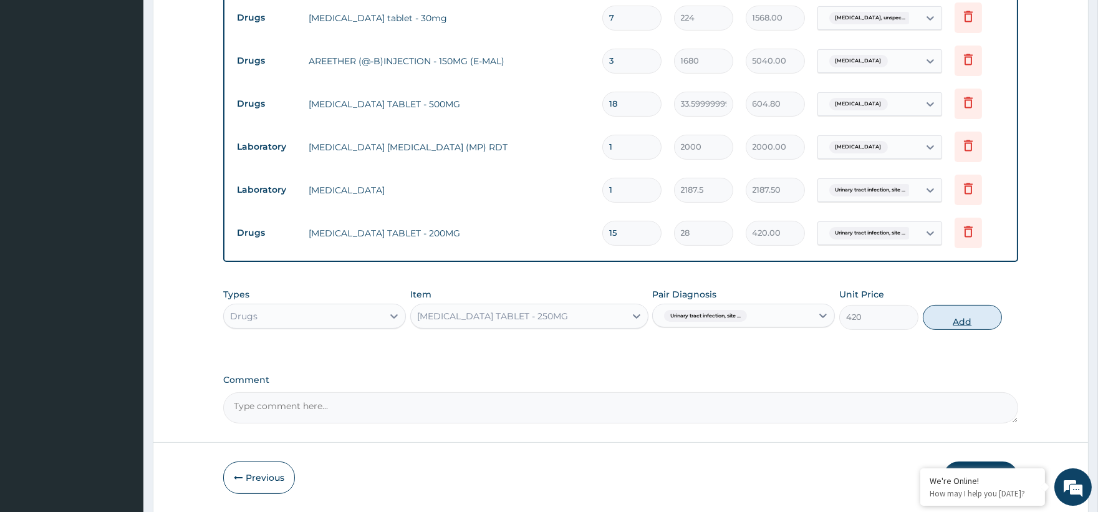
click at [963, 319] on button "Add" at bounding box center [962, 317] width 79 height 25
type input "0"
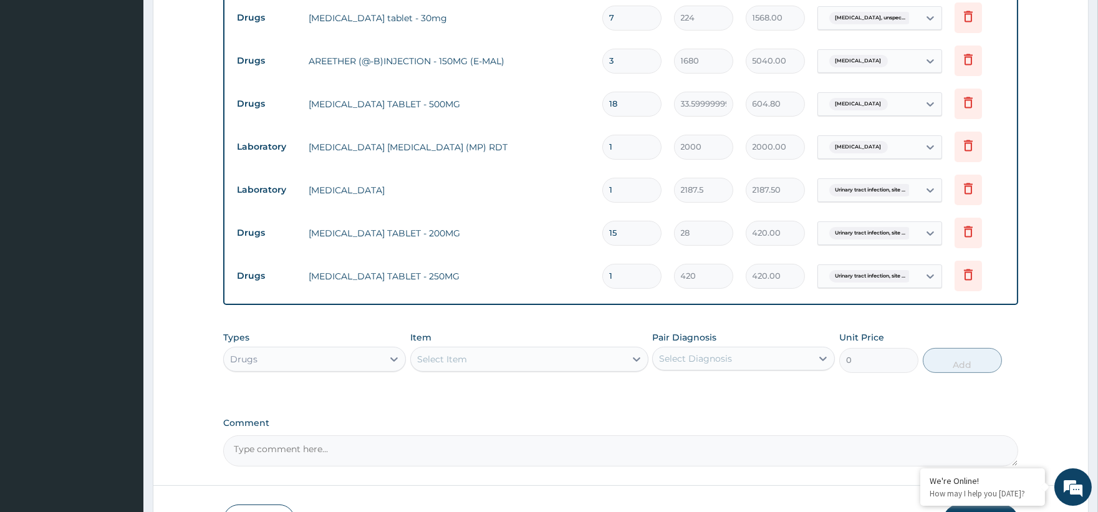
type input "10"
type input "4200.00"
type input "10"
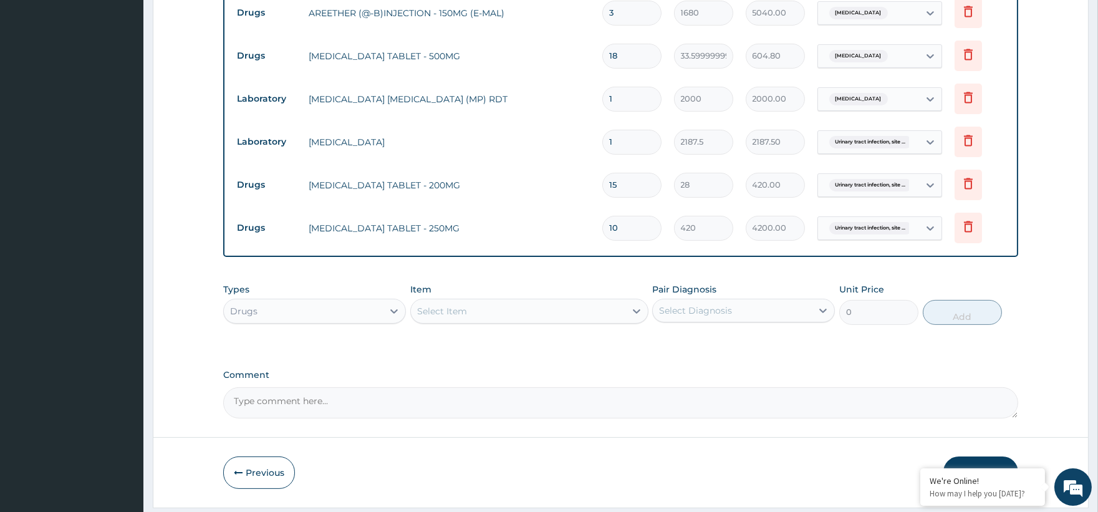
scroll to position [740, 0]
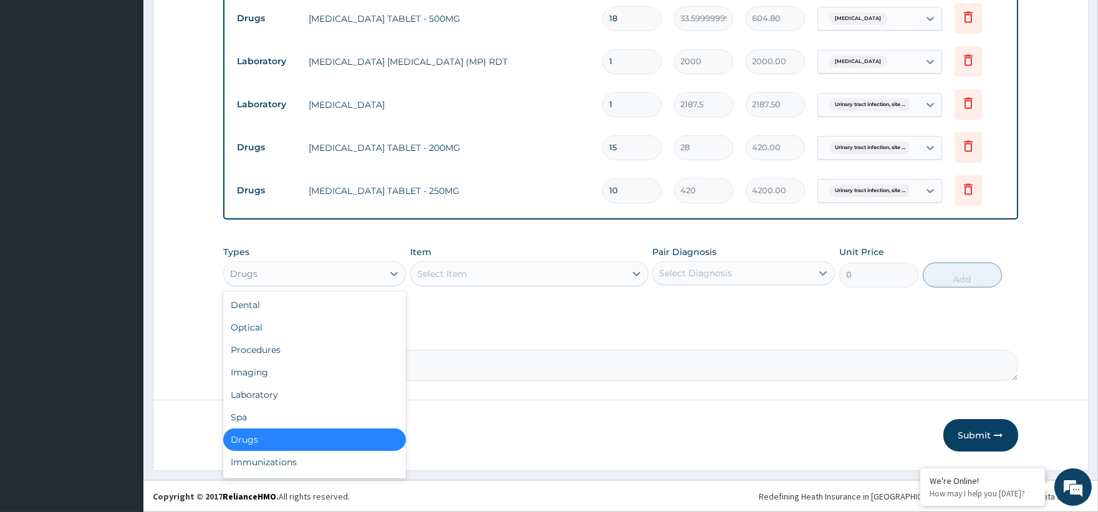
click at [360, 265] on div "Drugs" at bounding box center [303, 274] width 159 height 20
click at [283, 398] on div "Laboratory" at bounding box center [314, 394] width 183 height 22
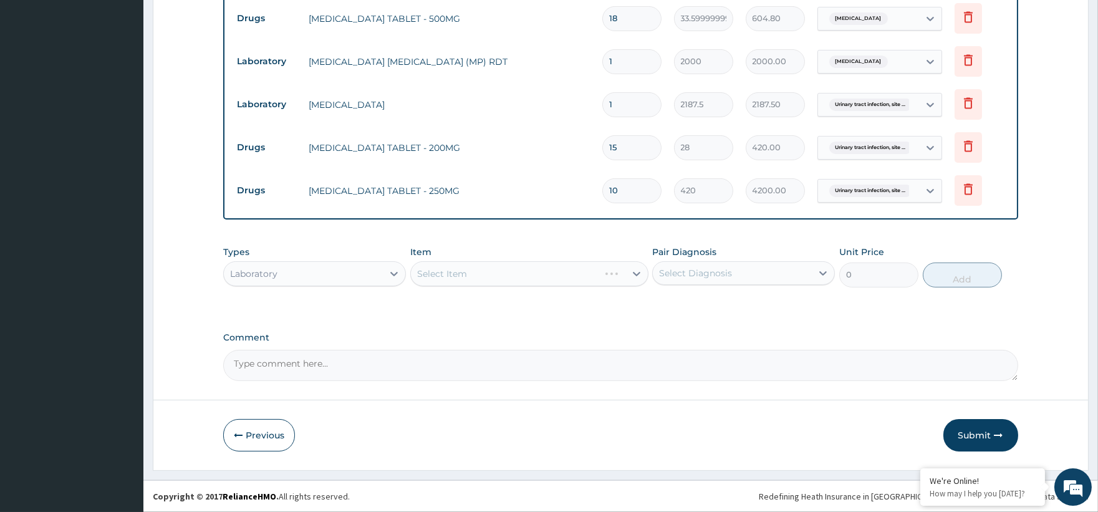
click at [485, 271] on div "Select Item" at bounding box center [529, 273] width 238 height 25
click at [484, 264] on div "Select Item" at bounding box center [518, 274] width 215 height 20
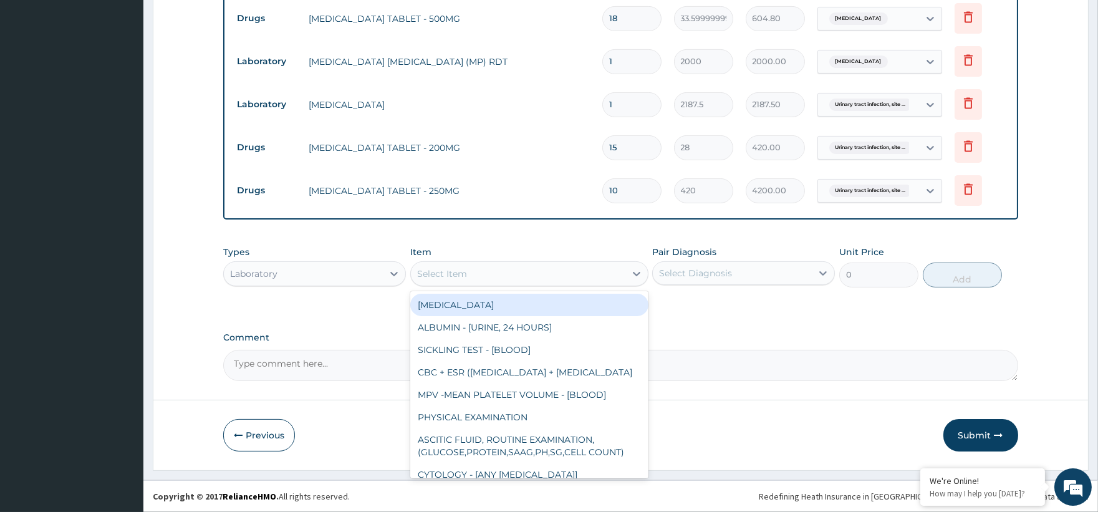
click at [484, 264] on div "Select Item" at bounding box center [518, 274] width 215 height 20
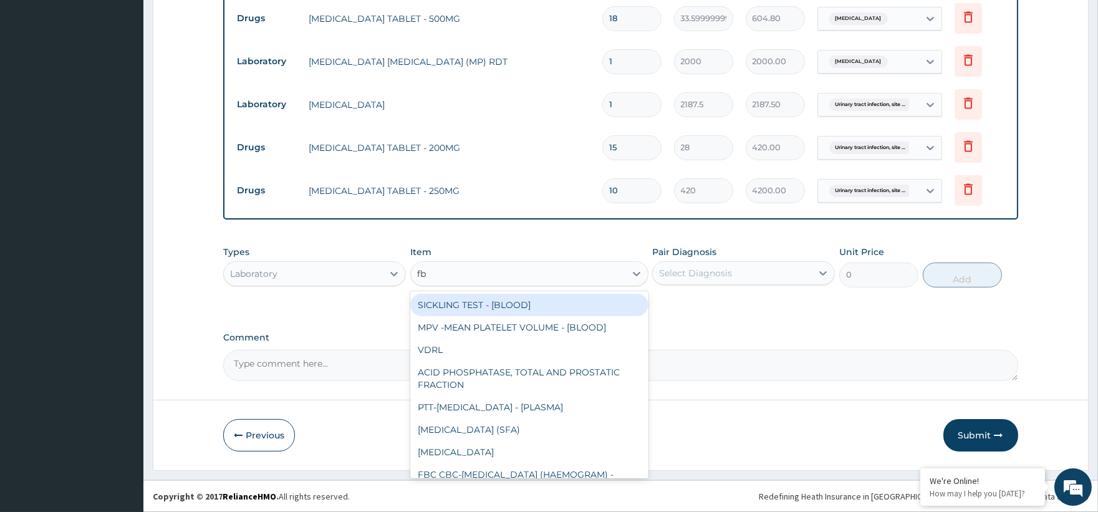
type input "fbc"
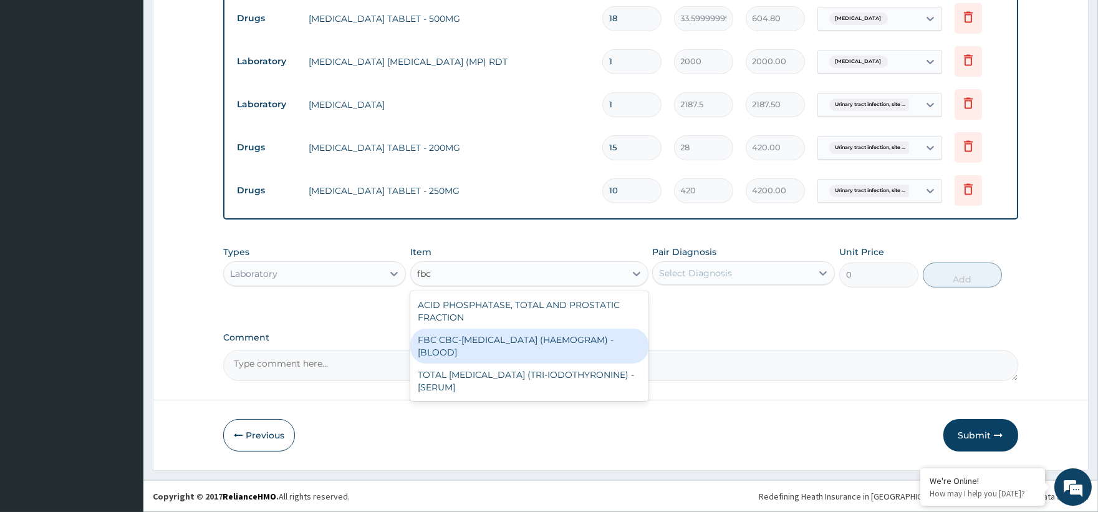
click at [509, 346] on div "FBC CBC-COMPLETE BLOOD COUNT (HAEMOGRAM) - [BLOOD]" at bounding box center [529, 346] width 238 height 35
type input "5000"
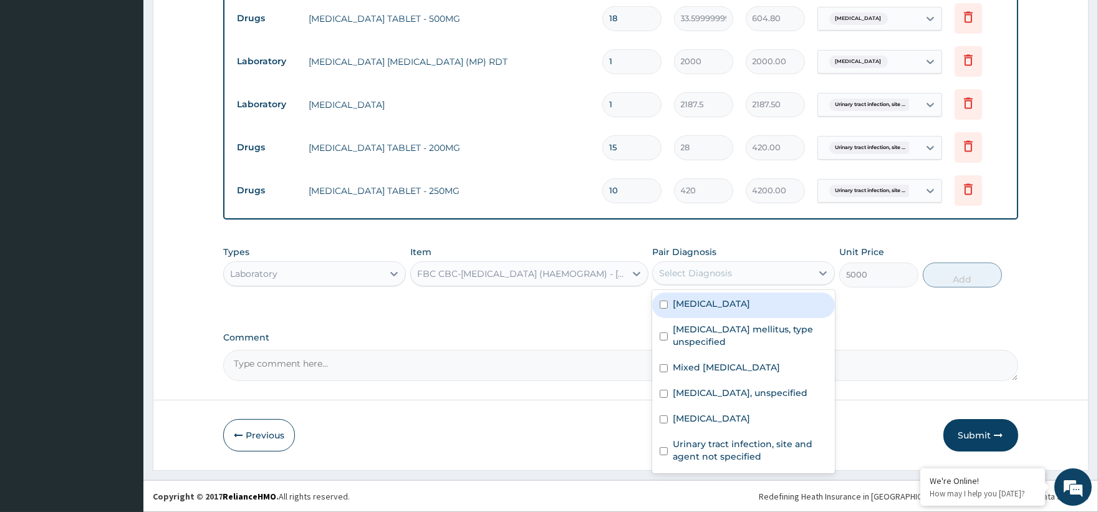
click at [731, 279] on div "Select Diagnosis" at bounding box center [732, 273] width 159 height 20
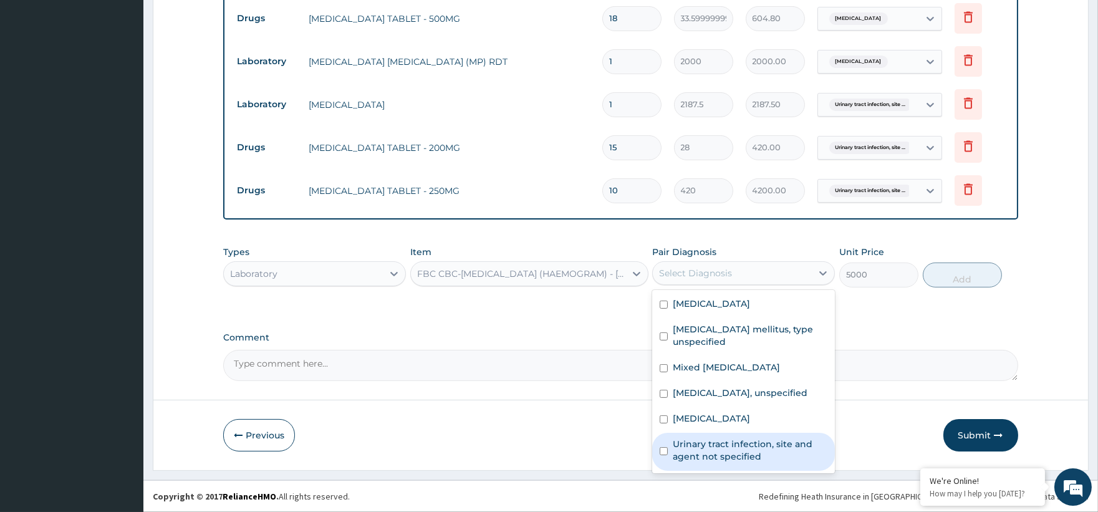
click at [728, 462] on label "Urinary tract infection, site and agent not specified" at bounding box center [750, 450] width 155 height 25
checkbox input "true"
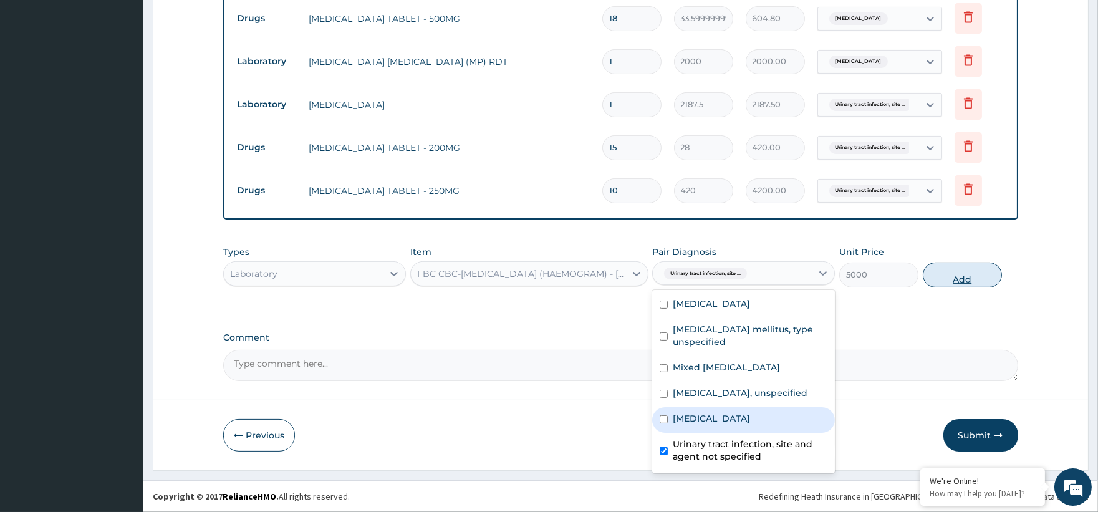
click at [980, 277] on button "Add" at bounding box center [962, 275] width 79 height 25
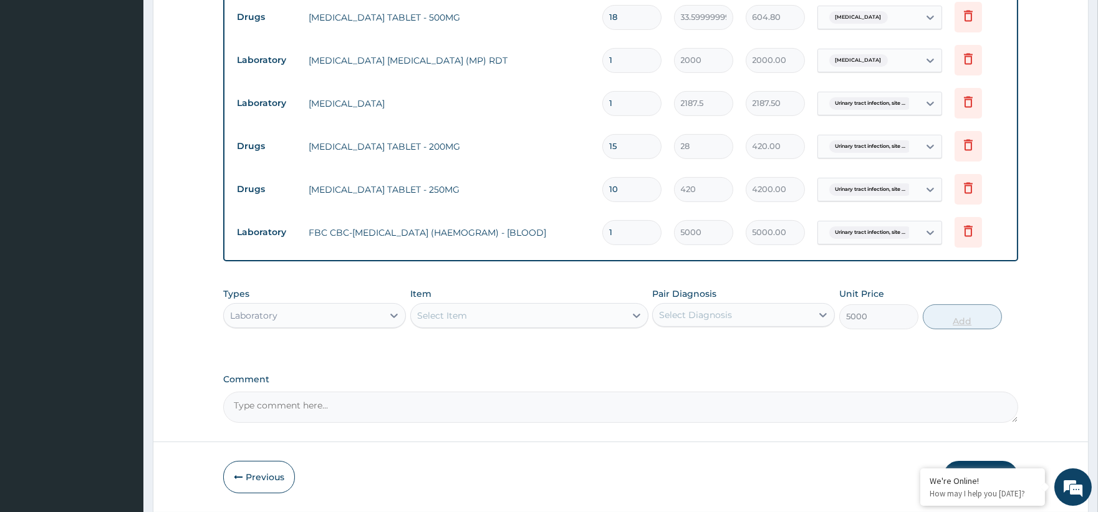
type input "0"
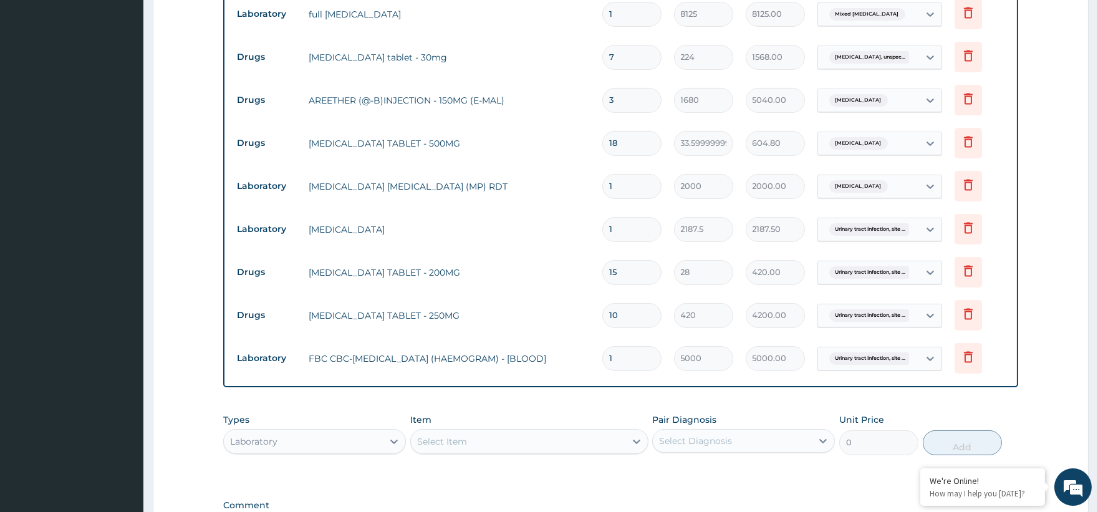
scroll to position [715, 0]
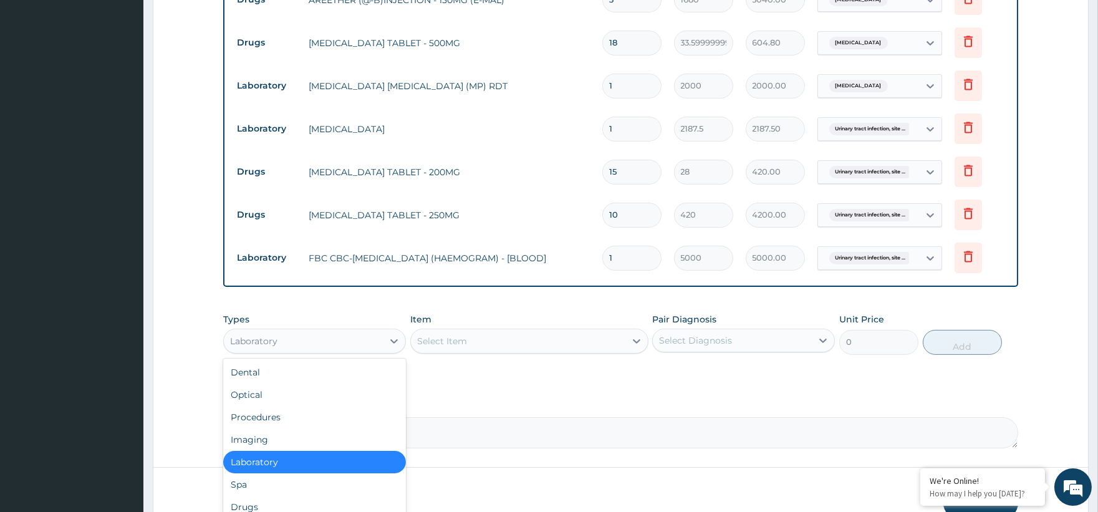
click at [291, 342] on div "Laboratory" at bounding box center [303, 341] width 159 height 20
click at [265, 413] on div "Procedures" at bounding box center [314, 417] width 183 height 22
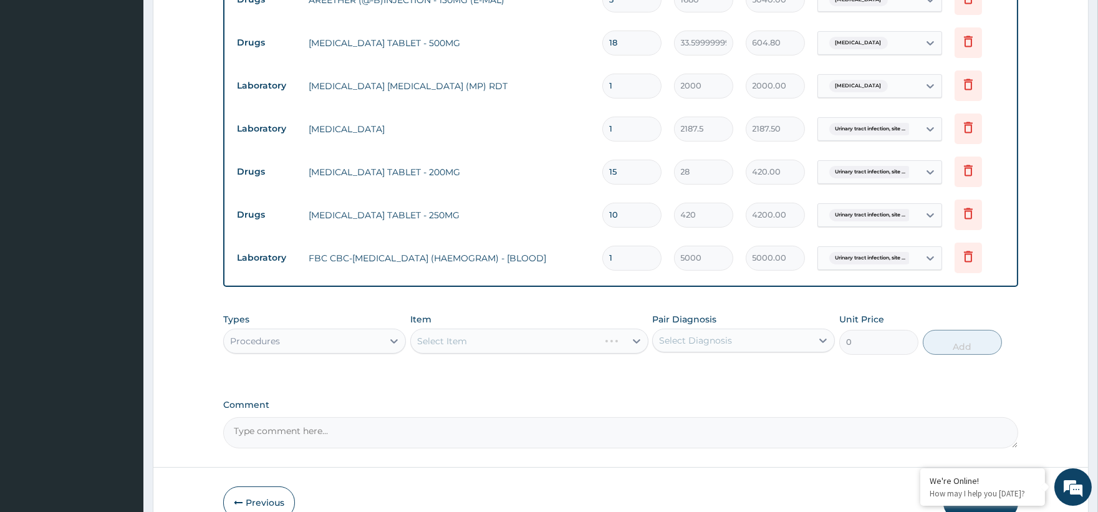
click at [496, 348] on div "Select Item" at bounding box center [529, 341] width 238 height 25
click at [637, 343] on div "Select Item" at bounding box center [529, 341] width 238 height 25
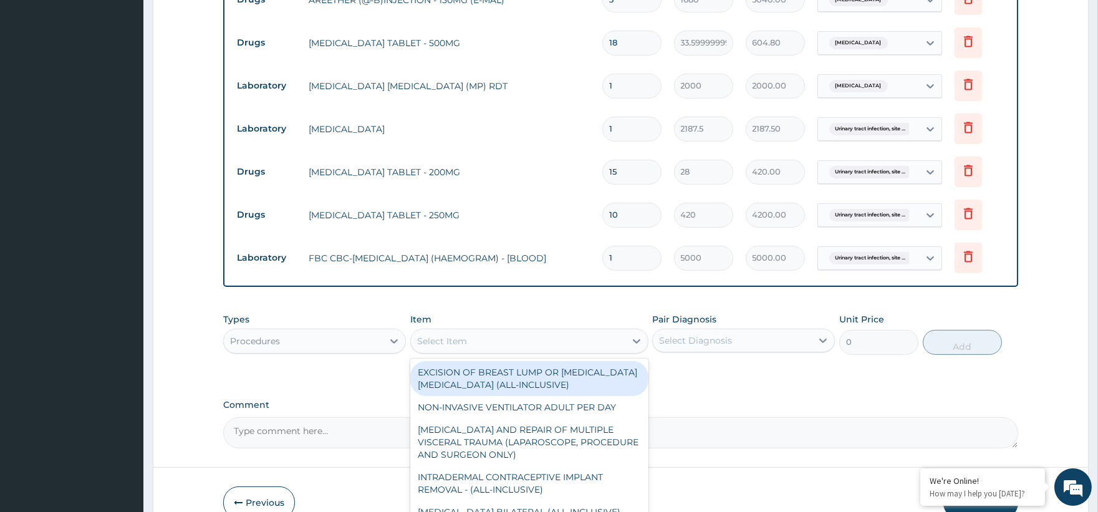
click at [637, 343] on icon at bounding box center [636, 341] width 12 height 12
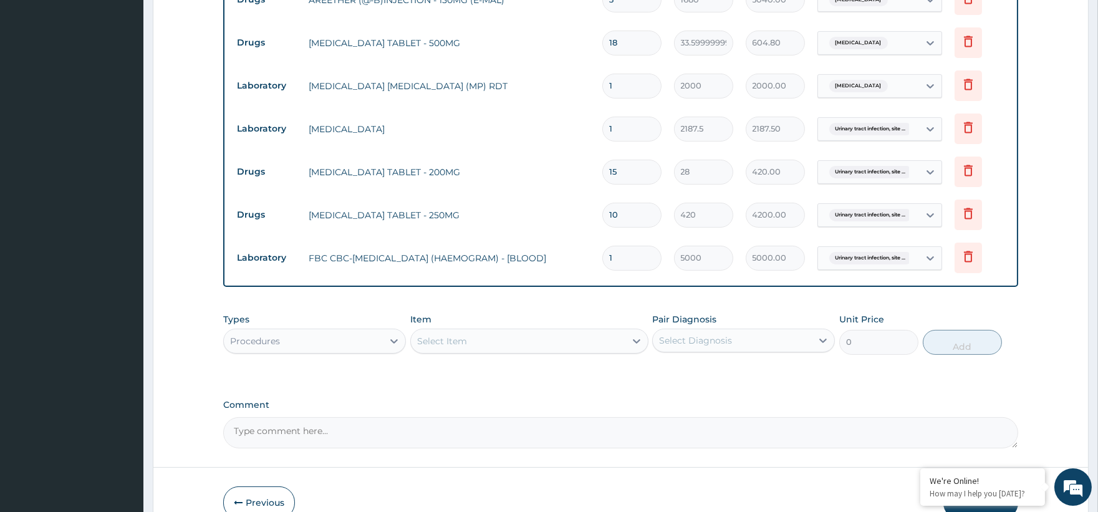
click at [637, 343] on icon at bounding box center [636, 341] width 12 height 12
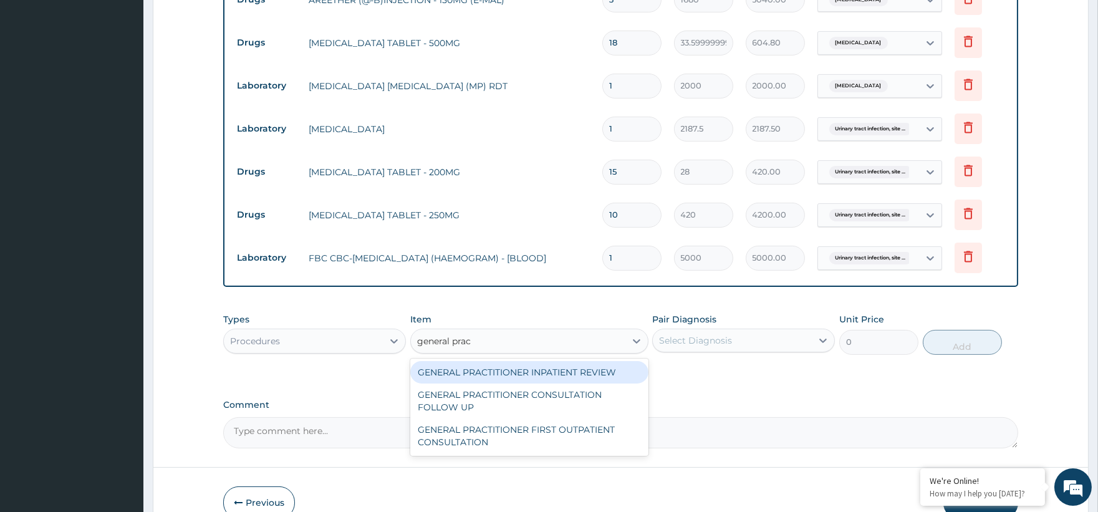
type input "general pract"
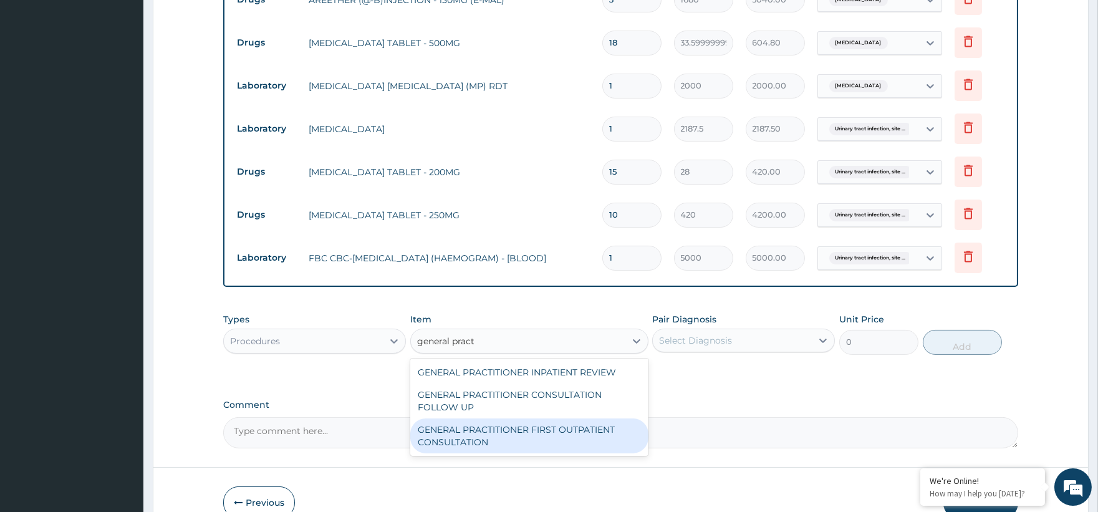
click at [552, 437] on div "GENERAL PRACTITIONER FIRST OUTPATIENT CONSULTATION" at bounding box center [529, 435] width 238 height 35
type input "3750"
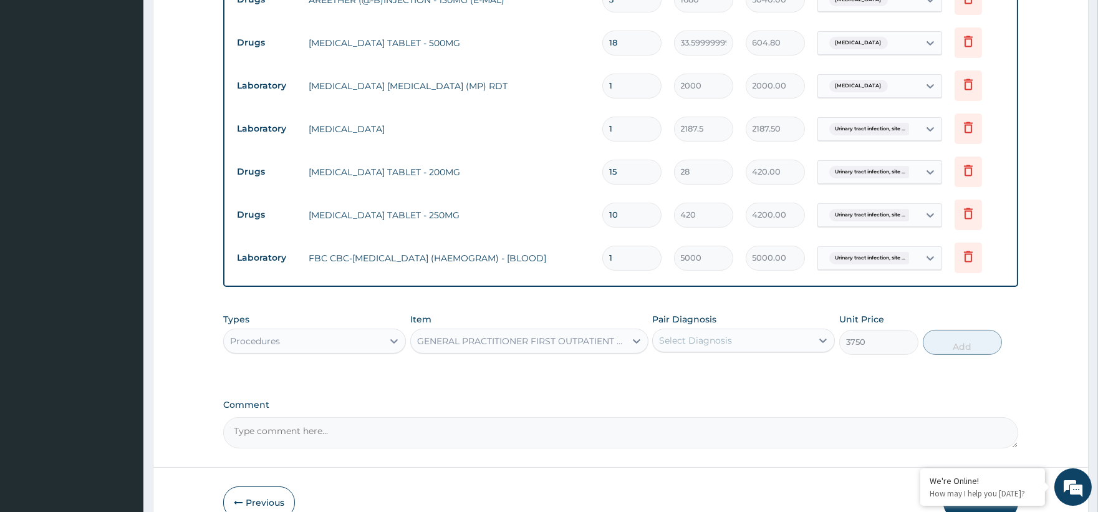
click at [738, 326] on div "Pair Diagnosis Select Diagnosis" at bounding box center [743, 333] width 183 height 41
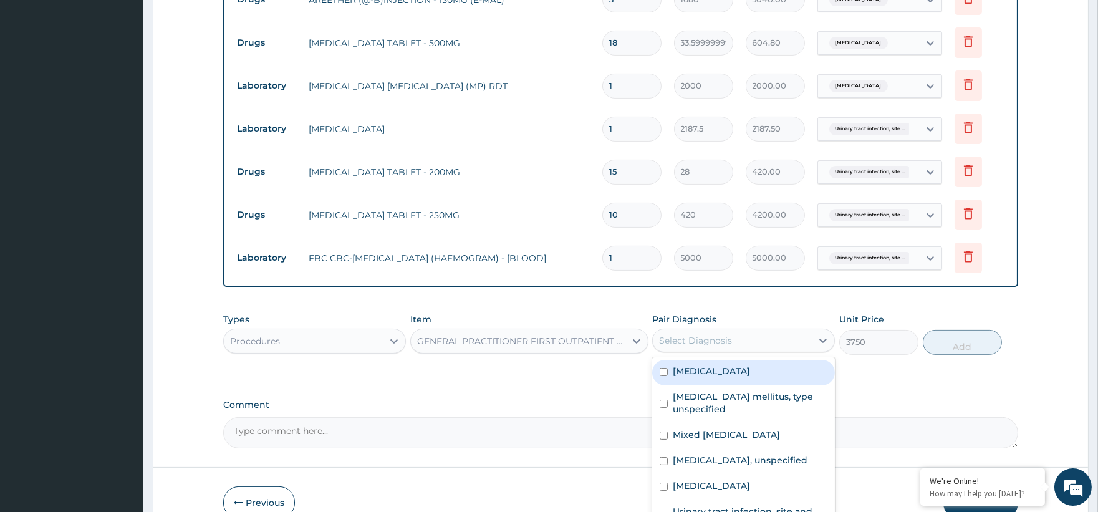
click at [733, 332] on div "Select Diagnosis" at bounding box center [732, 340] width 159 height 20
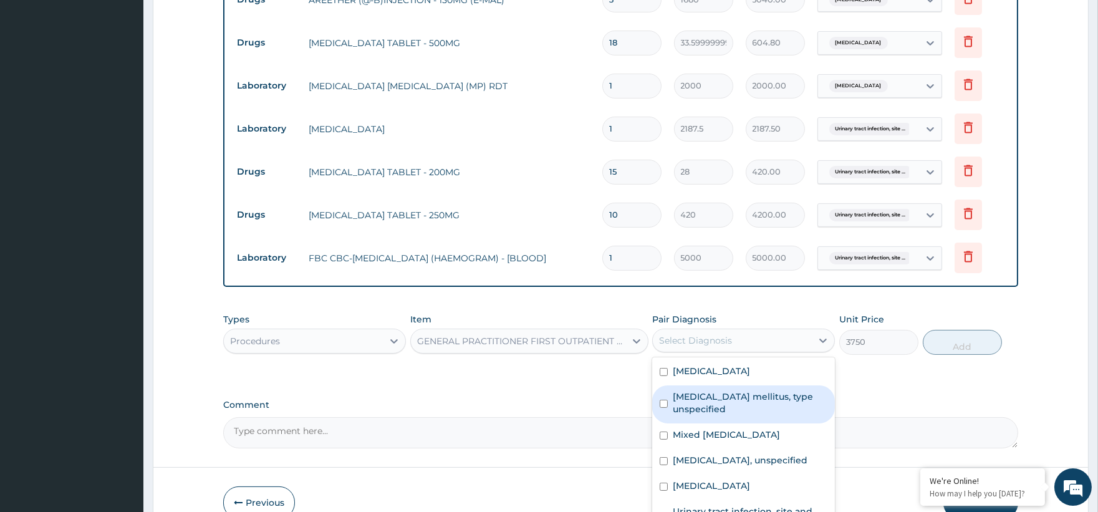
click at [702, 402] on label "Diabetes mellitus, type unspecified" at bounding box center [750, 402] width 155 height 25
checkbox input "true"
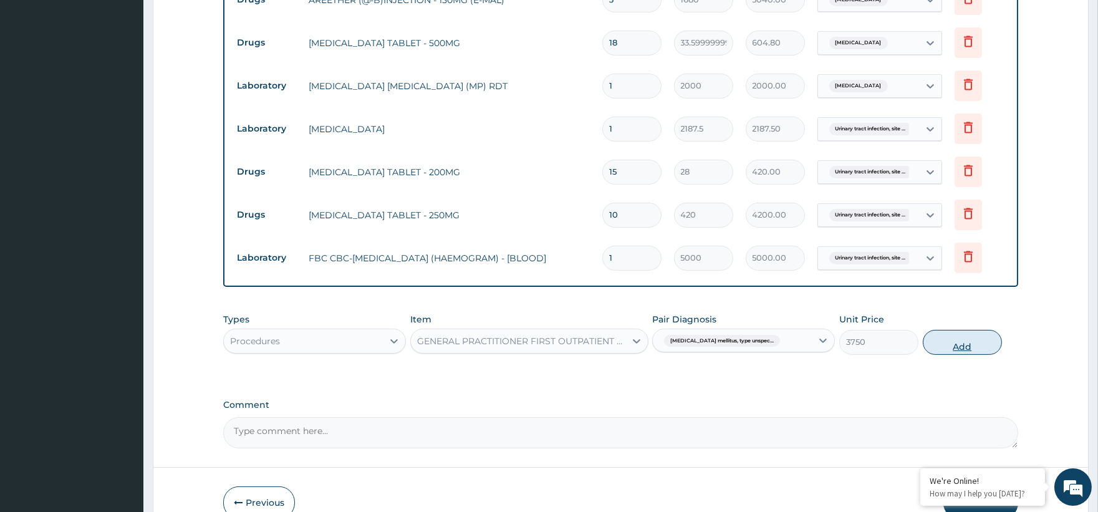
click at [967, 346] on button "Add" at bounding box center [962, 342] width 79 height 25
type input "0"
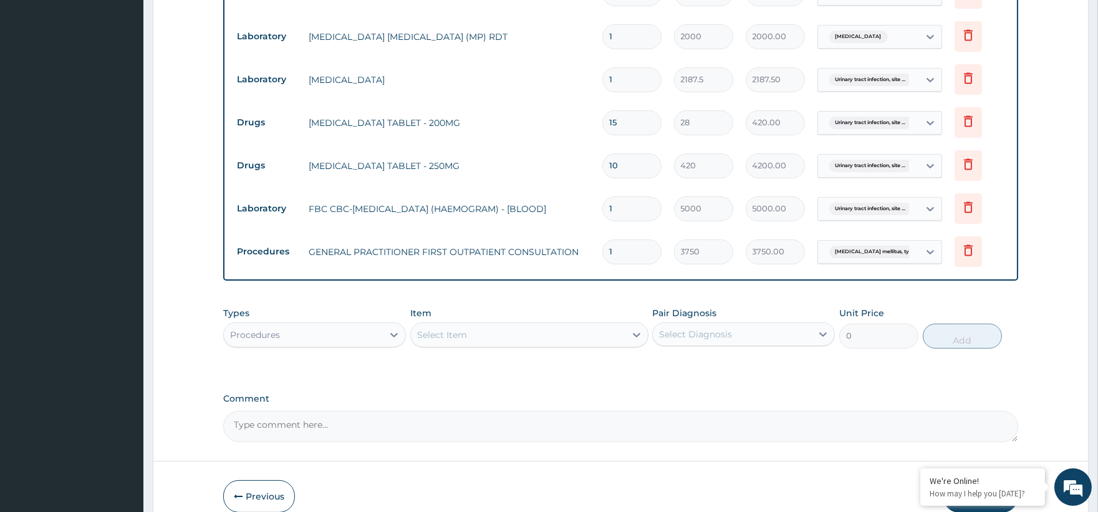
scroll to position [827, 0]
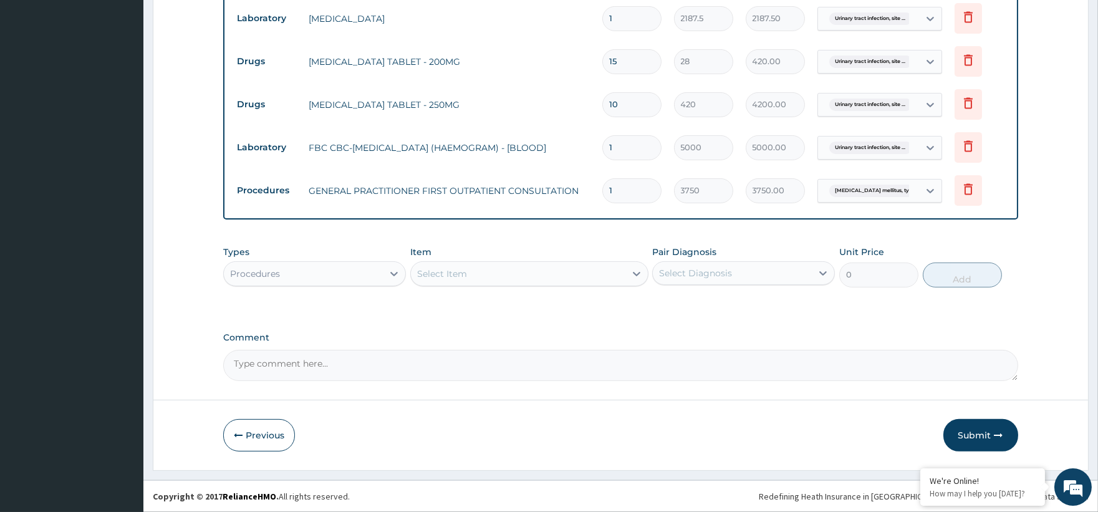
click at [973, 429] on button "Submit" at bounding box center [980, 435] width 75 height 32
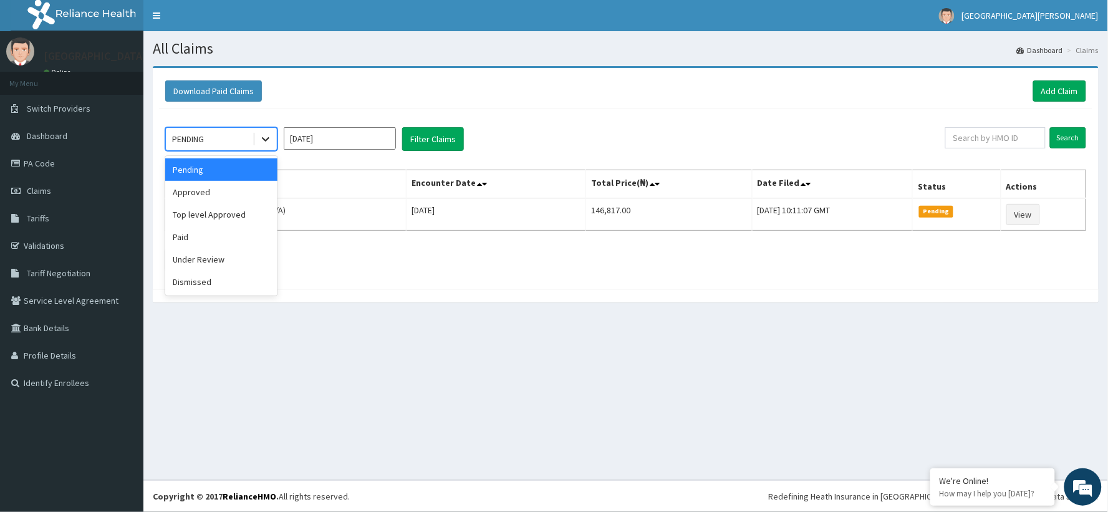
click at [263, 134] on icon at bounding box center [265, 139] width 12 height 12
click at [225, 185] on div "Approved" at bounding box center [221, 192] width 112 height 22
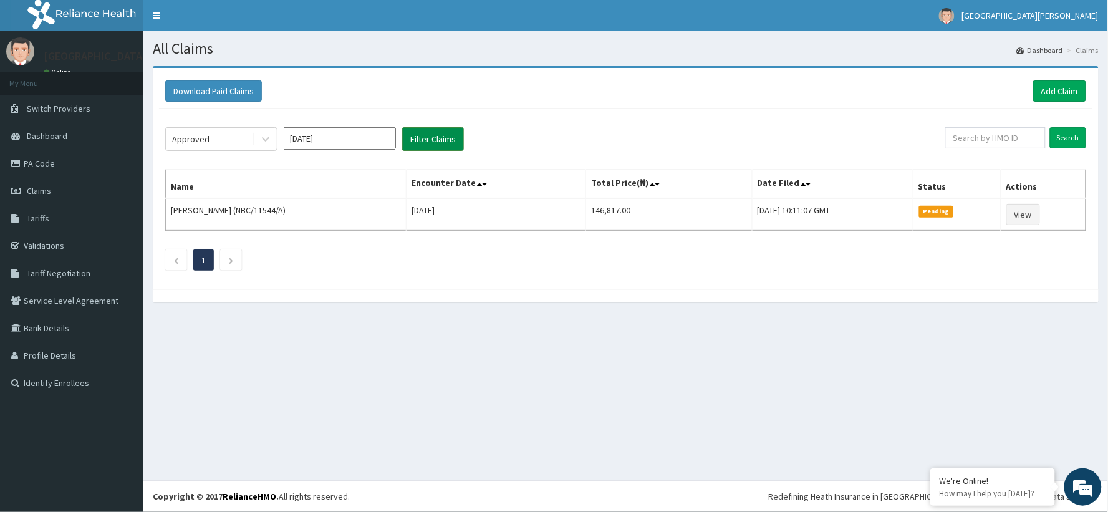
click at [435, 145] on button "Filter Claims" at bounding box center [433, 139] width 62 height 24
click at [433, 140] on button "Filter Claims" at bounding box center [433, 139] width 62 height 24
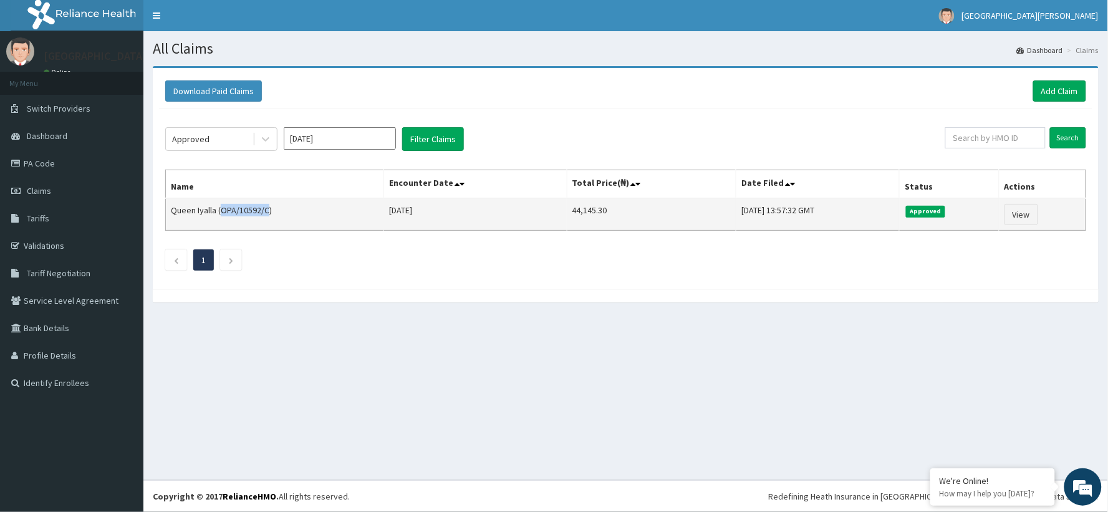
drag, startPoint x: 220, startPoint y: 207, endPoint x: 266, endPoint y: 207, distance: 46.1
click at [266, 207] on td "Queen Iyalla (OPA/10592/C)" at bounding box center [275, 214] width 218 height 32
copy td "OPA/10592/C"
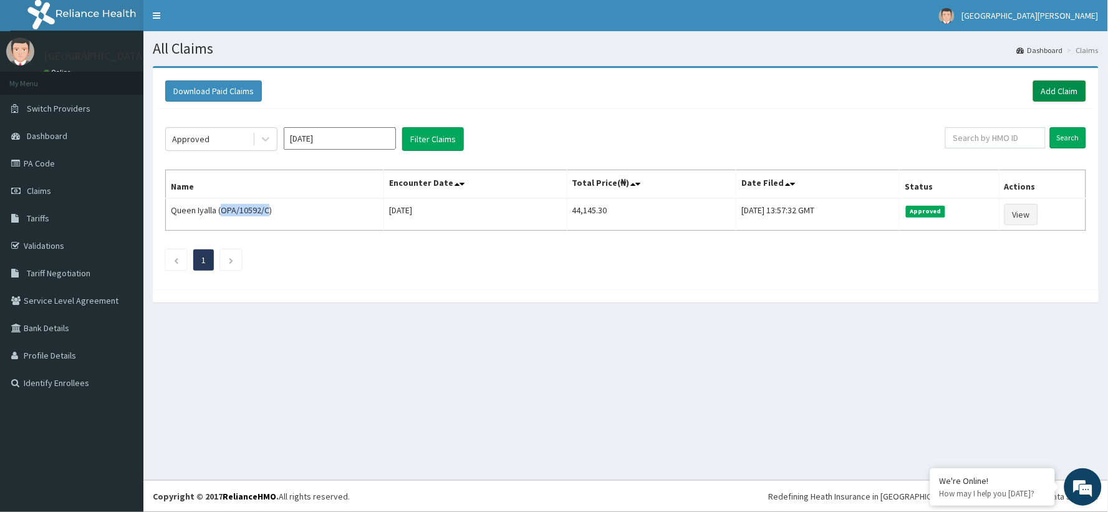
click at [1069, 87] on link "Add Claim" at bounding box center [1059, 90] width 53 height 21
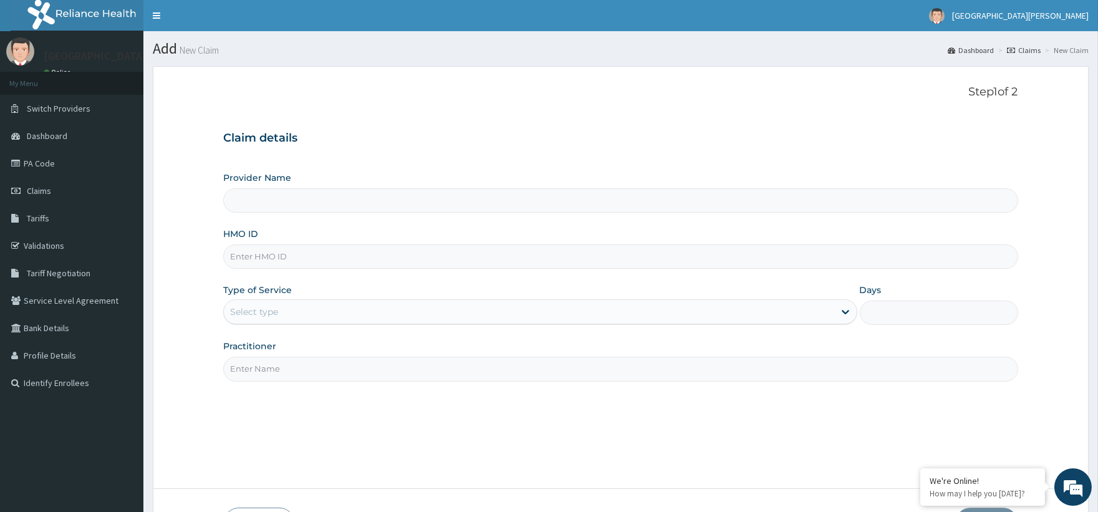
click at [264, 273] on div "Provider Name HMO ID Type of Service Select type Days Practitioner" at bounding box center [620, 276] width 794 height 210
click at [263, 260] on input "HMO ID" at bounding box center [620, 256] width 794 height 24
type input "ST. [PERSON_NAME][GEOGRAPHIC_DATA] -[GEOGRAPHIC_DATA]"
paste input "OPA/10592/C"
type input "OPA/10592/C"
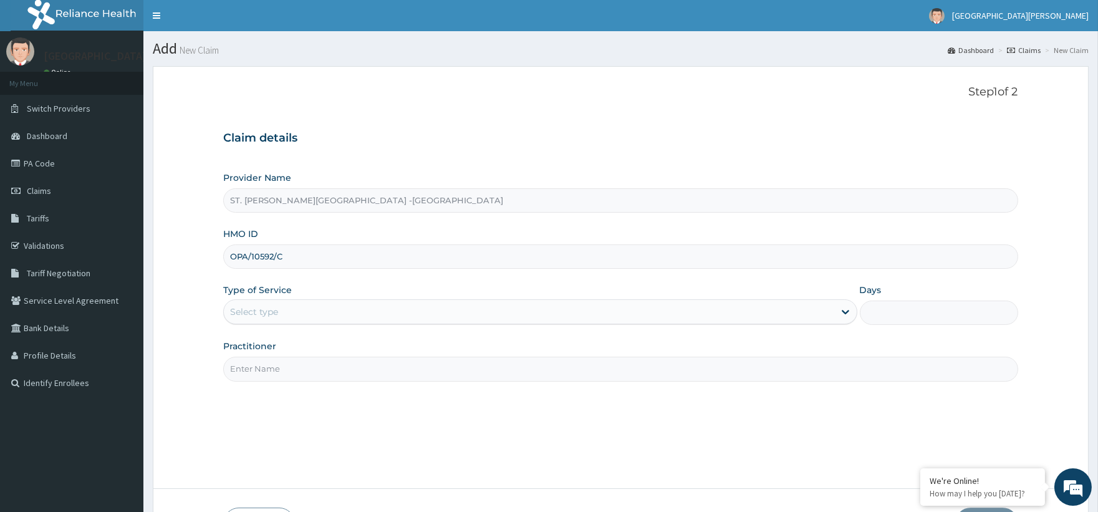
click at [281, 311] on div "Select type" at bounding box center [529, 312] width 610 height 20
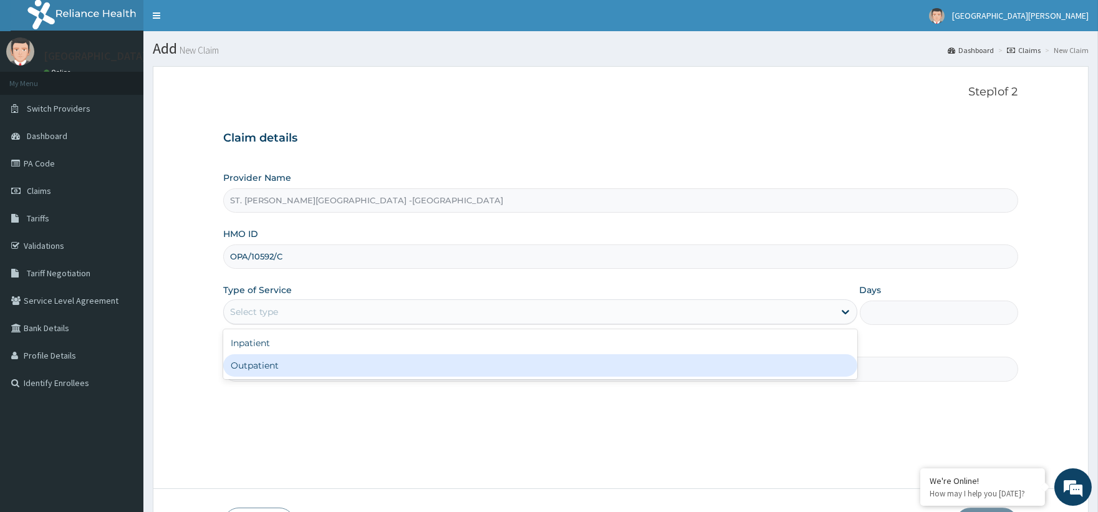
click at [254, 357] on div "Outpatient" at bounding box center [540, 365] width 634 height 22
type input "1"
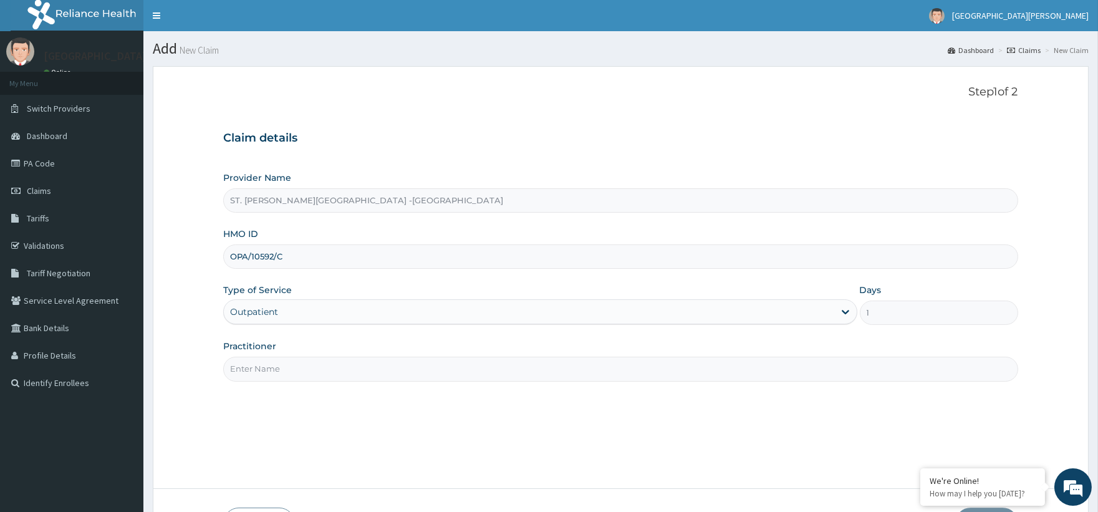
drag, startPoint x: 279, startPoint y: 362, endPoint x: 322, endPoint y: 425, distance: 76.4
click at [316, 422] on div "Step 1 of 2 Claim details Provider Name ST. [PERSON_NAME]'s Specialist Hospital…" at bounding box center [620, 277] width 794 height 384
type input "Luba"
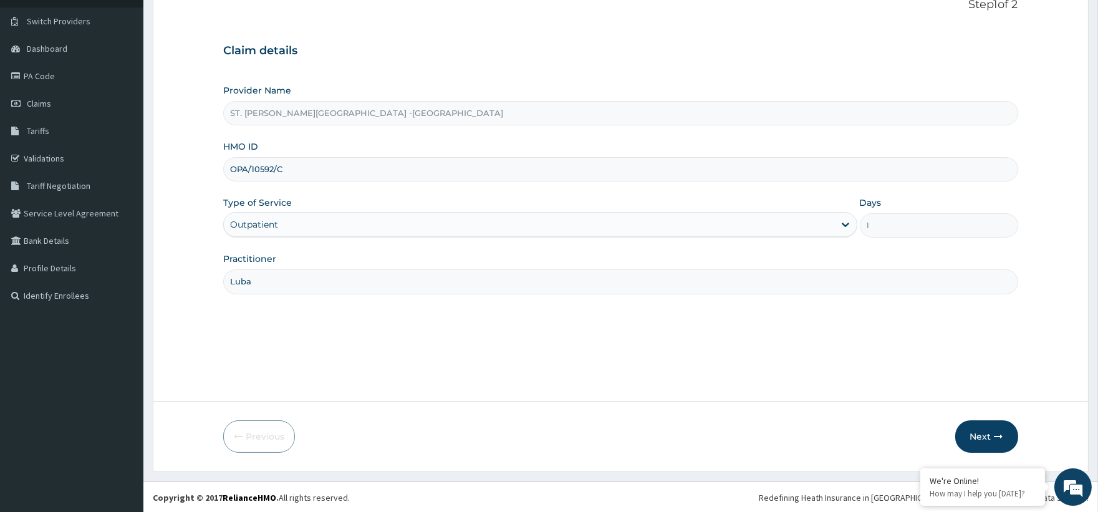
scroll to position [89, 0]
click at [977, 432] on button "Next" at bounding box center [986, 435] width 63 height 32
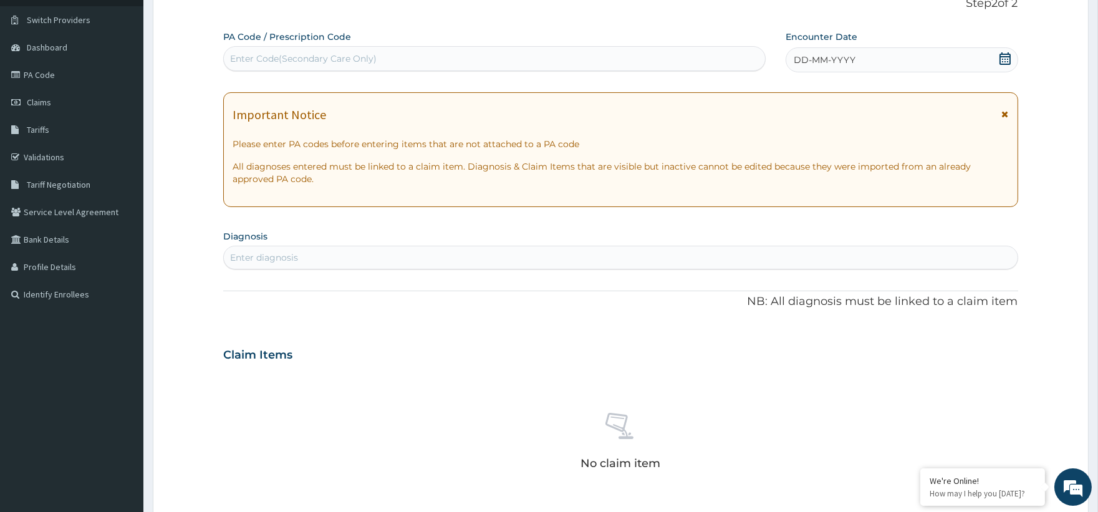
click at [1005, 58] on icon at bounding box center [1005, 58] width 12 height 12
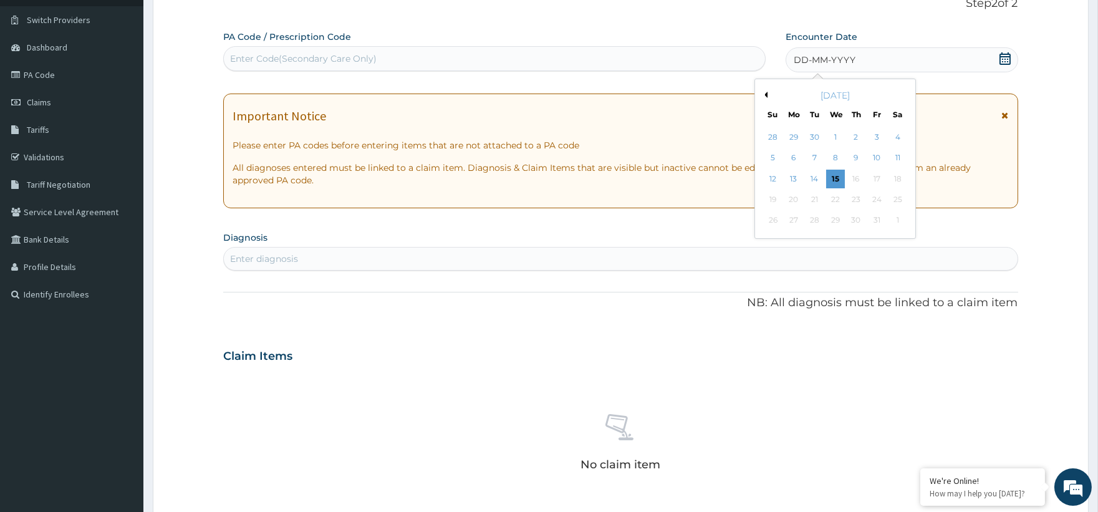
scroll to position [0, 0]
click at [774, 178] on div "12" at bounding box center [773, 179] width 19 height 19
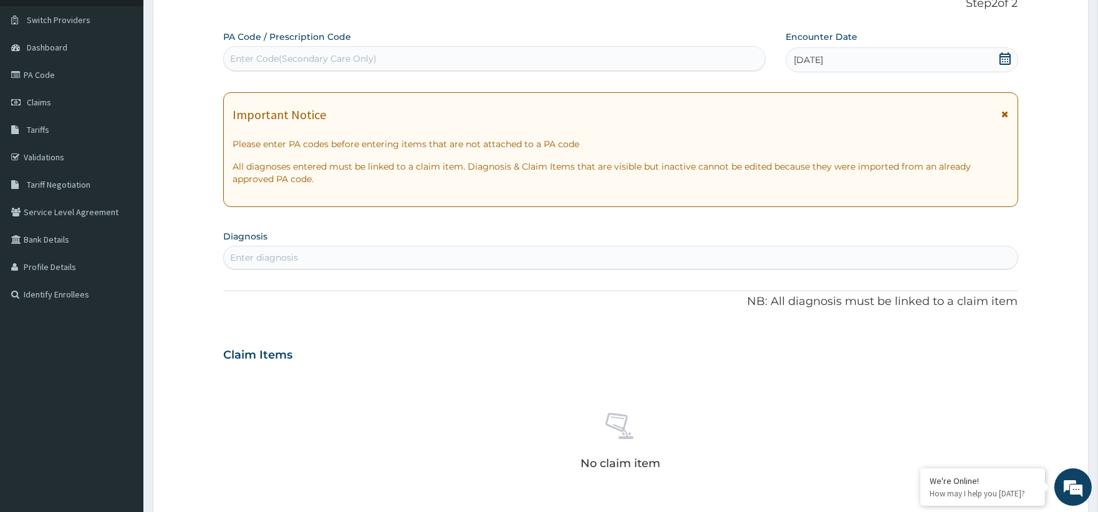
click at [330, 51] on div "Enter Code(Secondary Care Only)" at bounding box center [494, 59] width 541 height 20
drag, startPoint x: 331, startPoint y: 54, endPoint x: 287, endPoint y: 69, distance: 46.5
click at [287, 69] on div "Enter Code(Secondary Care Only)" at bounding box center [494, 59] width 541 height 20
click at [288, 60] on div "Enter Code(Secondary Care Only)" at bounding box center [303, 58] width 147 height 12
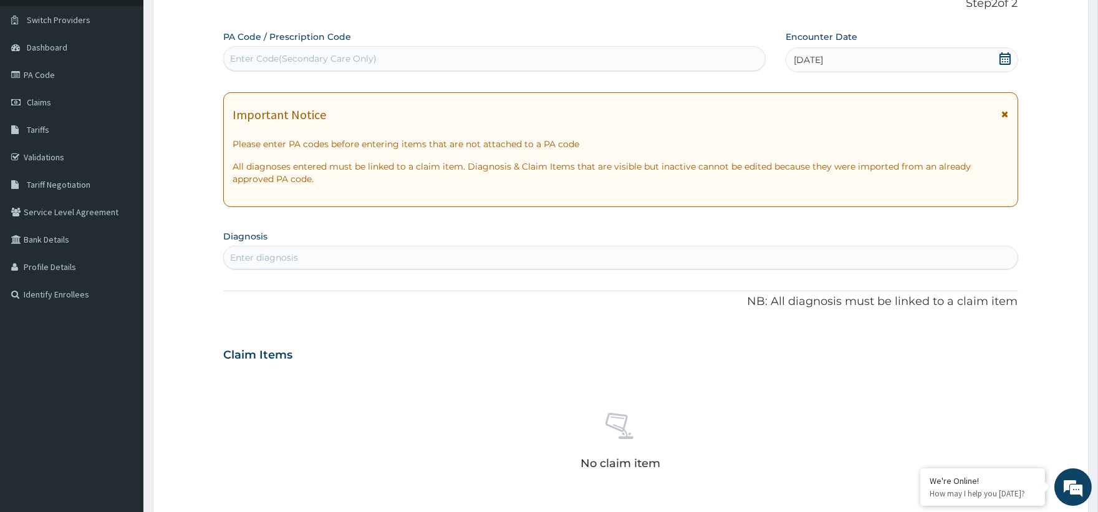
click at [289, 62] on div "Enter Code(Secondary Care Only)" at bounding box center [303, 58] width 147 height 12
click at [290, 62] on div "Enter Code(Secondary Care Only)" at bounding box center [303, 58] width 147 height 12
paste input "PA/A50383"
type input "PA/A50383"
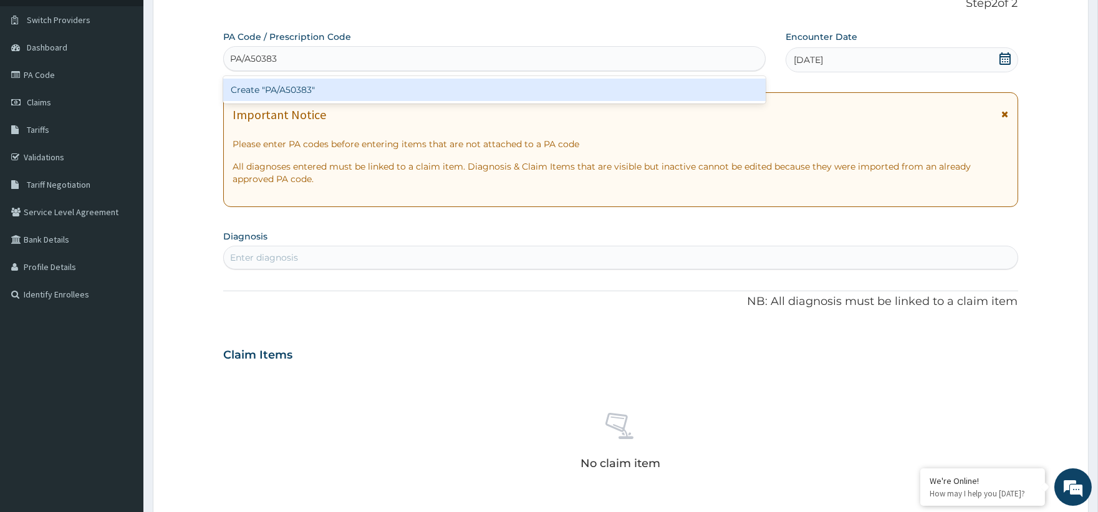
click at [274, 85] on div "Create "PA/A50383"" at bounding box center [494, 90] width 542 height 22
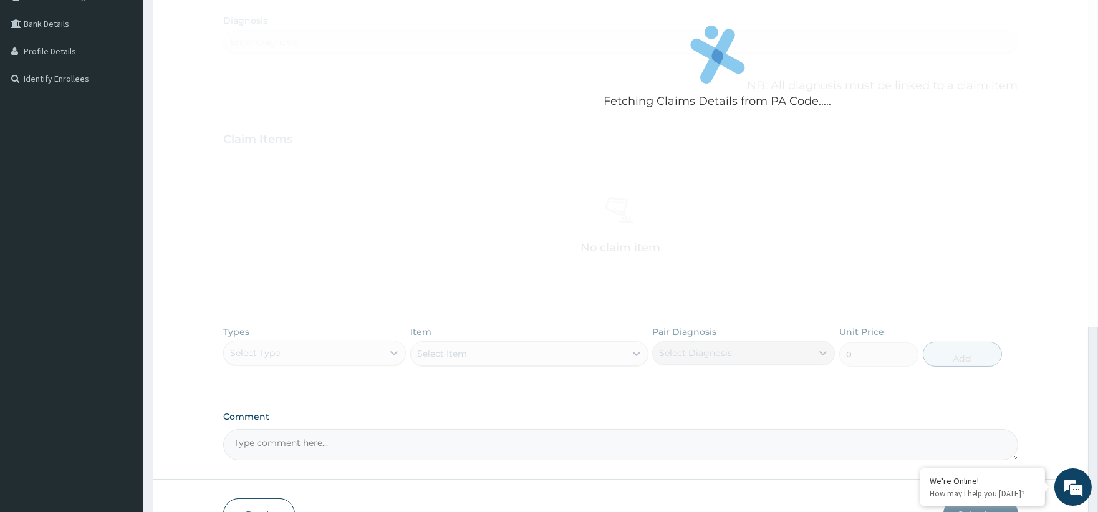
scroll to position [383, 0]
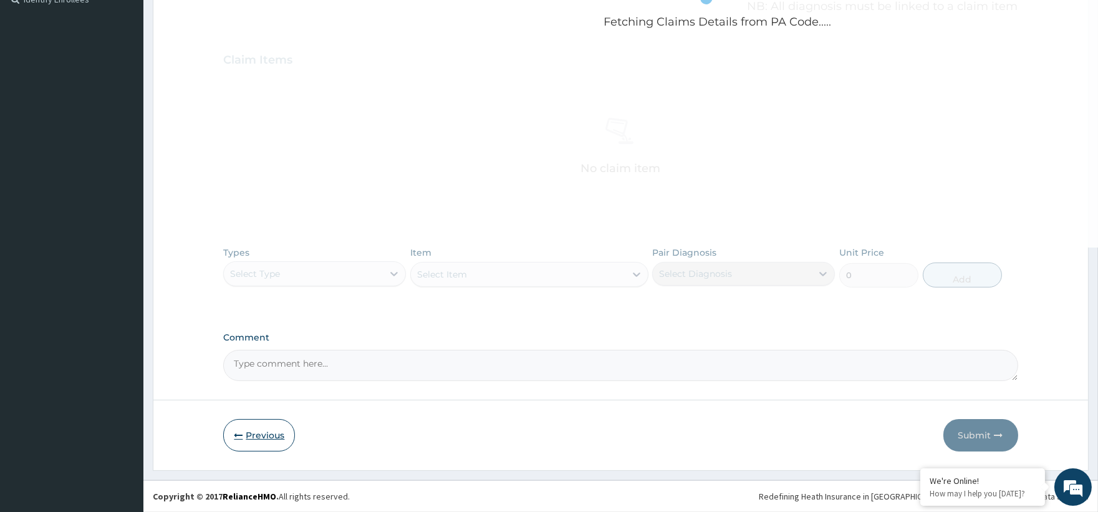
click at [263, 440] on button "Previous" at bounding box center [259, 435] width 72 height 32
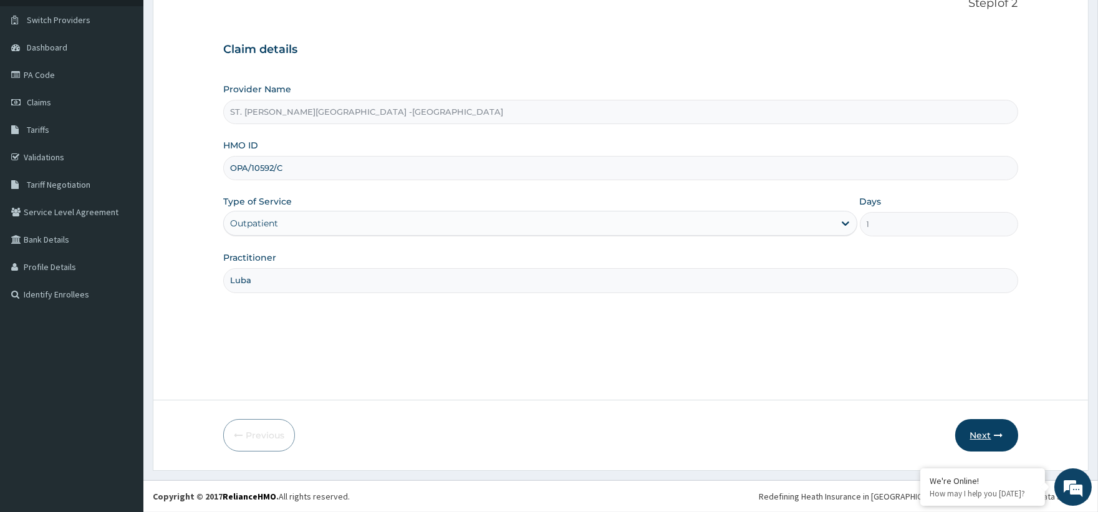
click at [990, 434] on button "Next" at bounding box center [986, 435] width 63 height 32
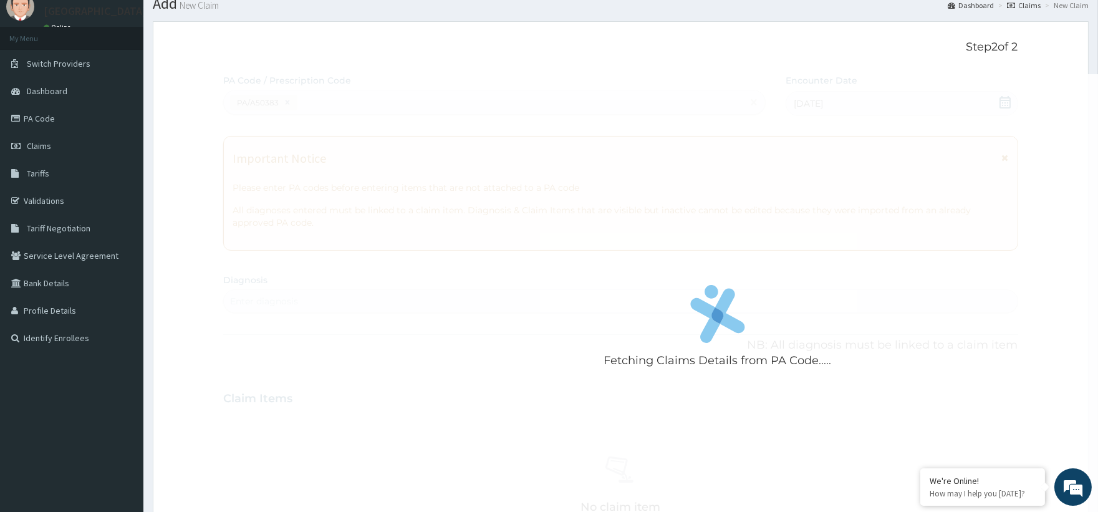
scroll to position [0, 0]
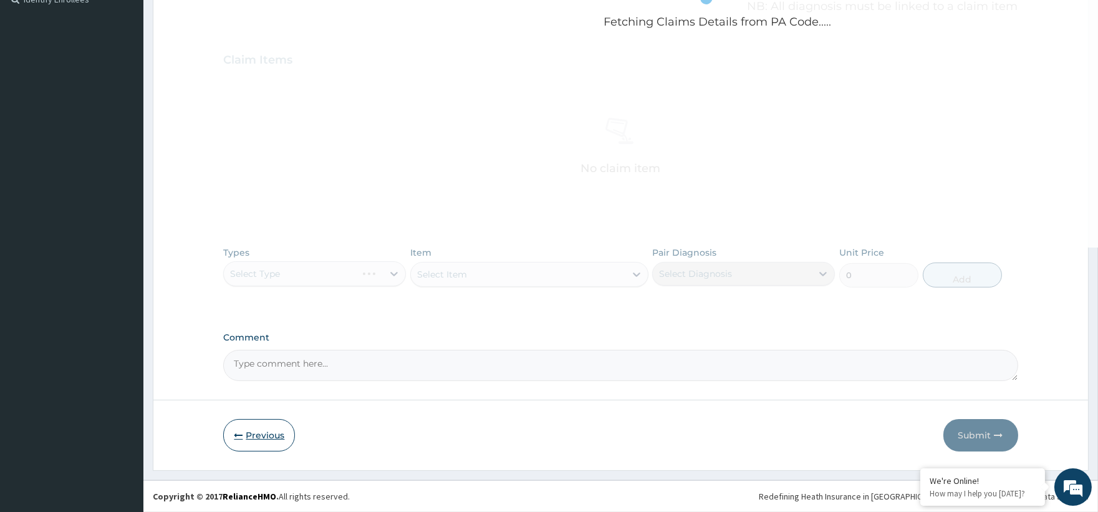
click at [287, 435] on button "Previous" at bounding box center [259, 435] width 72 height 32
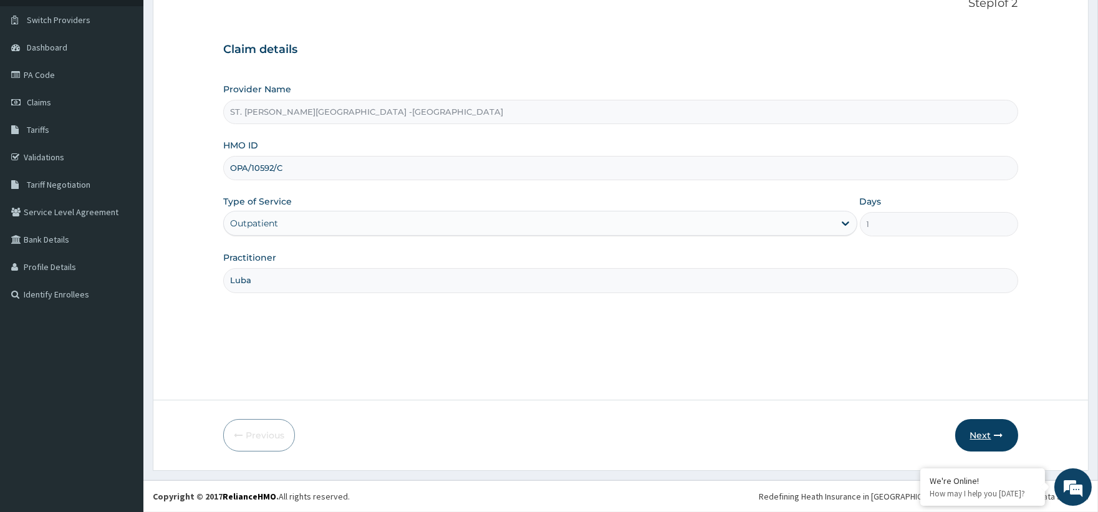
drag, startPoint x: 994, startPoint y: 415, endPoint x: 986, endPoint y: 429, distance: 15.9
click at [990, 417] on form "Step 1 of 2 Claim details Provider Name ST. [PERSON_NAME]'s Specialist Hospital…" at bounding box center [621, 224] width 936 height 493
click at [985, 430] on button "Next" at bounding box center [986, 435] width 63 height 32
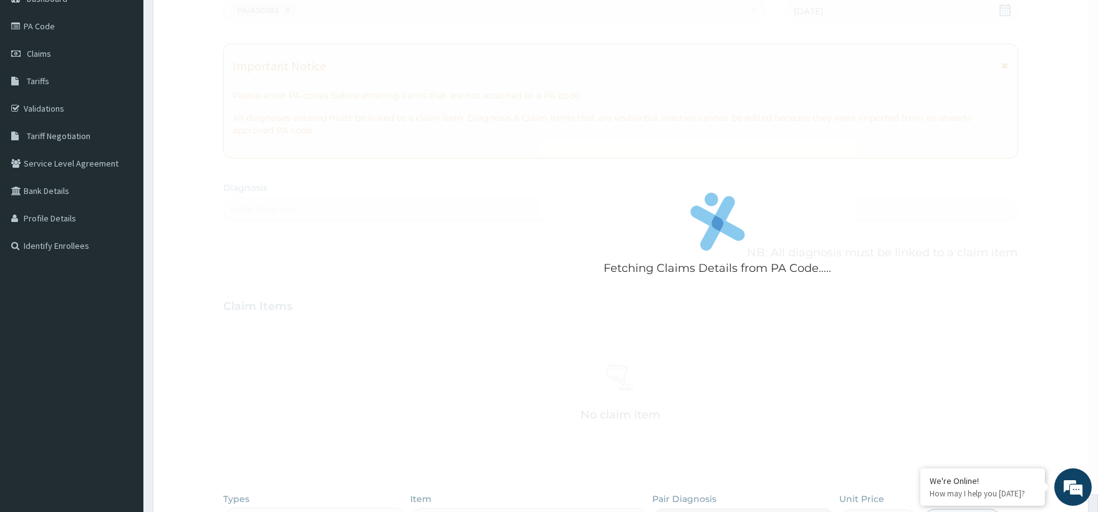
scroll to position [138, 0]
click at [80, 42] on link "Claims" at bounding box center [71, 52] width 143 height 27
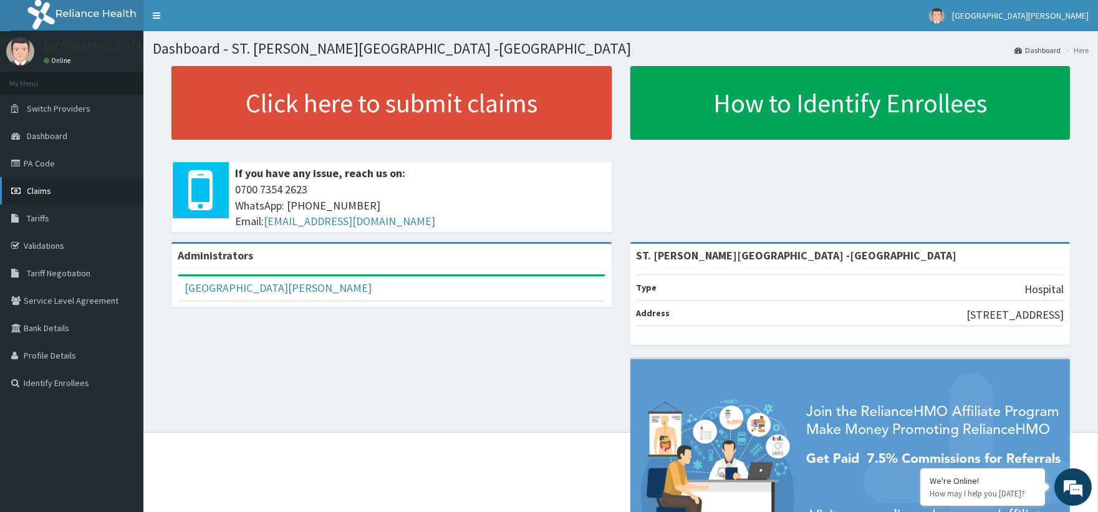
click at [65, 178] on link "Claims" at bounding box center [71, 190] width 143 height 27
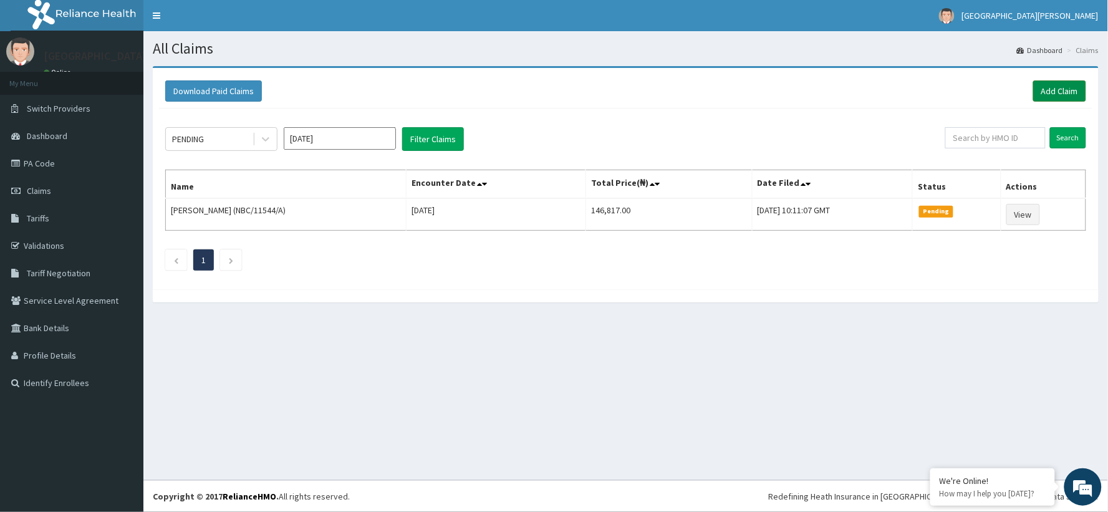
click at [1053, 90] on link "Add Claim" at bounding box center [1059, 90] width 53 height 21
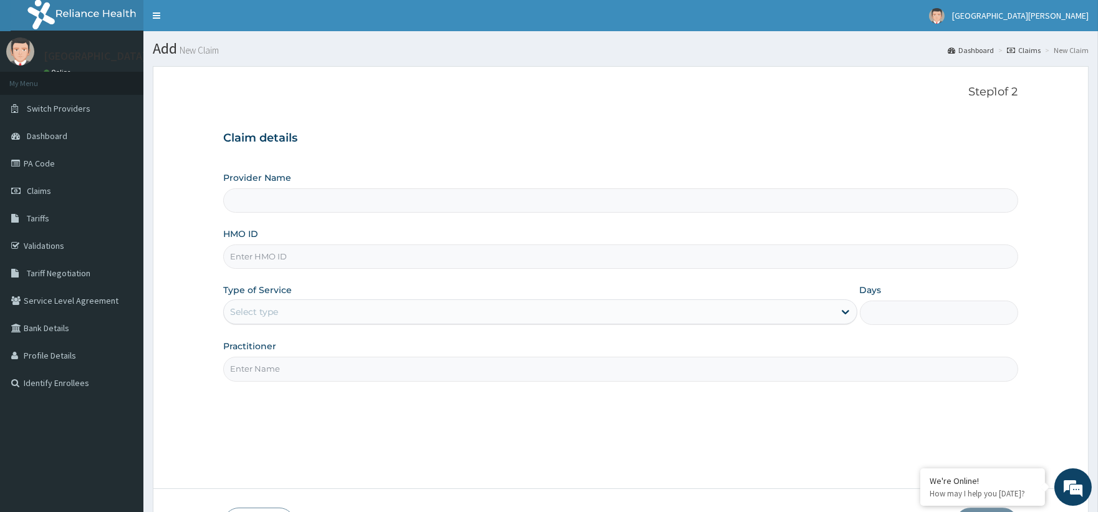
click at [264, 248] on input "HMO ID" at bounding box center [620, 256] width 794 height 24
type input "ST. Catherine's Specialist Hospital -Rivers"
paste input "PA/A50383"
click at [250, 256] on input "PA/A50383" at bounding box center [620, 256] width 794 height 24
type input "PA/A50383"
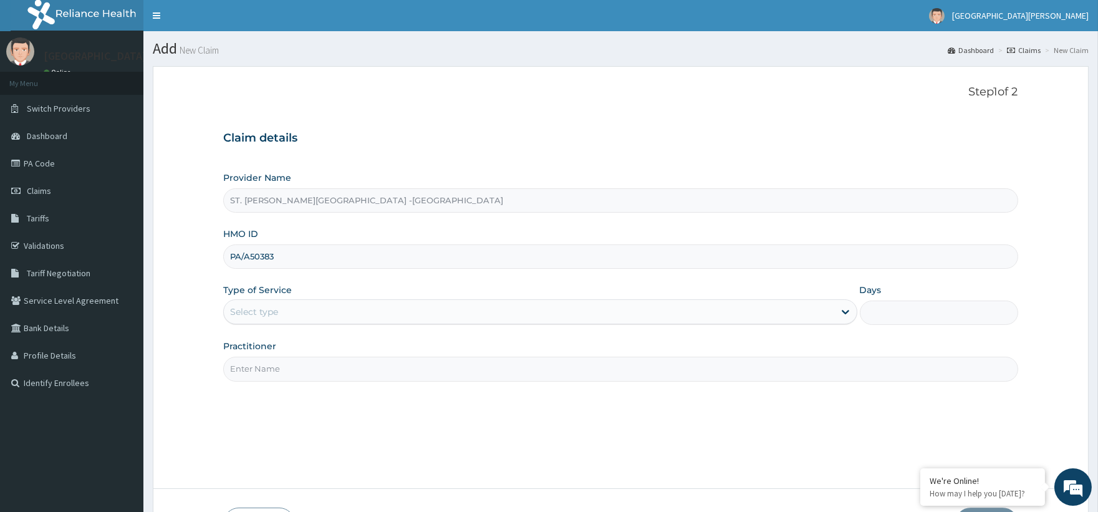
click at [253, 318] on div "Select type" at bounding box center [254, 312] width 48 height 12
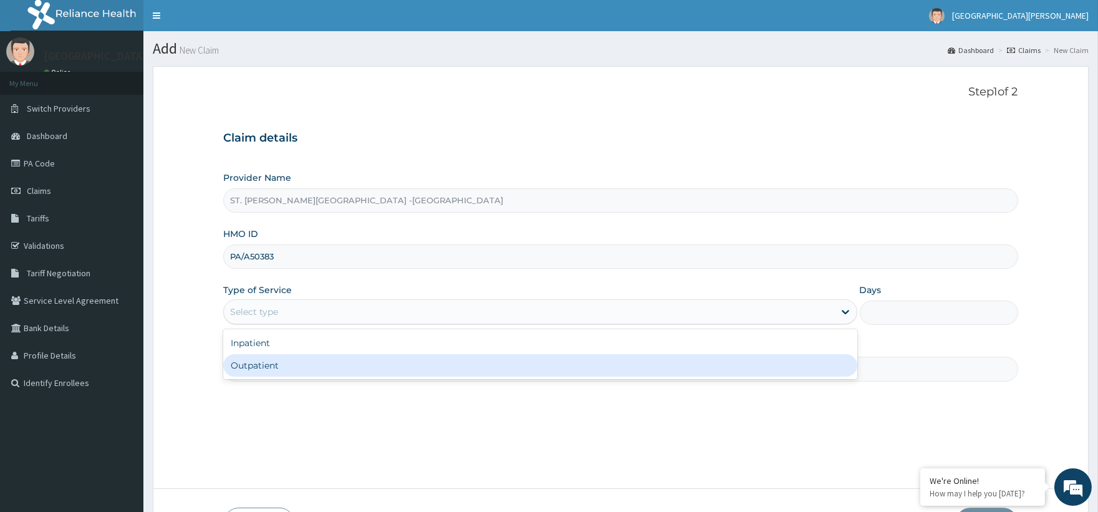
click at [237, 375] on div "Outpatient" at bounding box center [540, 365] width 634 height 22
type input "1"
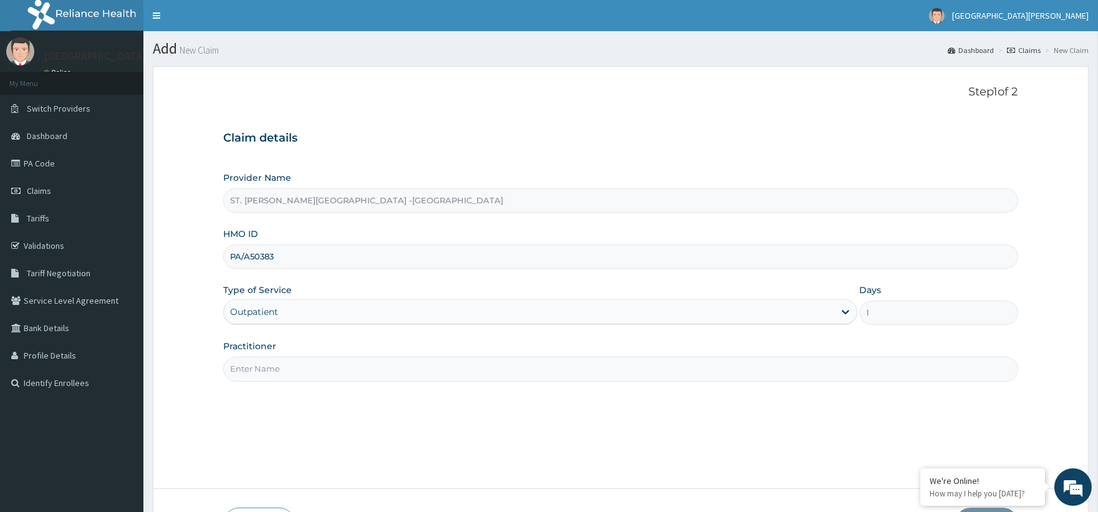
click at [354, 372] on input "Practitioner" at bounding box center [620, 369] width 794 height 24
type input "Luba"
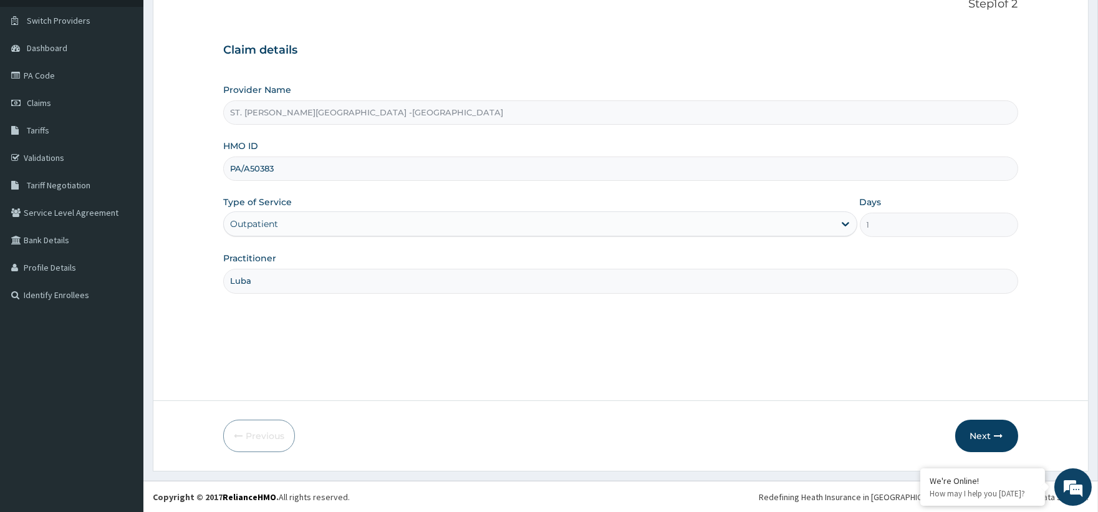
scroll to position [89, 0]
click at [972, 430] on button "Next" at bounding box center [986, 435] width 63 height 32
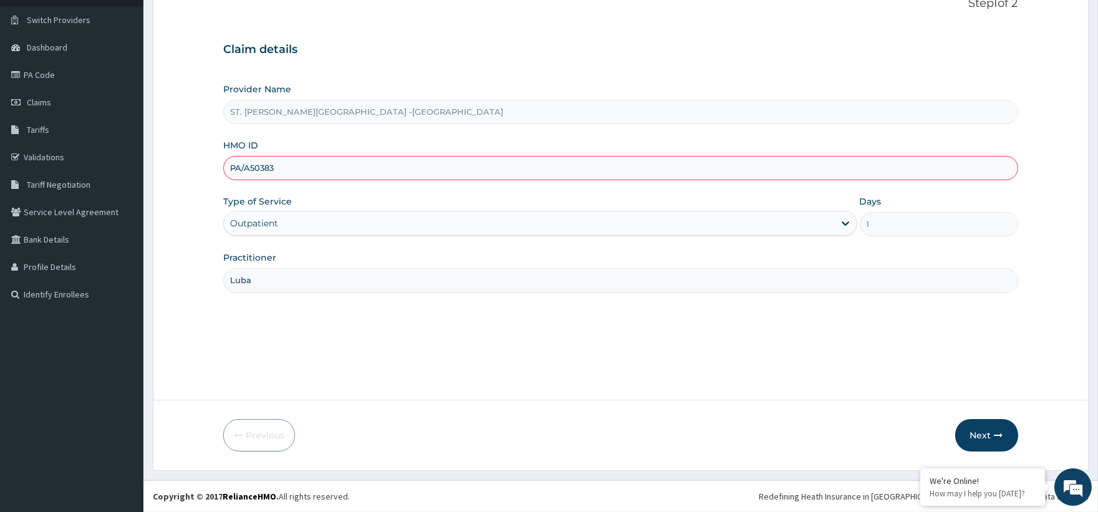
drag, startPoint x: 285, startPoint y: 171, endPoint x: 234, endPoint y: 189, distance: 54.2
click at [234, 189] on div "Provider Name ST. Catherine's Specialist Hospital -Rivers HMO ID PA/A50383 Type…" at bounding box center [620, 188] width 794 height 210
click at [290, 175] on input "PA/A50383" at bounding box center [620, 168] width 794 height 24
type input "P"
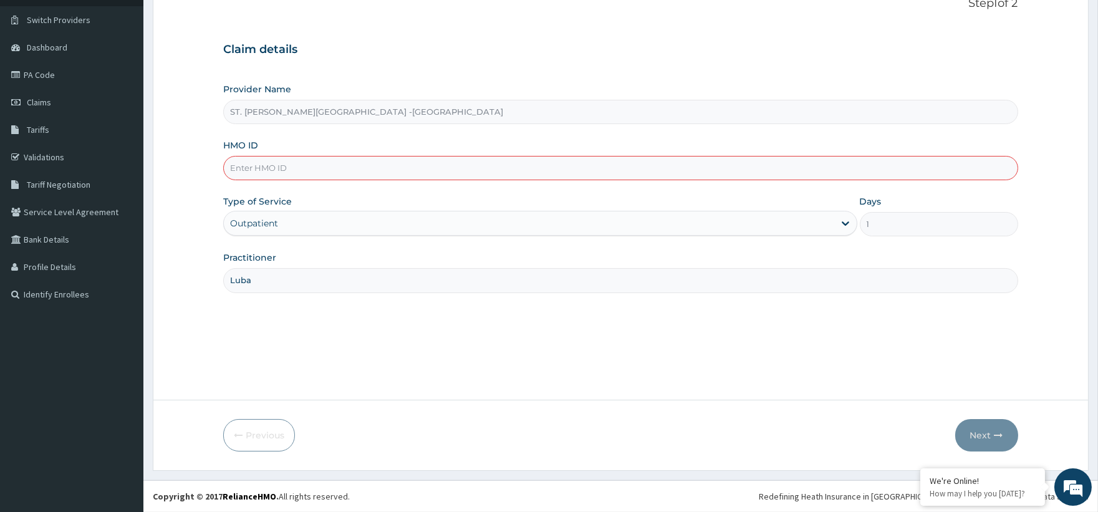
click at [258, 164] on input "HMO ID" at bounding box center [620, 168] width 794 height 24
paste input "OPA/10592/C"
click at [253, 168] on input "OPA/10592/C" at bounding box center [620, 168] width 794 height 24
click at [254, 166] on input "OPA/10592/C" at bounding box center [620, 168] width 794 height 24
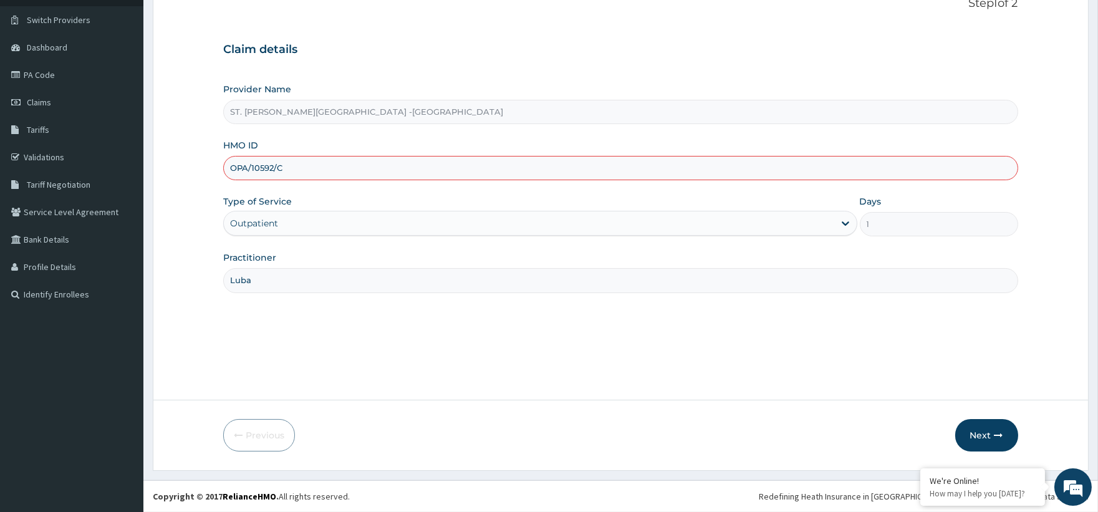
click at [254, 166] on input "OPA/10592/C" at bounding box center [620, 168] width 794 height 24
click at [252, 170] on input "OPA/10592/C" at bounding box center [620, 168] width 794 height 24
click at [251, 170] on input "OPA/10592/C" at bounding box center [620, 168] width 794 height 24
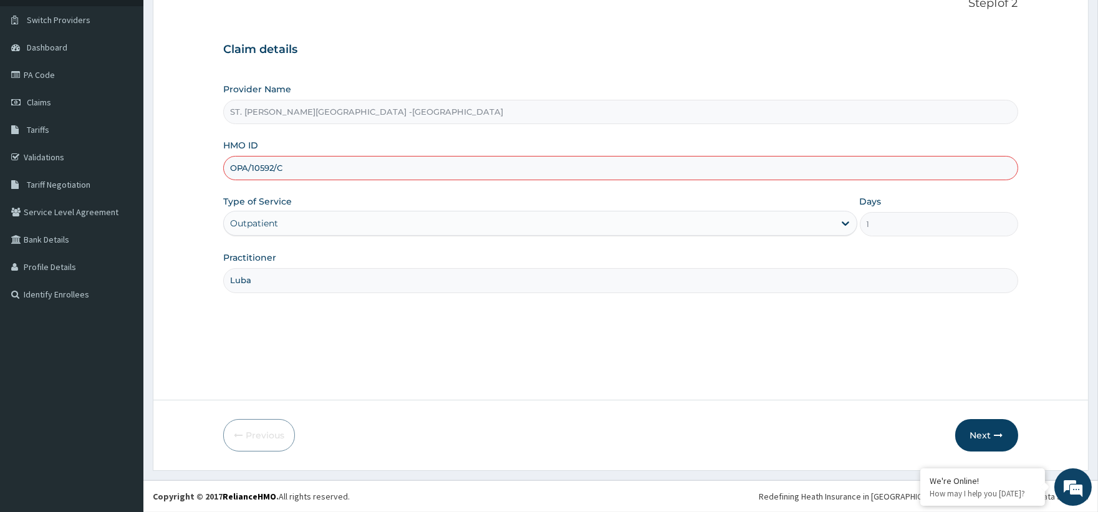
click at [251, 170] on input "OPA/10592/C" at bounding box center [620, 168] width 794 height 24
click at [244, 163] on input "OPA/10592/C" at bounding box center [620, 168] width 794 height 24
click at [251, 168] on input "OPA/10592/C" at bounding box center [620, 168] width 794 height 24
type input "OPA/10592/C"
click at [977, 435] on button "Next" at bounding box center [986, 435] width 63 height 32
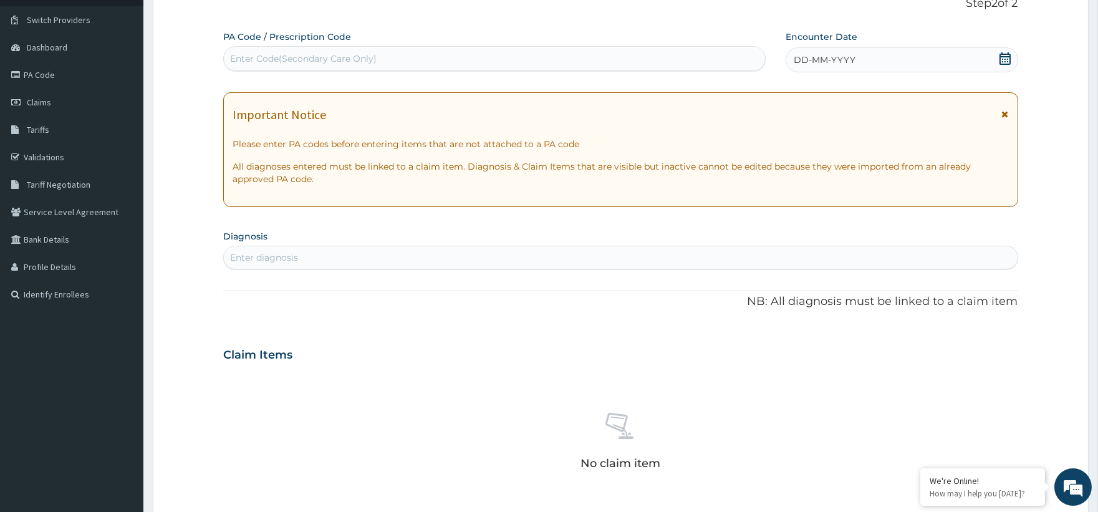
click at [262, 54] on div "Enter Code(Secondary Care Only)" at bounding box center [303, 58] width 147 height 12
paste input "PA/A50383"
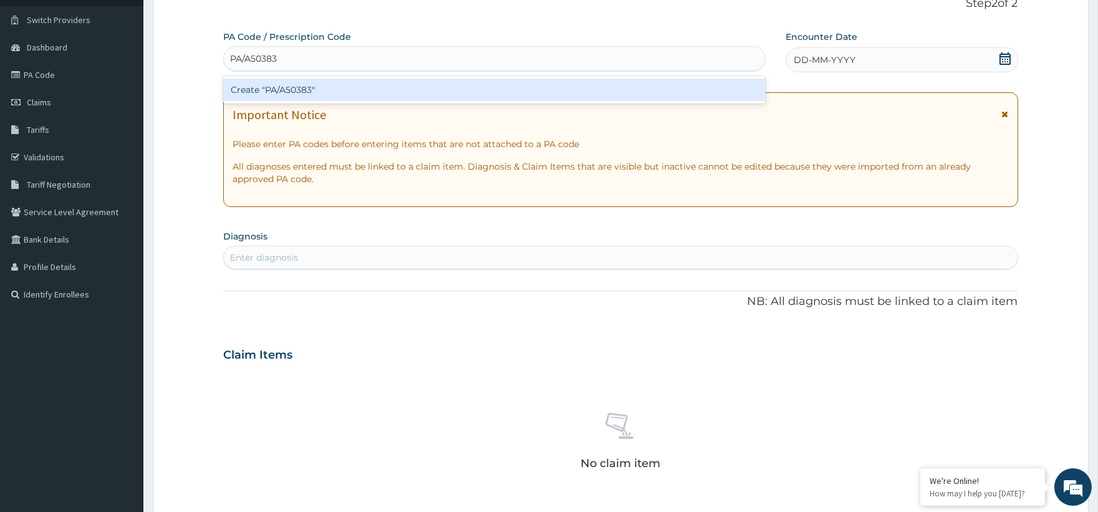
type input "PA/A50383"
click at [316, 98] on div "Create "PA/A50383"" at bounding box center [494, 90] width 542 height 22
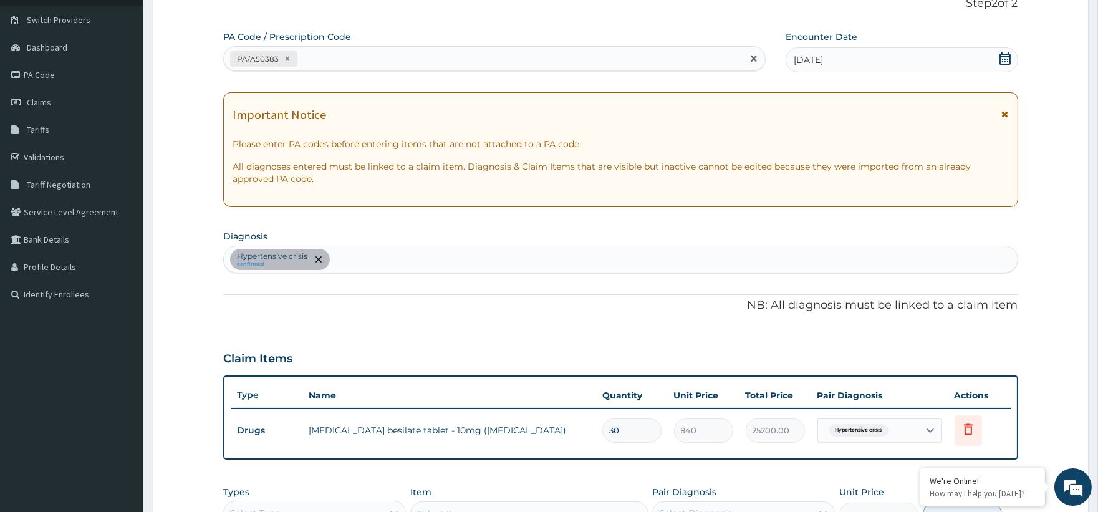
click at [327, 59] on div "PA/A50383" at bounding box center [483, 59] width 518 height 21
paste input "PA/38582F"
type input "PA/38582F"
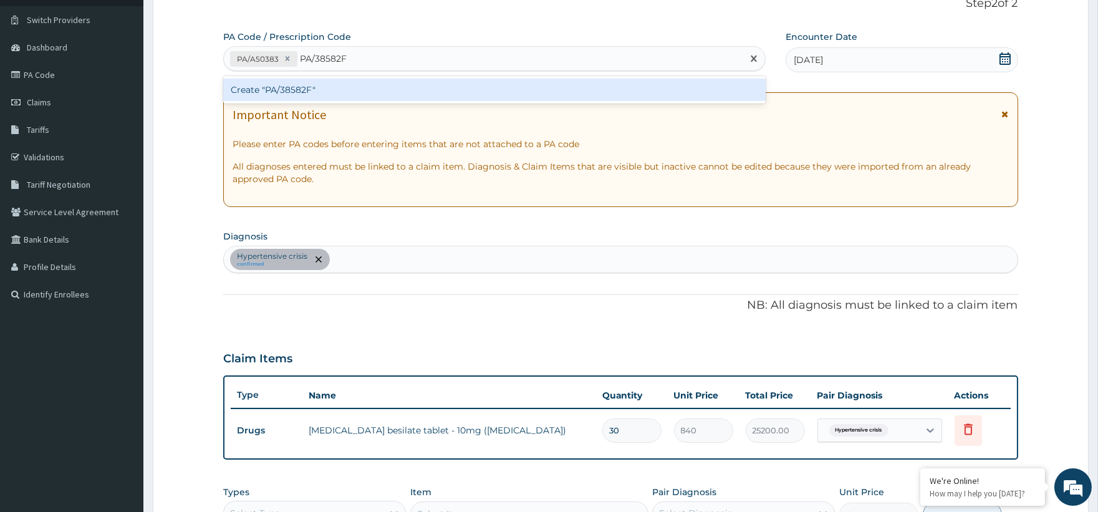
click at [342, 95] on div "Create "PA/38582F"" at bounding box center [494, 90] width 542 height 22
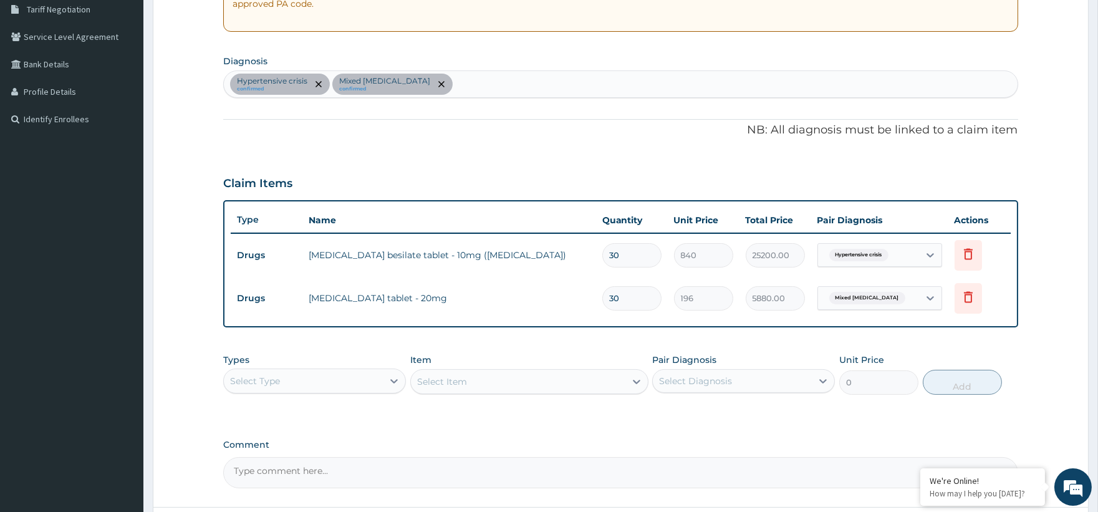
scroll to position [296, 0]
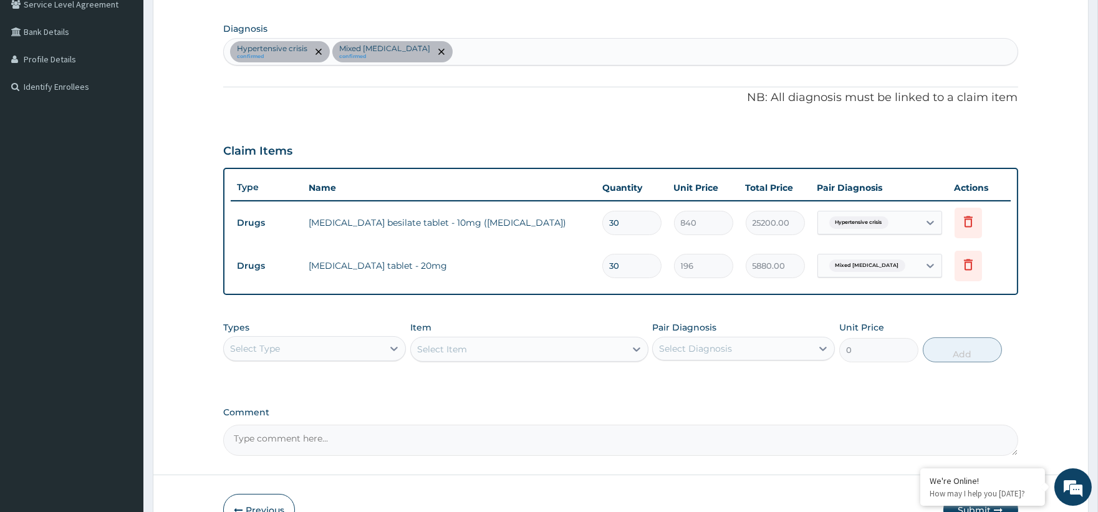
click at [298, 351] on div "Select Type" at bounding box center [303, 349] width 159 height 20
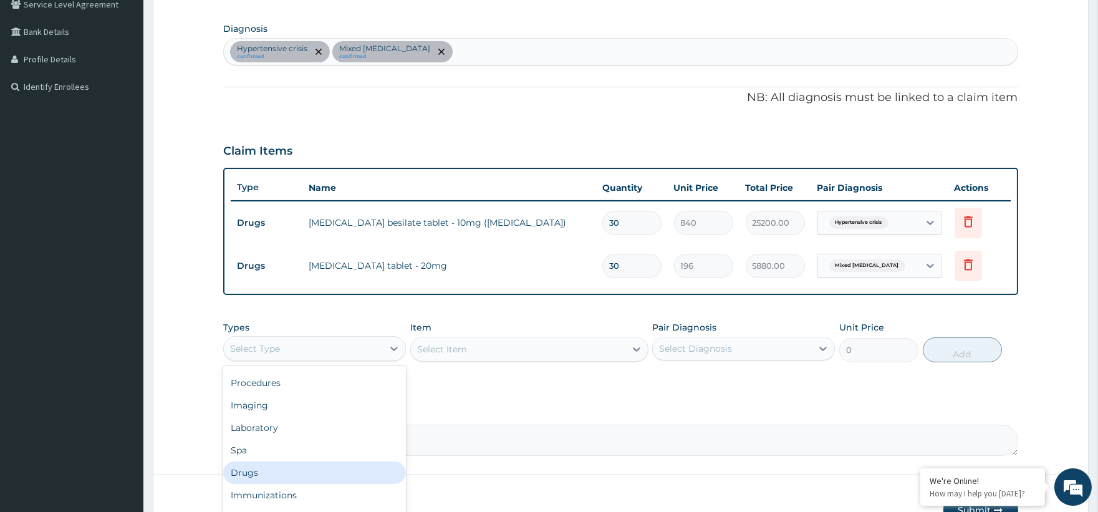
click at [294, 471] on div "Drugs" at bounding box center [314, 472] width 183 height 22
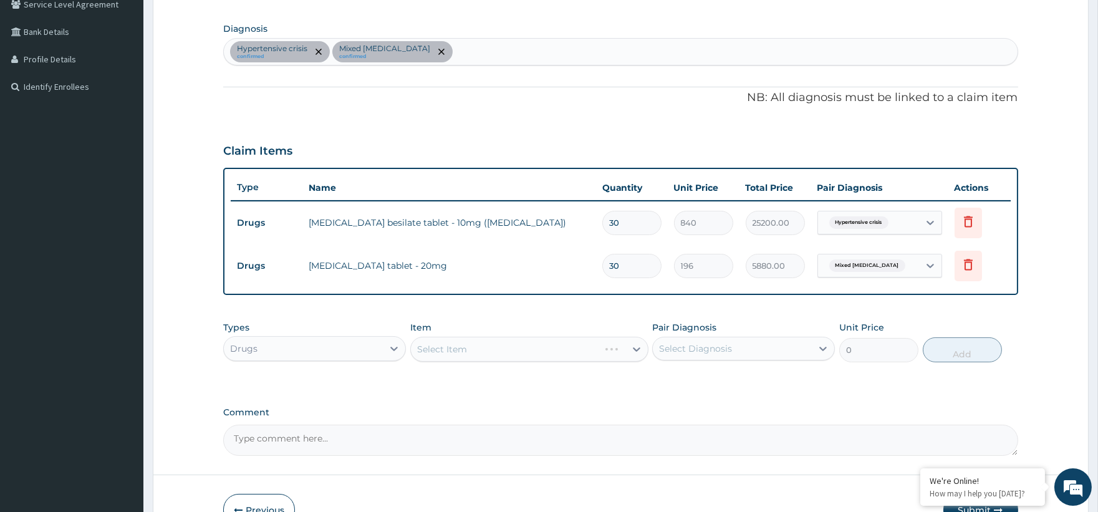
click at [469, 353] on div "Select Item" at bounding box center [529, 349] width 238 height 25
click at [590, 332] on div "Item Select Item" at bounding box center [529, 341] width 238 height 41
click at [632, 344] on div "Select Item" at bounding box center [529, 349] width 238 height 25
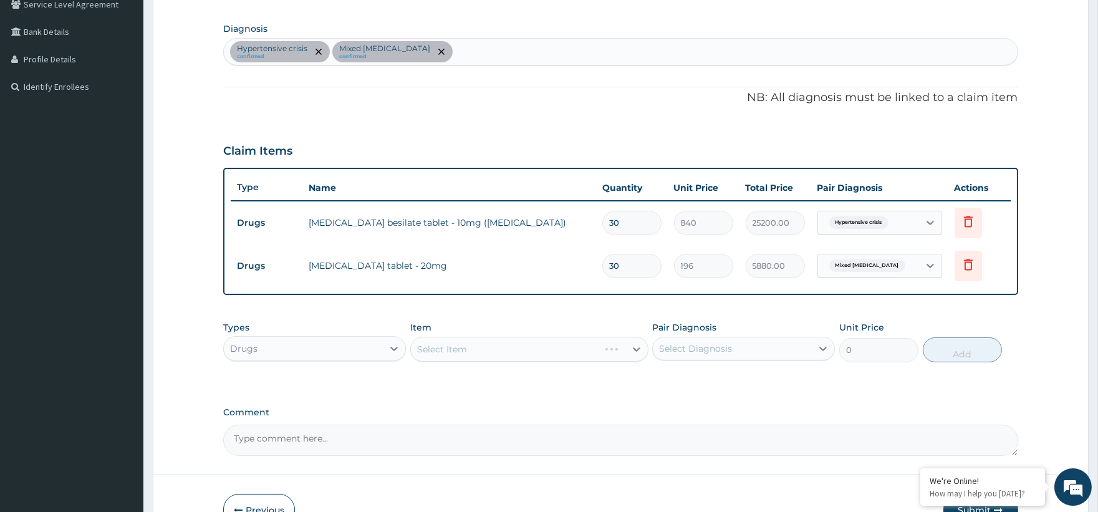
click at [624, 348] on div "Select Item" at bounding box center [529, 349] width 238 height 25
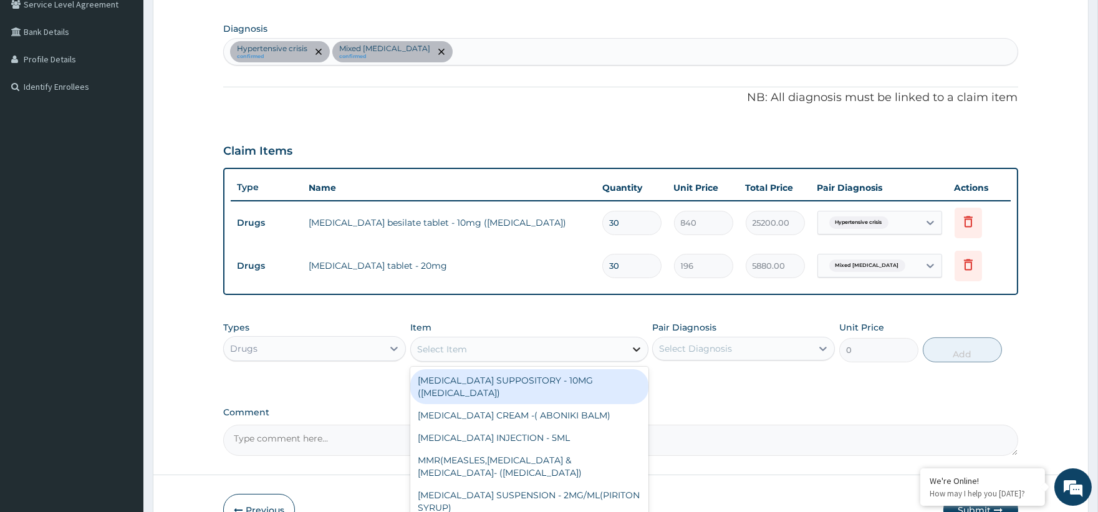
click at [638, 347] on icon at bounding box center [636, 349] width 12 height 12
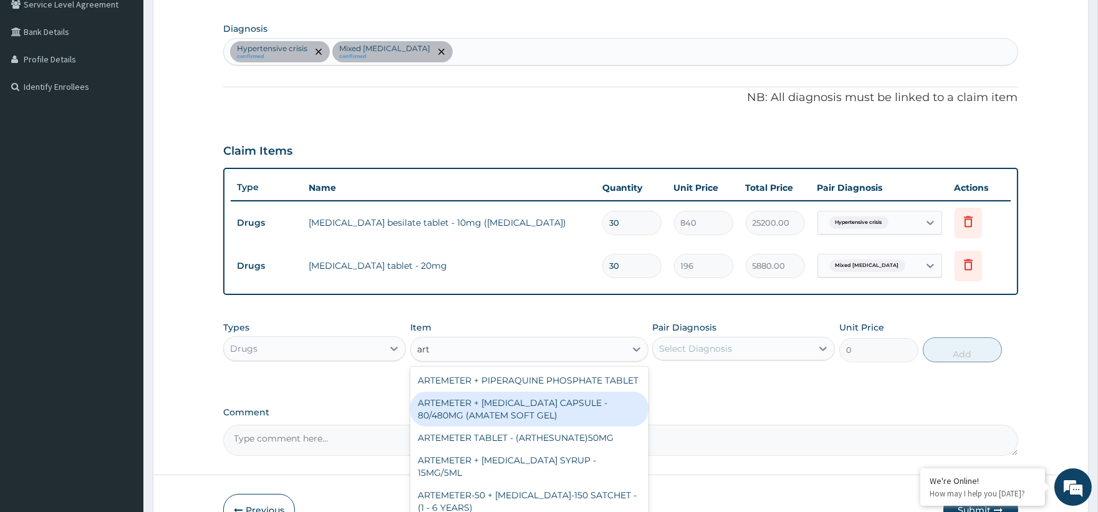
type input "arte"
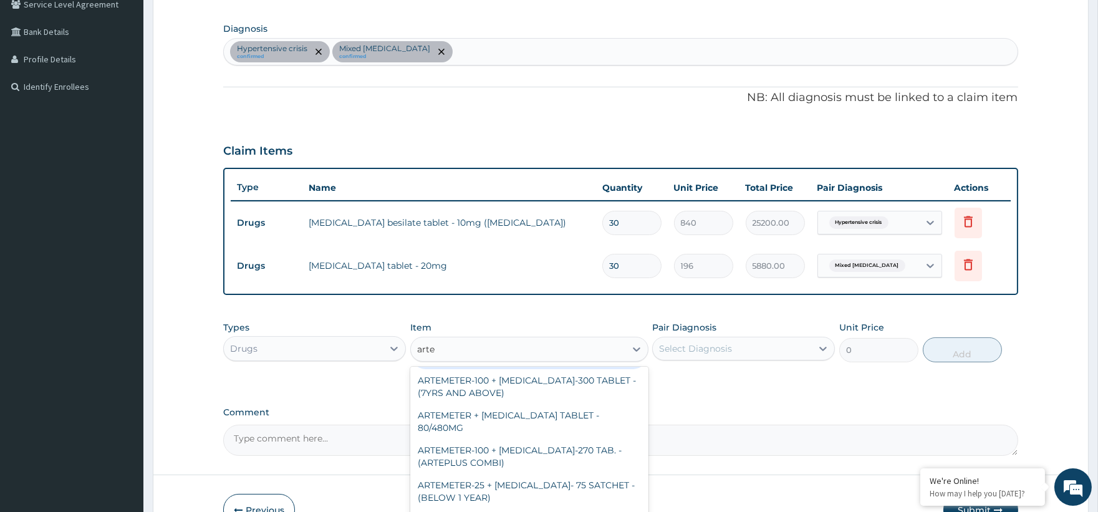
scroll to position [208, 0]
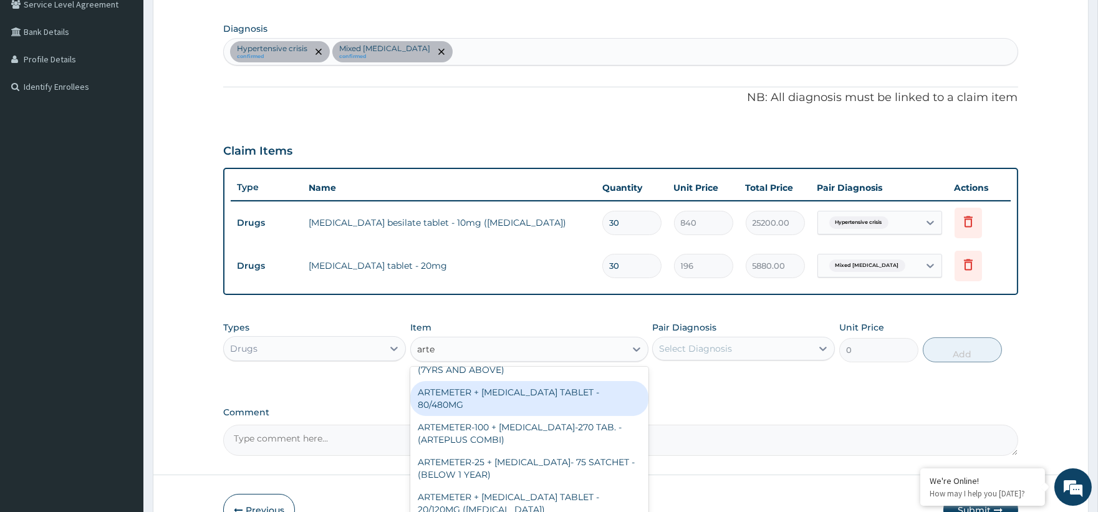
click at [574, 408] on div "ARTEMETER + LUMEFANTRINE TABLET - 80/480MG" at bounding box center [529, 398] width 238 height 35
type input "364"
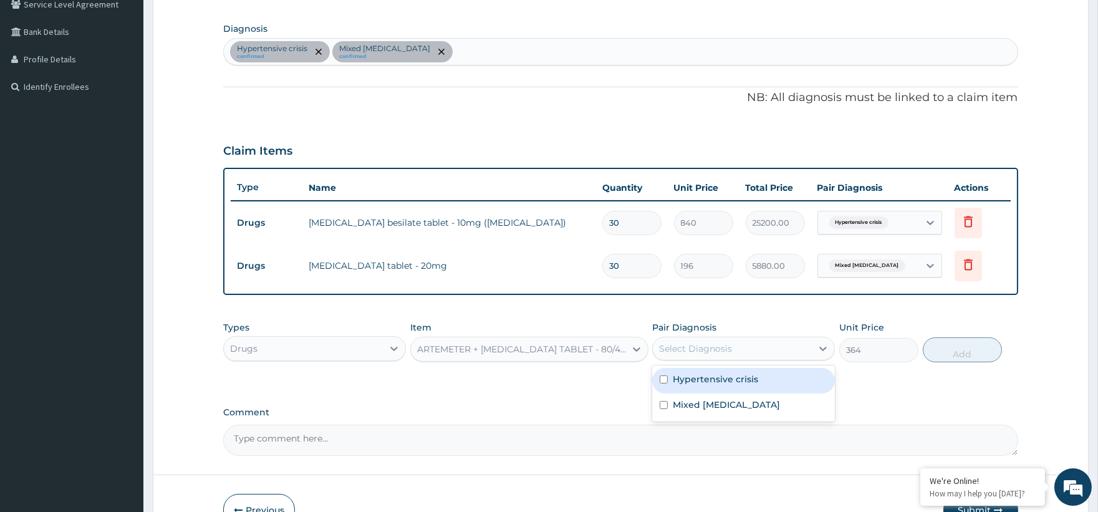
click at [725, 342] on div "Select Diagnosis" at bounding box center [695, 348] width 73 height 12
click at [478, 56] on div "Hypertensive crisis confirmed Mixed hyperlipidaemia confirmed" at bounding box center [620, 52] width 793 height 26
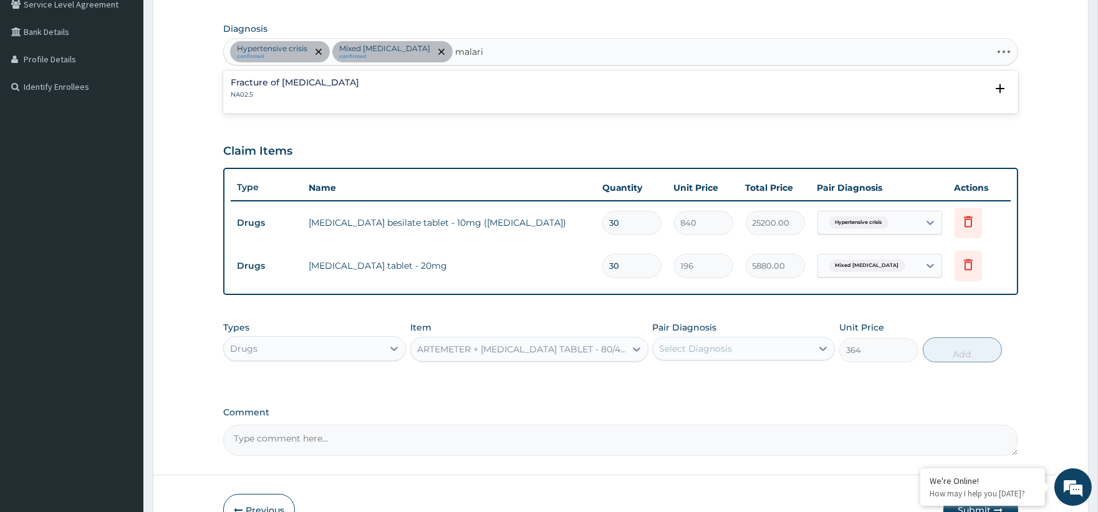
type input "malaria"
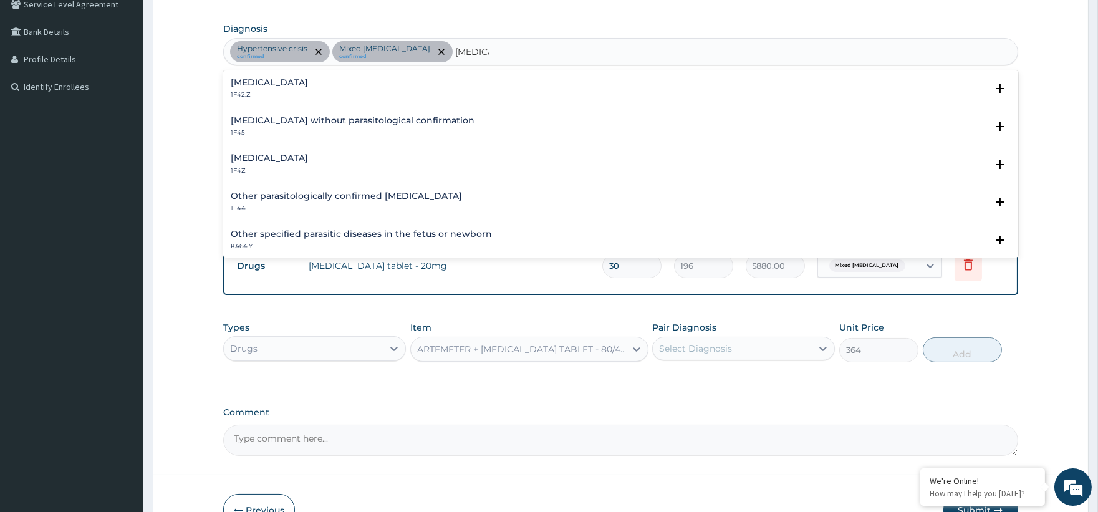
click at [284, 167] on p "1F4Z" at bounding box center [269, 170] width 77 height 9
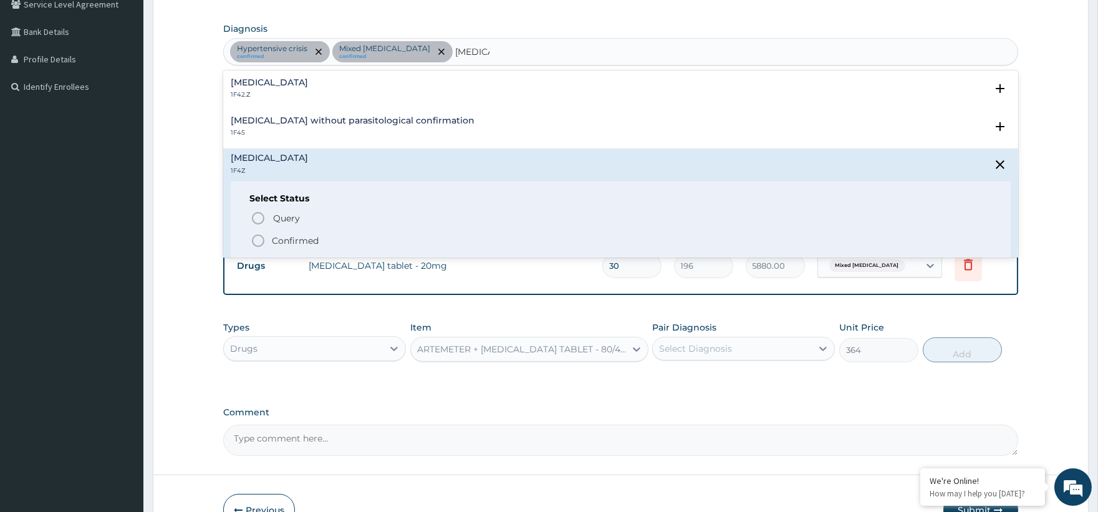
click at [288, 238] on p "Confirmed" at bounding box center [295, 240] width 47 height 12
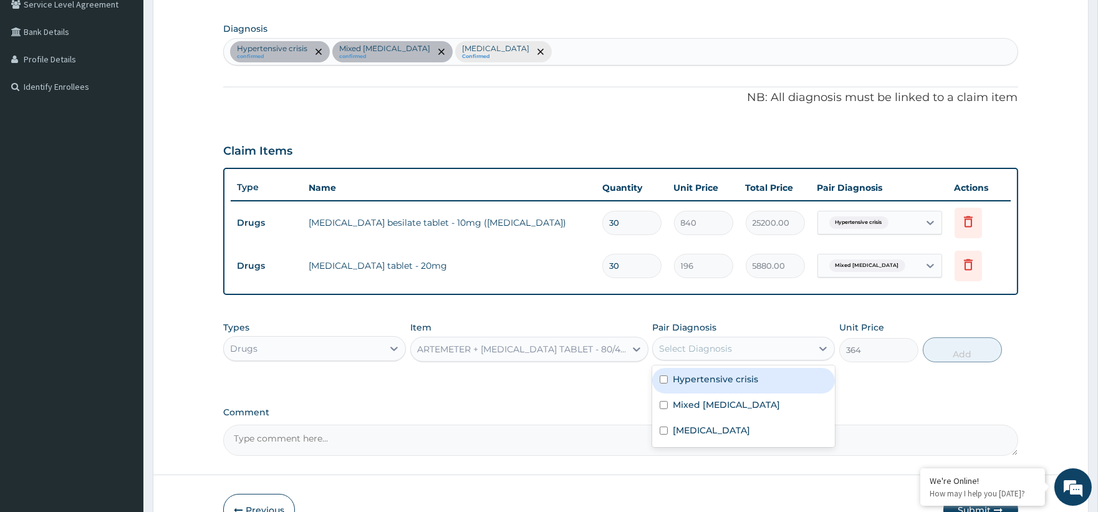
click at [736, 358] on div "Select Diagnosis" at bounding box center [743, 349] width 183 height 24
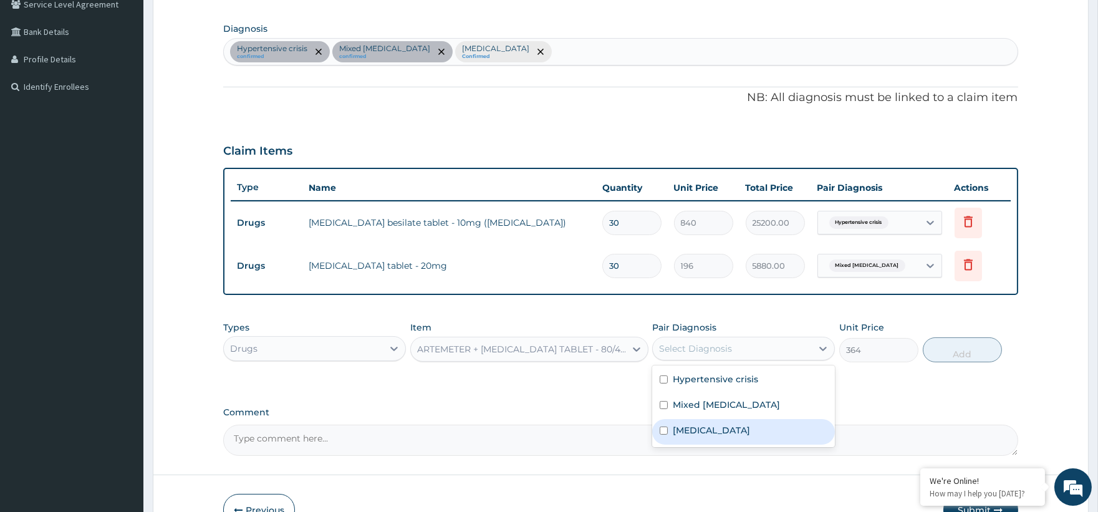
drag, startPoint x: 734, startPoint y: 427, endPoint x: 756, endPoint y: 422, distance: 23.1
click at [739, 427] on label "Malaria, unspecified" at bounding box center [711, 430] width 77 height 12
checkbox input "true"
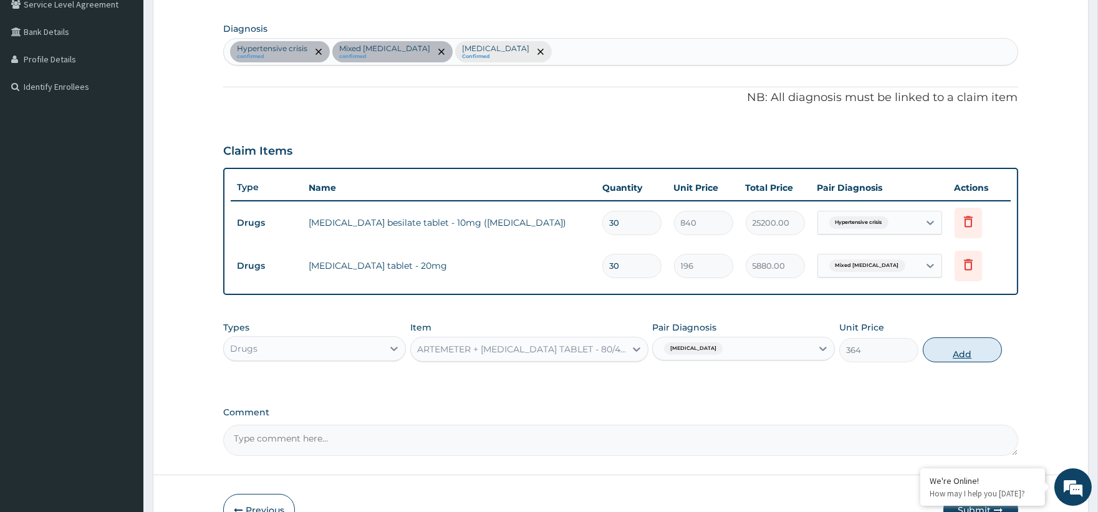
click at [958, 353] on button "Add" at bounding box center [962, 349] width 79 height 25
type input "0"
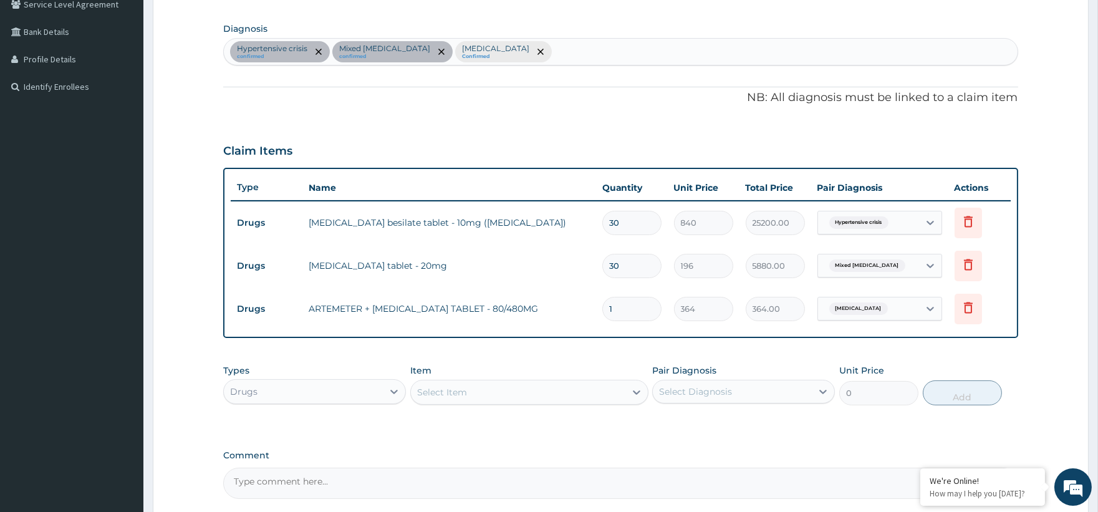
type input "0.00"
type input "6"
type input "2184.00"
type input "6"
click at [422, 394] on div "Select Item" at bounding box center [442, 392] width 50 height 12
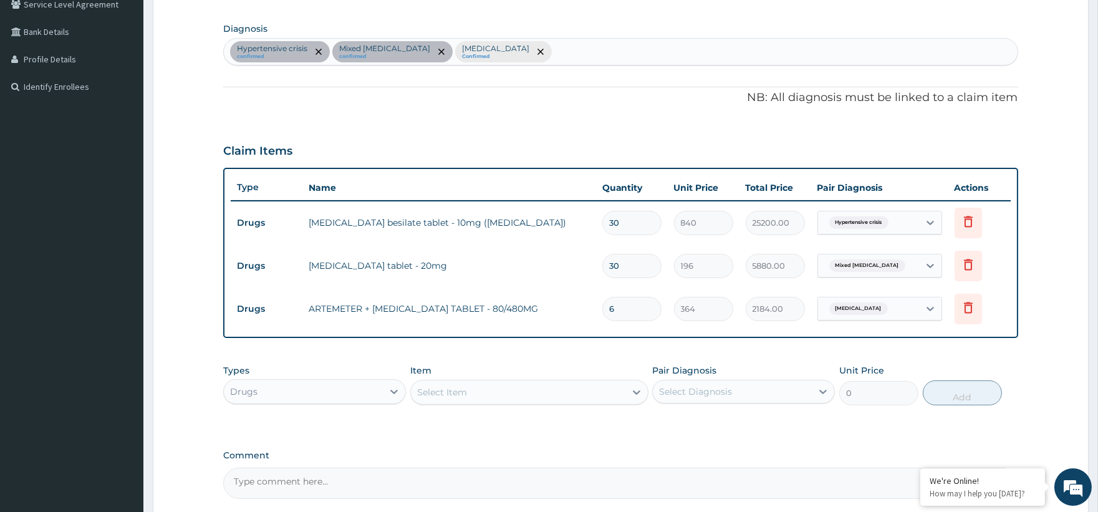
click at [422, 394] on div "Select Item" at bounding box center [442, 392] width 50 height 12
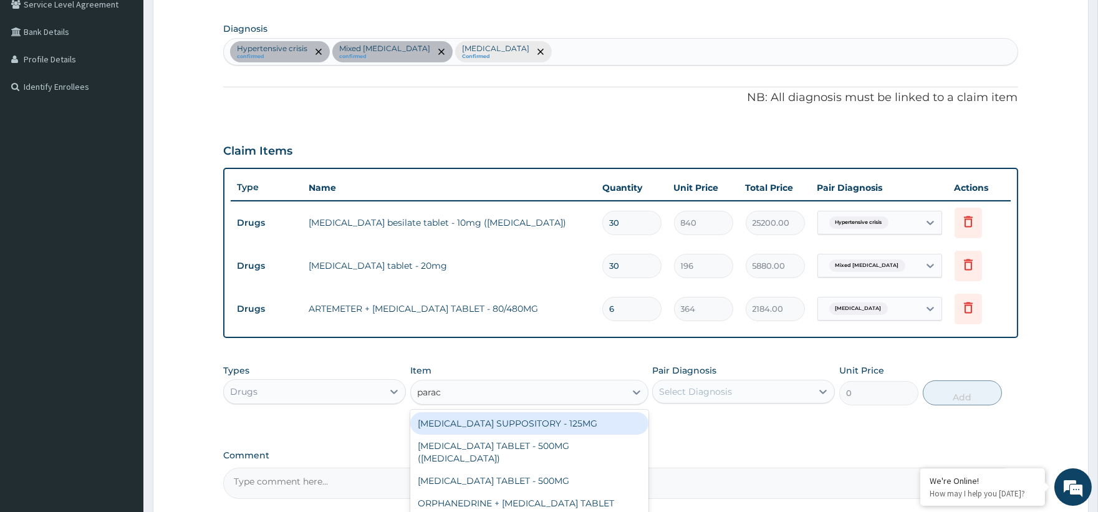
type input "parace"
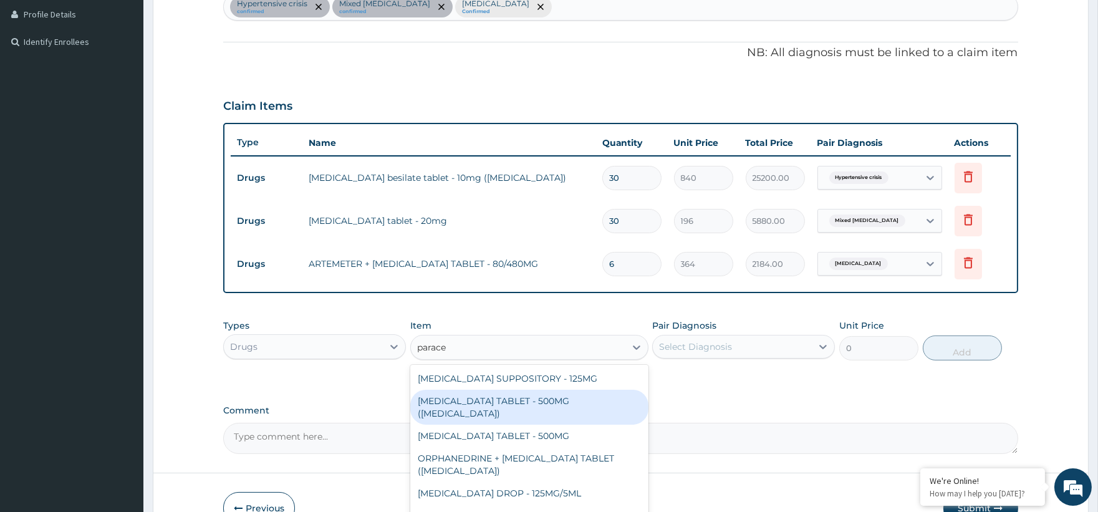
scroll to position [365, 0]
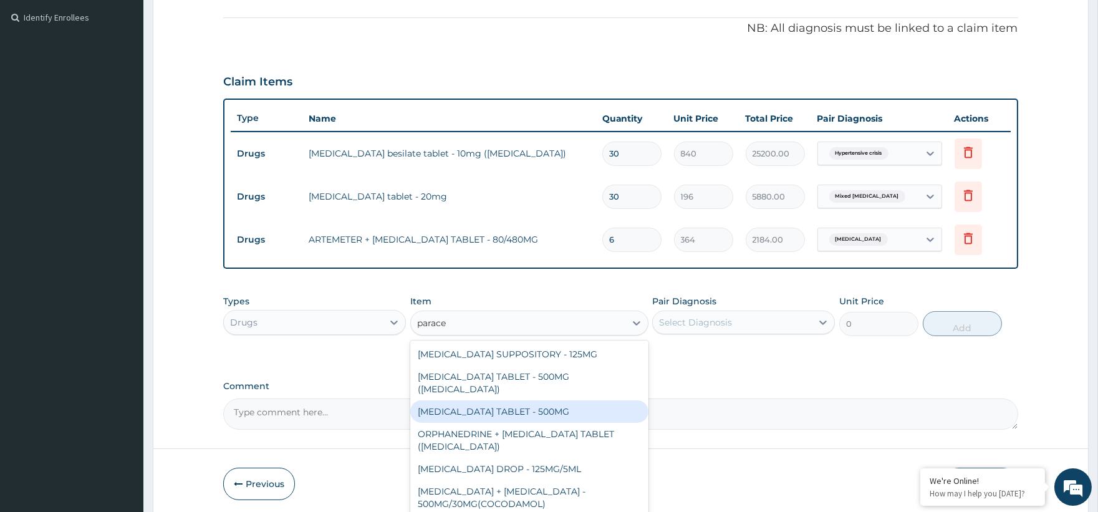
click at [556, 400] on div "PARACETAMOL TABLET - 500MG" at bounding box center [529, 411] width 238 height 22
type input "33.599999999999994"
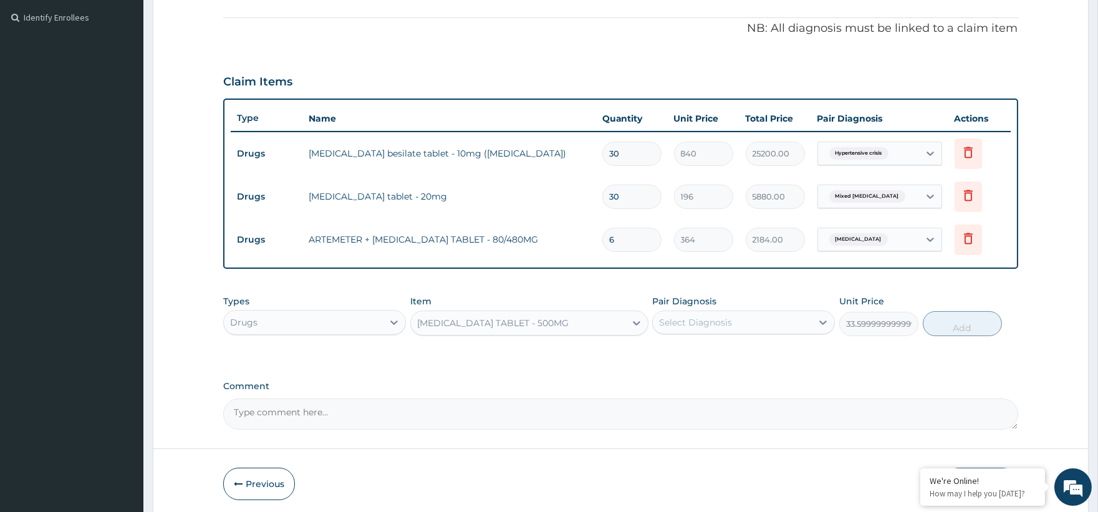
click at [682, 311] on div "Select Diagnosis" at bounding box center [743, 323] width 183 height 24
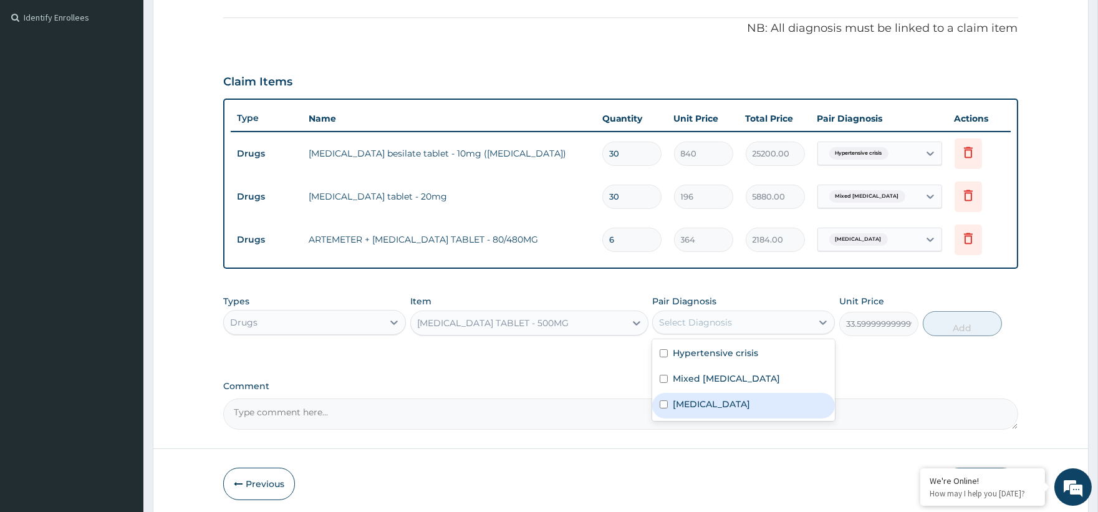
click at [732, 407] on label "Malaria, unspecified" at bounding box center [711, 404] width 77 height 12
checkbox input "true"
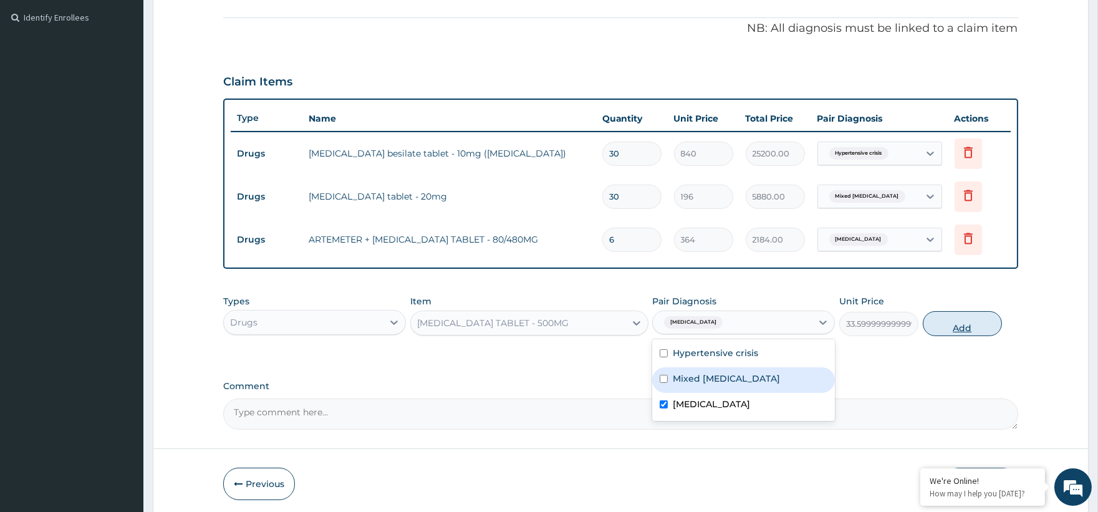
click at [965, 322] on button "Add" at bounding box center [962, 323] width 79 height 25
type input "0"
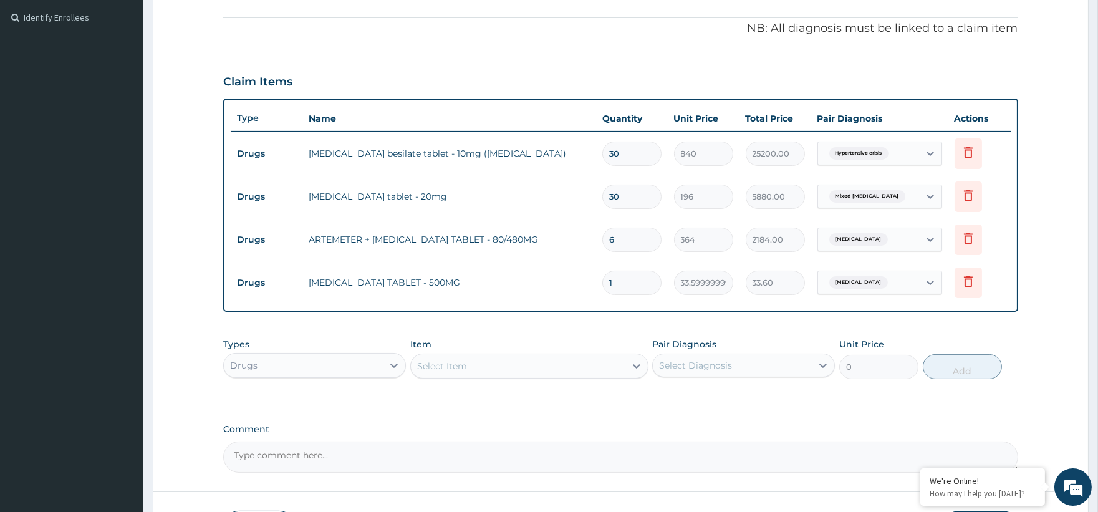
type input "18"
type input "604.80"
type input "18"
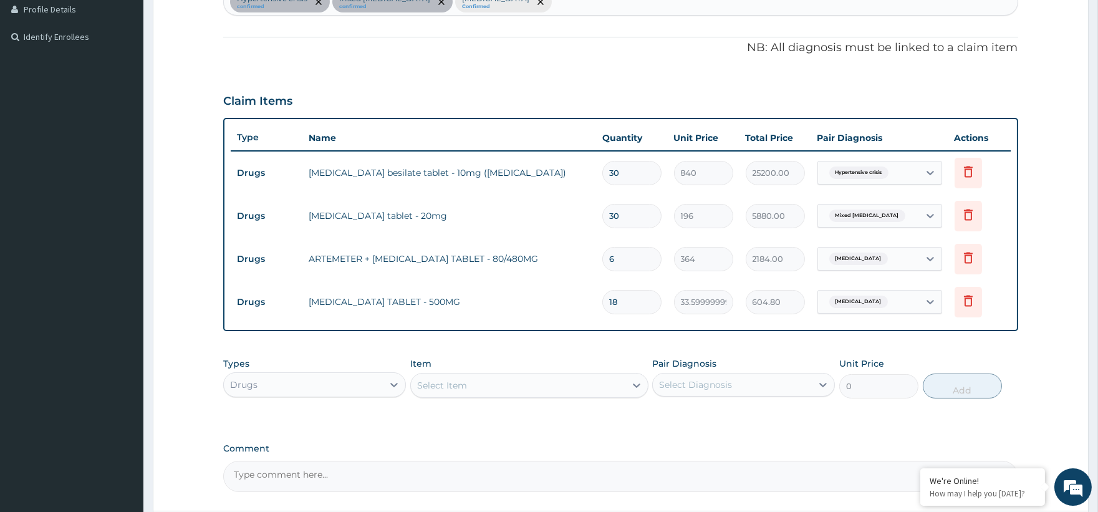
scroll to position [457, 0]
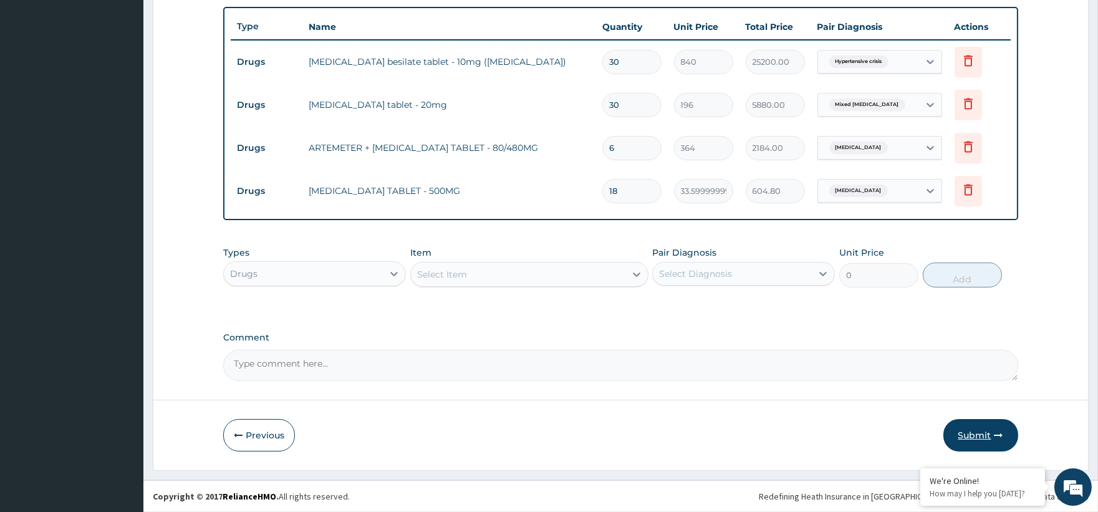
click at [963, 425] on button "Submit" at bounding box center [980, 435] width 75 height 32
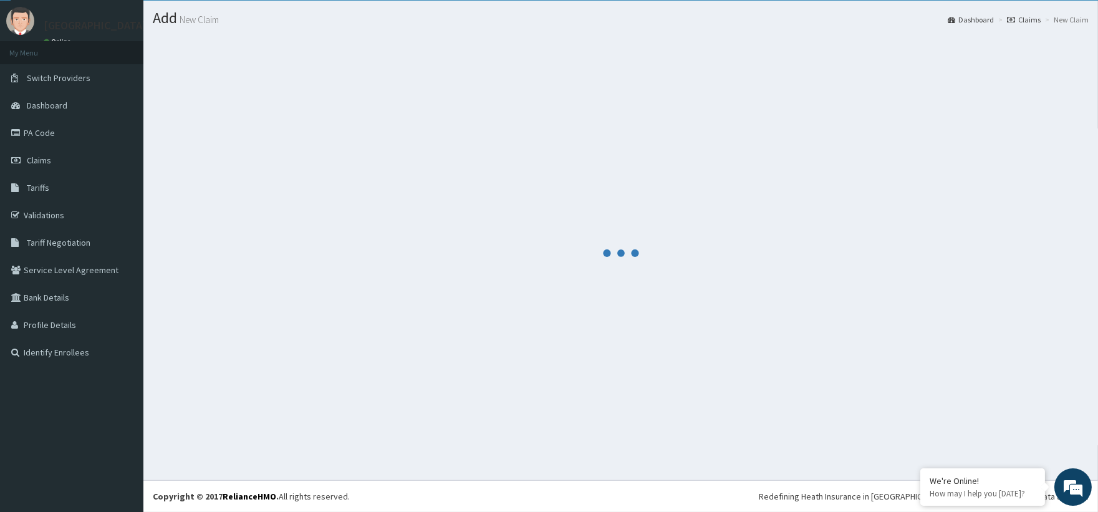
scroll to position [30, 0]
